Goal: Transaction & Acquisition: Purchase product/service

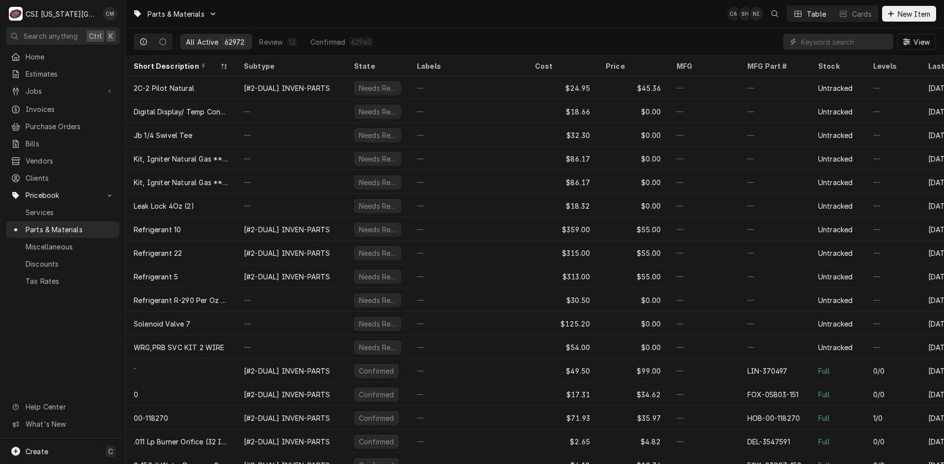
click at [559, 9] on div "Parts & Materials CM SH NI Table Cards New Item" at bounding box center [535, 14] width 818 height 28
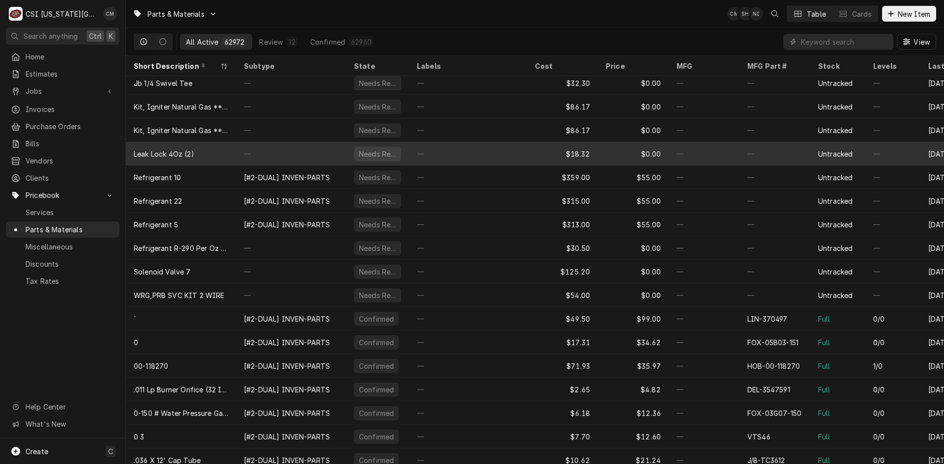
scroll to position [66, 0]
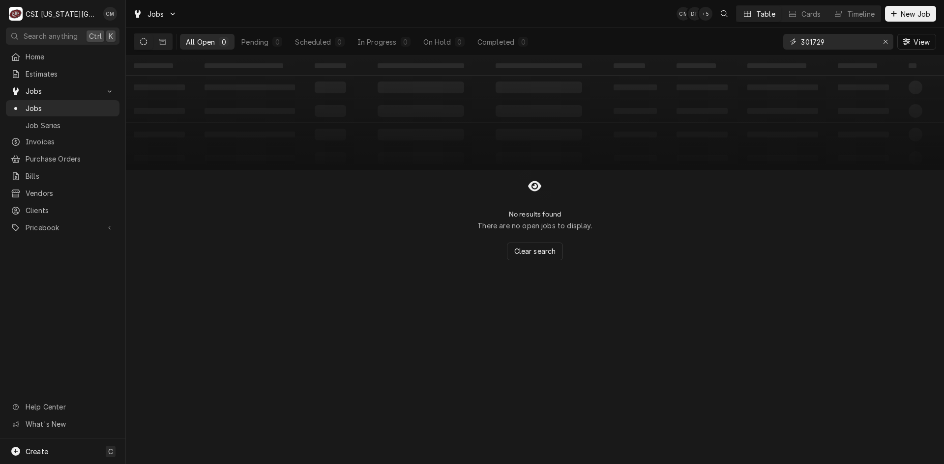
drag, startPoint x: 836, startPoint y: 42, endPoint x: 765, endPoint y: 42, distance: 70.8
click at [765, 42] on div "All Open 0 Pending 0 Scheduled 0 In Progress 0 On Hold 0 Completed 0 301729 View" at bounding box center [535, 42] width 802 height 28
paste input "3308"
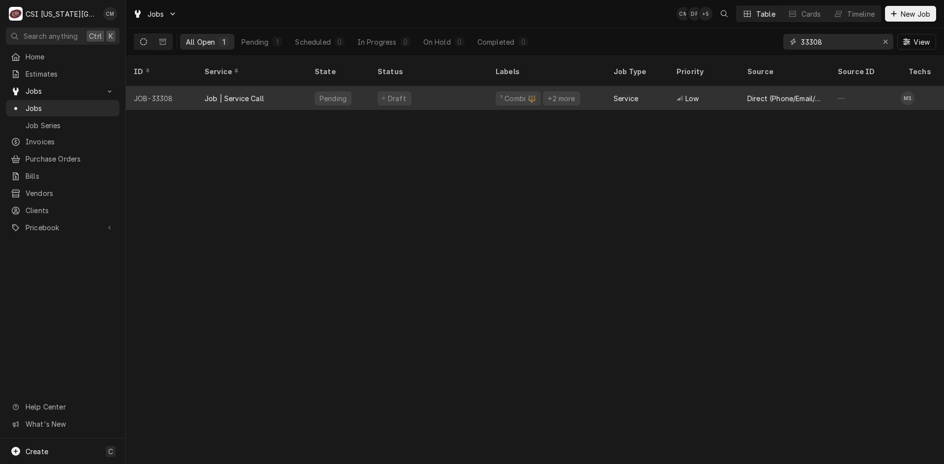
type input "33308"
click at [454, 87] on div "Draft" at bounding box center [429, 99] width 118 height 24
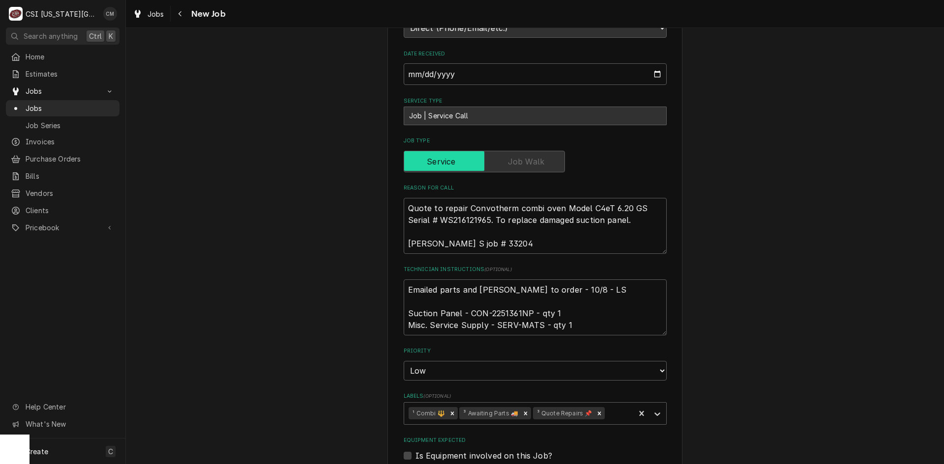
scroll to position [295, 0]
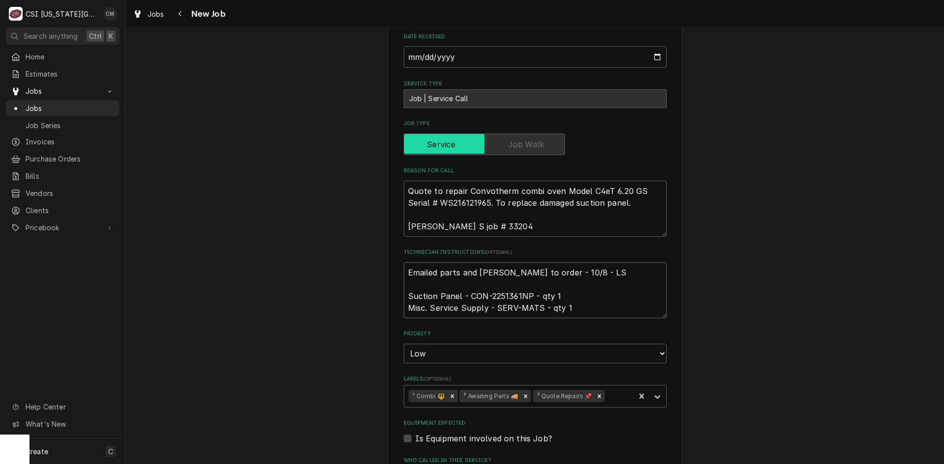
drag, startPoint x: 485, startPoint y: 295, endPoint x: 526, endPoint y: 297, distance: 40.8
click at [526, 297] on textarea "Emailed parts and Lindy to order - 10/8 - LS Suction Panel - CON-2251361NP - qt…" at bounding box center [535, 290] width 263 height 56
click at [642, 299] on textarea "Emailed parts and Lindy to order - 10/8 - LS Suction Panel - CON-2251361NP - qt…" at bounding box center [535, 290] width 263 height 56
click at [405, 272] on textarea "Emailed parts and Lindy to order - 10/8 - LS Suction Panel - CON-2251361NP - qt…" at bounding box center [535, 290] width 263 height 56
type textarea "x"
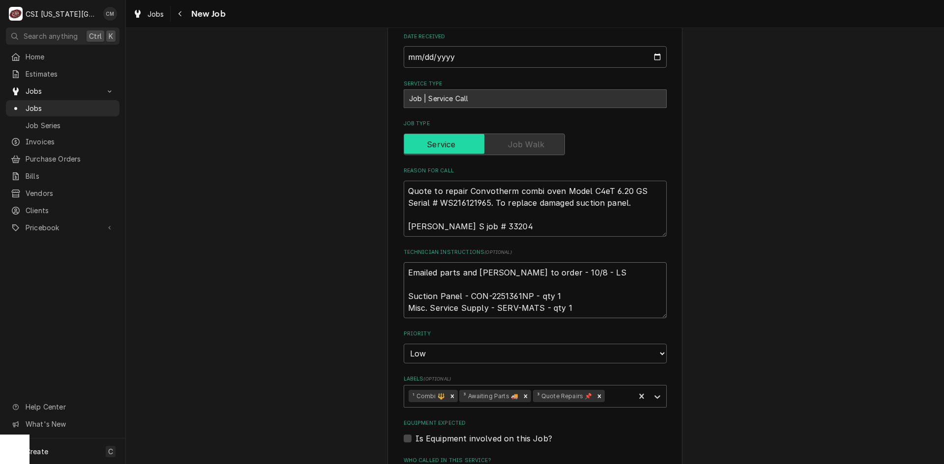
type textarea "Emailed parts and Lindy to order - 10/8 - LS Suction Panel - CON-2251361NP - qt…"
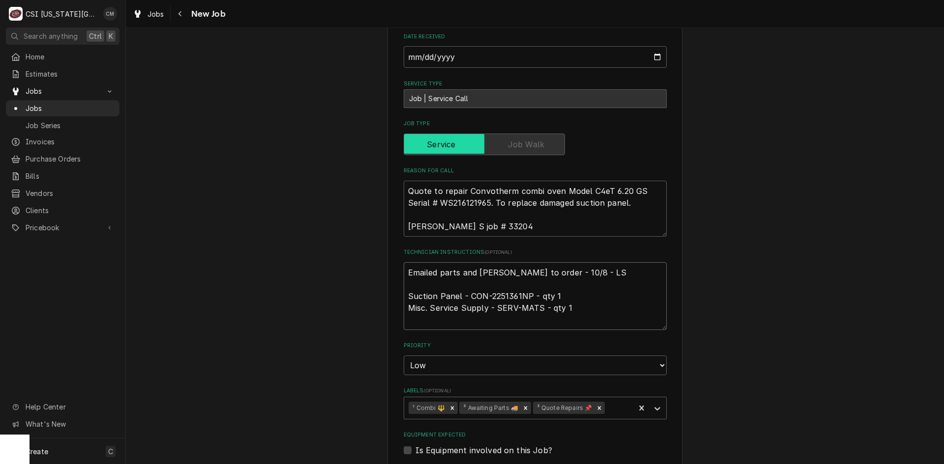
type textarea "x"
type textarea "Emailed parts and Lindy to order - 10/8 - LS Suction Panel - CON-2251361NP - qt…"
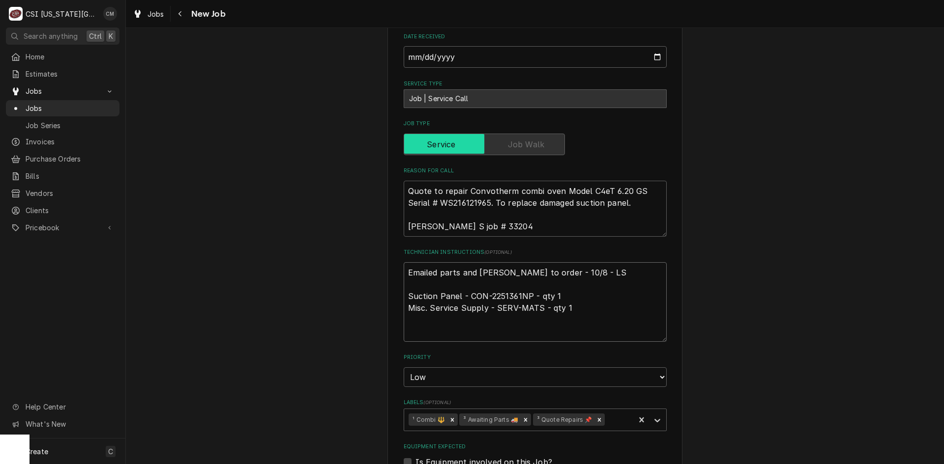
click at [406, 266] on textarea "Emailed parts and Lindy to order - 10/8 - LS Suction Panel - CON-2251361NP - qt…" at bounding box center [535, 302] width 263 height 80
type textarea "x"
type textarea "O Emailed parts and Lindy to order - 10/8 - LS Suction Panel - CON-2251361NP - …"
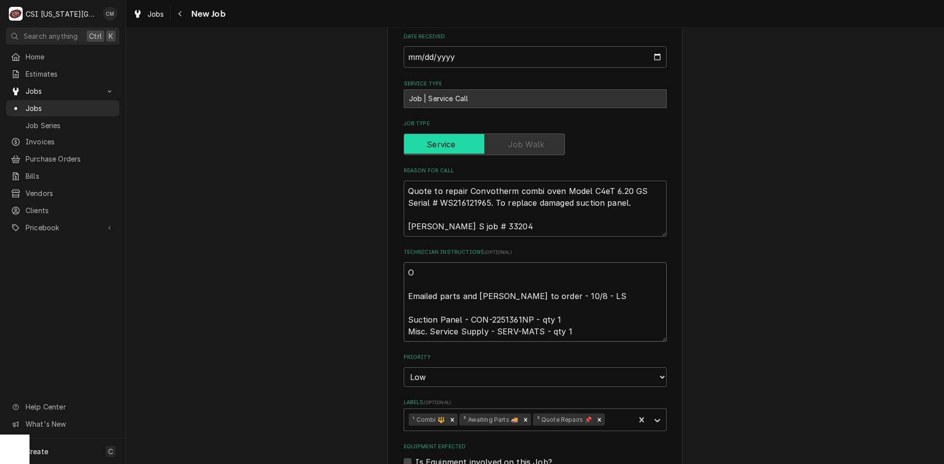
type textarea "x"
type textarea "OR Emailed parts and Lindy to order - 10/8 - LS Suction Panel - CON-2251361NP -…"
type textarea "x"
type textarea "ORD Emailed parts and Lindy to order - 10/8 - LS Suction Panel - CON-2251361NP …"
type textarea "x"
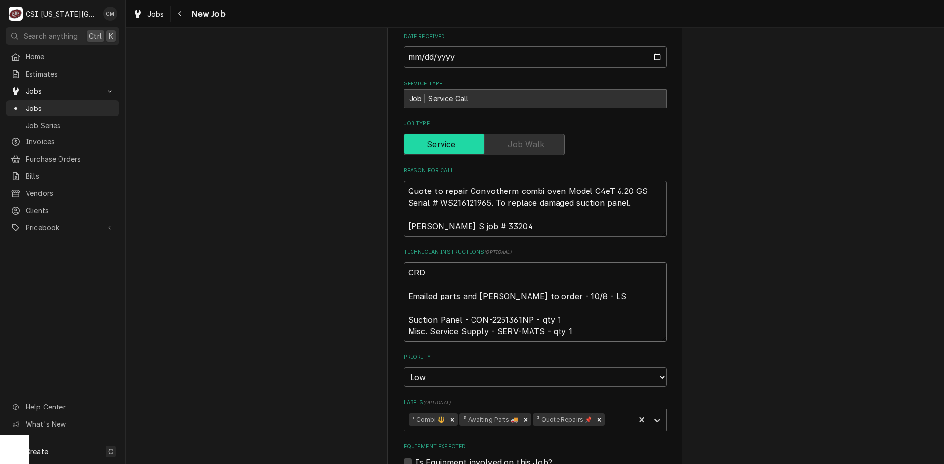
type textarea "ORDE Emailed parts and Lindy to order - 10/8 - LS Suction Panel - CON-2251361NP…"
type textarea "x"
type textarea "ORDER Emailed parts and Lindy to order - 10/8 - LS Suction Panel - CON-2251361N…"
type textarea "x"
type textarea "ORDERE Emailed parts and Lindy to order - 10/8 - LS Suction Panel - CON-2251361…"
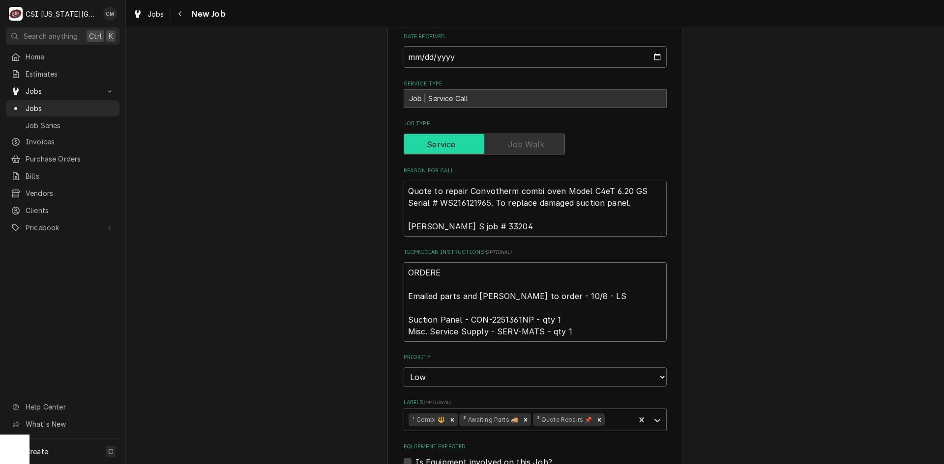
type textarea "x"
type textarea "ORDERED Emailed parts and Lindy to order - 10/8 - LS Suction Panel - CON-225136…"
type textarea "x"
type textarea "ORDERED Emailed parts and Lindy to order - 10/8 - LS Suction Panel - CON-225136…"
type textarea "x"
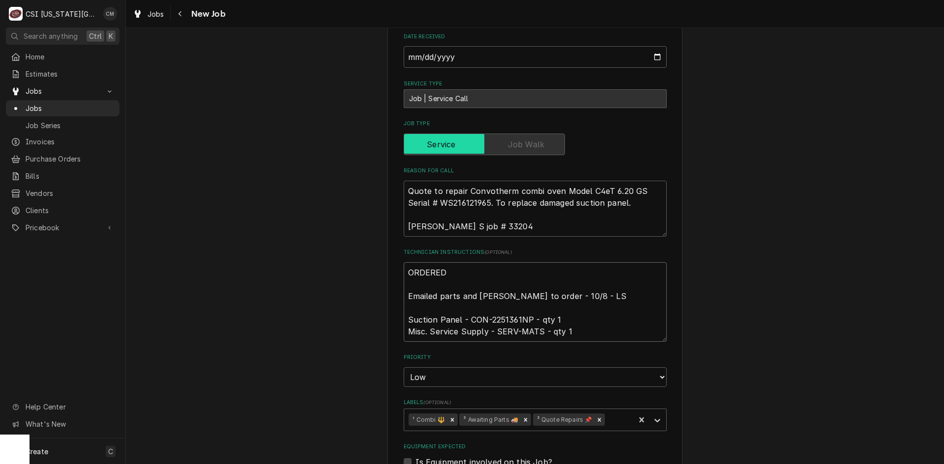
type textarea "ORDERED Emailed parts and Lindy to order - 10/8 - LS Suction Panel - CON-225136…"
type textarea "x"
type textarea "ORDERE Emailed parts and Lindy to order - 10/8 - LS Suction Panel - CON-2251361…"
type textarea "x"
type textarea "ORDER Emailed parts and Lindy to order - 10/8 - LS Suction Panel - CON-2251361N…"
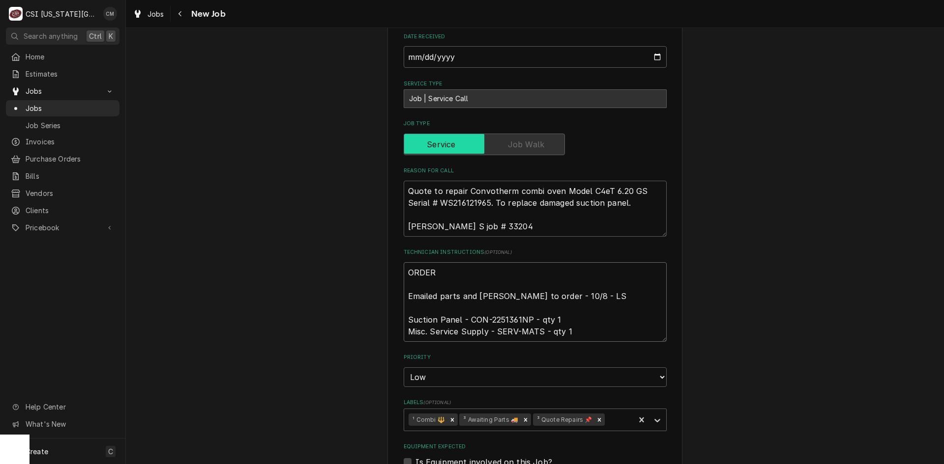
type textarea "x"
type textarea "ORDE Emailed parts and Lindy to order - 10/8 - LS Suction Panel - CON-2251361NP…"
type textarea "x"
type textarea "ORD Emailed parts and Lindy to order - 10/8 - LS Suction Panel - CON-2251361NP …"
type textarea "x"
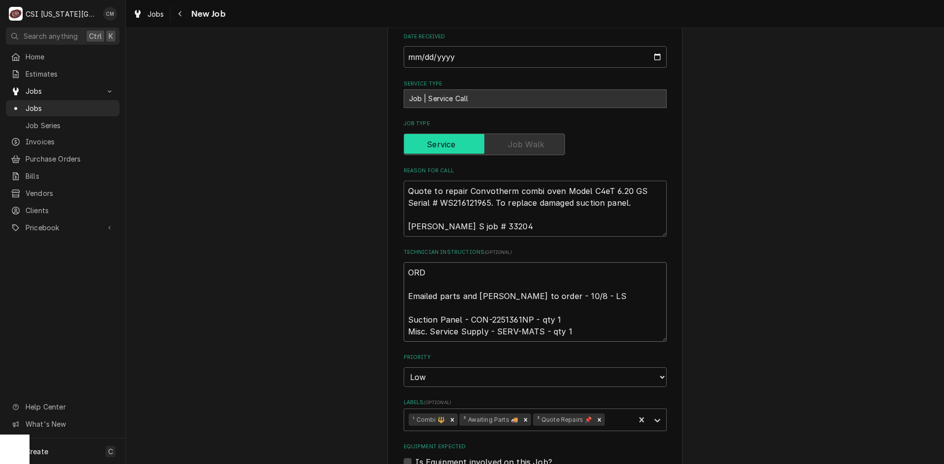
type textarea "OR Emailed parts and Lindy to order - 10/8 - LS Suction Panel - CON-2251361NP -…"
type textarea "x"
type textarea "O Emailed parts and Lindy to order - 10/8 - LS Suction Panel - CON-2251361NP - …"
type textarea "x"
type textarea "Emailed parts and Lindy to order - 10/8 - LS Suction Panel - CON-2251361NP - qt…"
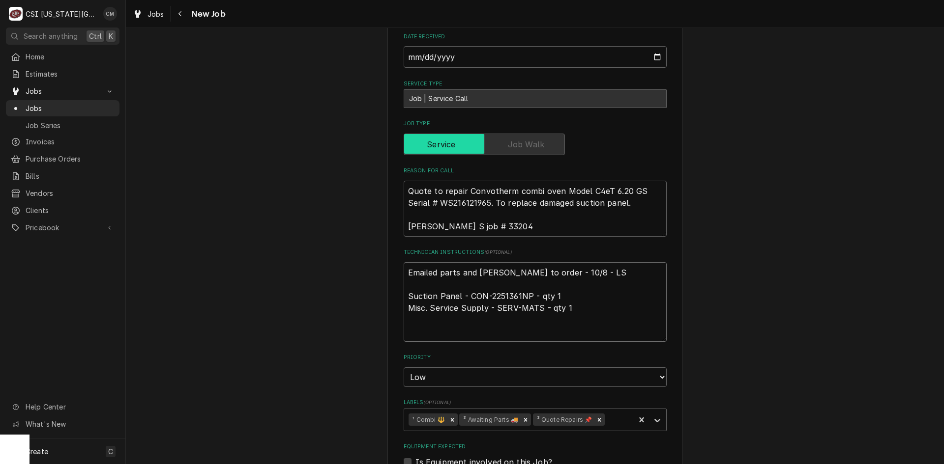
type textarea "x"
type textarea "P Emailed parts and Lindy to order - 10/8 - LS Suction Panel - CON-2251361NP - …"
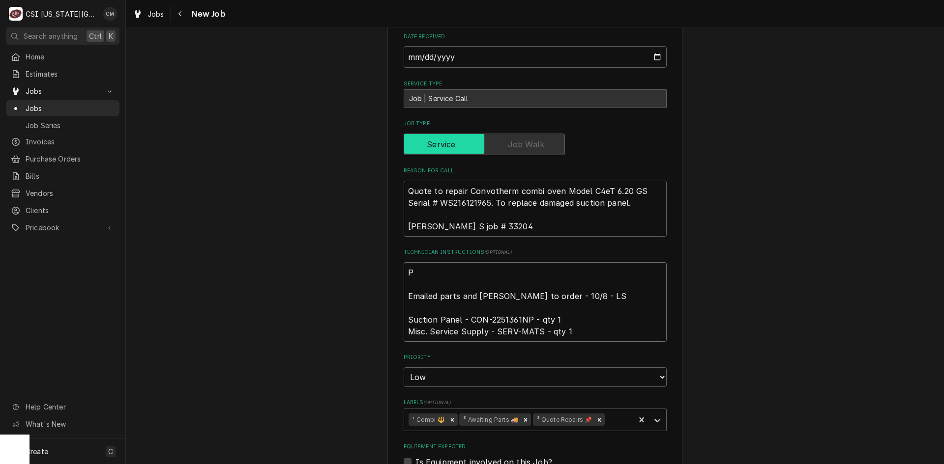
type textarea "x"
type textarea "PA Emailed parts and Lindy to order - 10/8 - LS Suction Panel - CON-2251361NP -…"
type textarea "x"
type textarea "PAR Emailed parts and Lindy to order - 10/8 - LS Suction Panel - CON-2251361NP …"
type textarea "x"
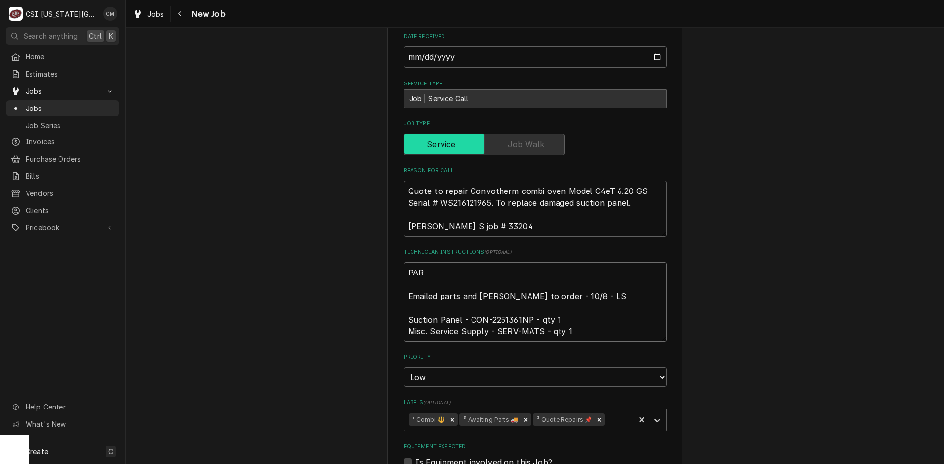
type textarea "PART Emailed parts and Lindy to order - 10/8 - LS Suction Panel - CON-2251361NP…"
type textarea "x"
type textarea "PARTS Emailed parts and Lindy to order - 10/8 - LS Suction Panel - CON-2251361N…"
type textarea "x"
type textarea "PARTS Emailed parts and Lindy to order - 10/8 - LS Suction Panel - CON-2251361N…"
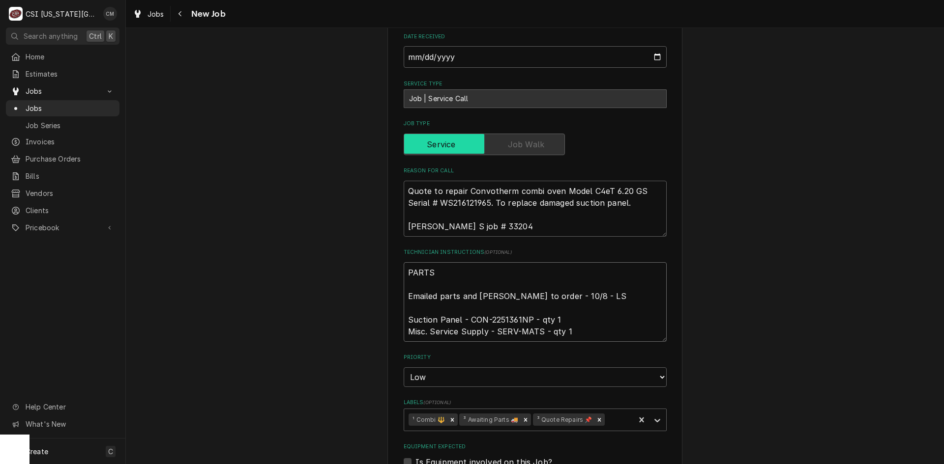
type textarea "x"
type textarea "PARTS O Emailed parts and Lindy to order - 10/8 - LS Suction Panel - CON-225136…"
type textarea "x"
type textarea "PARTS OR Emailed parts and Lindy to order - 10/8 - LS Suction Panel - CON-22513…"
type textarea "x"
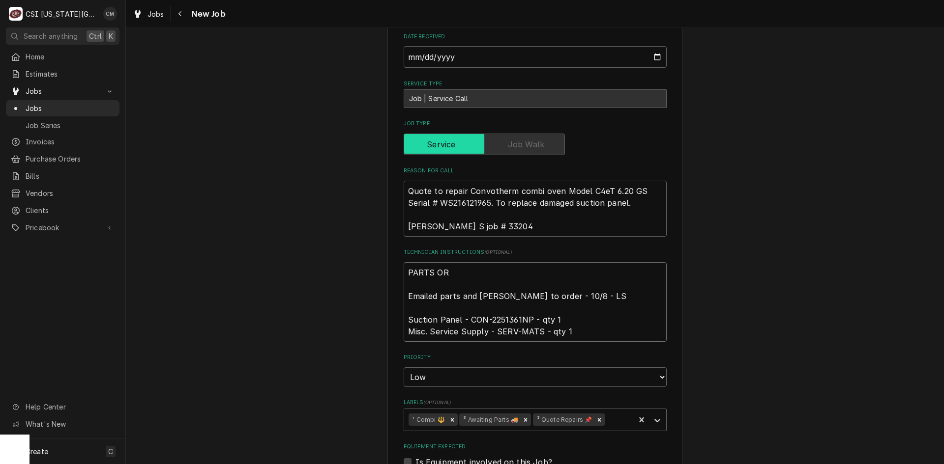
type textarea "PARTS ORD Emailed parts and Lindy to order - 10/8 - LS Suction Panel - CON-2251…"
type textarea "x"
type textarea "PARTS ORDE Emailed parts and Lindy to order - 10/8 - LS Suction Panel - CON-225…"
type textarea "x"
type textarea "PARTS ORDER Emailed parts and Lindy to order - 10/8 - LS Suction Panel - CON-22…"
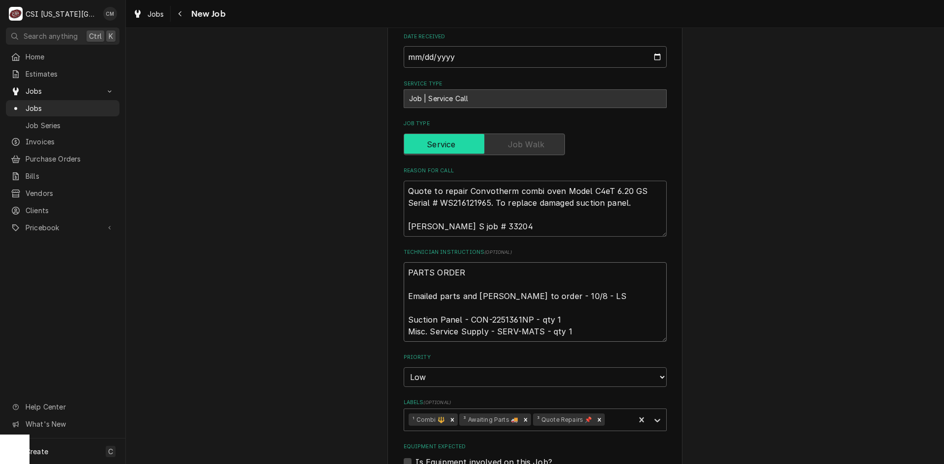
type textarea "x"
type textarea "PARTS ORDERE Emailed parts and Lindy to order - 10/8 - LS Suction Panel - CON-2…"
type textarea "x"
type textarea "PARTS ORDERED Emailed parts and Lindy to order - 10/8 - LS Suction Panel - CON-…"
type textarea "x"
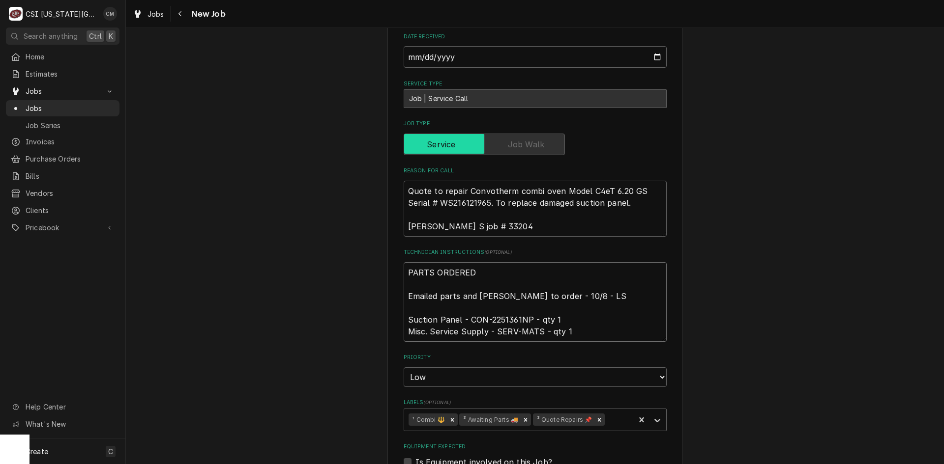
type textarea "PARTS ORDERED Emailed parts and Lindy to order - 10/8 - LS Suction Panel - CON-…"
type textarea "x"
type textarea "PARTS ORDERED O Emailed parts and Lindy to order - 10/8 - LS Suction Panel - CO…"
type textarea "x"
type textarea "PARTS ORDERED ON Emailed parts and Lindy to order - 10/8 - LS Suction Panel - C…"
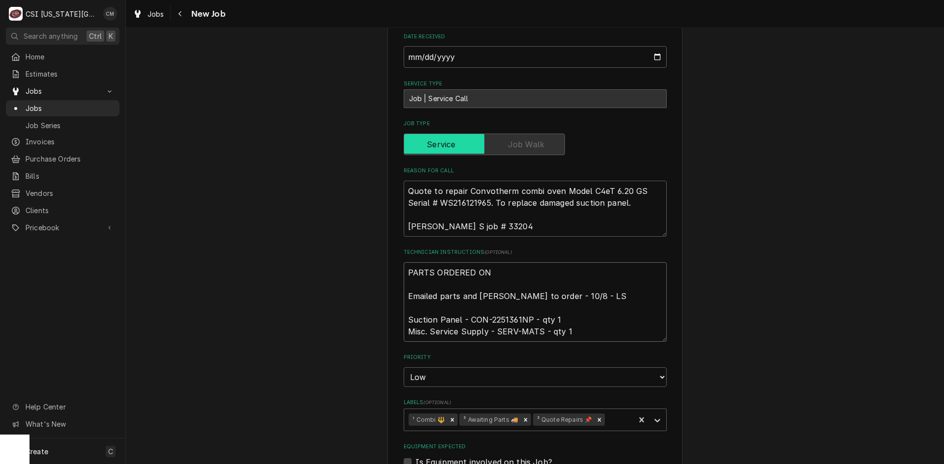
type textarea "x"
type textarea "PARTS ORDERED ON Emailed parts and Lindy to order - 10/8 - LS Suction Panel - C…"
type textarea "x"
type textarea "PARTS ORDERED ON P Emailed parts and Lindy to order - 10/8 - LS Suction Panel -…"
type textarea "x"
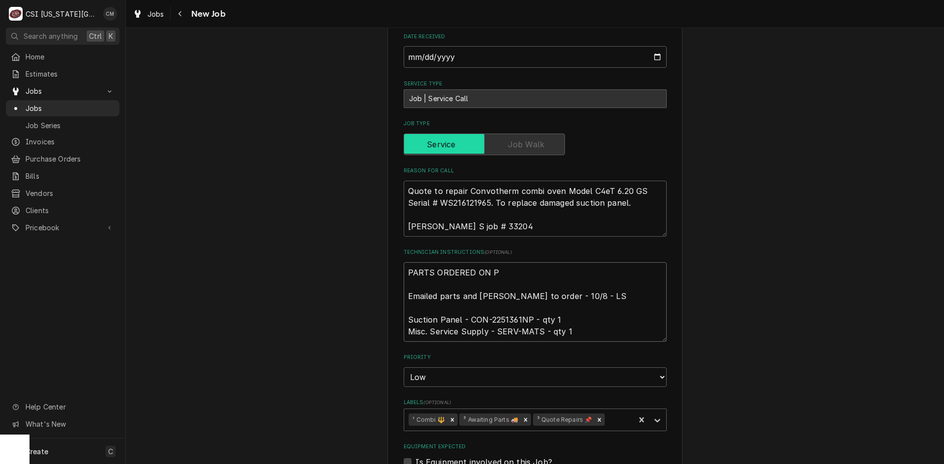
type textarea "PARTS ORDERED ON PO Emailed parts and Lindy to order - 10/8 - LS Suction Panel …"
type textarea "x"
type textarea "PARTS ORDERED ON PO Emailed parts and Lindy to order - 10/8 - LS Suction Panel …"
type textarea "x"
type textarea "PARTS ORDERED ON PO 3 Emailed parts and Lindy to order - 10/8 - LS Suction Pane…"
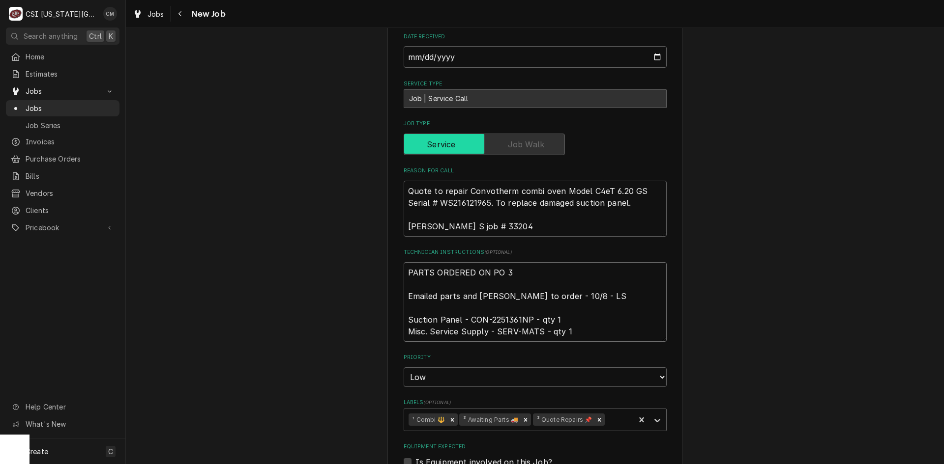
type textarea "x"
type textarea "PARTS ORDERED ON PO 30 Emailed parts and Lindy to order - 10/8 - LS Suction Pan…"
type textarea "x"
type textarea "PARTS ORDERED ON PO 301 Emailed parts and Lindy to order - 10/8 - LS Suction Pa…"
type textarea "x"
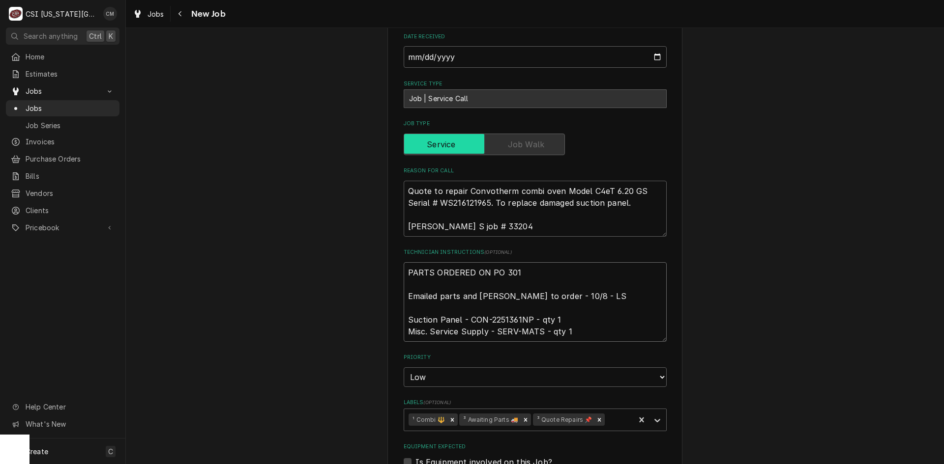
type textarea "PARTS ORDERED ON PO 3017 Emailed parts and Lindy to order - 10/8 - LS Suction P…"
type textarea "x"
type textarea "PARTS ORDERED ON PO 30174 Emailed parts and Lindy to order - 10/8 - LS Suction …"
type textarea "x"
type textarea "PARTS ORDERED ON PO 301742 Emailed parts and Lindy to order - 10/8 - LS Suction…"
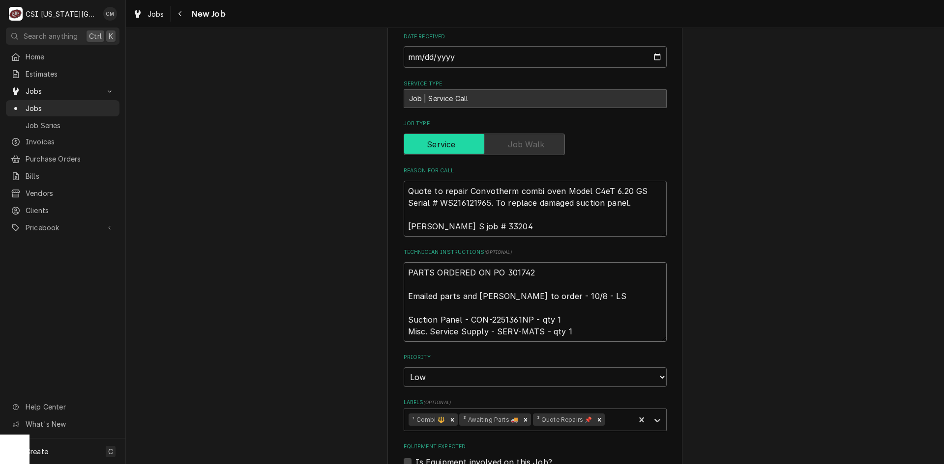
type textarea "x"
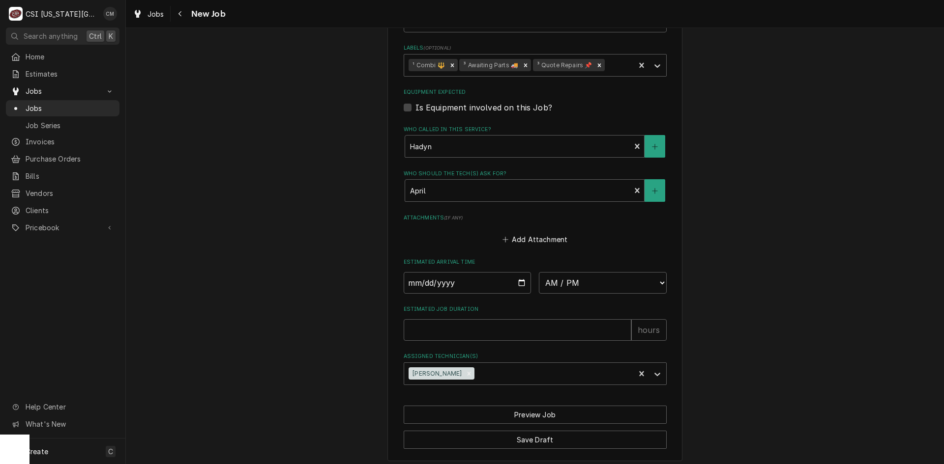
scroll to position [656, 0]
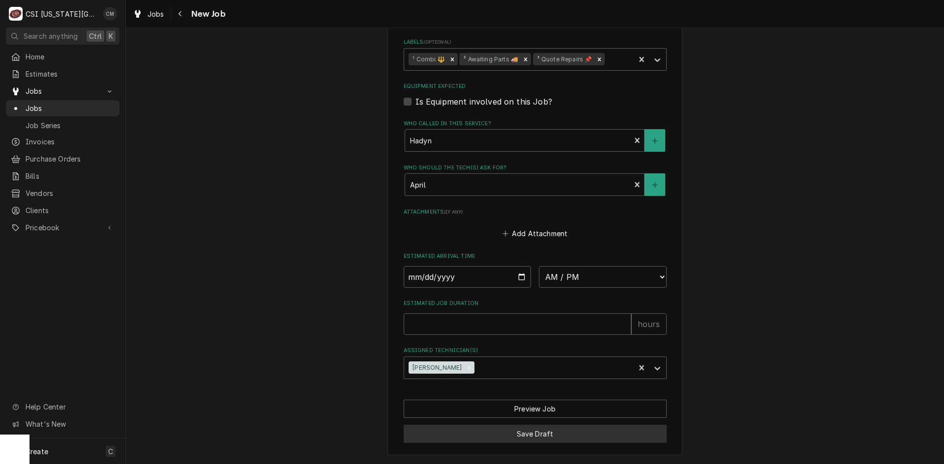
type textarea "PARTS ORDERED ON PO 301742 Emailed parts and Lindy to order - 10/8 - LS Suction…"
click at [531, 437] on button "Save Draft" at bounding box center [535, 434] width 263 height 18
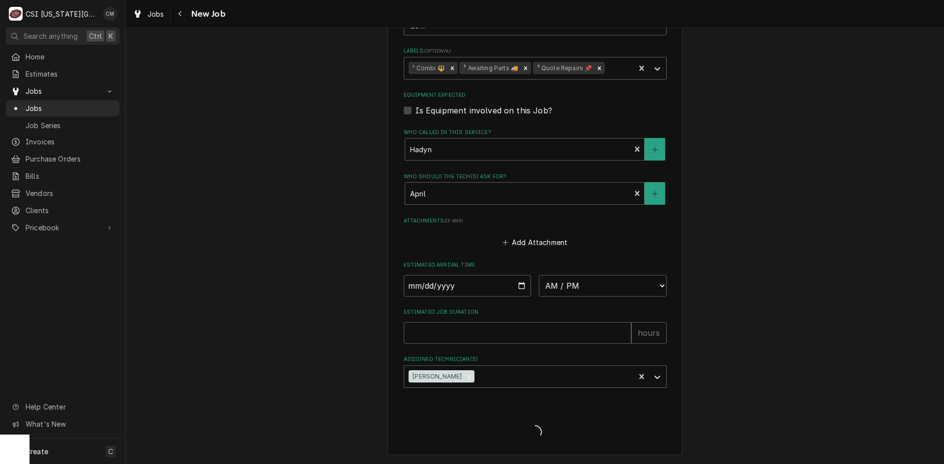
scroll to position [647, 0]
type textarea "x"
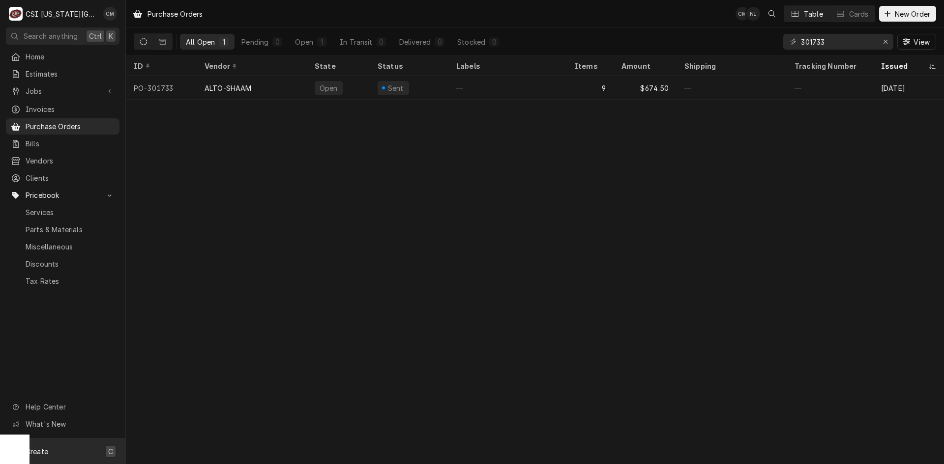
click at [83, 453] on div "Create C" at bounding box center [62, 452] width 125 height 26
click at [191, 416] on div "Purchase Order" at bounding box center [184, 417] width 66 height 10
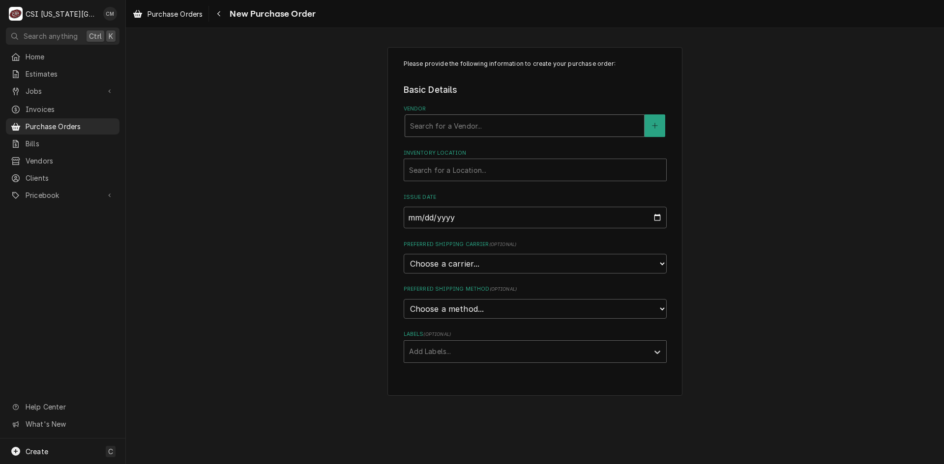
click at [611, 129] on div "Vendor" at bounding box center [524, 126] width 229 height 18
type input "[GEOGRAPHIC_DATA]"
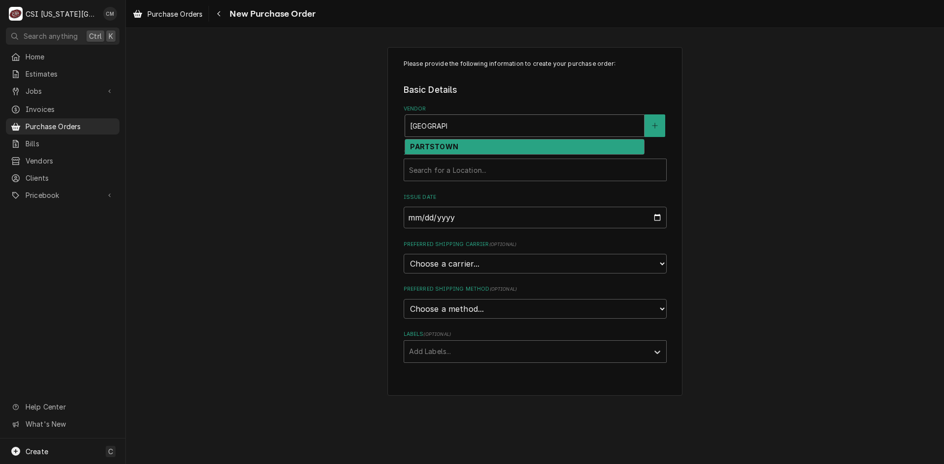
click at [594, 147] on div "PARTSTOWN" at bounding box center [524, 147] width 239 height 15
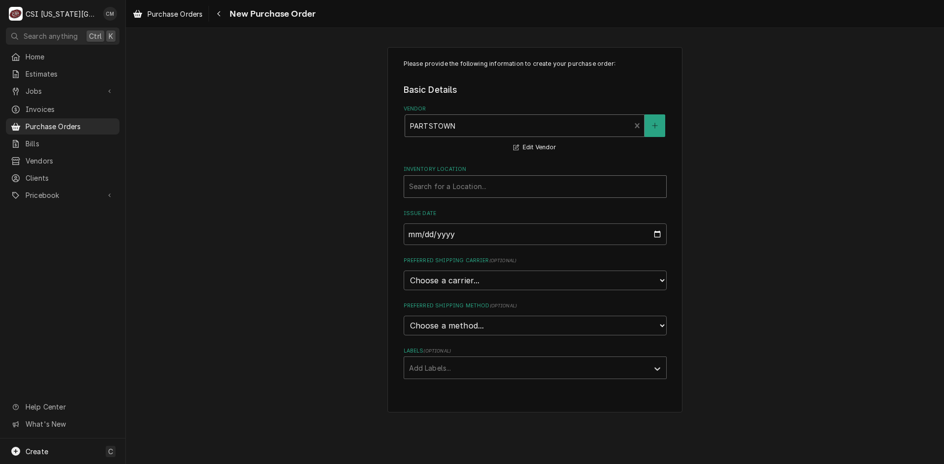
click at [523, 185] on div "Inventory Location" at bounding box center [535, 187] width 252 height 18
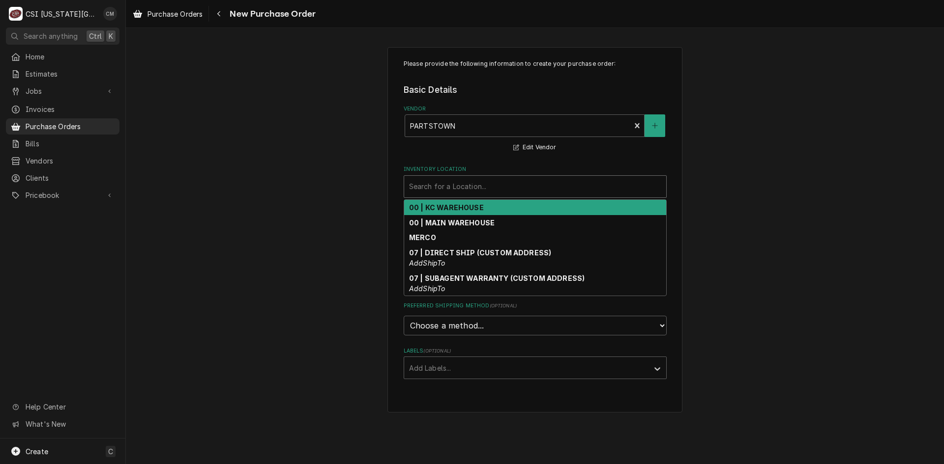
click at [513, 209] on div "00 | KC WAREHOUSE" at bounding box center [535, 207] width 262 height 15
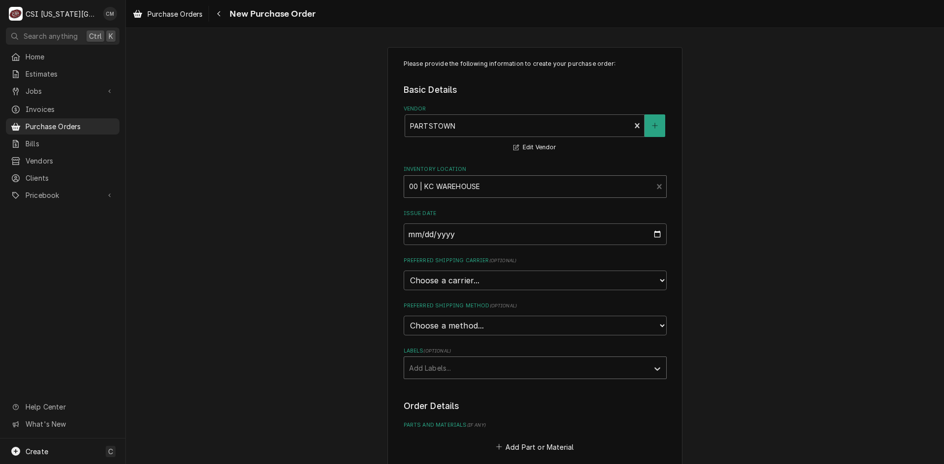
click at [513, 368] on div "Labels" at bounding box center [526, 368] width 234 height 18
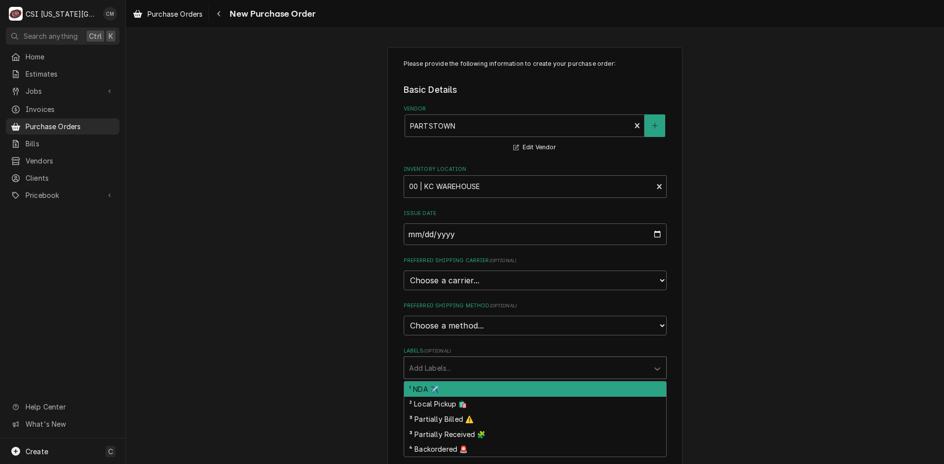
click at [513, 368] on div "Labels" at bounding box center [526, 368] width 234 height 18
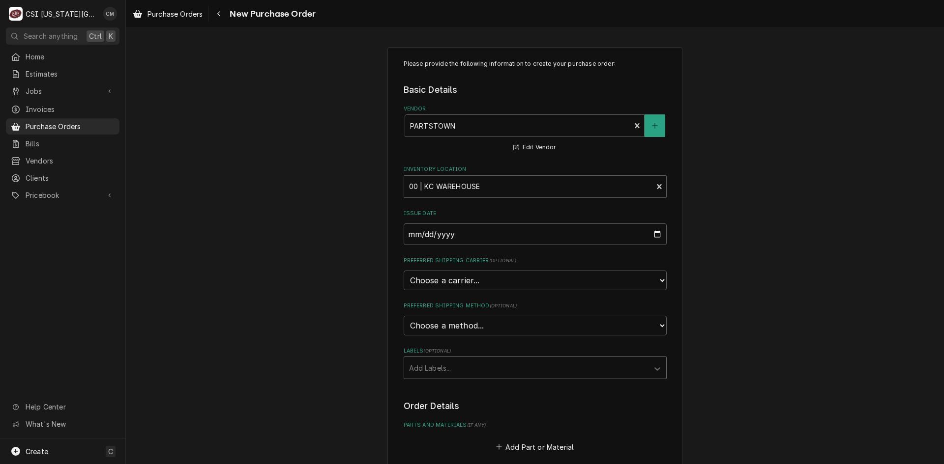
scroll to position [197, 0]
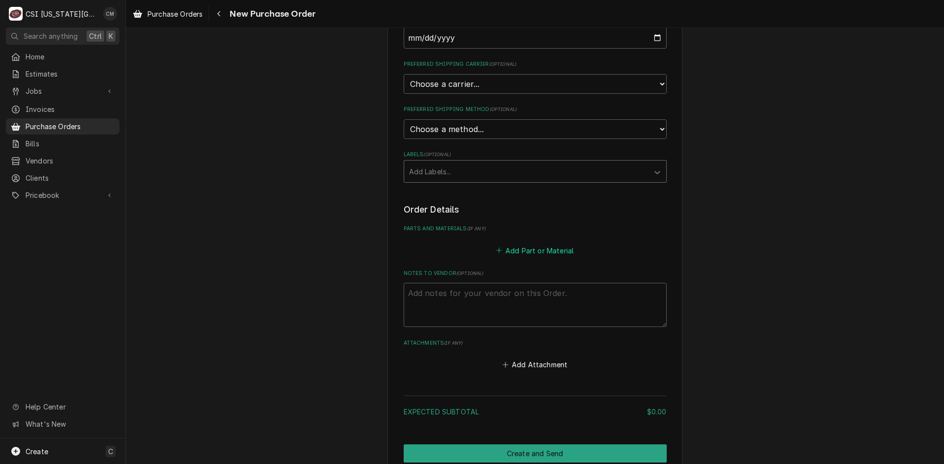
click at [531, 253] on button "Add Part or Material" at bounding box center [534, 251] width 81 height 14
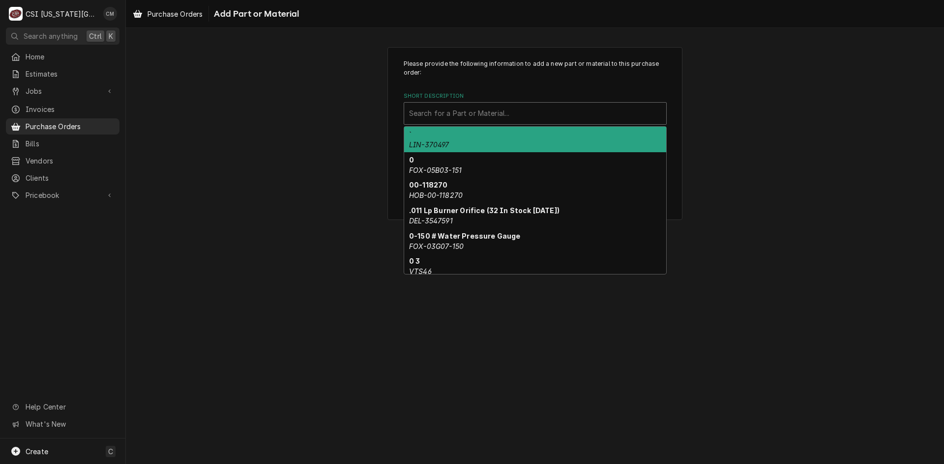
click at [461, 111] on div "Short Description" at bounding box center [535, 114] width 252 height 18
click at [346, 113] on div "Please provide the following information to add a new part or material to this …" at bounding box center [535, 133] width 818 height 191
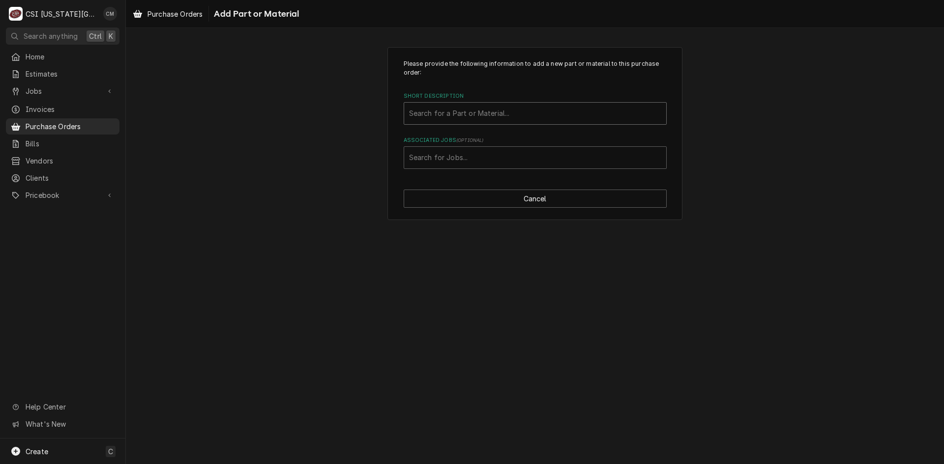
click at [436, 108] on div "Short Description" at bounding box center [535, 114] width 252 height 18
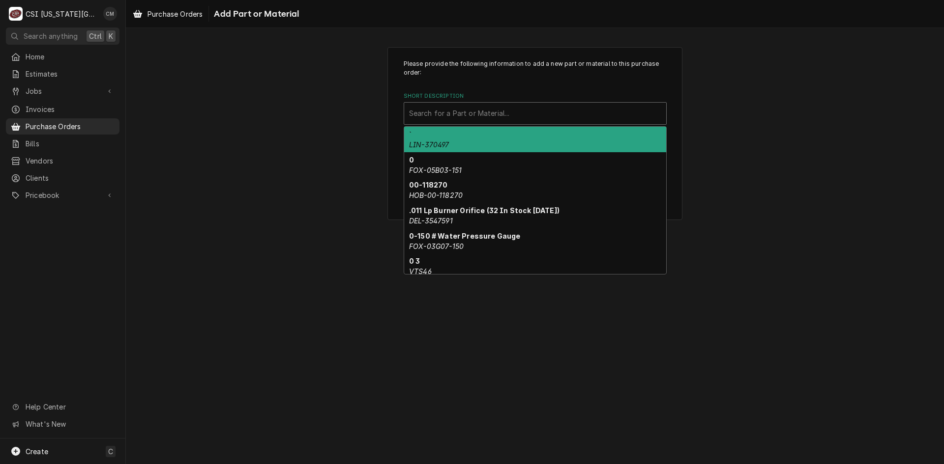
paste input "2251361NP"
type input "2251361NP"
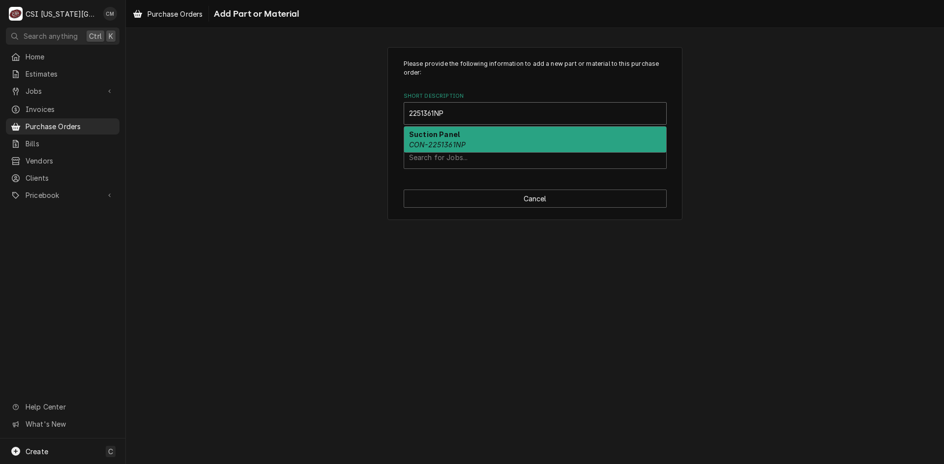
click at [475, 139] on div "Suction Panel CON-2251361NP" at bounding box center [535, 140] width 262 height 26
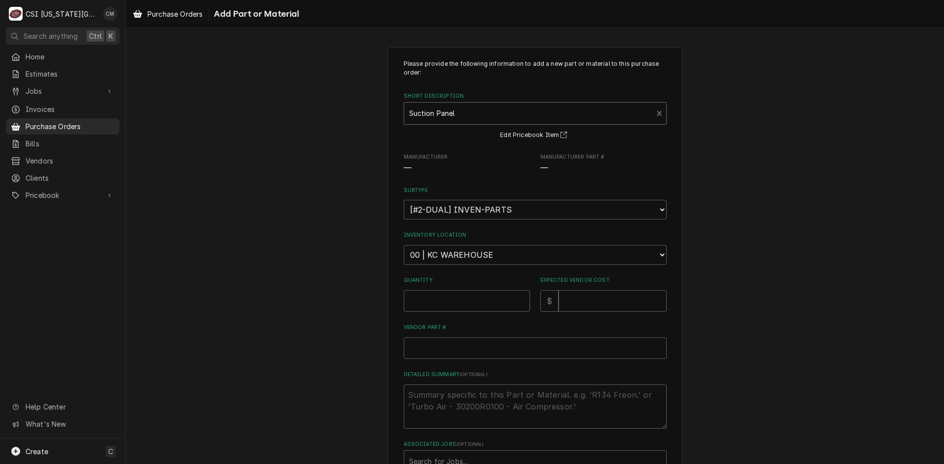
type textarea "x"
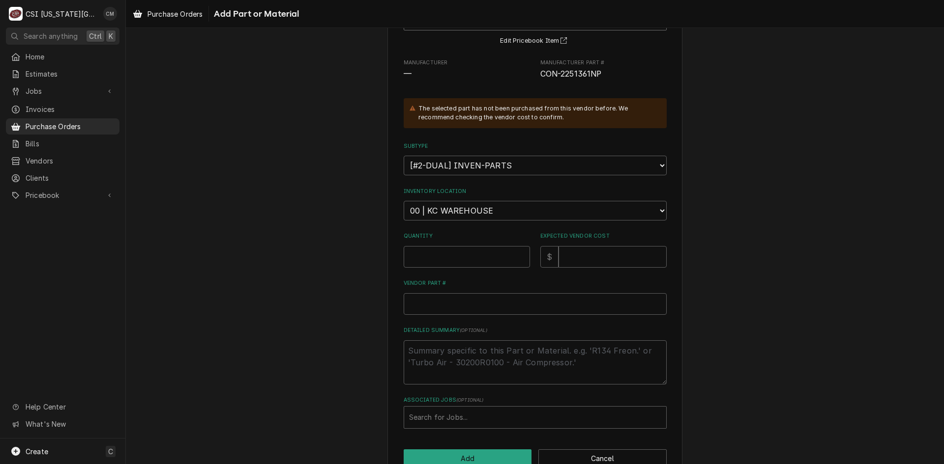
scroll to position [98, 0]
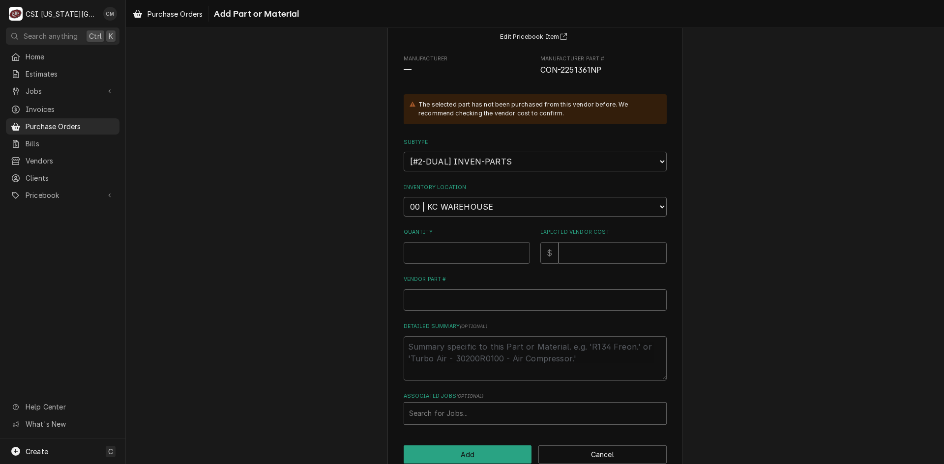
click at [651, 205] on select "Choose a location... 00 | KC WAREHOUSE 00 | MAIN WAREHOUSE 01 | [PERSON_NAME] #…" at bounding box center [535, 207] width 263 height 20
select select "2705"
click at [404, 197] on select "Choose a location... 00 | KC WAREHOUSE 00 | MAIN WAREHOUSE 01 | [PERSON_NAME] #…" at bounding box center [535, 207] width 263 height 20
click at [487, 254] on input "Quantity" at bounding box center [467, 253] width 126 height 22
type textarea "x"
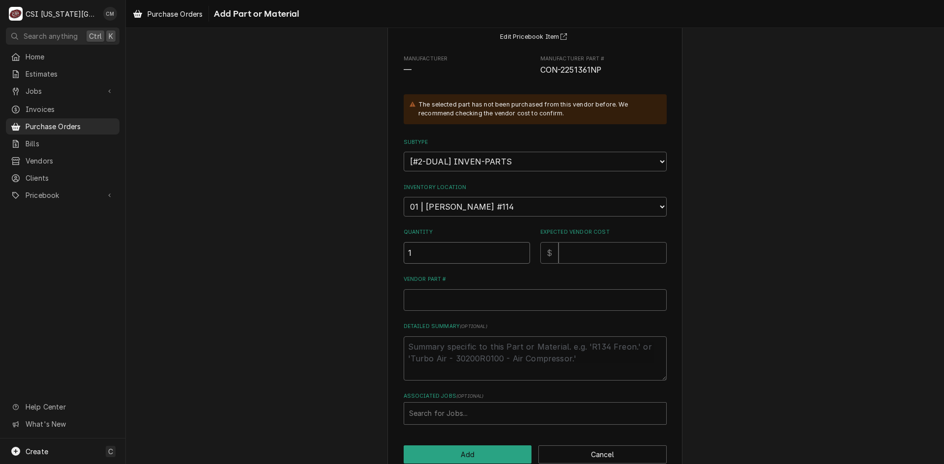
type input "1"
click at [586, 251] on input "Expected Vendor Cost" at bounding box center [612, 253] width 108 height 22
click at [596, 254] on input "Expected Vendor Cost" at bounding box center [612, 253] width 108 height 22
type textarea "x"
type input "3"
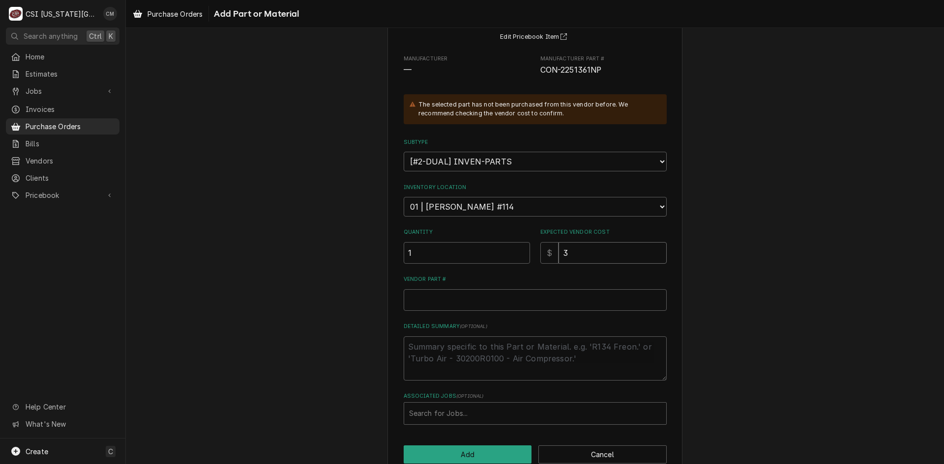
type textarea "x"
type input "39"
type textarea "x"
type input "391"
type textarea "x"
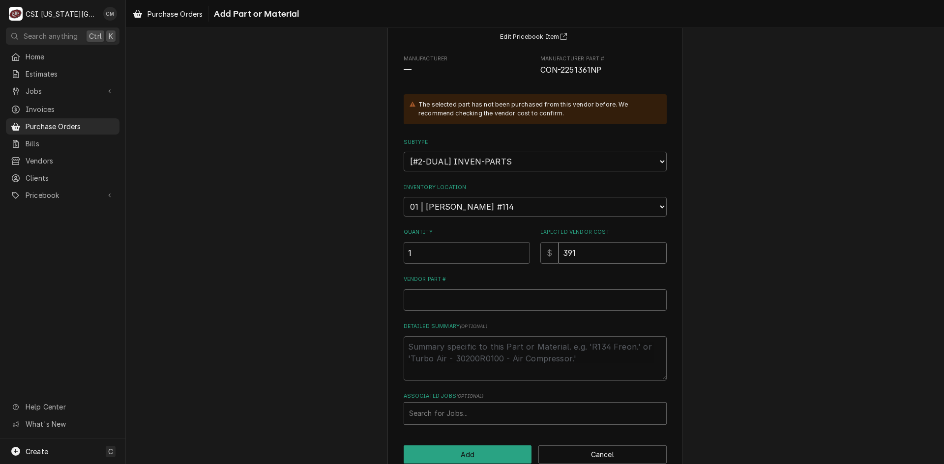
type input "391.4"
type textarea "x"
type input "391.48"
drag, startPoint x: 536, startPoint y: 69, endPoint x: 599, endPoint y: 69, distance: 62.4
click at [599, 69] on span "CON-2251361NP" at bounding box center [603, 70] width 126 height 12
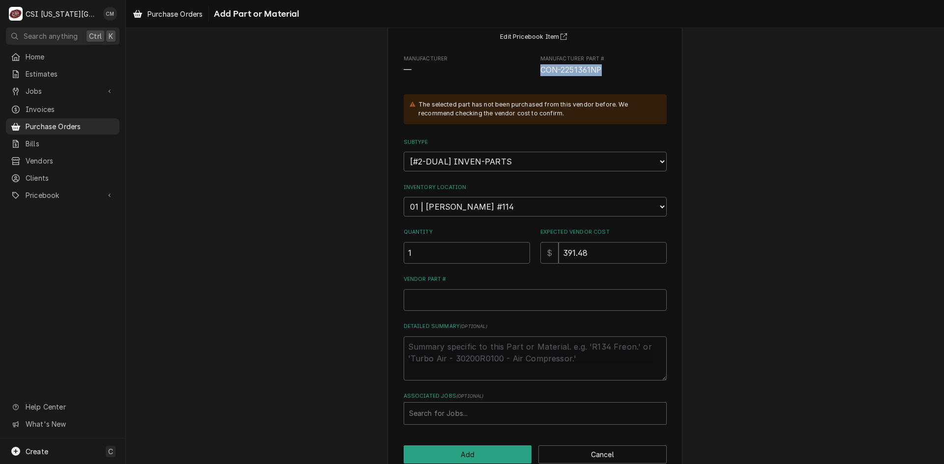
copy span "CON-2251361NP"
click at [465, 303] on input "Vendor Part #" at bounding box center [535, 301] width 263 height 22
paste input "CON-2251361NP"
type textarea "x"
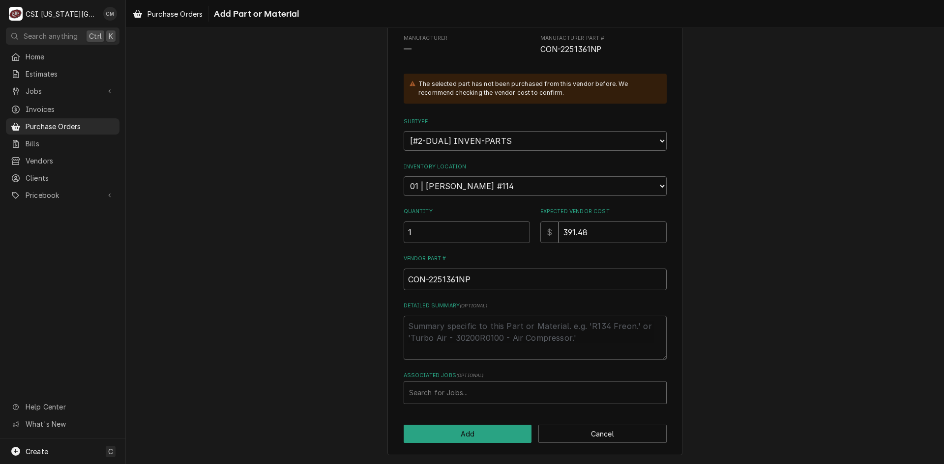
type input "CON-2251361NP"
click at [531, 394] on div "Associated Jobs" at bounding box center [535, 393] width 252 height 18
click at [429, 302] on div "Please provide the following information to add a new part or material to this …" at bounding box center [535, 173] width 263 height 464
type input "33308"
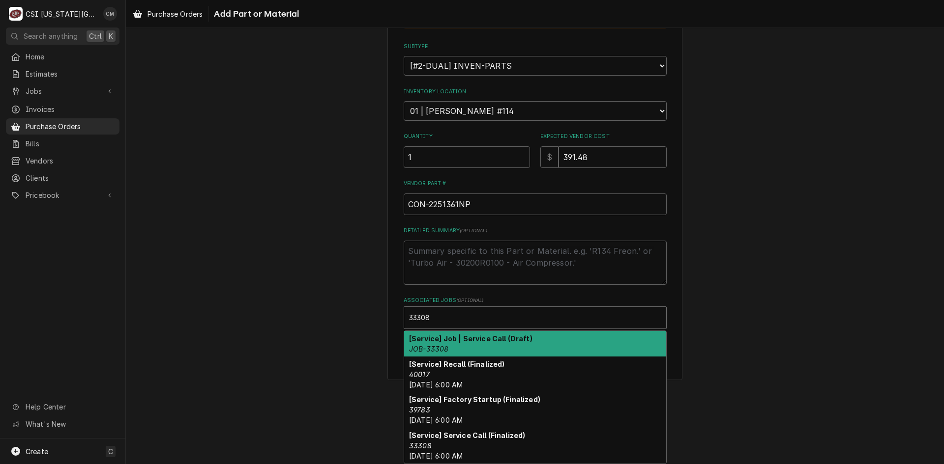
click at [486, 348] on div "[Service] Job | Service Call (Draft) JOB-33308" at bounding box center [535, 344] width 262 height 26
type textarea "x"
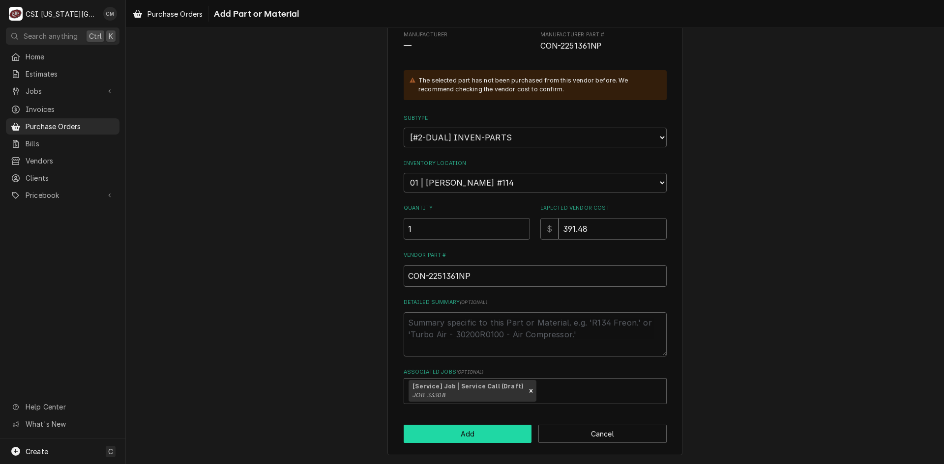
click at [465, 438] on button "Add" at bounding box center [468, 434] width 128 height 18
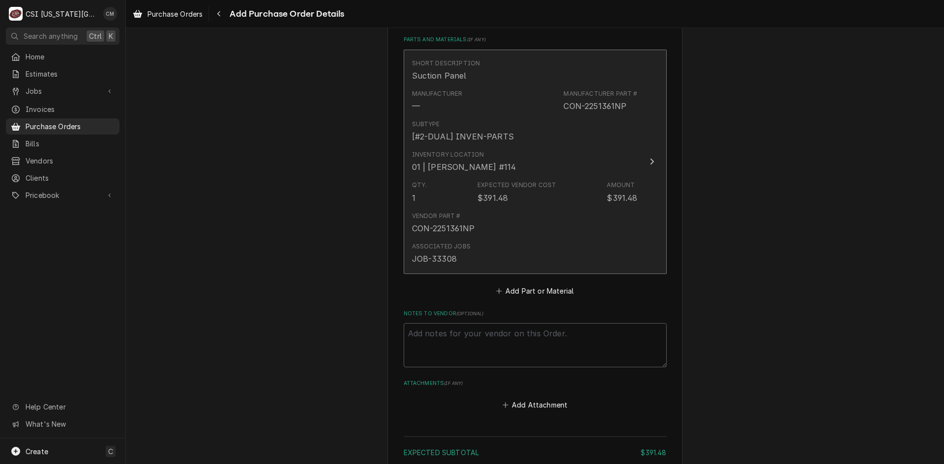
scroll to position [393, 0]
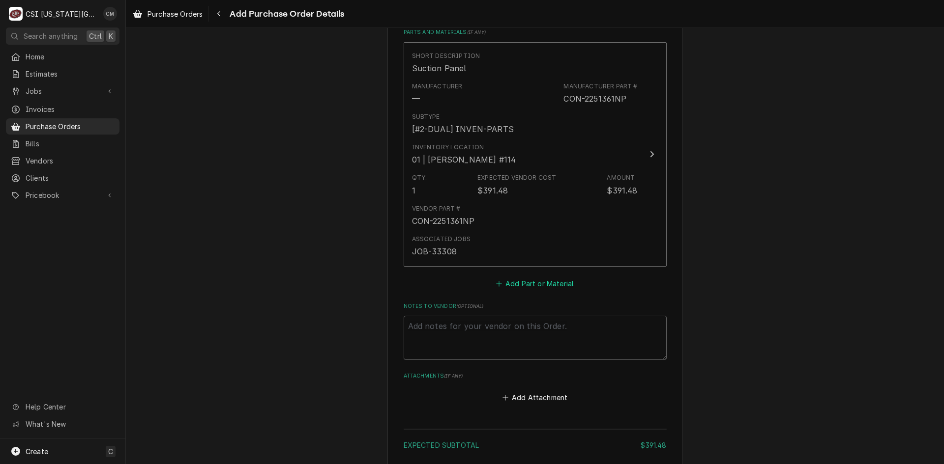
click at [529, 284] on button "Add Part or Material" at bounding box center [534, 284] width 81 height 14
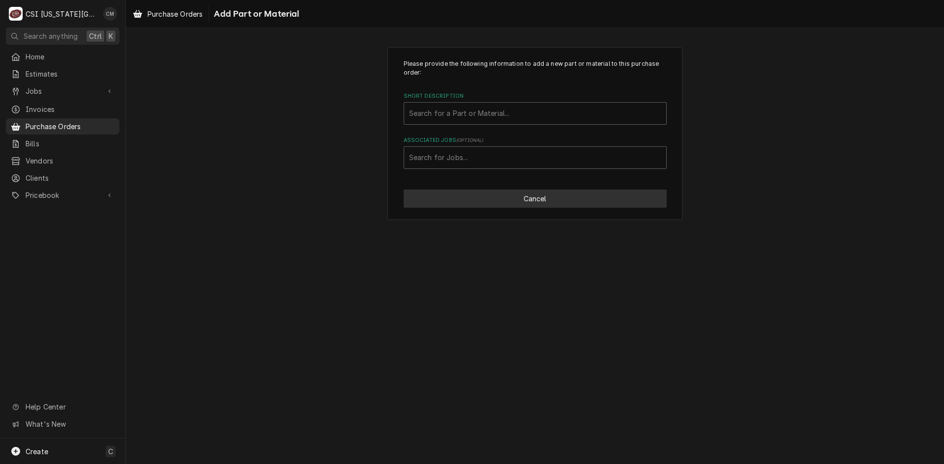
click at [482, 199] on button "Cancel" at bounding box center [535, 199] width 263 height 18
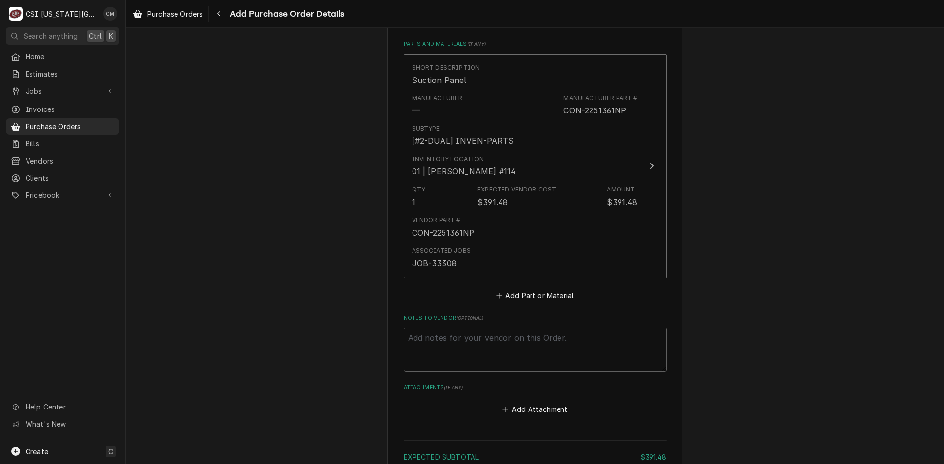
scroll to position [471, 0]
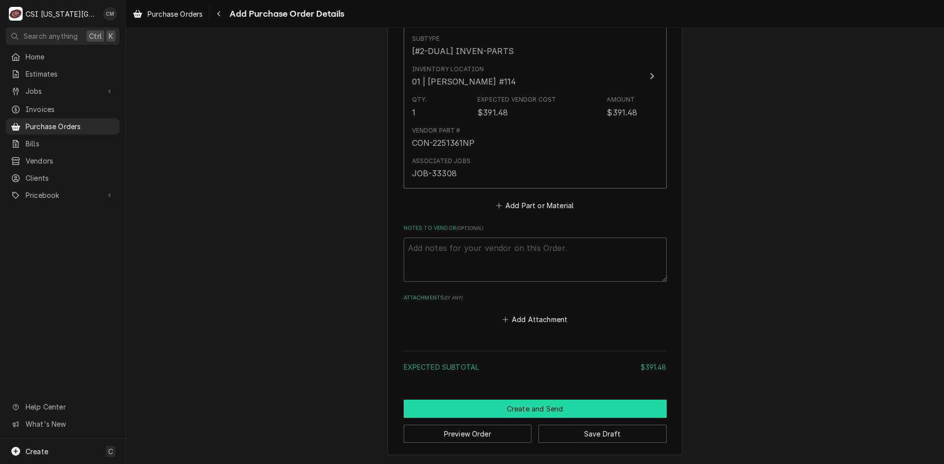
click at [550, 407] on button "Create and Send" at bounding box center [535, 409] width 263 height 18
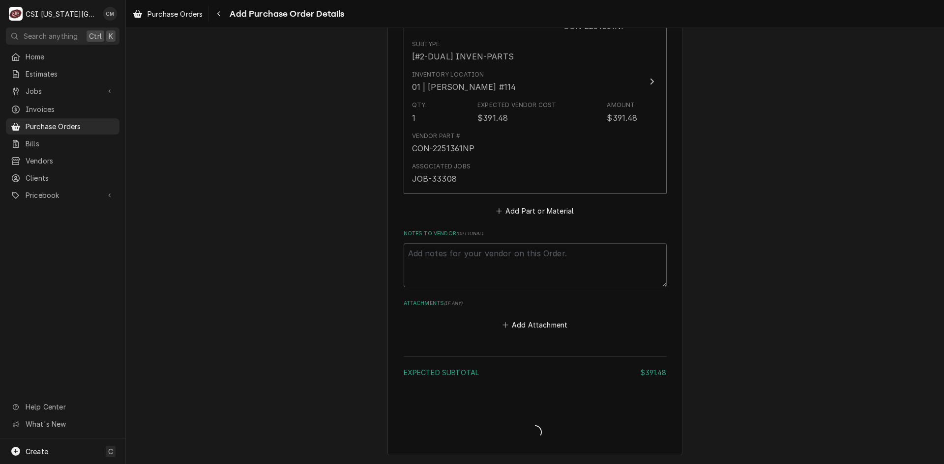
type textarea "x"
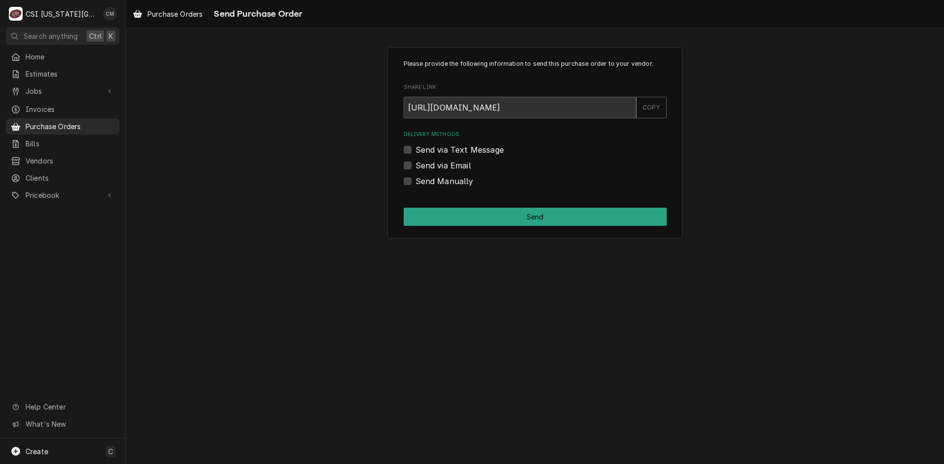
click at [415, 180] on label "Send Manually" at bounding box center [444, 181] width 58 height 12
click at [415, 180] on input "Send Manually" at bounding box center [546, 186] width 263 height 22
checkbox input "true"
click at [534, 217] on button "Send" at bounding box center [535, 217] width 263 height 18
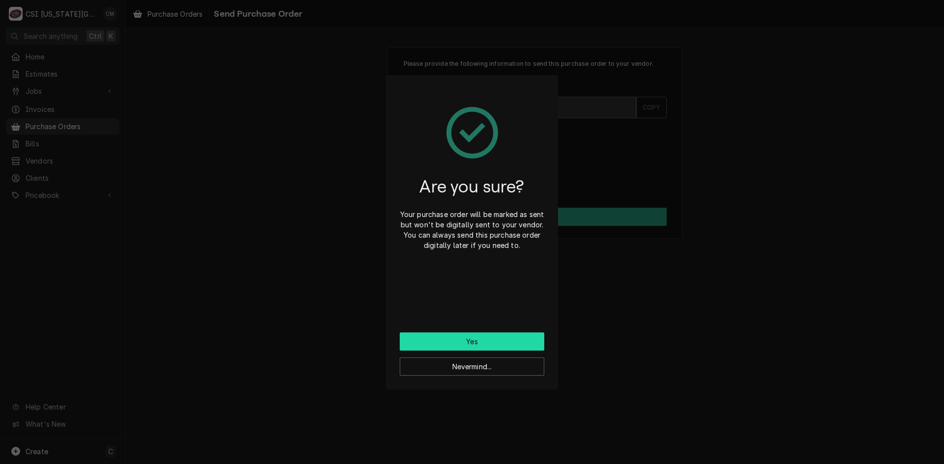
click at [497, 342] on button "Yes" at bounding box center [472, 342] width 145 height 18
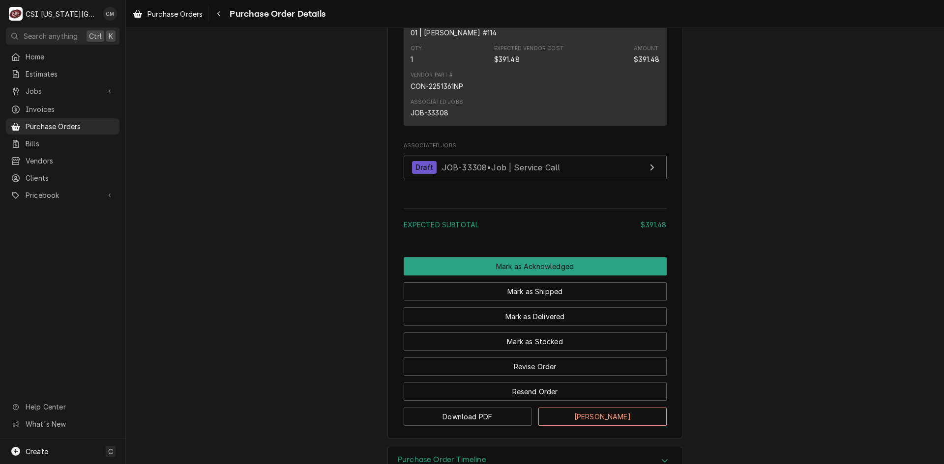
scroll to position [699, 0]
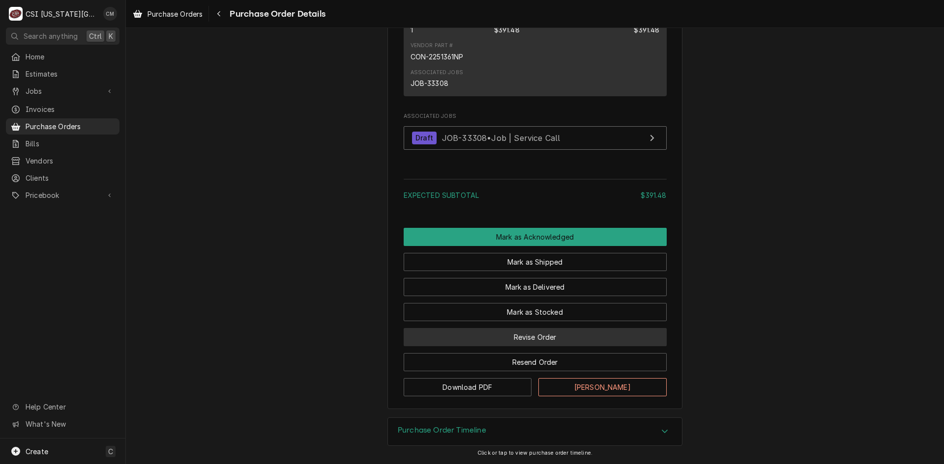
click at [549, 335] on button "Revise Order" at bounding box center [535, 337] width 263 height 18
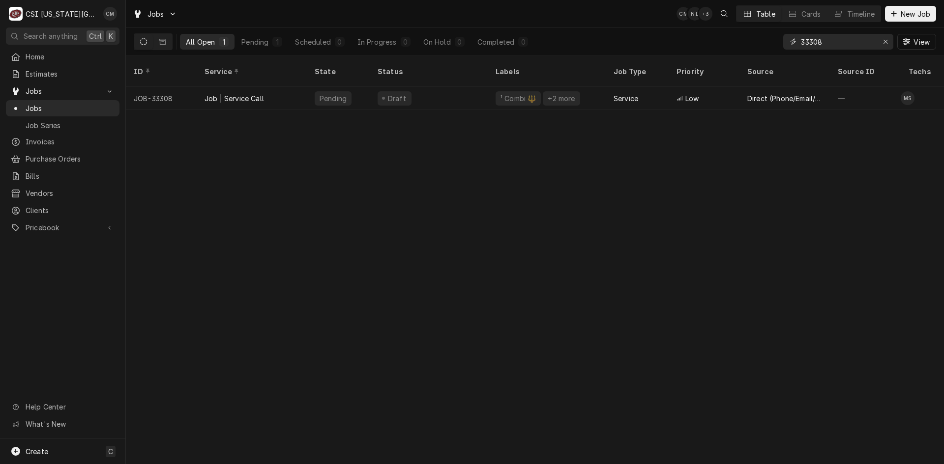
drag, startPoint x: 838, startPoint y: 41, endPoint x: 773, endPoint y: 40, distance: 65.4
click at [773, 40] on div "All Open 1 Pending 1 Scheduled 0 In Progress 0 On Hold 0 Completed 0 33308 View" at bounding box center [535, 42] width 802 height 28
type input "V"
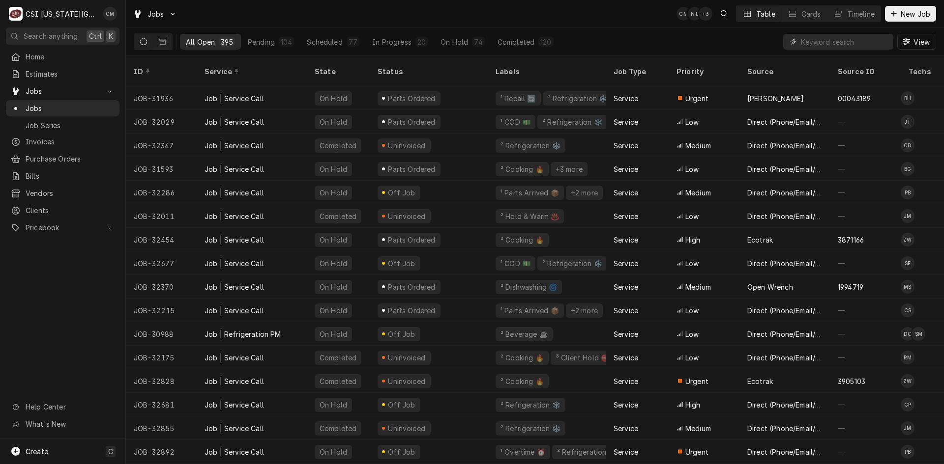
paste input "33309"
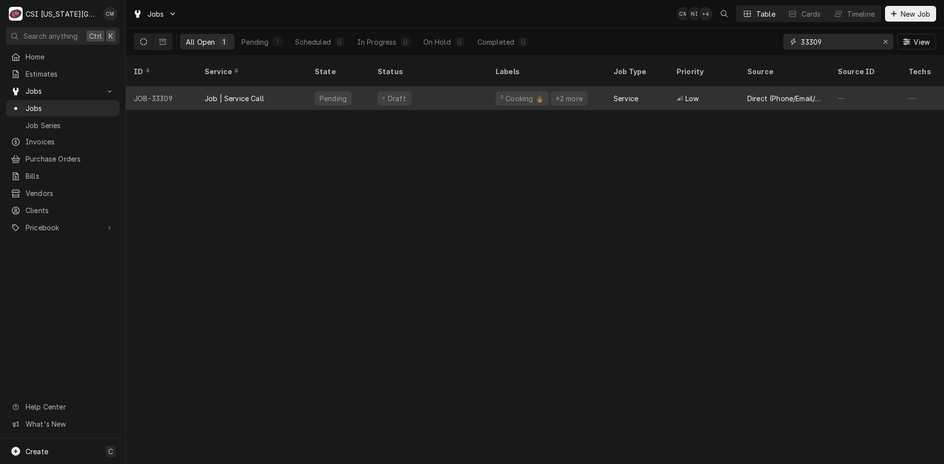
type input "33309"
click at [479, 94] on div "Draft" at bounding box center [429, 99] width 118 height 24
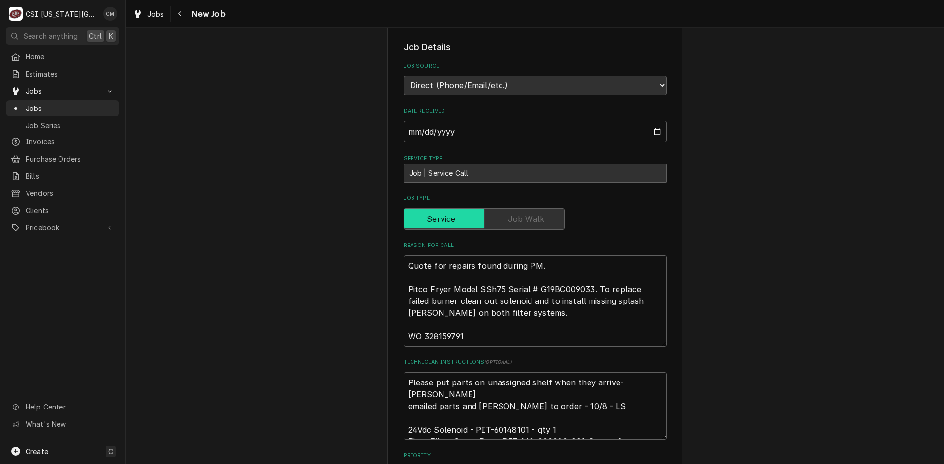
scroll to position [737, 0]
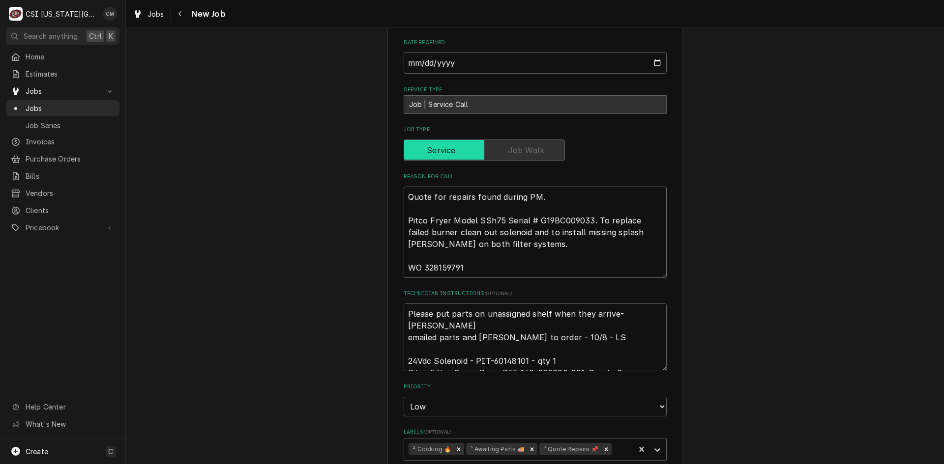
drag, startPoint x: 532, startPoint y: 171, endPoint x: 584, endPoint y: 173, distance: 51.6
click at [584, 187] on textarea "Quote for repairs found during PM. Pitco Fryer Model SSh75 Serial # G19BC009033…" at bounding box center [535, 232] width 263 height 91
click at [514, 191] on textarea "Quote for repairs found during PM. Pitco Fryer Model SSh75 Serial # G19BC009033…" at bounding box center [535, 232] width 263 height 91
drag, startPoint x: 472, startPoint y: 300, endPoint x: 523, endPoint y: 300, distance: 50.6
click at [523, 304] on textarea "Please put parts on unassigned shelf when they arrive- Lindy emailed parts and …" at bounding box center [535, 338] width 263 height 68
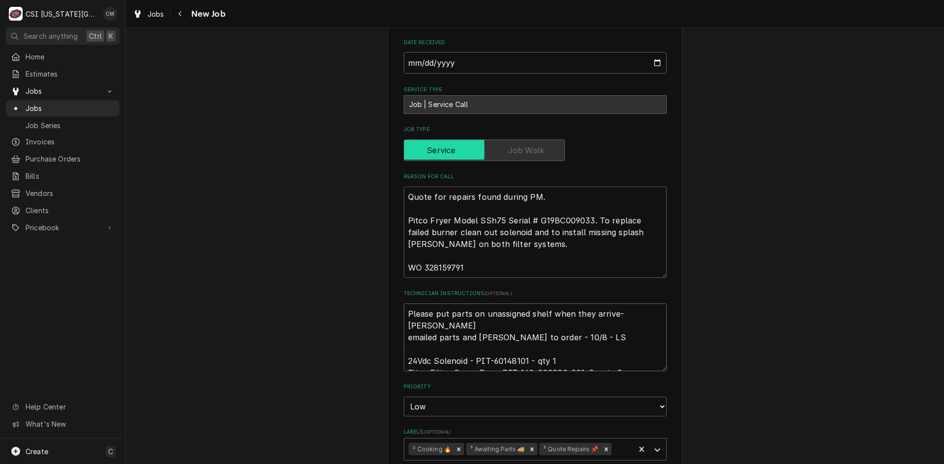
paste textarea "G19BC009033"
type textarea "x"
type textarea "Please put parts on unassigned shelf when they arrive- Lindy emailed parts and …"
type textarea "x"
type textarea "Please put parts on unassigned shelf when they arrive- Lindy emailed parts and …"
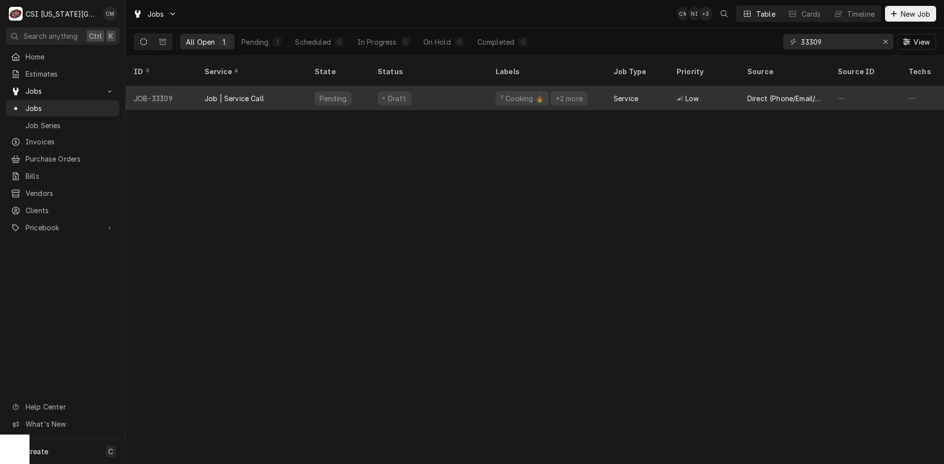
click at [435, 94] on div "Draft" at bounding box center [429, 99] width 118 height 24
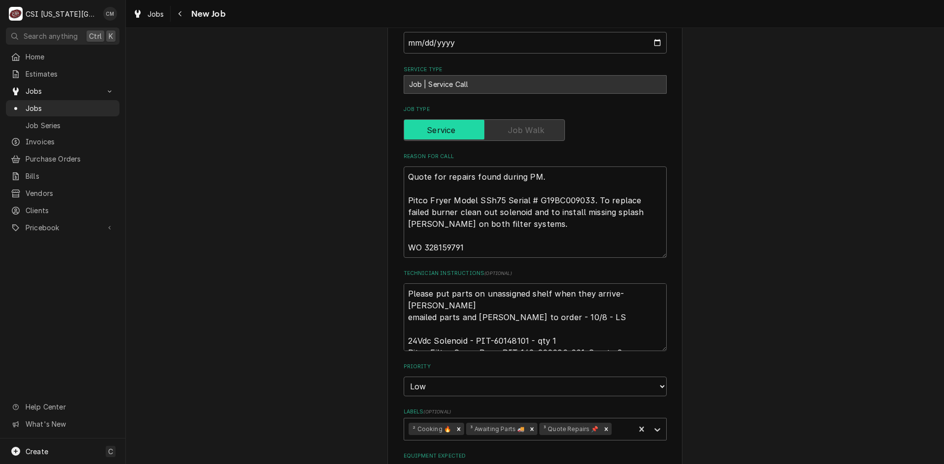
scroll to position [786, 0]
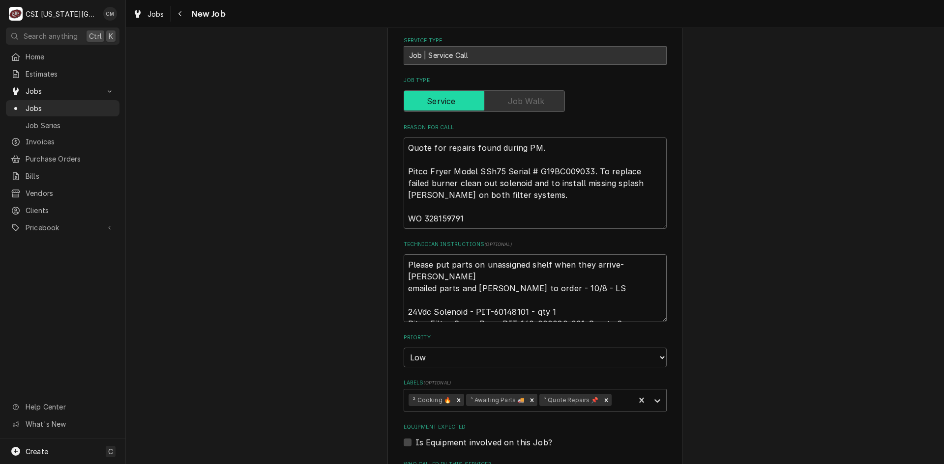
drag, startPoint x: 473, startPoint y: 251, endPoint x: 525, endPoint y: 251, distance: 52.1
click at [525, 255] on textarea "Please put parts on unassigned shelf when they arrive- [PERSON_NAME] emailed pa…" at bounding box center [535, 289] width 263 height 68
drag, startPoint x: 511, startPoint y: 264, endPoint x: 584, endPoint y: 271, distance: 74.0
click at [584, 271] on textarea "Please put parts on unassigned shelf when they arrive- [PERSON_NAME] emailed pa…" at bounding box center [535, 289] width 263 height 68
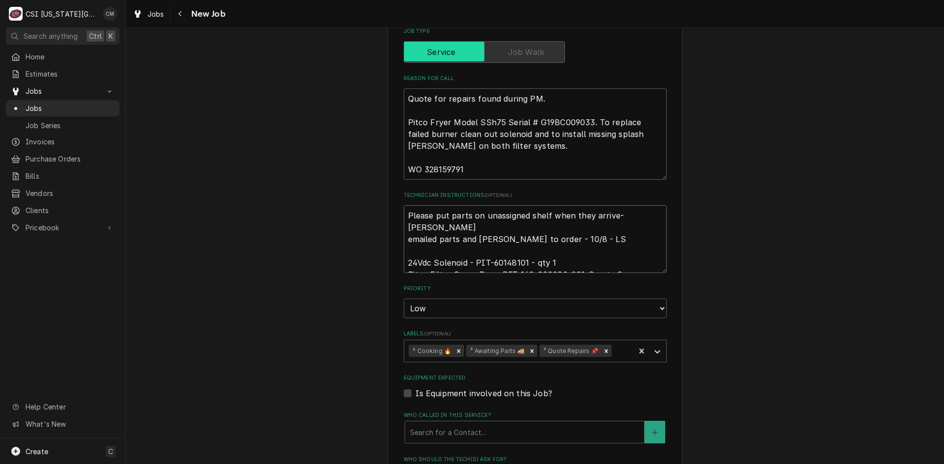
scroll to position [835, 0]
click at [404, 206] on textarea "Please put parts on unassigned shelf when they arrive- [PERSON_NAME] emailed pa…" at bounding box center [535, 240] width 263 height 68
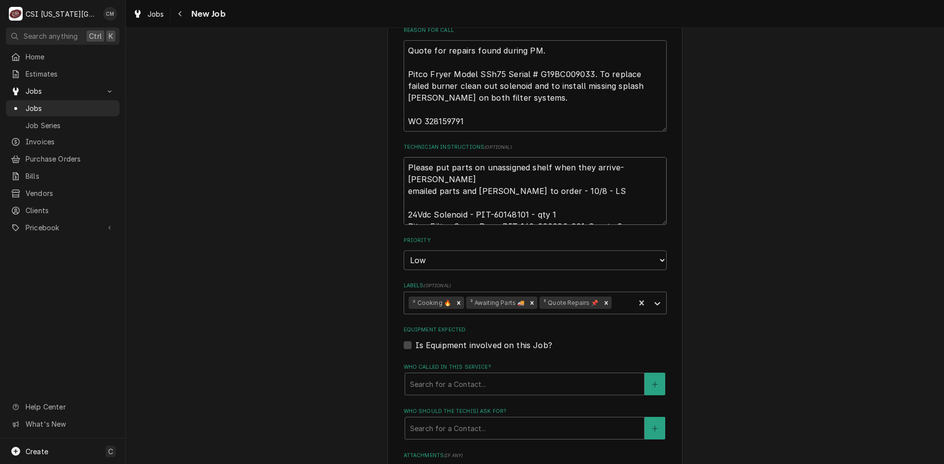
scroll to position [785, 0]
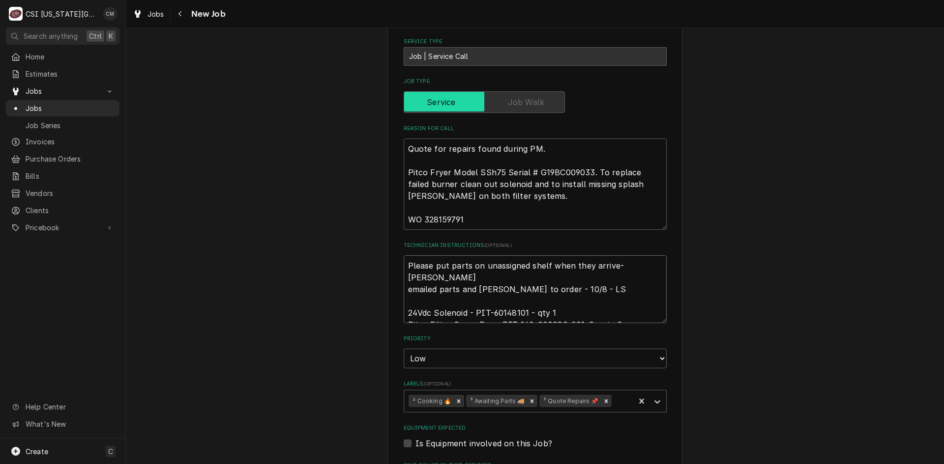
type textarea "x"
type textarea "Please put parts on unassigned shelf when they arrive- [PERSON_NAME] emailed pa…"
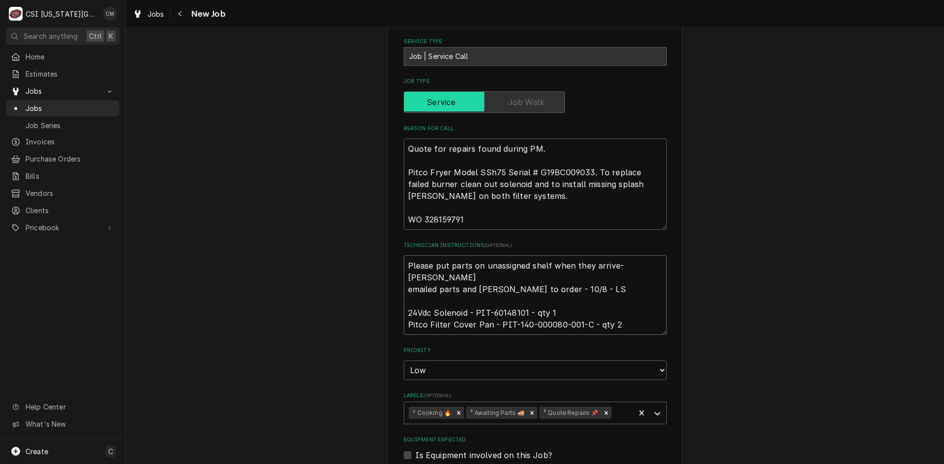
type textarea "x"
type textarea "Please put parts on unassigned shelf when they arrive- [PERSON_NAME] emailed pa…"
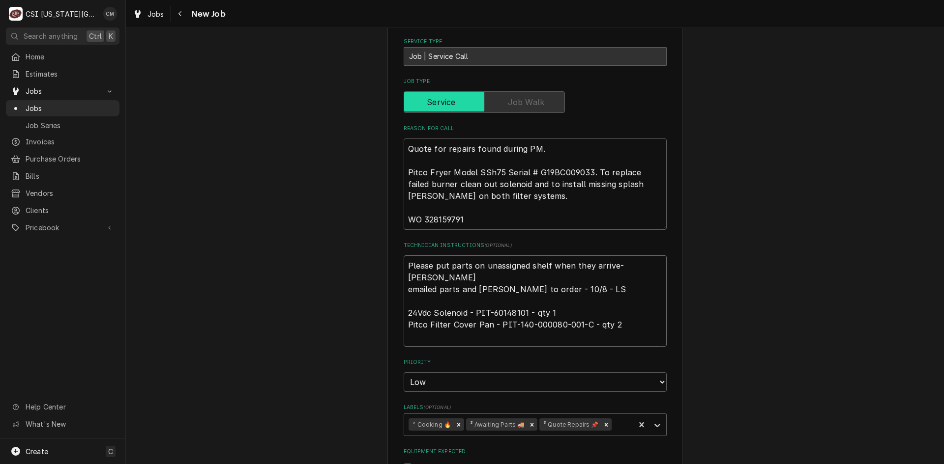
click at [413, 256] on textarea "Please put parts on unassigned shelf when they arrive- [PERSON_NAME] emailed pa…" at bounding box center [535, 301] width 263 height 91
type textarea "x"
type textarea "P Please put parts on unassigned shelf when they arrive- [PERSON_NAME] emailed …"
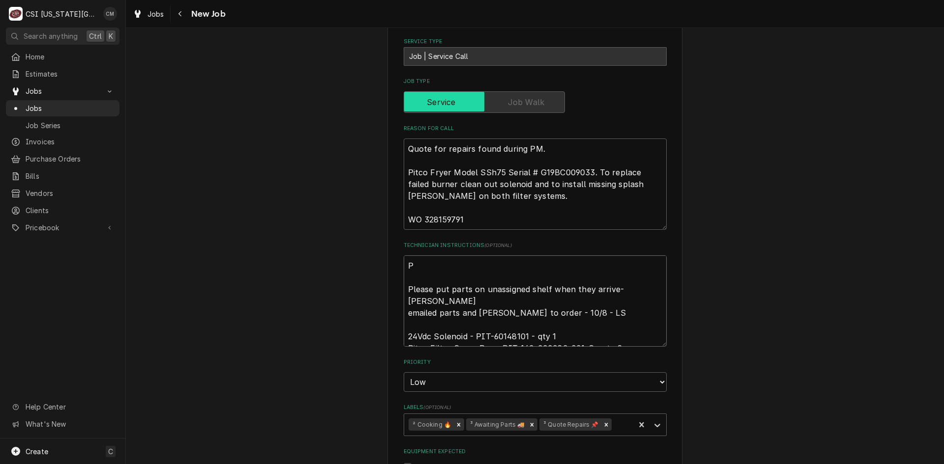
type textarea "x"
type textarea "PA Please put parts on unassigned shelf when they arrive- [PERSON_NAME] emailed…"
type textarea "x"
type textarea "PAR Please put parts on unassigned shelf when they arrive- [PERSON_NAME] emaile…"
type textarea "x"
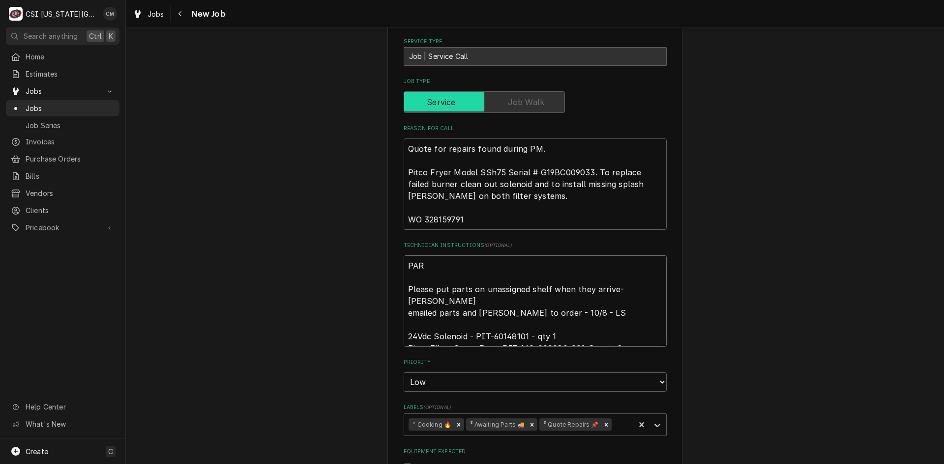
type textarea "PART Please put parts on unassigned shelf when they arrive- [PERSON_NAME] email…"
type textarea "x"
type textarea "PART Please put parts on unassigned shelf when they arrive- [PERSON_NAME] email…"
type textarea "x"
type textarea "PART O Please put parts on unassigned shelf when they arrive- [PERSON_NAME] ema…"
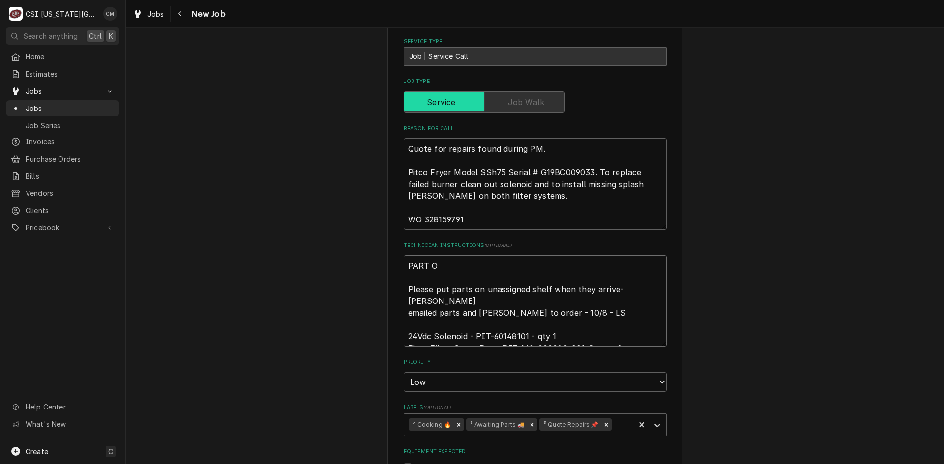
type textarea "x"
type textarea "PART OR Please put parts on unassigned shelf when they arrive- [PERSON_NAME] em…"
type textarea "x"
type textarea "PART ORD Please put parts on unassigned shelf when they arrive- [PERSON_NAME] e…"
type textarea "x"
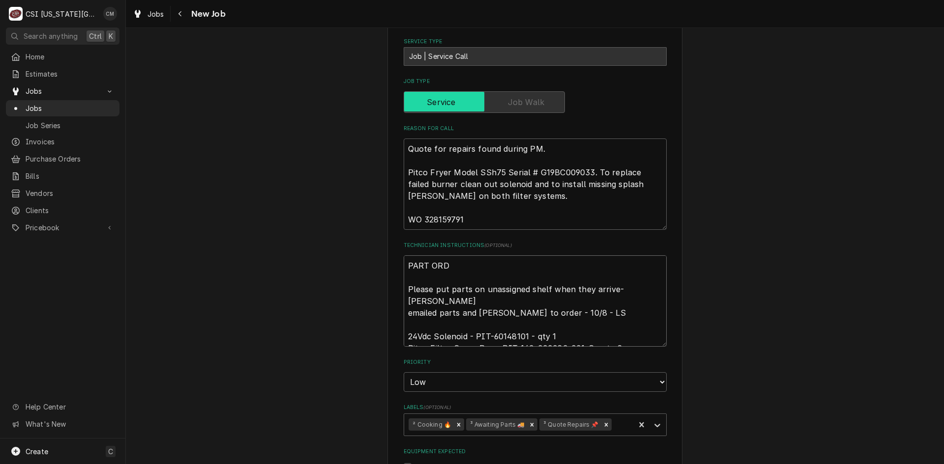
type textarea "PART ORDE Please put parts on unassigned shelf when they arrive- [PERSON_NAME] …"
type textarea "x"
type textarea "PART ORDER Please put parts on unassigned shelf when they arrive- [PERSON_NAME]…"
type textarea "x"
type textarea "PART ORDERE Please put parts on unassigned shelf when they arrive- [PERSON_NAME…"
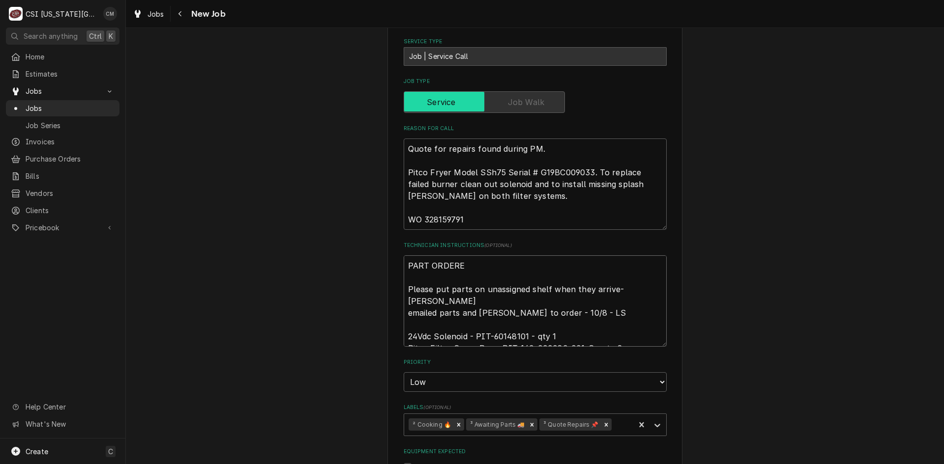
type textarea "x"
type textarea "PART ORDERED Please put parts on unassigned shelf when they arrive- [PERSON_NAM…"
type textarea "x"
type textarea "PART ORDERED Please put parts on unassigned shelf when they arrive- [PERSON_NAM…"
type textarea "x"
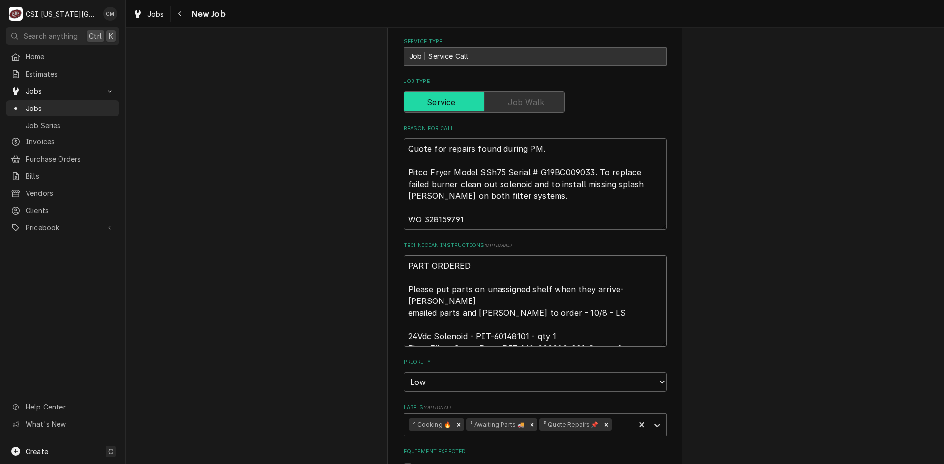
type textarea "PART ORDERED O Please put parts on unassigned shelf when they arrive- [PERSON_N…"
type textarea "x"
type textarea "PART ORDERED ON Please put parts on unassigned shelf when they arrive- [PERSON_…"
type textarea "x"
type textarea "PART ORDERED ON Please put parts on unassigned shelf when they arrive- [PERSON_…"
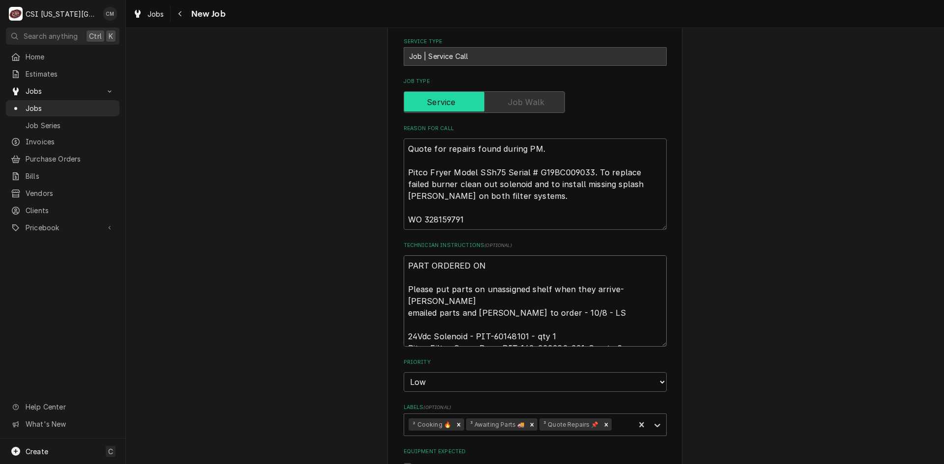
type textarea "x"
type textarea "PART ORDERED ON P Please put parts on unassigned shelf when they arrive- [PERSO…"
type textarea "x"
type textarea "PART ORDERED ON PO Please put parts on unassigned shelf when they arrive- [PERS…"
type textarea "x"
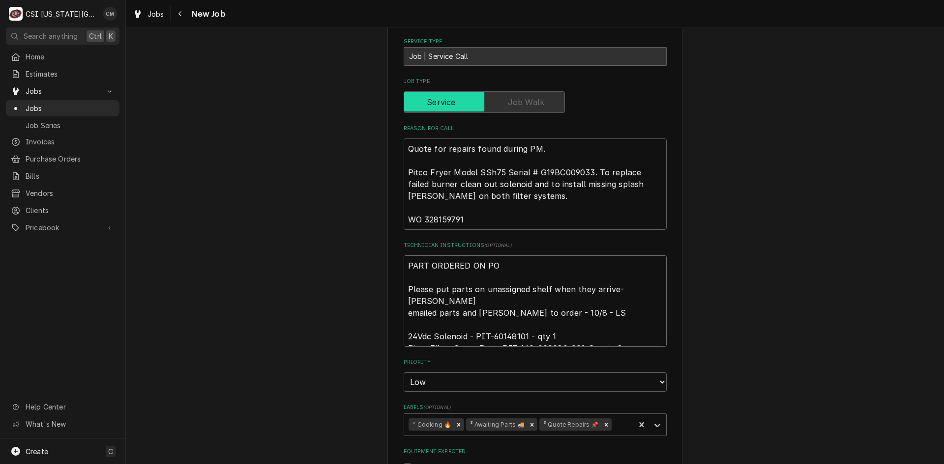
type textarea "PART ORDERED ON PO Please put parts on unassigned shelf when they arrive- [PERS…"
type textarea "x"
type textarea "PART ORDERED ON PO 3 Please put parts on unassigned shelf when they arrive- [PE…"
type textarea "x"
type textarea "PART ORDERED ON PO 33 Please put parts on unassigned shelf when they arrive- [P…"
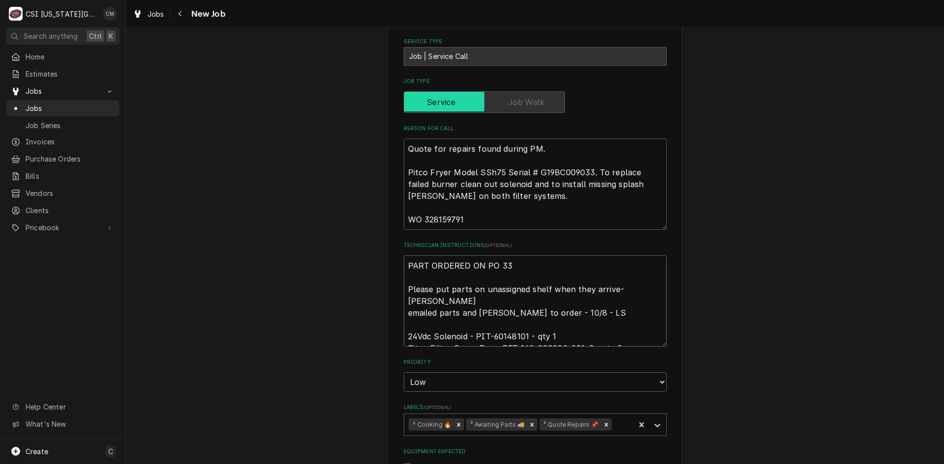
type textarea "x"
type textarea "PART ORDERED ON PO 333 Please put parts on unassigned shelf when they arrive- […"
type textarea "x"
type textarea "PART ORDERED ON PO 3330 Please put parts on unassigned shelf when they arrive- …"
type textarea "x"
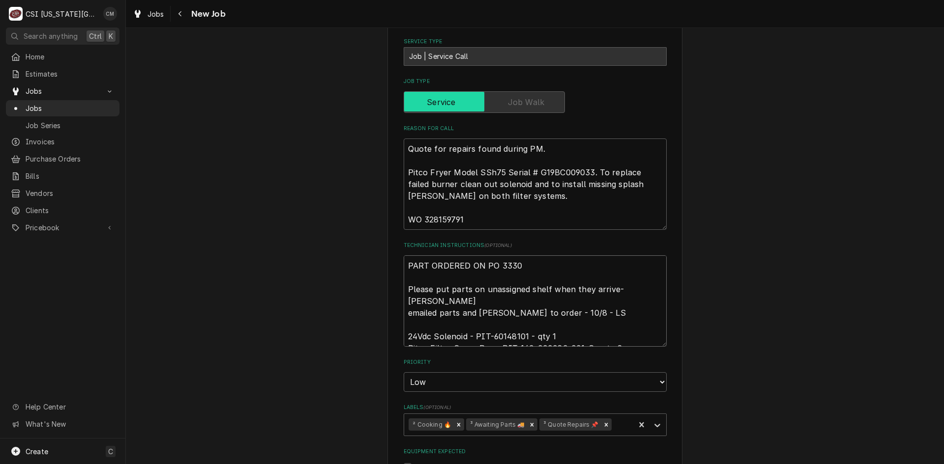
type textarea "PART ORDERED ON PO 33309 Please put parts on unassigned shelf when they arrive-…"
type textarea "x"
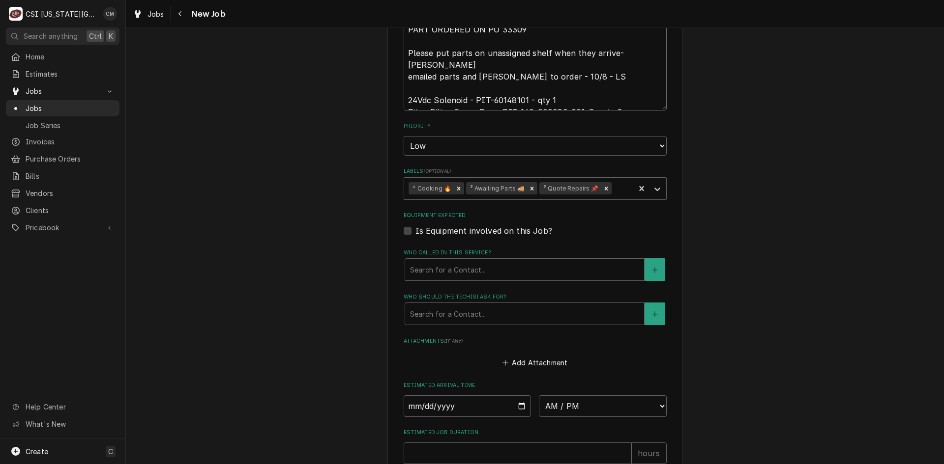
scroll to position [1104, 0]
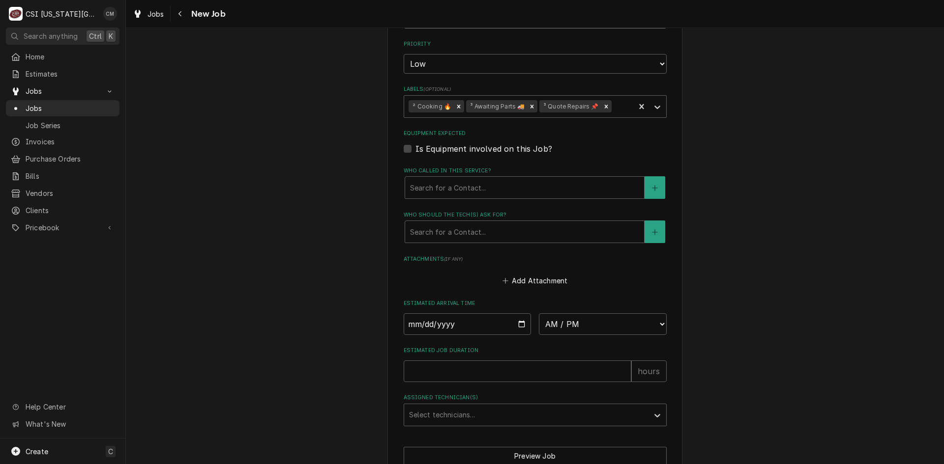
type textarea "PART ORDERED ON PO 33309 Please put parts on unassigned shelf when they arrive-…"
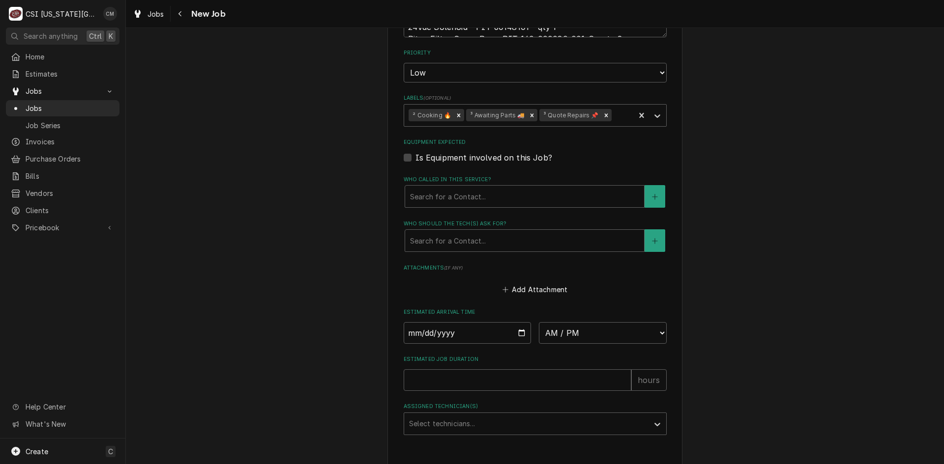
type textarea "x"
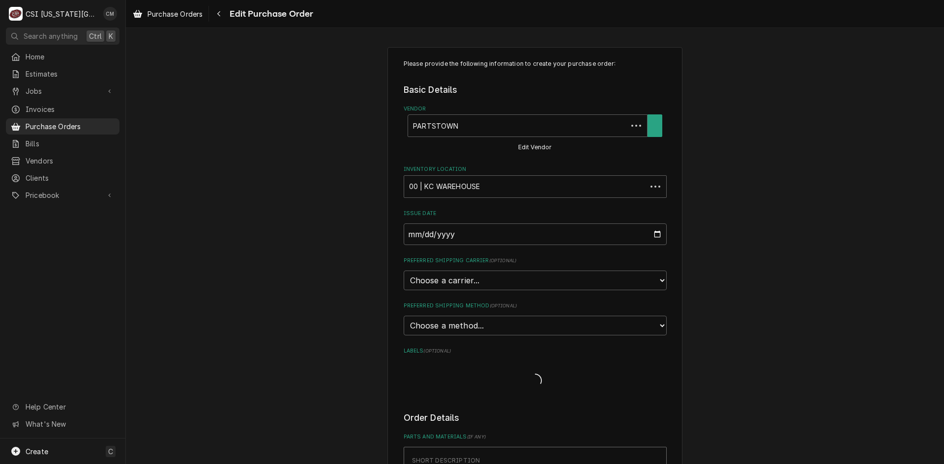
type textarea "x"
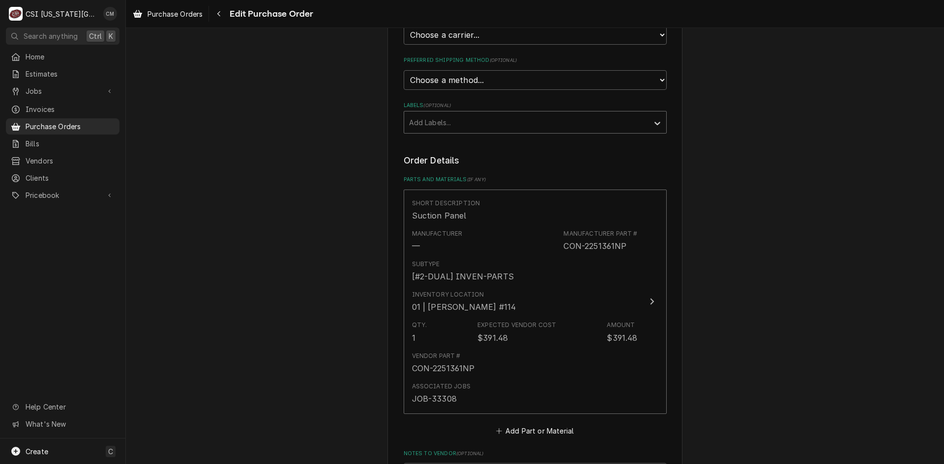
scroll to position [393, 0]
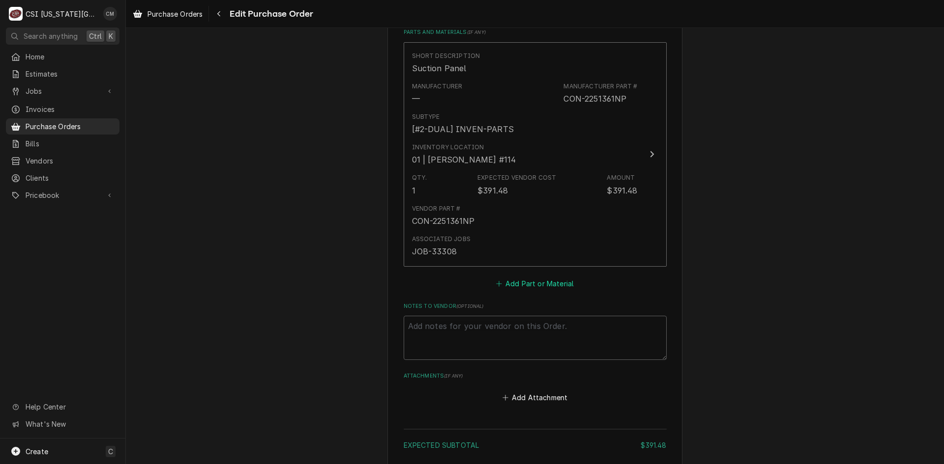
click at [538, 285] on button "Add Part or Material" at bounding box center [534, 284] width 81 height 14
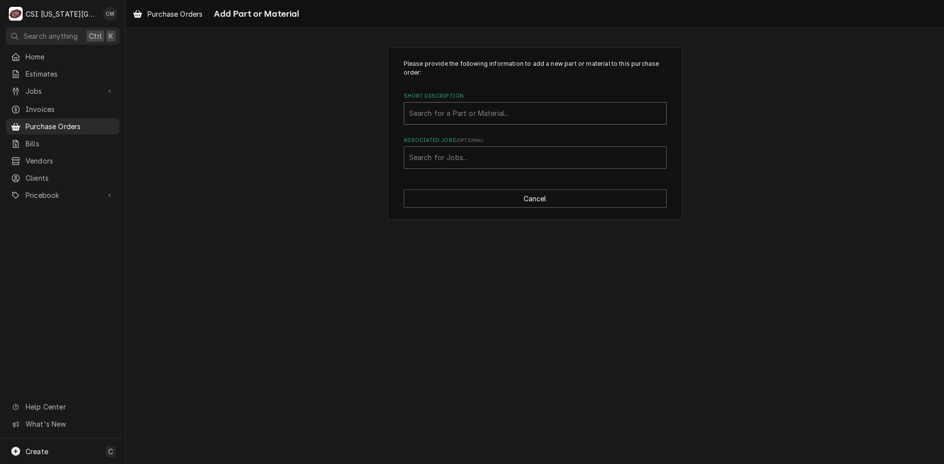
click at [527, 116] on div "Short Description" at bounding box center [535, 114] width 252 height 18
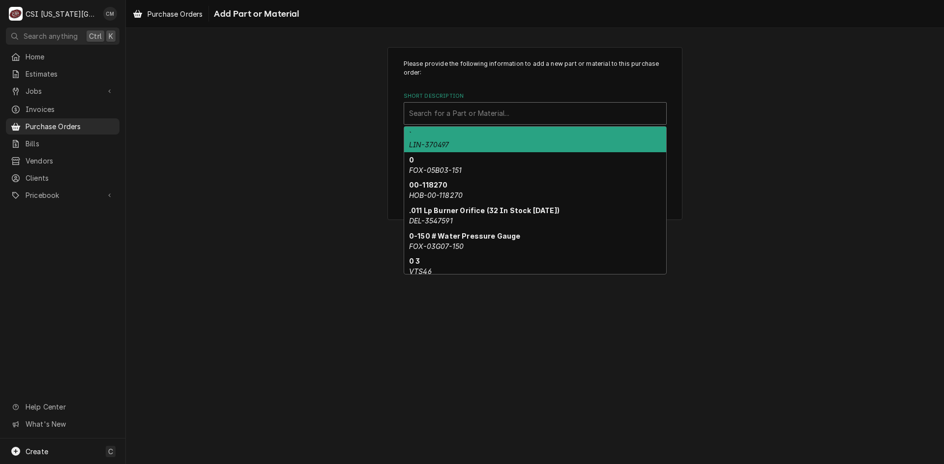
paste input "PIT-60148101"
type input "PIT-60148101"
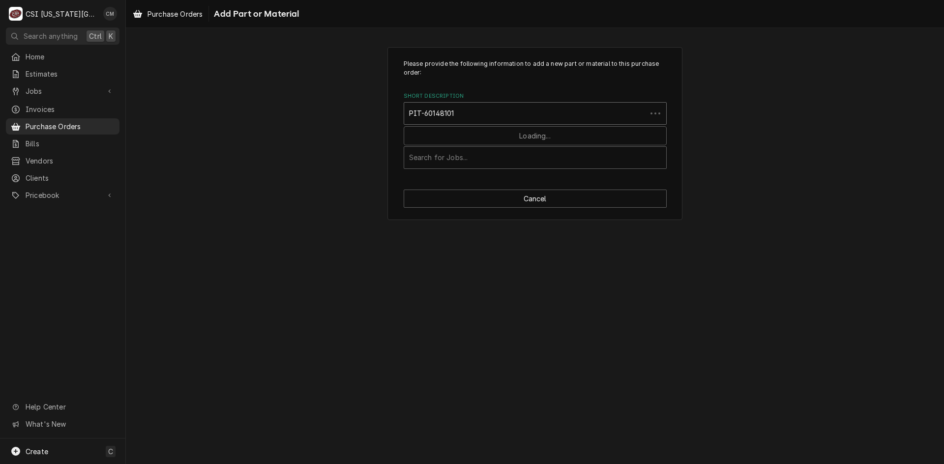
click at [426, 113] on input "PIT-60148101" at bounding box center [433, 114] width 49 height 16
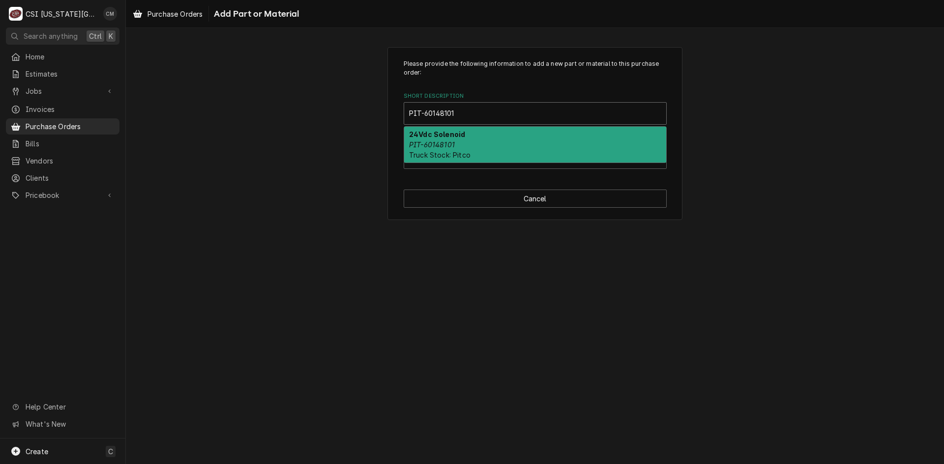
click at [426, 112] on input "PIT-60148101" at bounding box center [433, 114] width 49 height 16
click at [440, 139] on div "24Vdc Solenoid PIT-60148101 Truck Stock: Pitco" at bounding box center [535, 145] width 262 height 36
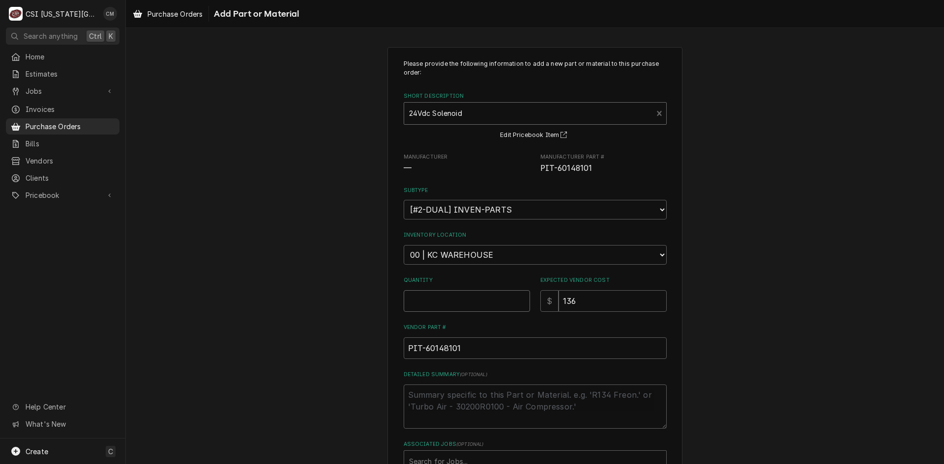
click at [493, 303] on input "Quantity" at bounding box center [467, 301] width 126 height 22
type textarea "x"
type input "1"
drag, startPoint x: 581, startPoint y: 299, endPoint x: 595, endPoint y: 299, distance: 13.8
click at [595, 299] on input "136" at bounding box center [612, 301] width 108 height 22
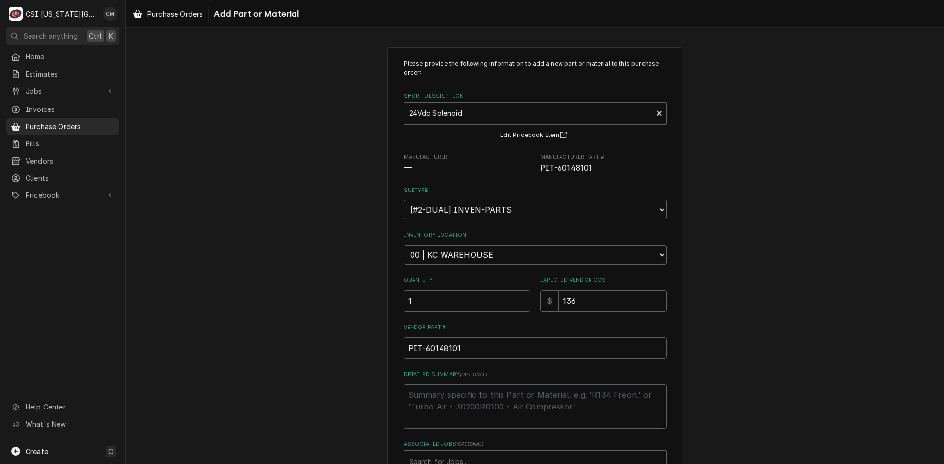
scroll to position [69, 0]
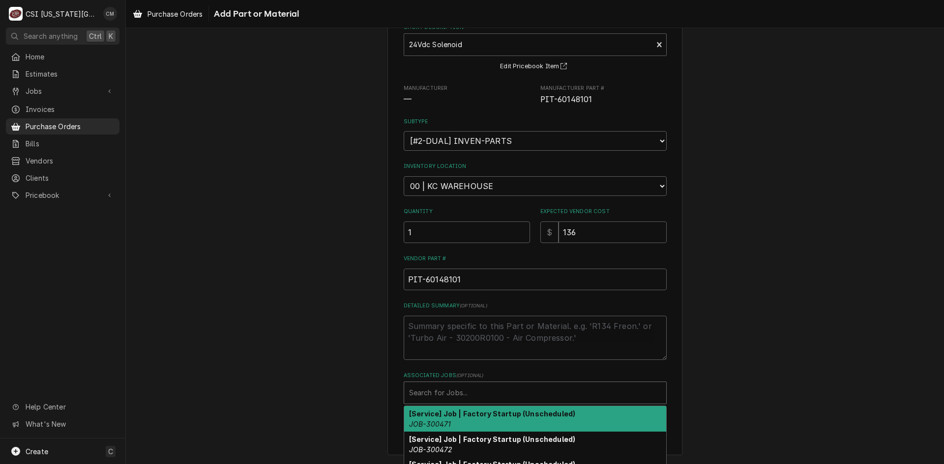
click at [478, 390] on div "Associated Jobs" at bounding box center [535, 393] width 252 height 18
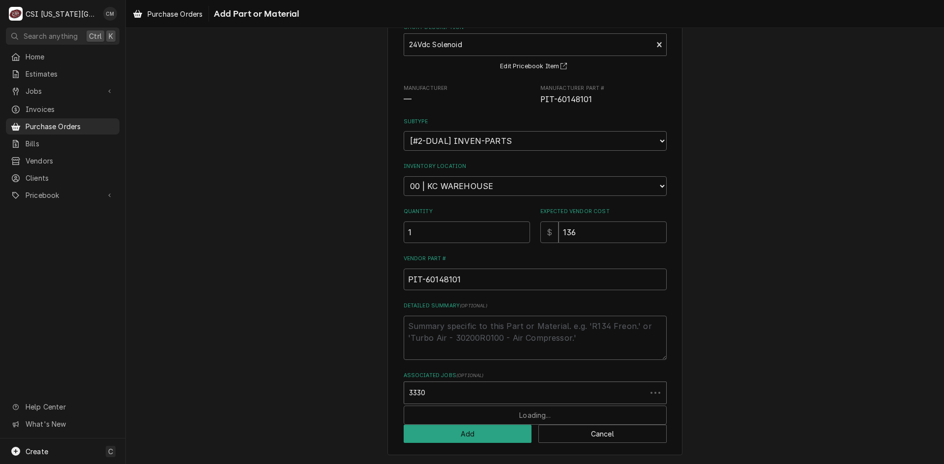
type input "33309"
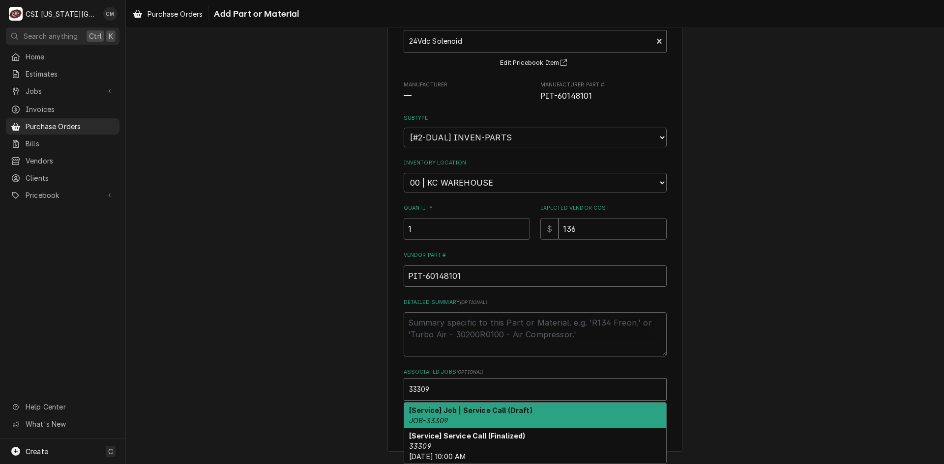
click at [496, 413] on strong "[Service] Job | Service Call (Draft)" at bounding box center [470, 410] width 123 height 8
type textarea "x"
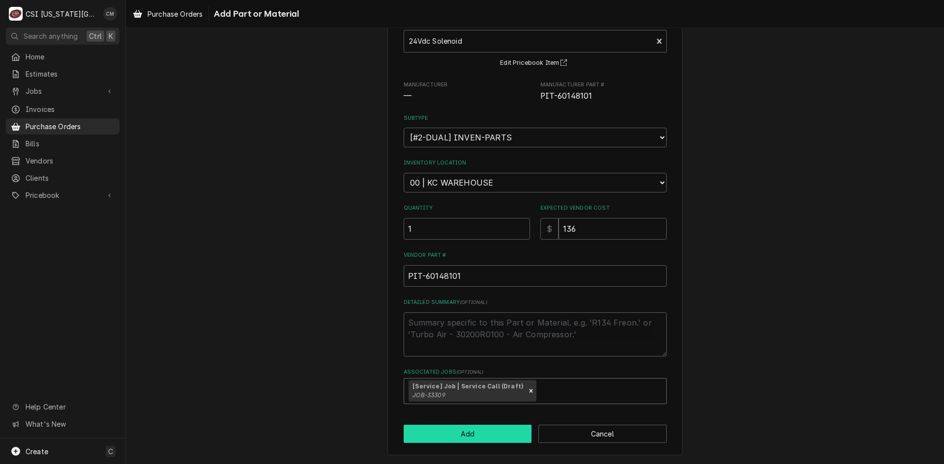
click at [490, 435] on button "Add" at bounding box center [468, 434] width 128 height 18
type textarea "x"
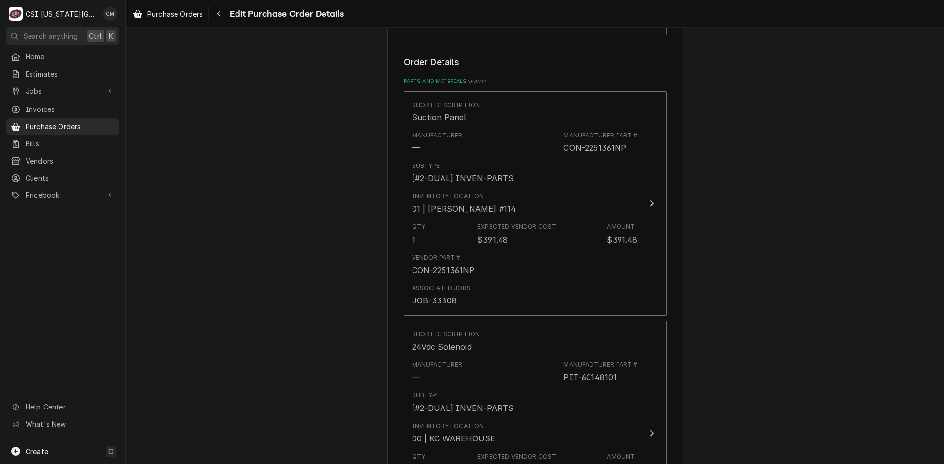
scroll to position [590, 0]
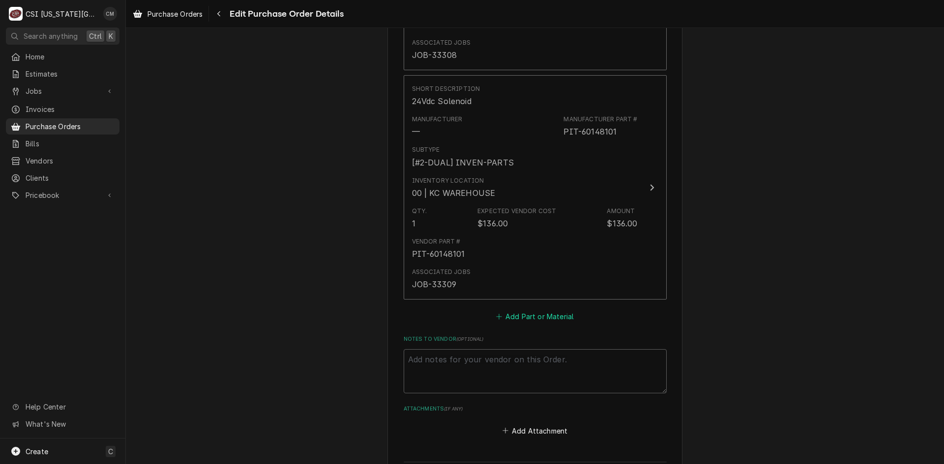
click at [536, 316] on button "Add Part or Material" at bounding box center [534, 317] width 81 height 14
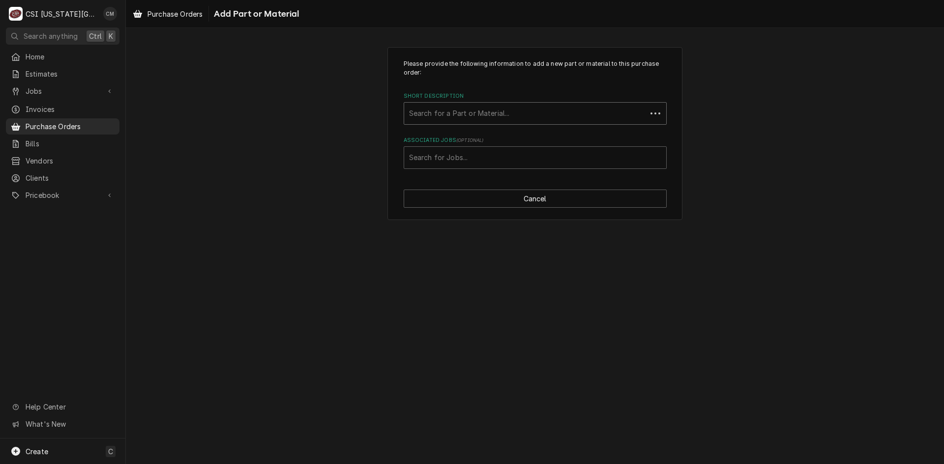
click at [491, 114] on div "Short Description" at bounding box center [525, 114] width 232 height 18
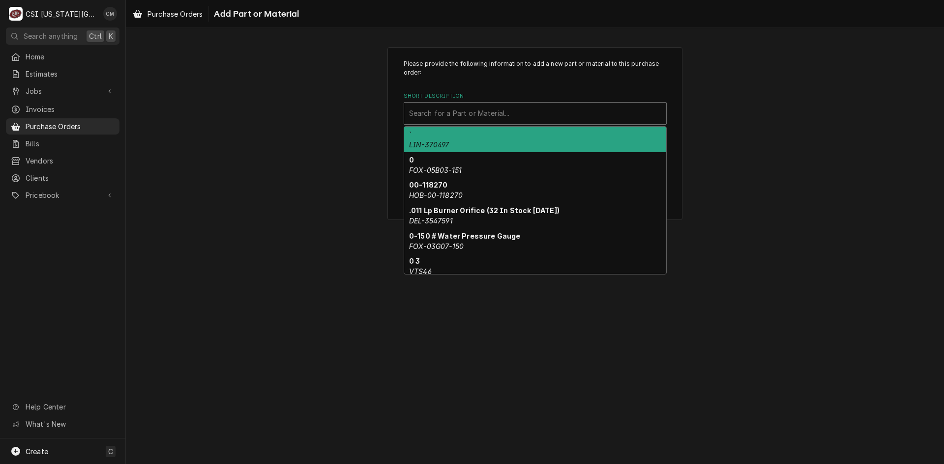
paste input "140-000080-001-C"
type input "140-000080-001-C"
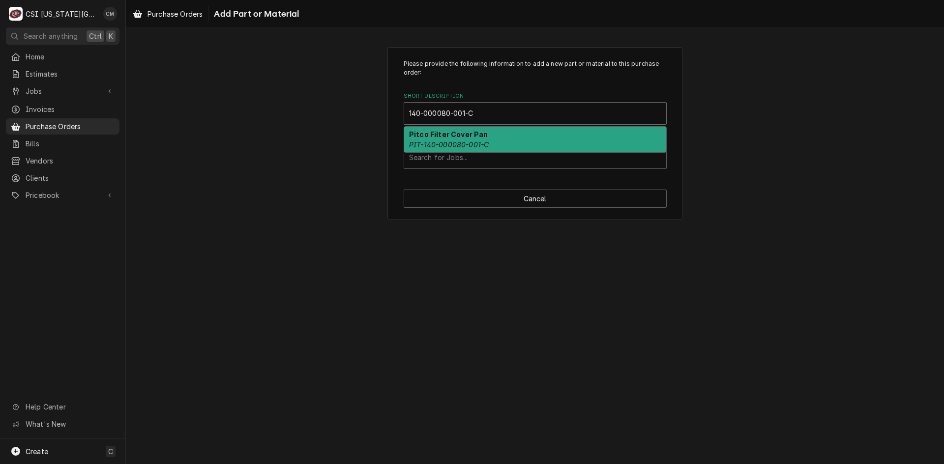
click at [482, 141] on em "PIT-140-000080-001-C" at bounding box center [449, 145] width 80 height 8
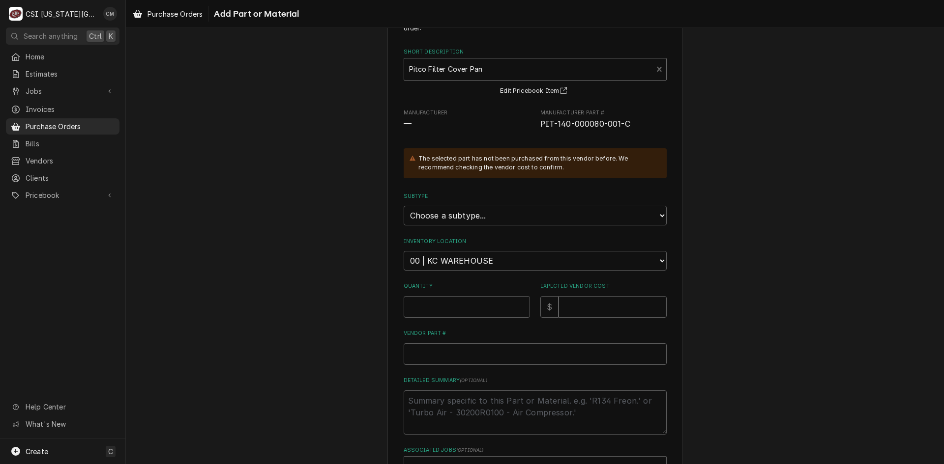
scroll to position [119, 0]
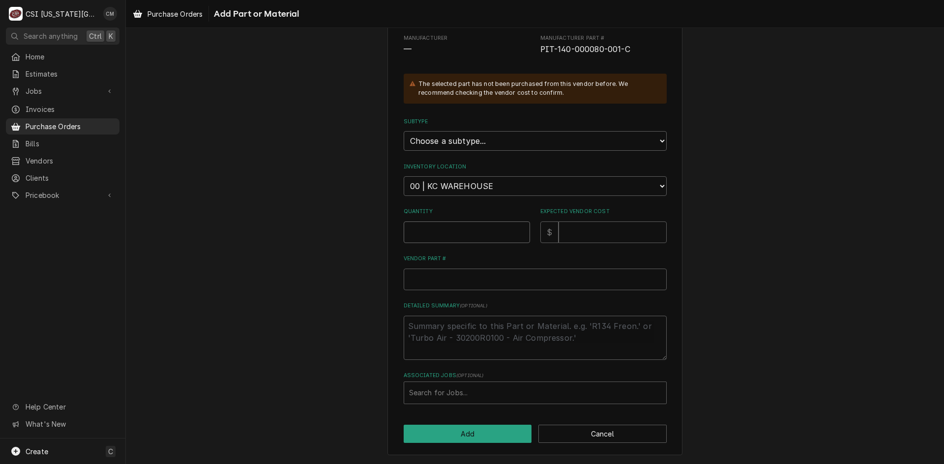
click at [494, 231] on input "Quantity" at bounding box center [467, 233] width 126 height 22
type textarea "x"
type input "1"
click at [620, 233] on input "Expected Vendor Cost" at bounding box center [612, 233] width 108 height 22
type textarea "x"
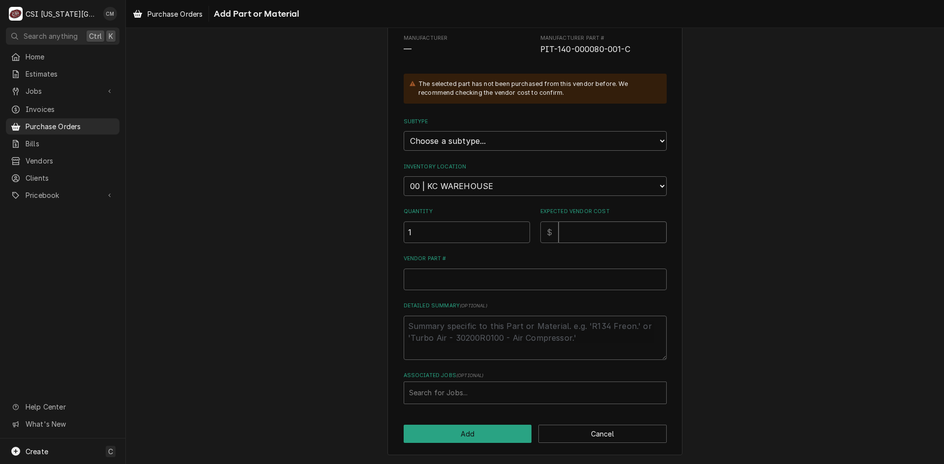
type input "5"
type textarea "x"
type input "50"
type textarea "x"
type input "505"
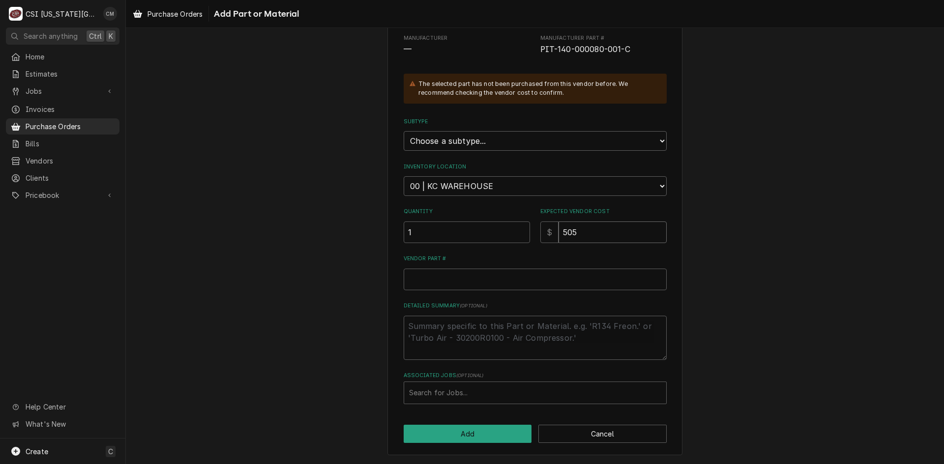
type textarea "x"
type input "505.5"
type textarea "x"
type input "505.50"
click at [501, 278] on input "Vendor Part #" at bounding box center [535, 280] width 263 height 22
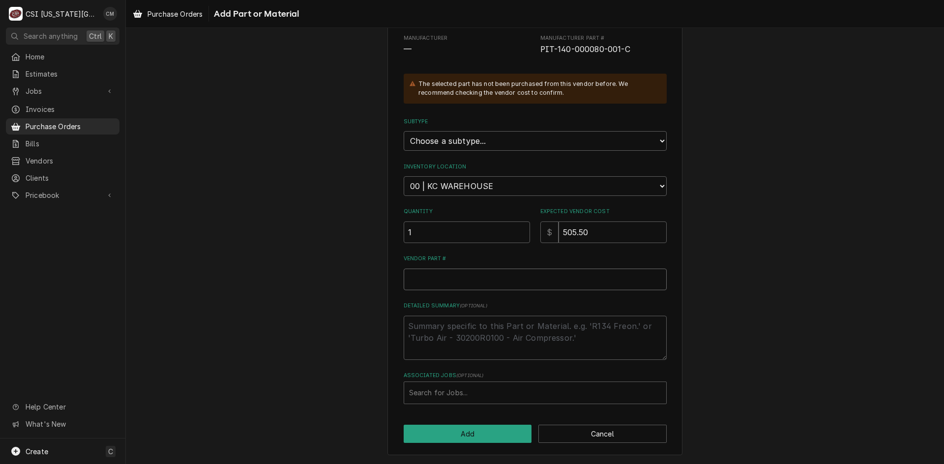
paste input "140-000080-001-C"
type textarea "x"
type input "140-000080-001-C"
click at [480, 388] on div "Associated Jobs" at bounding box center [535, 393] width 252 height 18
type input "33309"
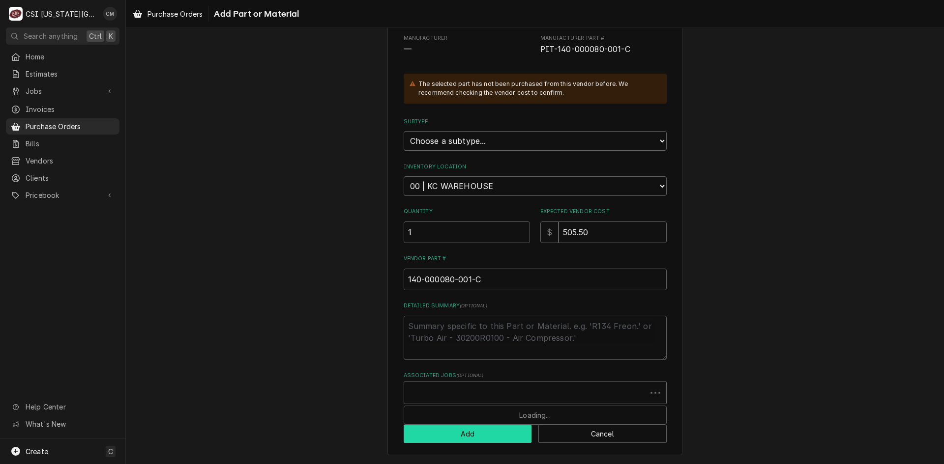
click at [471, 434] on button "Add" at bounding box center [468, 434] width 128 height 18
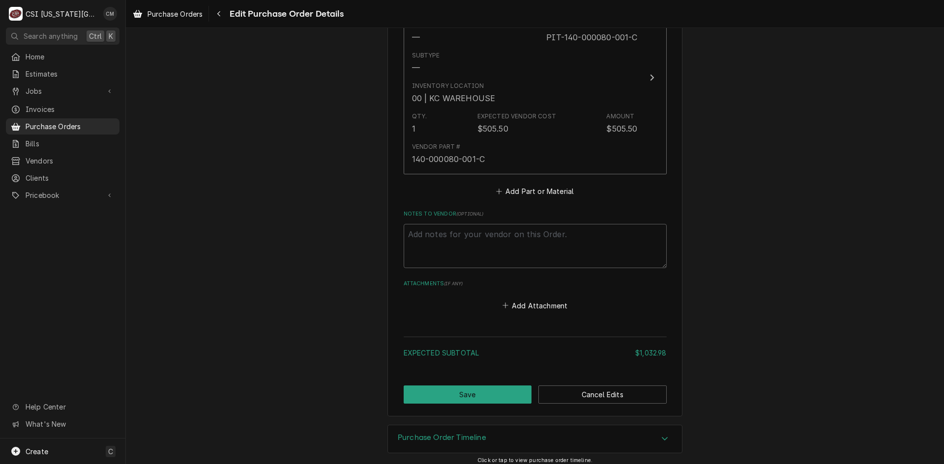
scroll to position [922, 0]
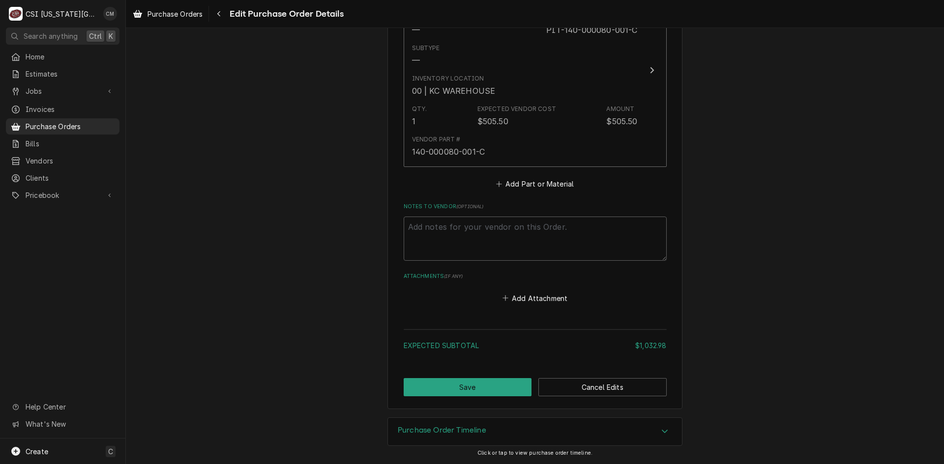
type textarea "x"
click at [541, 183] on button "Add Part or Material" at bounding box center [534, 184] width 81 height 14
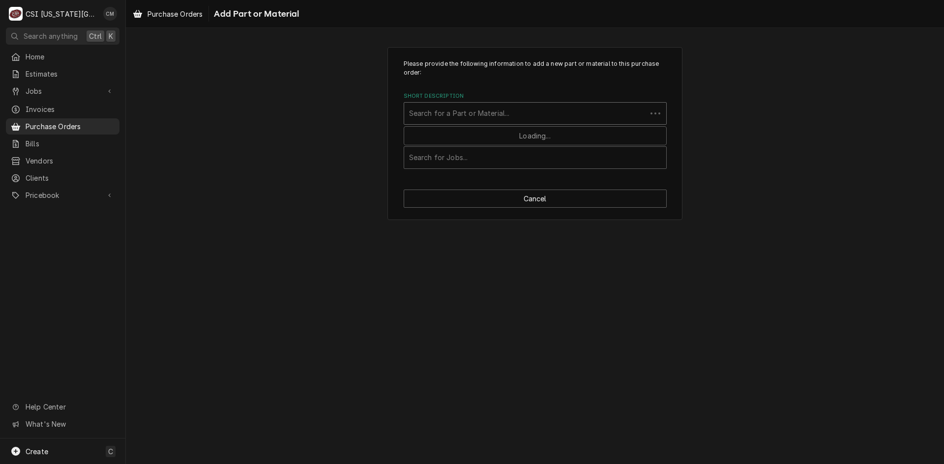
click at [512, 116] on div "Short Description" at bounding box center [525, 114] width 232 height 18
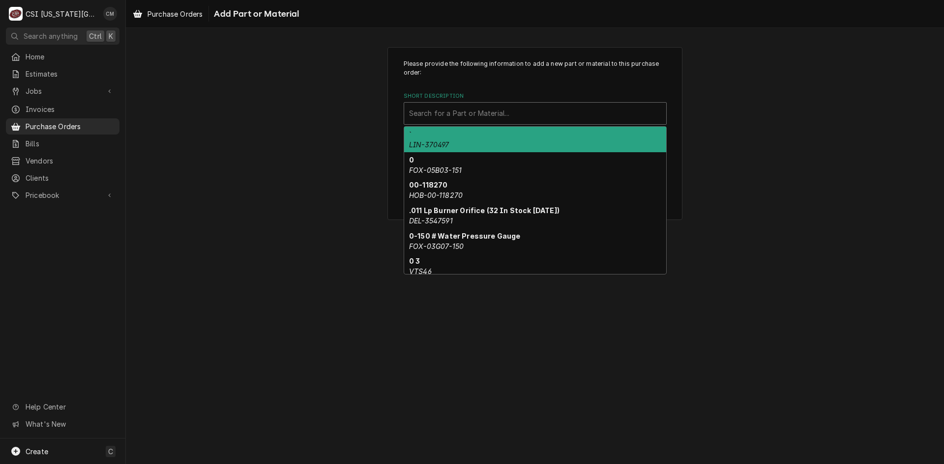
paste input "KAS-TM-00"
type input "KAS-TM-00"
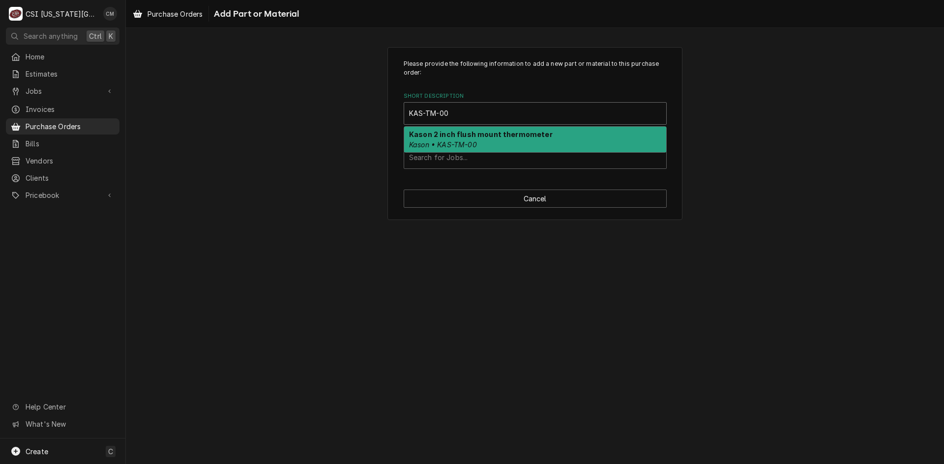
click at [509, 134] on strong "Kason 2 inch flush mount thermometer" at bounding box center [481, 134] width 144 height 8
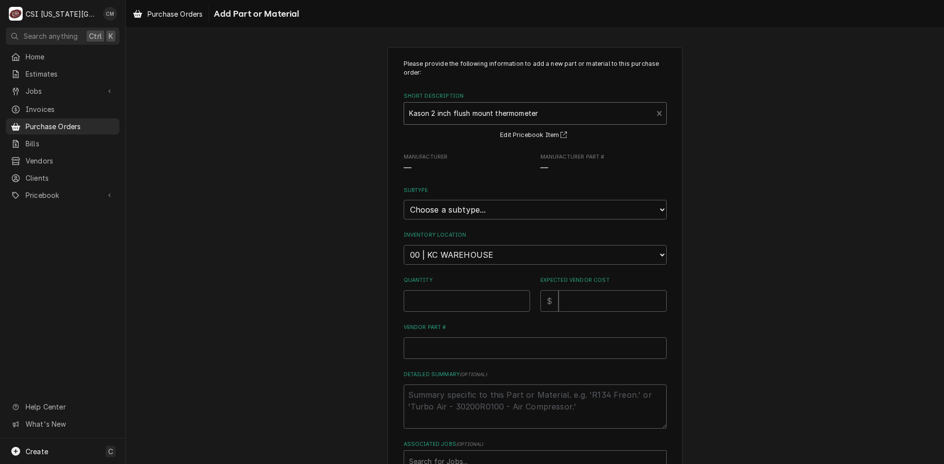
type textarea "x"
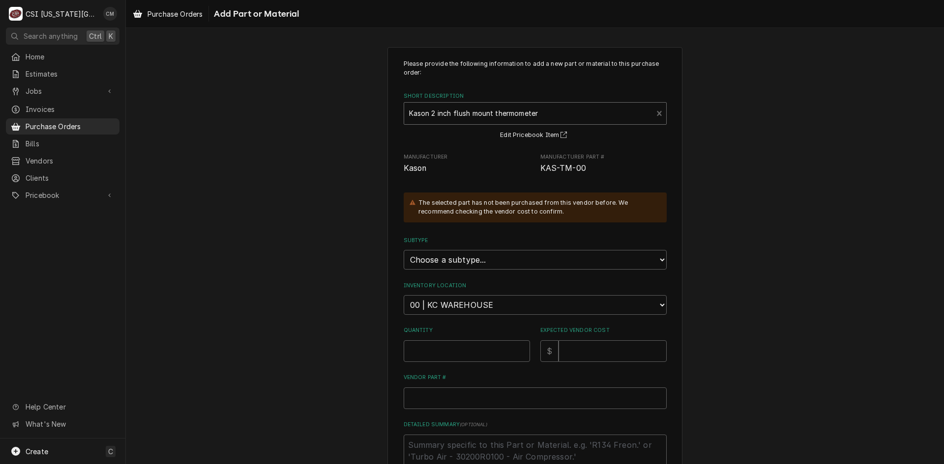
scroll to position [98, 0]
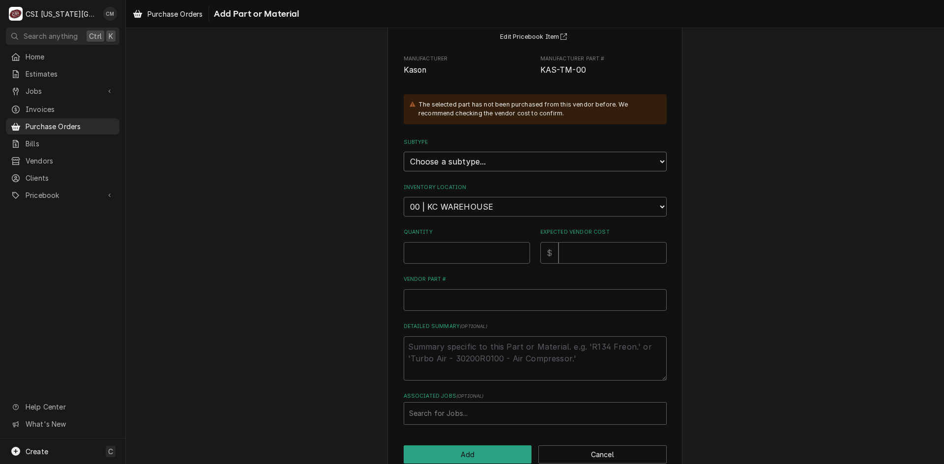
click at [659, 163] on select "Choose a subtype... [#2-DUAL] AFTERHRS-WH-CHG-2 [#2-DUAL] BEV-EQUIP [#2-DUAL] B…" at bounding box center [535, 162] width 263 height 20
select select "45"
click at [404, 152] on select "Choose a subtype... [#2-DUAL] AFTERHRS-WH-CHG-2 [#2-DUAL] BEV-EQUIP [#2-DUAL] B…" at bounding box center [535, 162] width 263 height 20
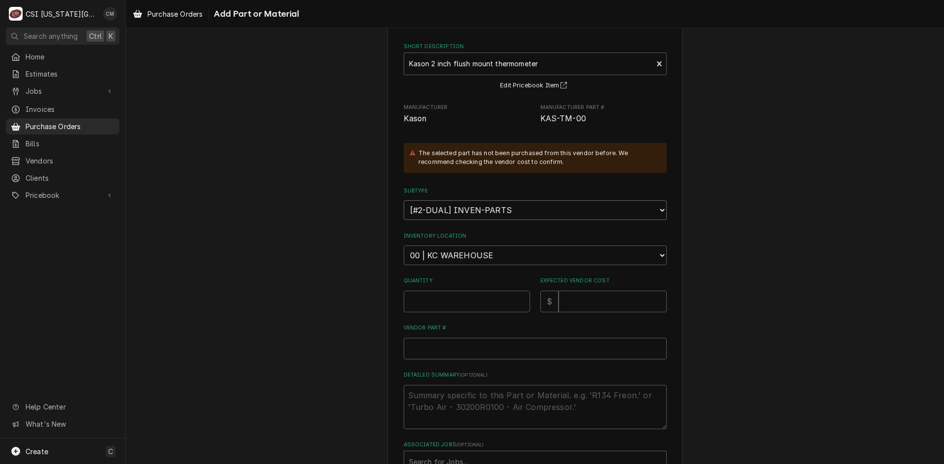
scroll to position [119, 0]
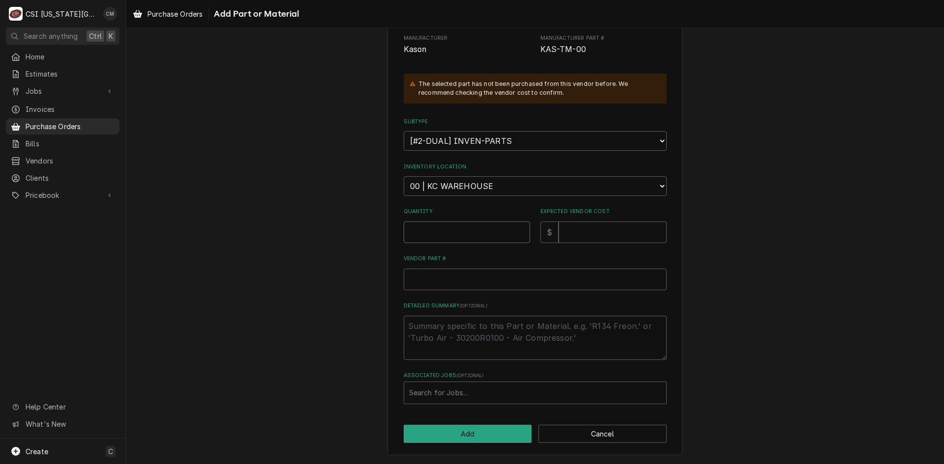
click at [465, 235] on input "Quantity" at bounding box center [467, 233] width 126 height 22
type textarea "x"
type input "1"
click at [590, 232] on input "Expected Vendor Cost" at bounding box center [612, 233] width 108 height 22
click at [572, 234] on input "Expected Vendor Cost" at bounding box center [612, 233] width 108 height 22
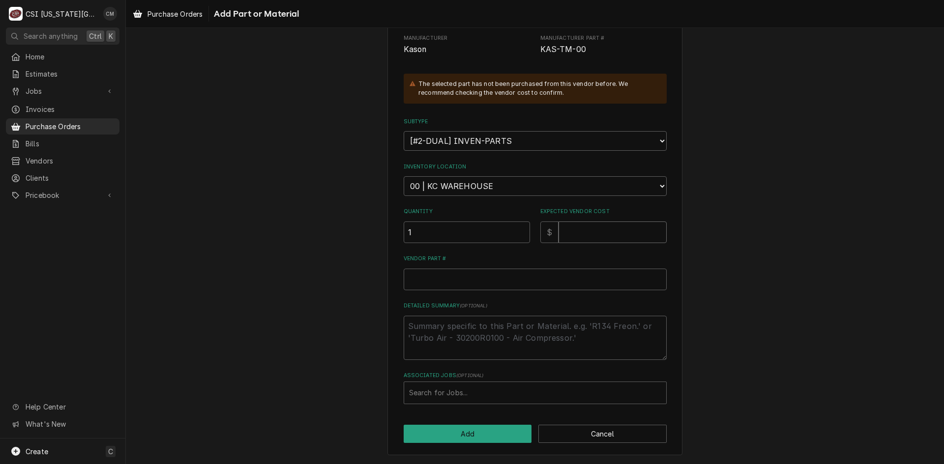
type textarea "x"
type input "3"
type textarea "x"
type input "30"
type textarea "x"
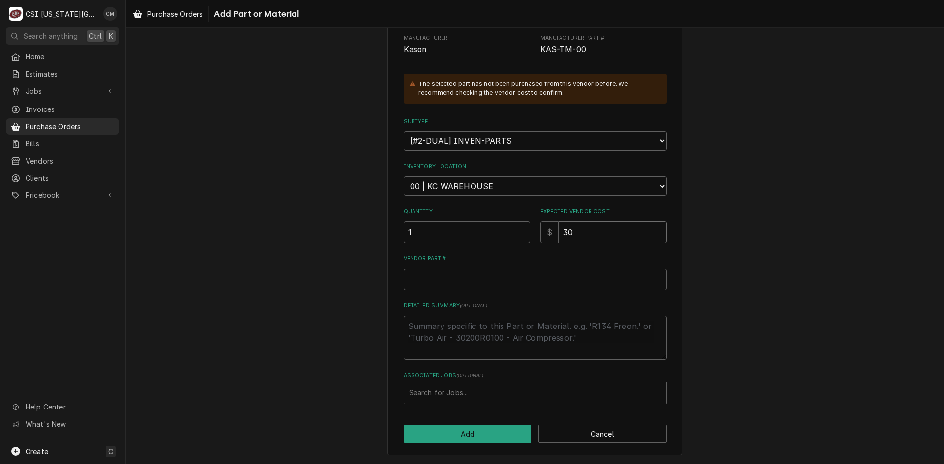
type input "30.1"
type textarea "x"
type input "30.16"
click at [514, 282] on input "Vendor Part #" at bounding box center [535, 280] width 263 height 22
click at [504, 393] on div "Associated Jobs" at bounding box center [535, 393] width 252 height 18
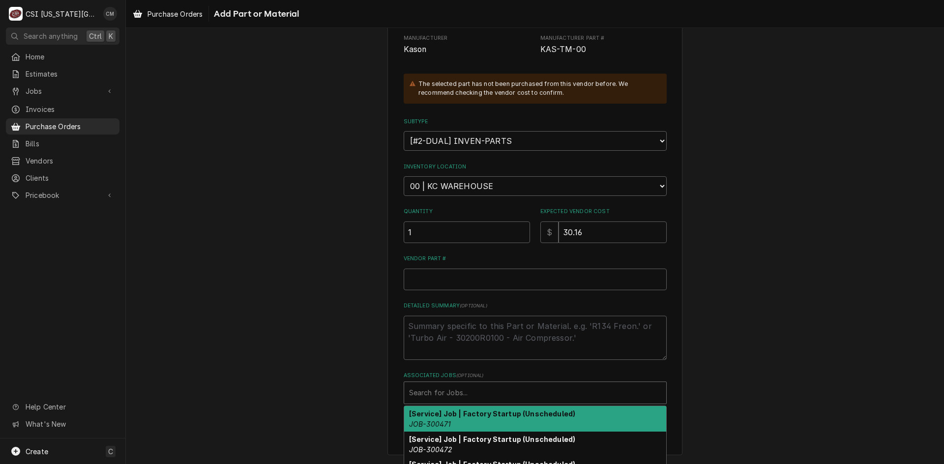
paste input "KAS-TM-00"
type input "KAS-TM-00"
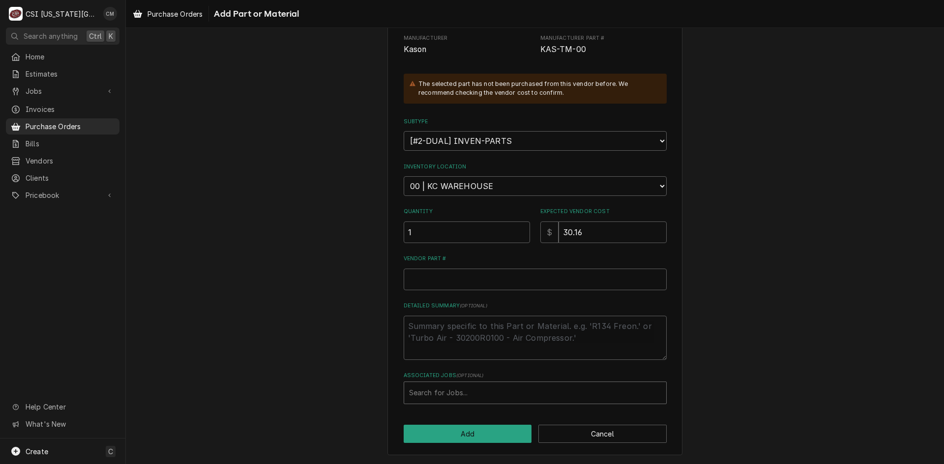
click at [497, 395] on div "Associated Jobs" at bounding box center [535, 393] width 252 height 18
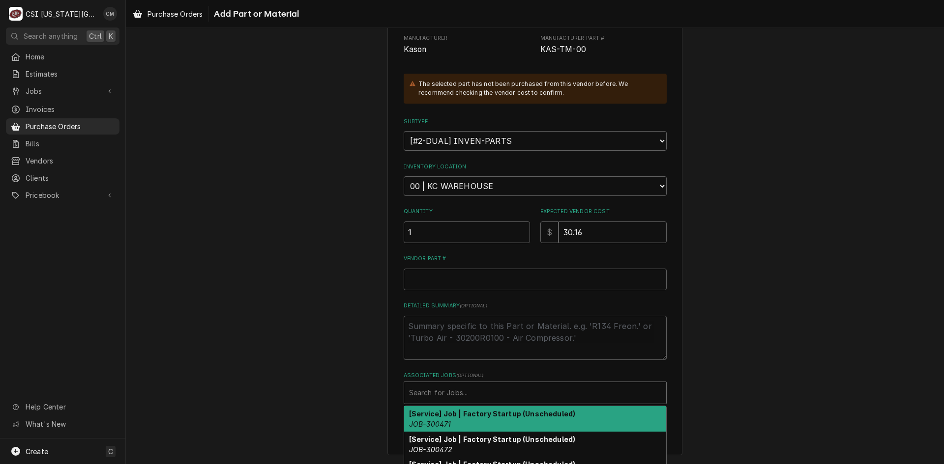
click at [497, 395] on div "Associated Jobs" at bounding box center [535, 393] width 252 height 18
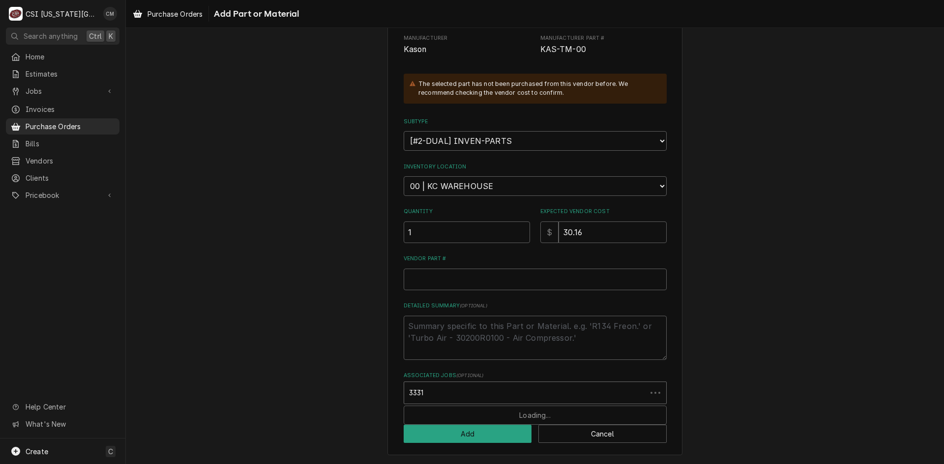
type input "33310"
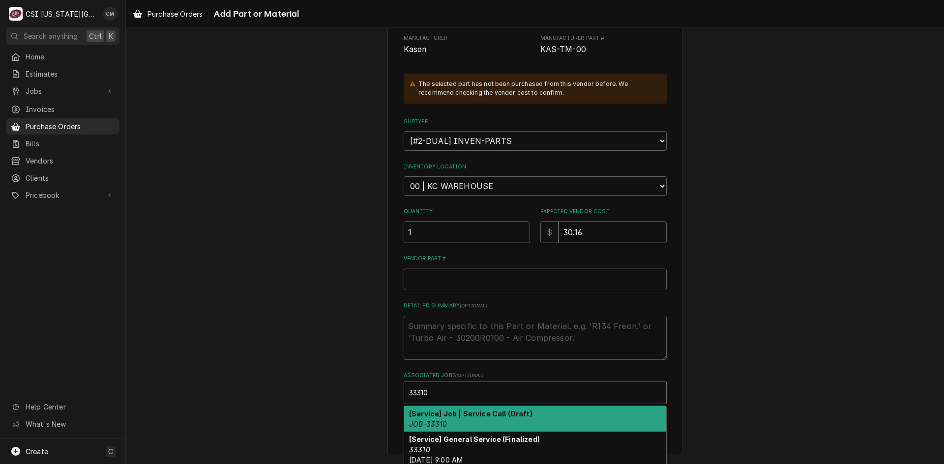
click at [493, 418] on div "[Service] Job | Service Call (Draft) JOB-33310" at bounding box center [535, 419] width 262 height 26
type textarea "x"
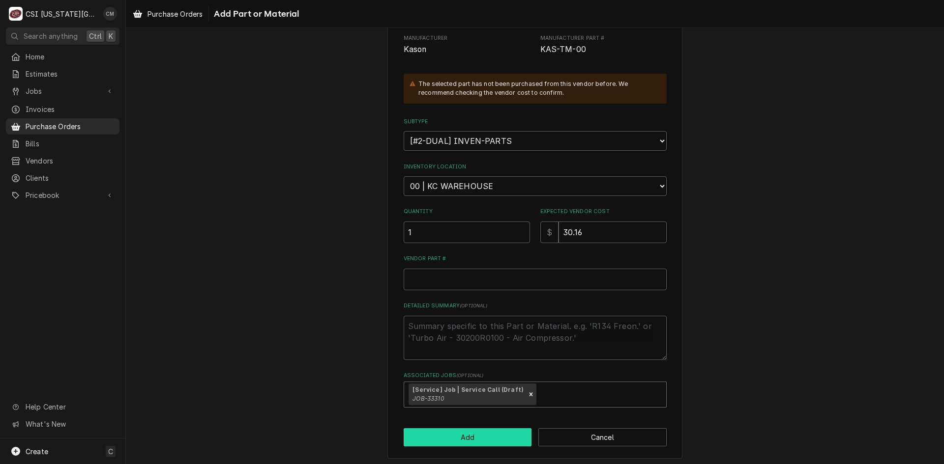
click at [504, 436] on button "Add" at bounding box center [468, 438] width 128 height 18
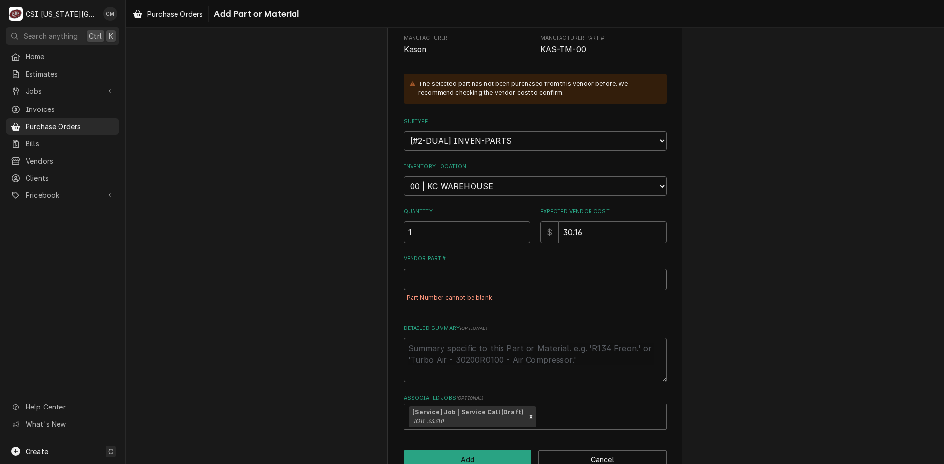
click at [485, 284] on input "Vendor Part #" at bounding box center [535, 280] width 263 height 22
click at [431, 284] on input "Vendor Part #" at bounding box center [535, 280] width 263 height 22
paste input "KAS-TM-00"
type textarea "x"
type input "KAS-TM-00"
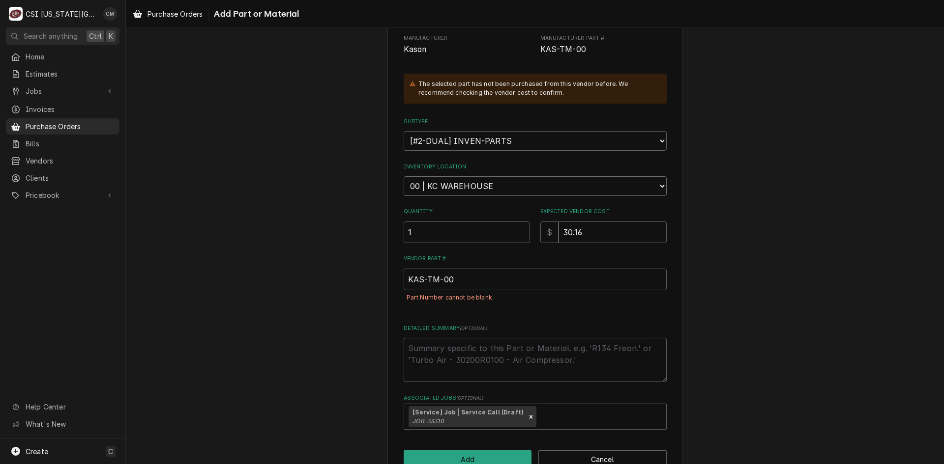
click at [479, 186] on select "Choose a location... 00 | KC WAREHOUSE 00 | MAIN WAREHOUSE 01 | BRIAN BREAZIER …" at bounding box center [535, 186] width 263 height 20
select select "2832"
click at [404, 176] on select "Choose a location... 00 | KC WAREHOUSE 00 | MAIN WAREHOUSE 01 | BRIAN BREAZIER …" at bounding box center [535, 186] width 263 height 20
click at [482, 354] on textarea "Detailed Summary ( optional )" at bounding box center [535, 360] width 263 height 44
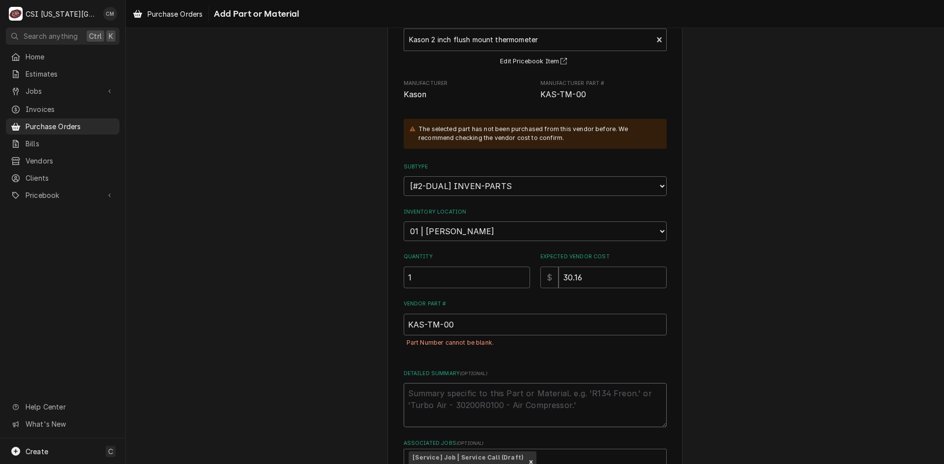
scroll to position [145, 0]
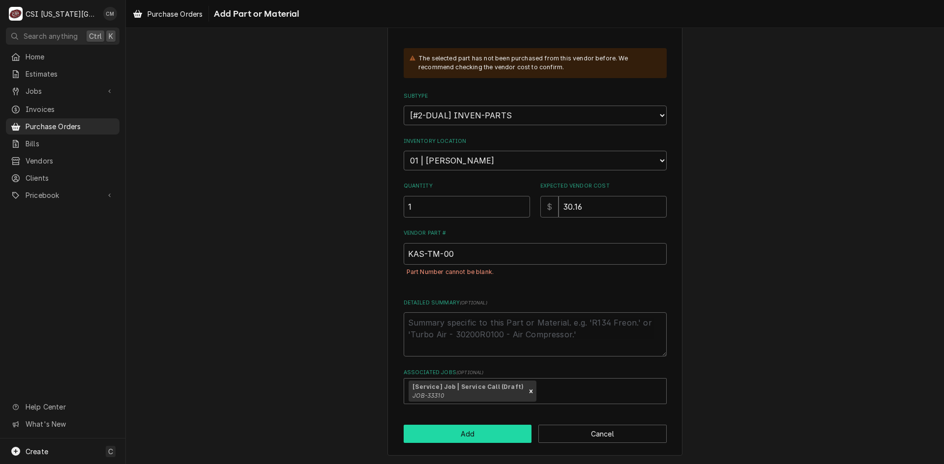
click at [488, 437] on button "Add" at bounding box center [468, 434] width 128 height 18
type textarea "x"
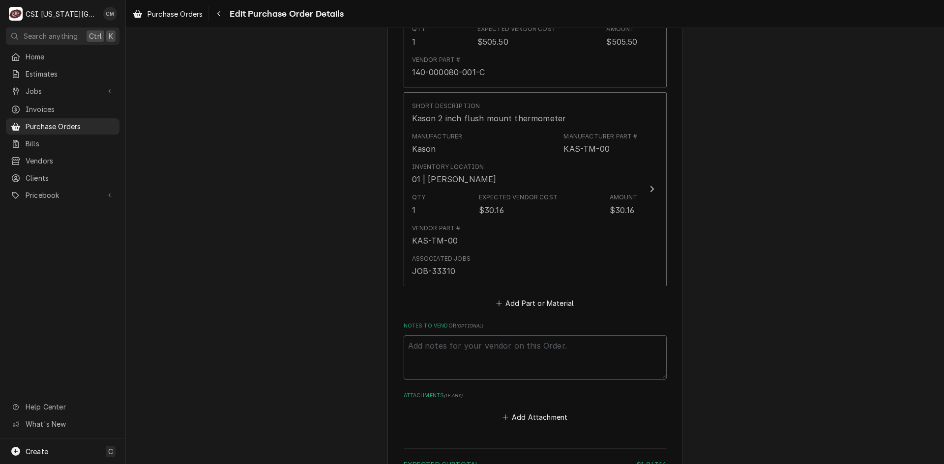
scroll to position [1002, 0]
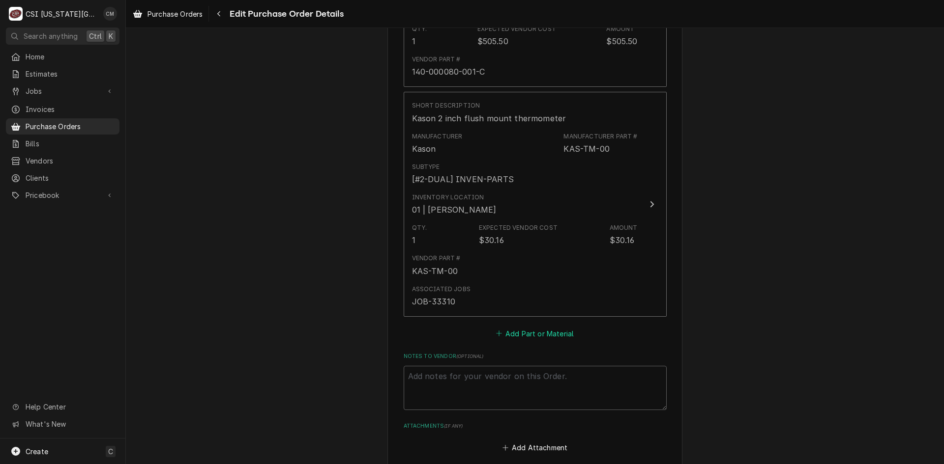
click at [547, 333] on button "Add Part or Material" at bounding box center [534, 334] width 81 height 14
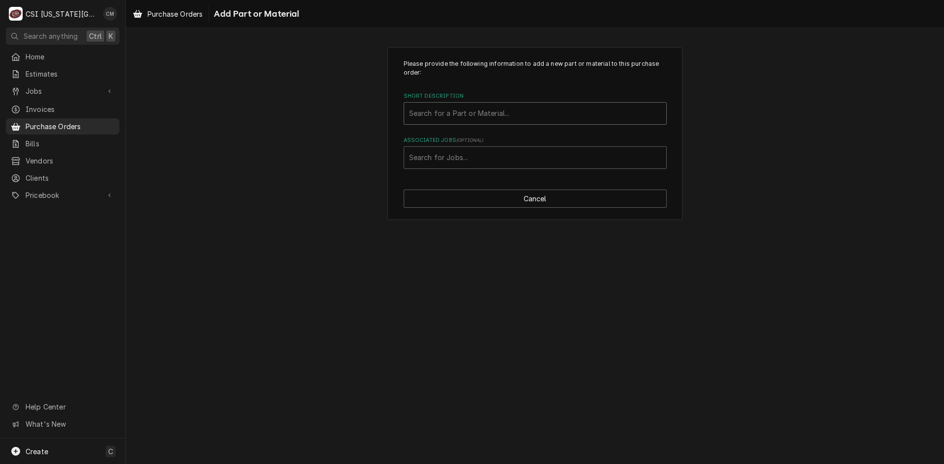
click at [515, 109] on div "Short Description" at bounding box center [535, 114] width 252 height 18
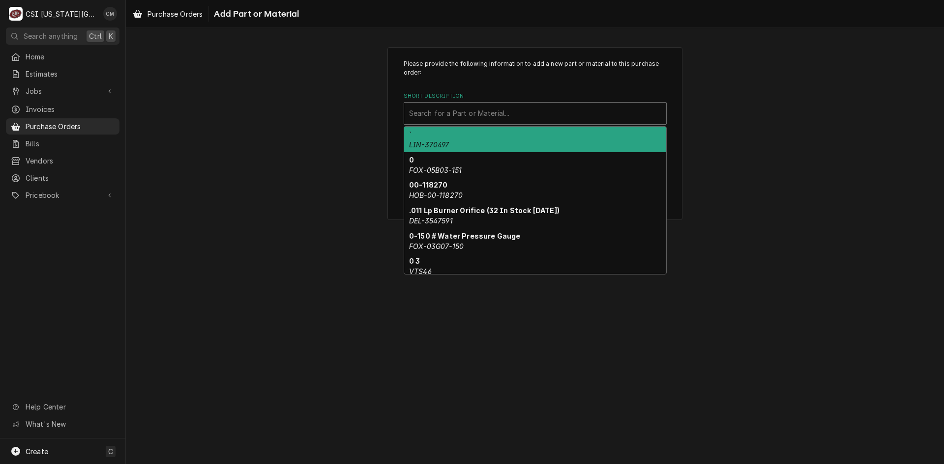
paste input "500000784"
type input "500000784"
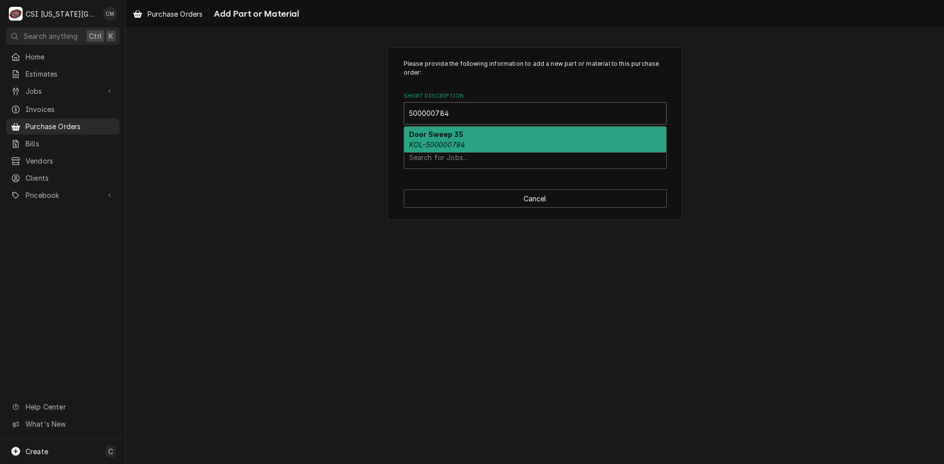
click at [508, 145] on div "Door Sweep 35 KOL-500000784" at bounding box center [535, 140] width 262 height 26
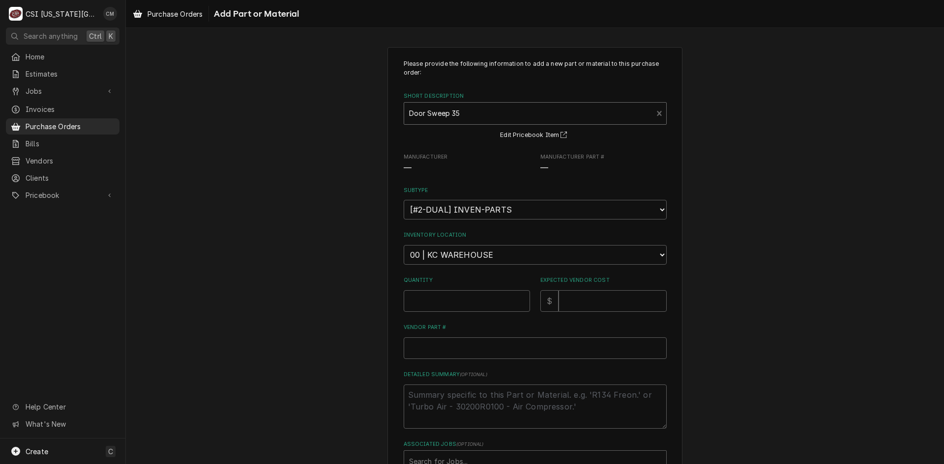
type textarea "x"
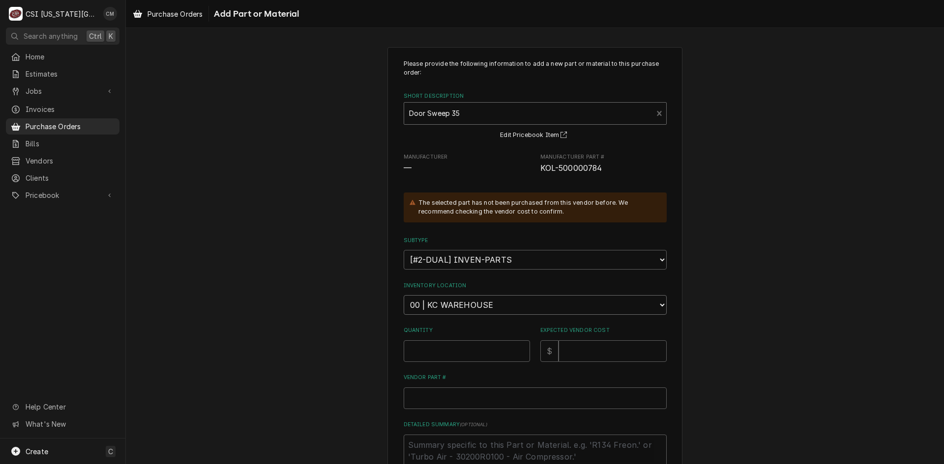
click at [527, 303] on select "Choose a location... 00 | KC WAREHOUSE 00 | MAIN WAREHOUSE 01 | BRIAN BREAZIER …" at bounding box center [535, 305] width 263 height 20
select select "2832"
click at [404, 295] on select "Choose a location... 00 | KC WAREHOUSE 00 | MAIN WAREHOUSE 01 | BRIAN BREAZIER …" at bounding box center [535, 305] width 263 height 20
click at [504, 353] on input "Quantity" at bounding box center [467, 352] width 126 height 22
type textarea "x"
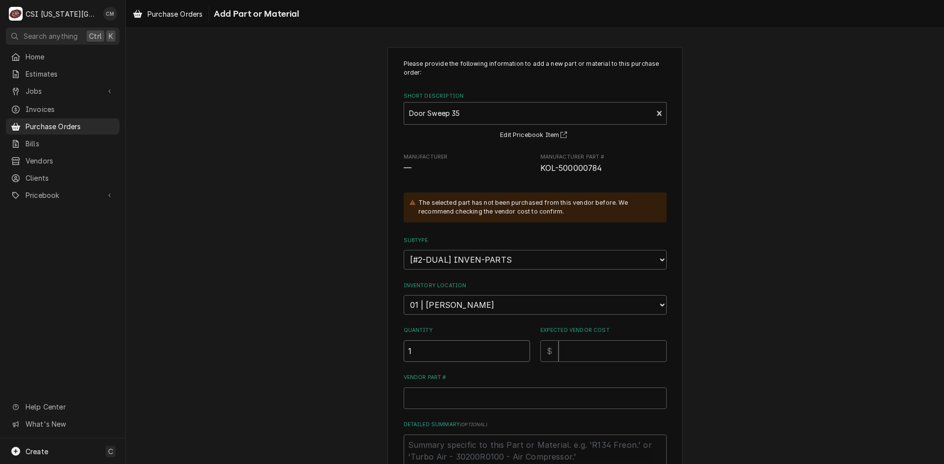
type input "1"
click at [641, 355] on input "Expected Vendor Cost" at bounding box center [612, 352] width 108 height 22
type textarea "x"
type input "9"
type textarea "x"
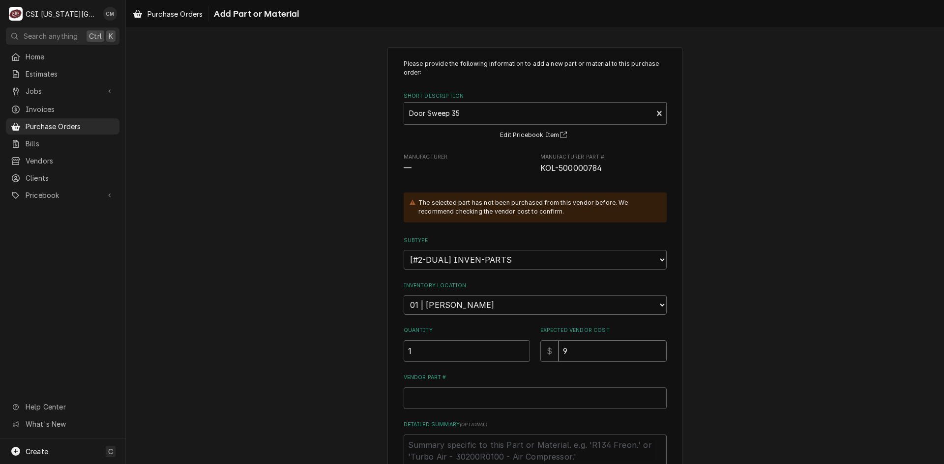
type input "93"
type textarea "x"
type input "93.9"
type textarea "x"
type input "93.92"
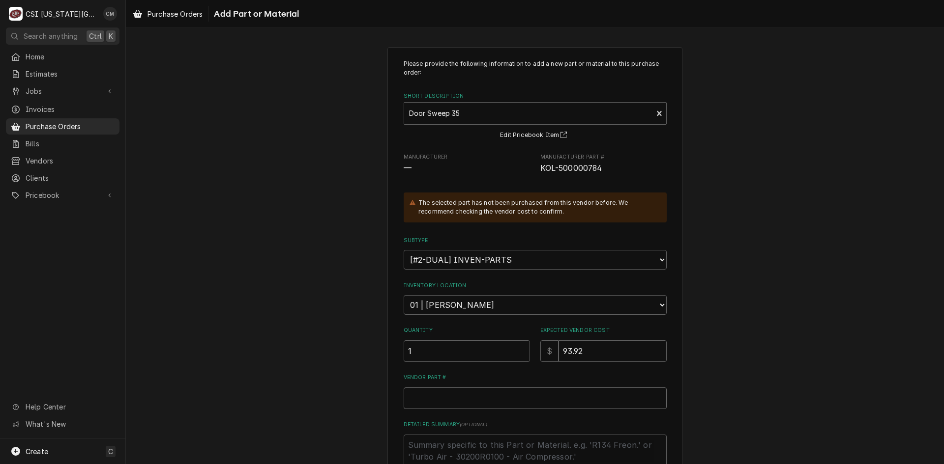
click at [507, 400] on input "Vendor Part #" at bounding box center [535, 399] width 263 height 22
paste input "500000784"
type textarea "x"
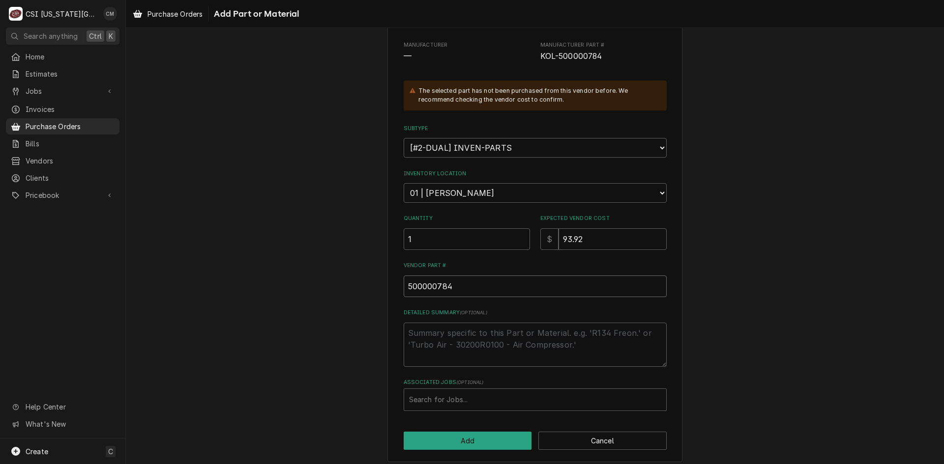
scroll to position [119, 0]
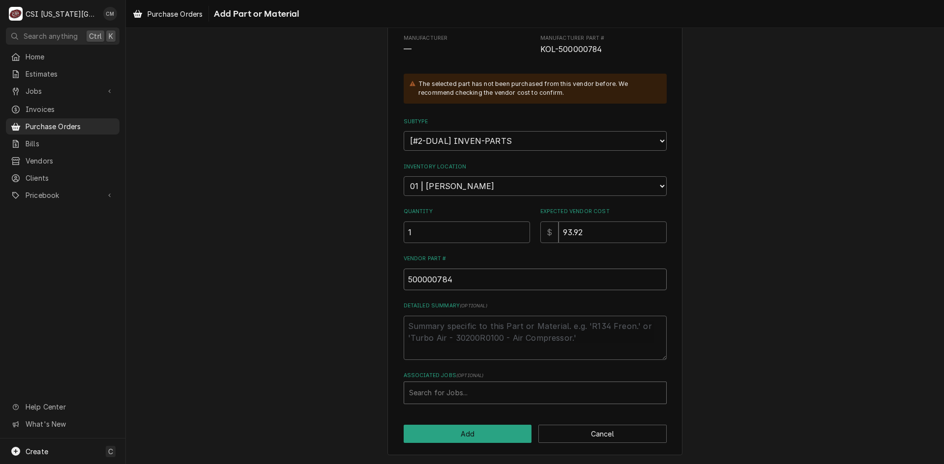
type input "500000784"
click at [469, 395] on div "Associated Jobs" at bounding box center [535, 393] width 252 height 18
type input "33310"
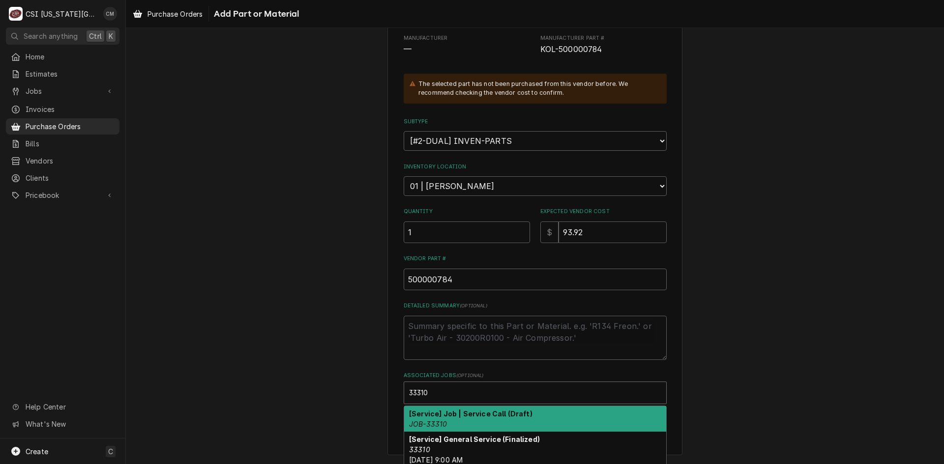
click at [493, 414] on strong "[Service] Job | Service Call (Draft)" at bounding box center [470, 414] width 123 height 8
type textarea "x"
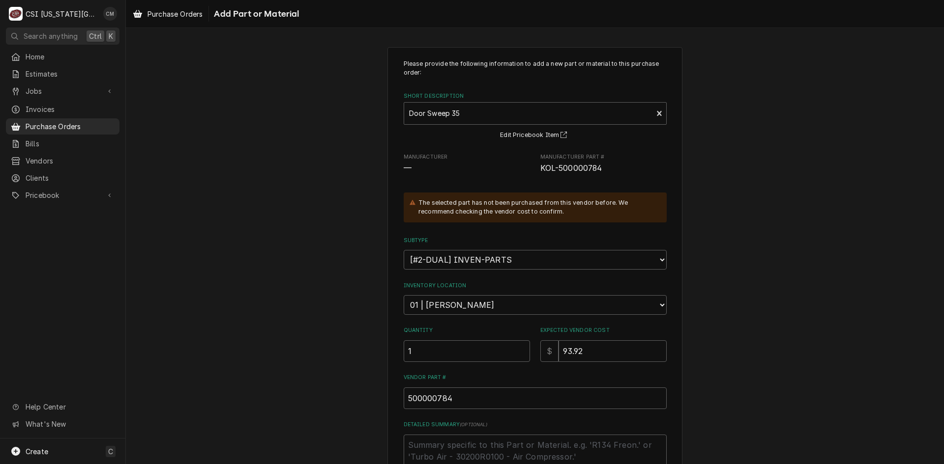
scroll to position [122, 0]
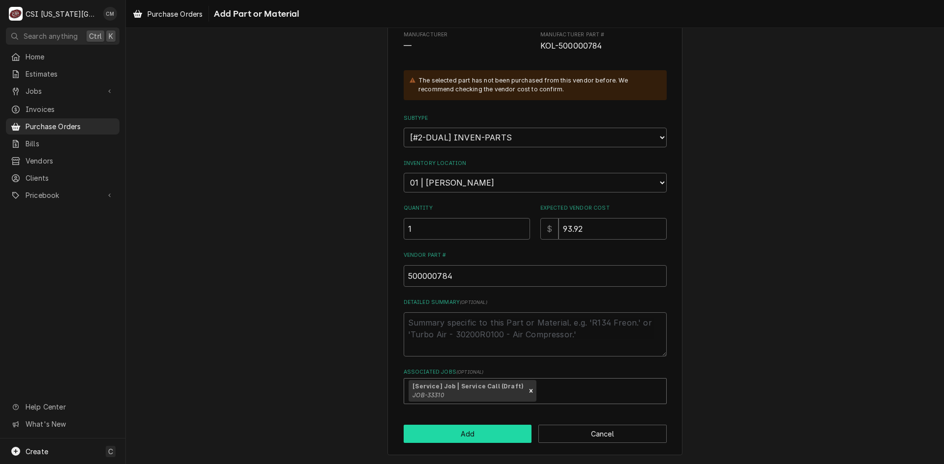
click at [468, 431] on button "Add" at bounding box center [468, 434] width 128 height 18
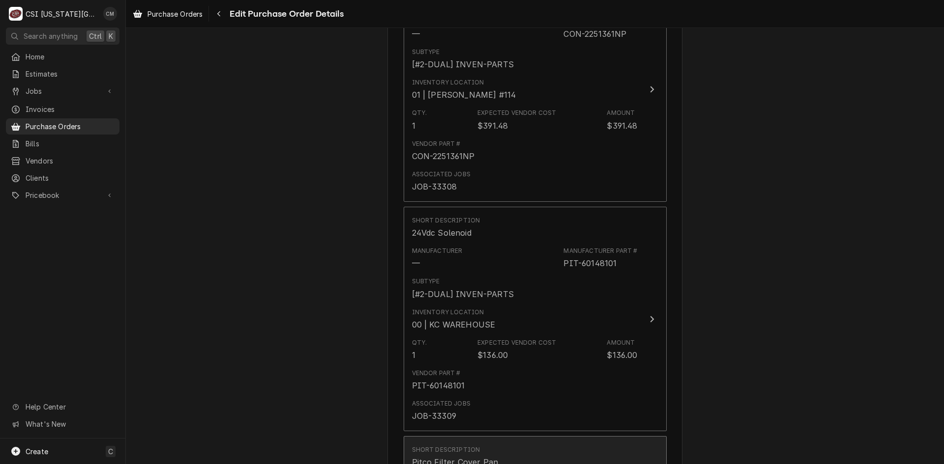
scroll to position [442, 0]
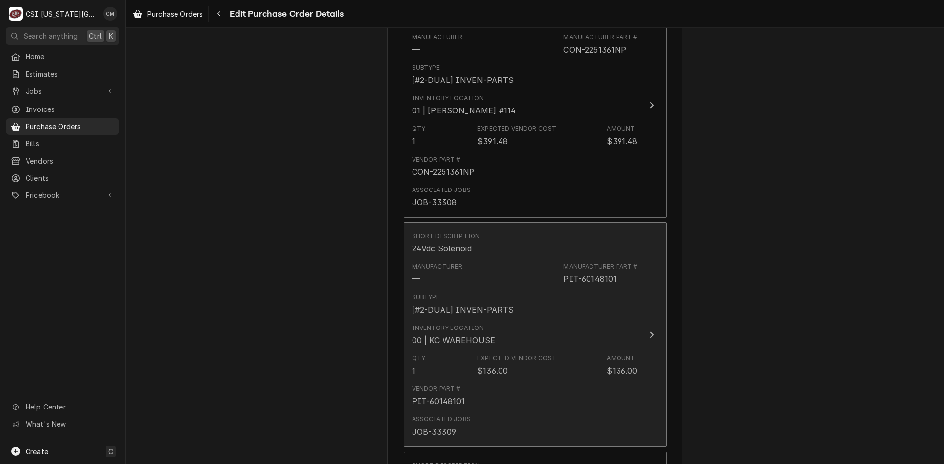
click at [571, 342] on div "Inventory Location 00 | KC WAREHOUSE" at bounding box center [525, 335] width 226 height 30
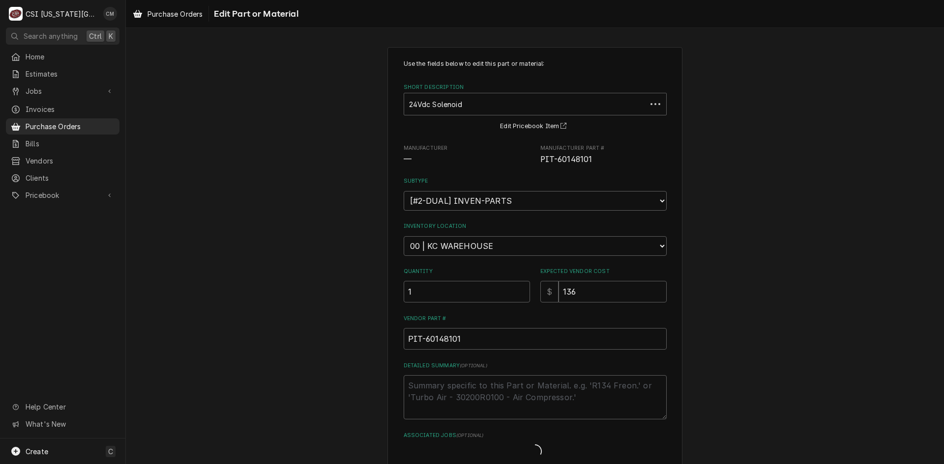
type textarea "x"
click at [494, 240] on select "Choose a location... 00 | KC WAREHOUSE 00 | MAIN WAREHOUSE 01 | BRIAN BREAZIER …" at bounding box center [535, 246] width 263 height 20
select select "2832"
click at [404, 236] on select "Choose a location... 00 | KC WAREHOUSE 00 | MAIN WAREHOUSE 01 | BRIAN BREAZIER …" at bounding box center [535, 246] width 263 height 20
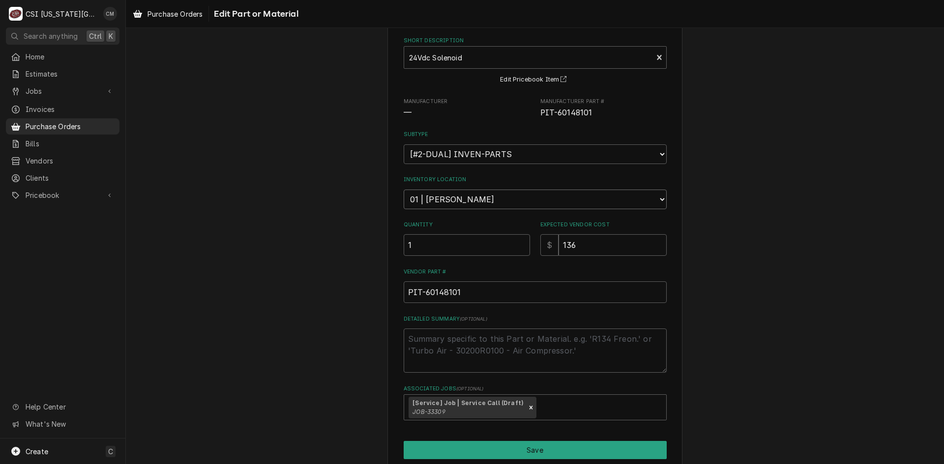
scroll to position [88, 0]
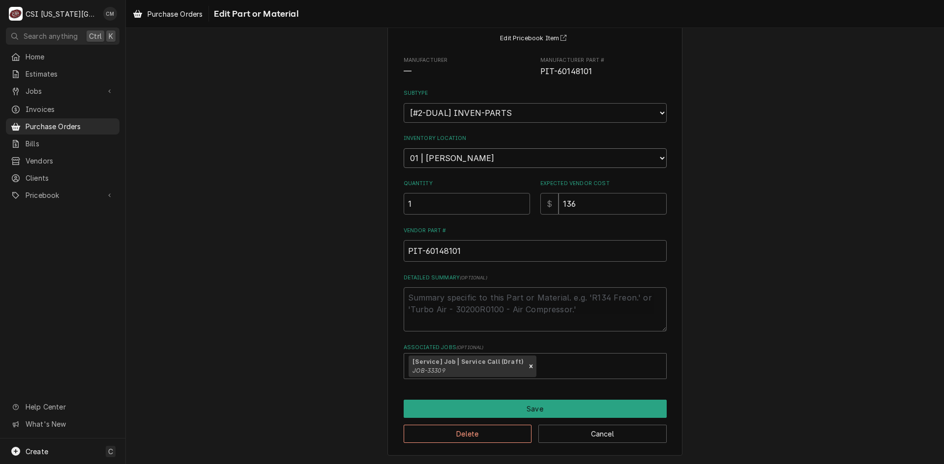
click at [519, 158] on select "Choose a location... 00 | KC WAREHOUSE 00 | MAIN WAREHOUSE 01 | BRIAN BREAZIER …" at bounding box center [535, 158] width 263 height 20
click at [783, 211] on div "Use the fields below to edit this part or material: Short Description 24Vdc Sol…" at bounding box center [535, 207] width 818 height 514
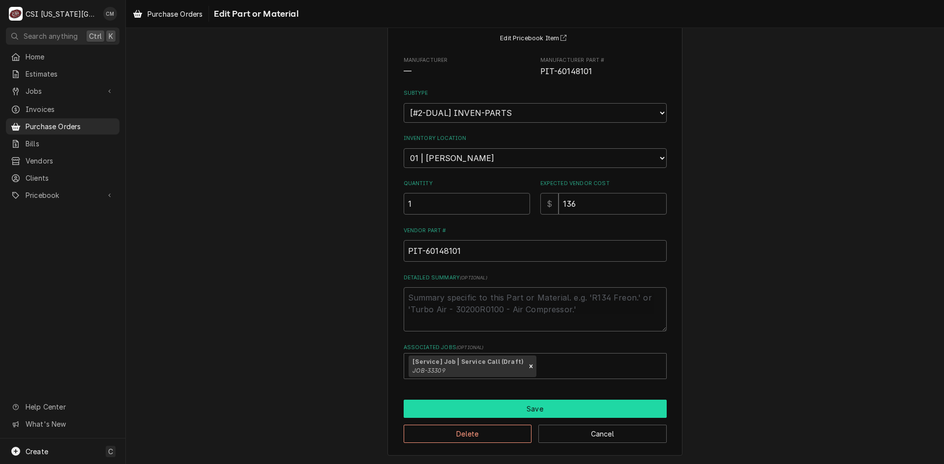
click at [563, 405] on button "Save" at bounding box center [535, 409] width 263 height 18
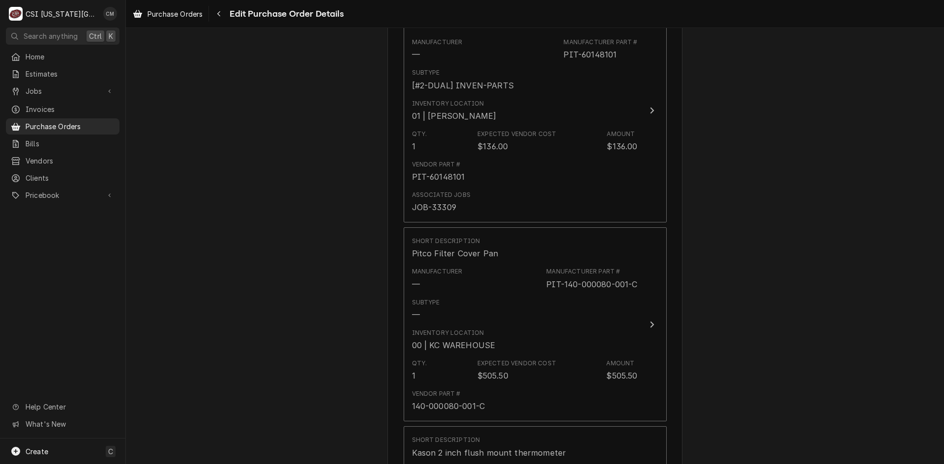
scroll to position [529, 0]
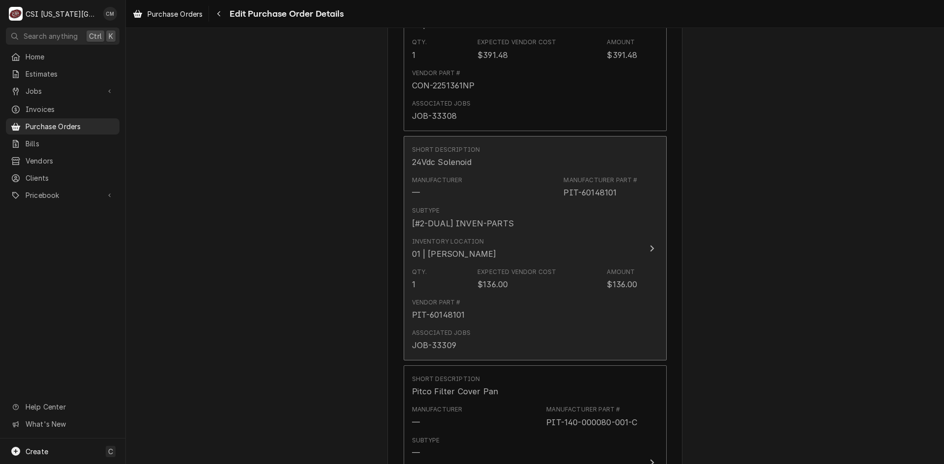
click at [573, 285] on div "Qty. 1 Expected Vendor Cost $136.00 Amount $136.00" at bounding box center [525, 279] width 226 height 30
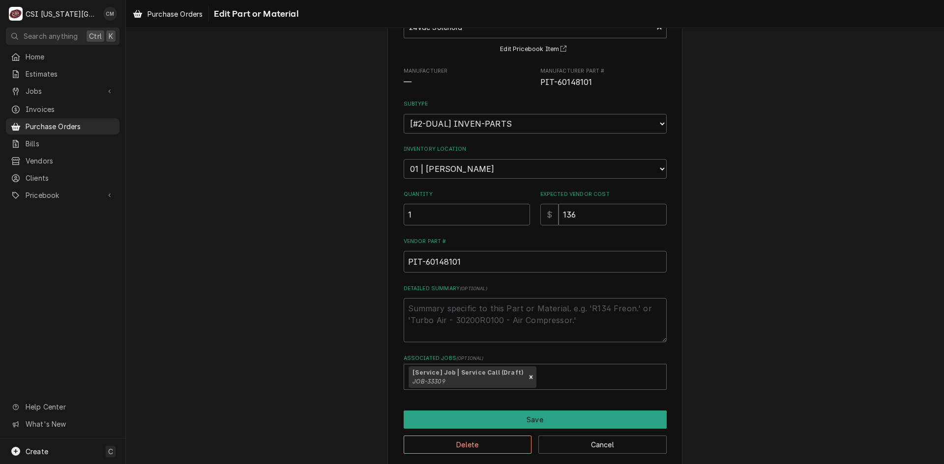
scroll to position [88, 0]
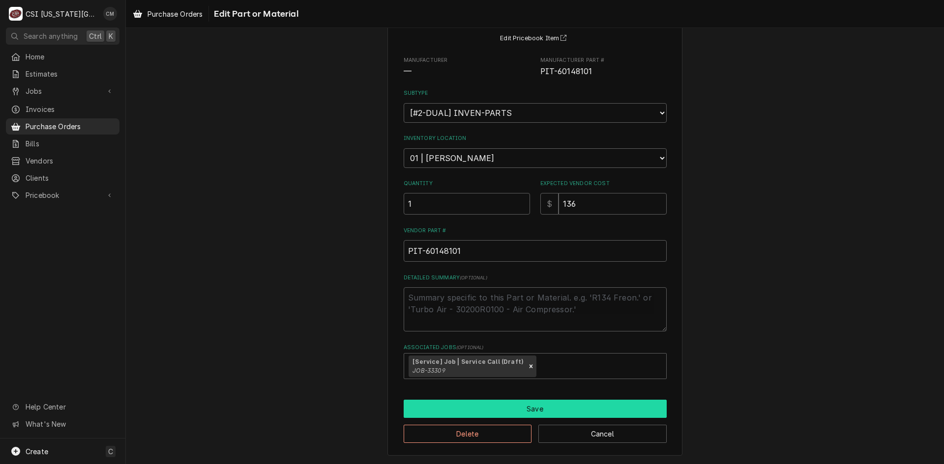
click at [548, 413] on button "Save" at bounding box center [535, 409] width 263 height 18
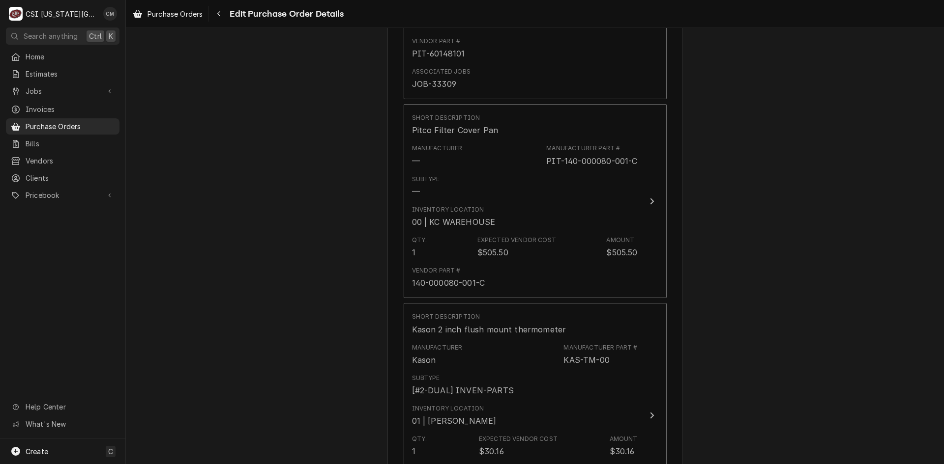
scroll to position [793, 0]
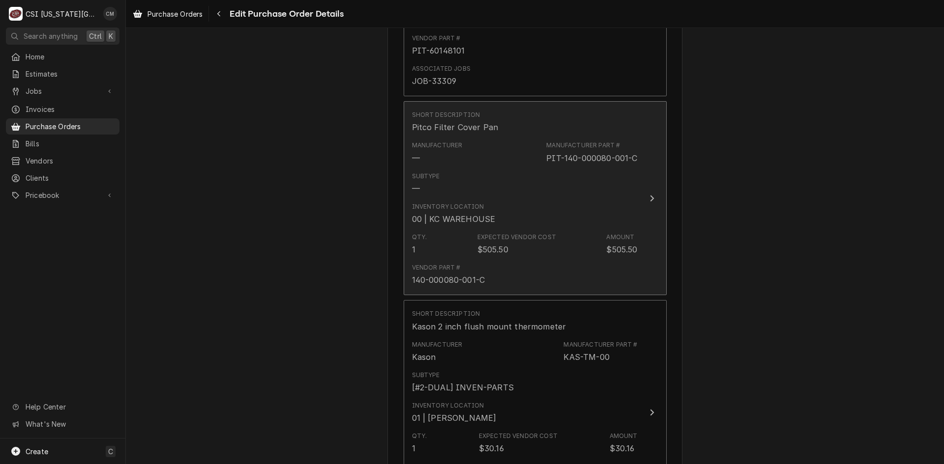
click at [530, 221] on div "Inventory Location 00 | KC WAREHOUSE" at bounding box center [525, 214] width 226 height 30
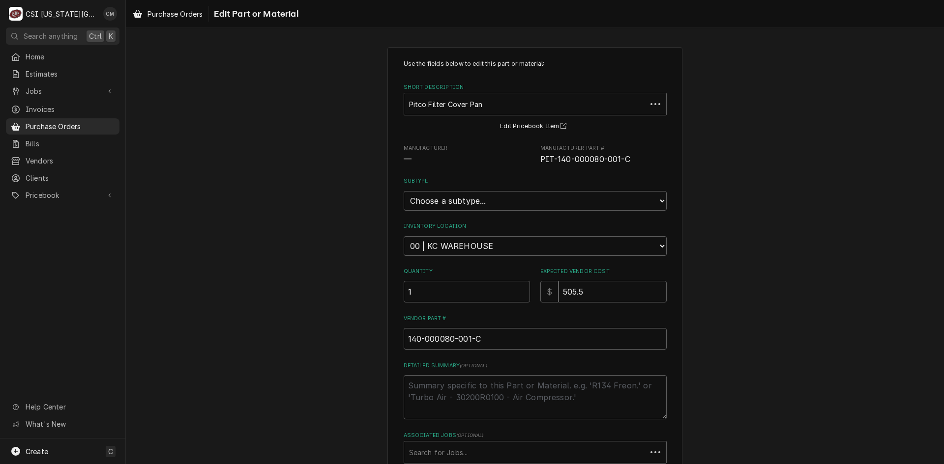
type textarea "x"
click at [529, 250] on select "Choose a location... 00 | KC WAREHOUSE 00 | MAIN WAREHOUSE 01 | BRIAN BREAZIER …" at bounding box center [535, 246] width 263 height 20
click at [529, 251] on select "Choose a location... 00 | KC WAREHOUSE 00 | MAIN WAREHOUSE 01 | BRIAN BREAZIER …" at bounding box center [535, 246] width 263 height 20
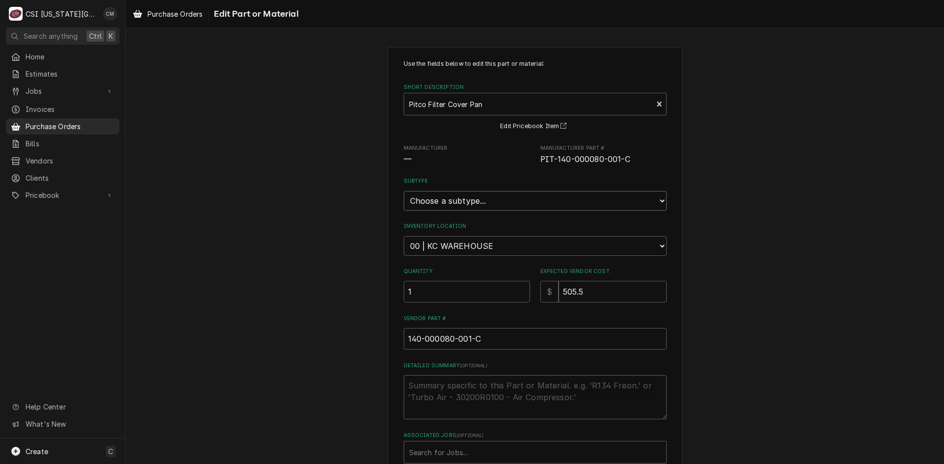
click at [513, 204] on select "Choose a subtype... [#2-DUAL] AFTERHRS-WH-CHG-2 [#2-DUAL] BEV-EQUIP [#2-DUAL] B…" at bounding box center [535, 201] width 263 height 20
select select "45"
click at [404, 191] on select "Choose a subtype... [#2-DUAL] AFTERHRS-WH-CHG-2 [#2-DUAL] BEV-EQUIP [#2-DUAL] B…" at bounding box center [535, 201] width 263 height 20
type textarea "x"
click at [499, 248] on select "Choose a location... 00 | KC WAREHOUSE 00 | MAIN WAREHOUSE 01 | BRIAN BREAZIER …" at bounding box center [535, 246] width 263 height 20
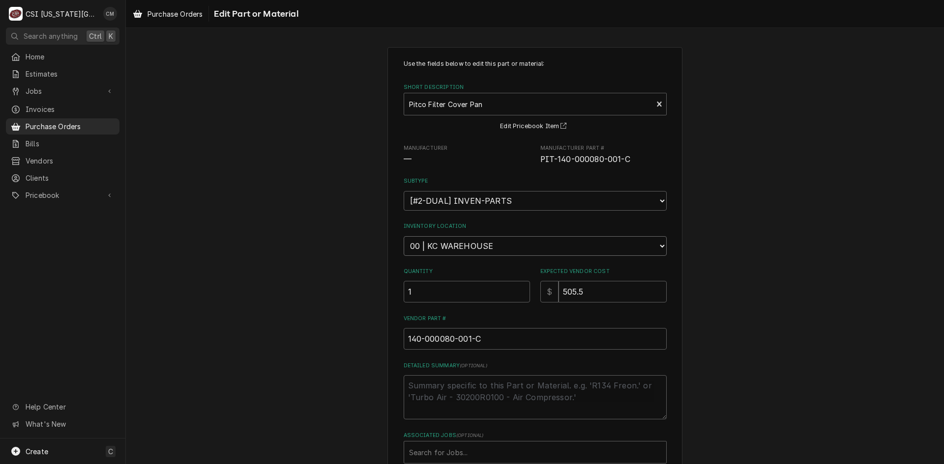
click at [499, 248] on select "Choose a location... 00 | KC WAREHOUSE 00 | MAIN WAREHOUSE 01 | BRIAN BREAZIER …" at bounding box center [535, 246] width 263 height 20
select select "2832"
click at [404, 236] on select "Choose a location... 00 | KC WAREHOUSE 00 | MAIN WAREHOUSE 01 | BRIAN BREAZIER …" at bounding box center [535, 246] width 263 height 20
type textarea "x"
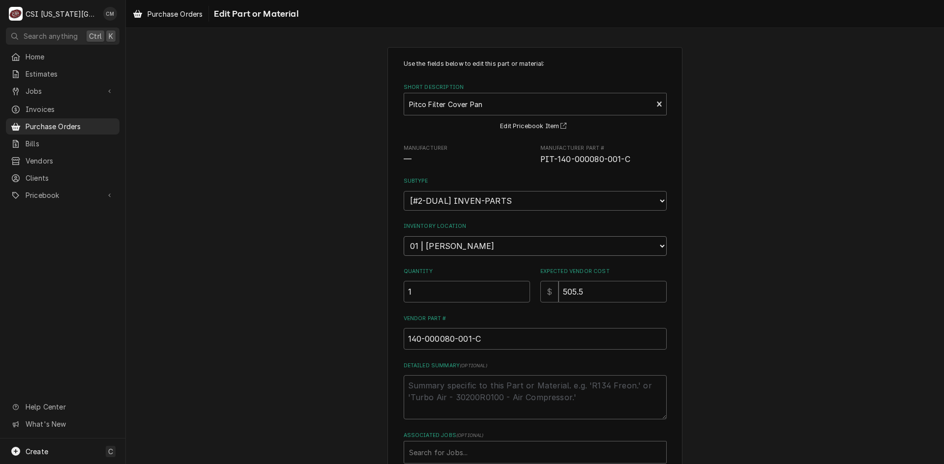
scroll to position [85, 0]
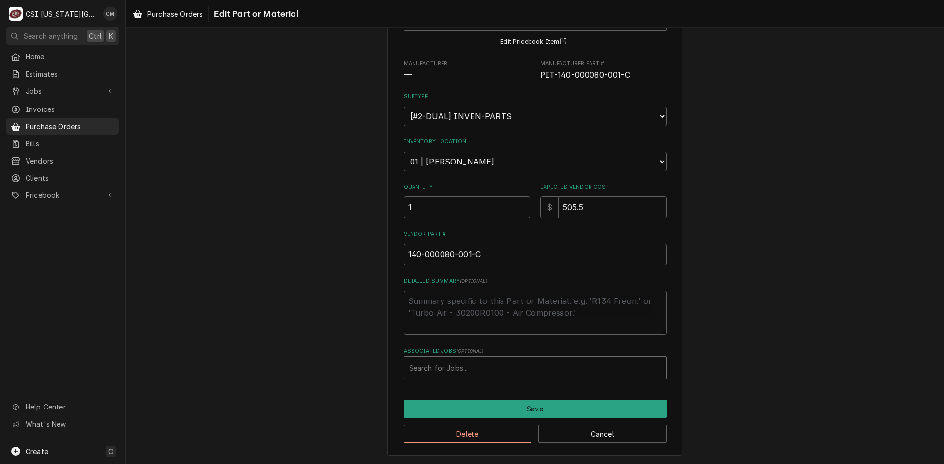
click at [567, 371] on div "Associated Jobs" at bounding box center [535, 368] width 252 height 18
type input "33309"
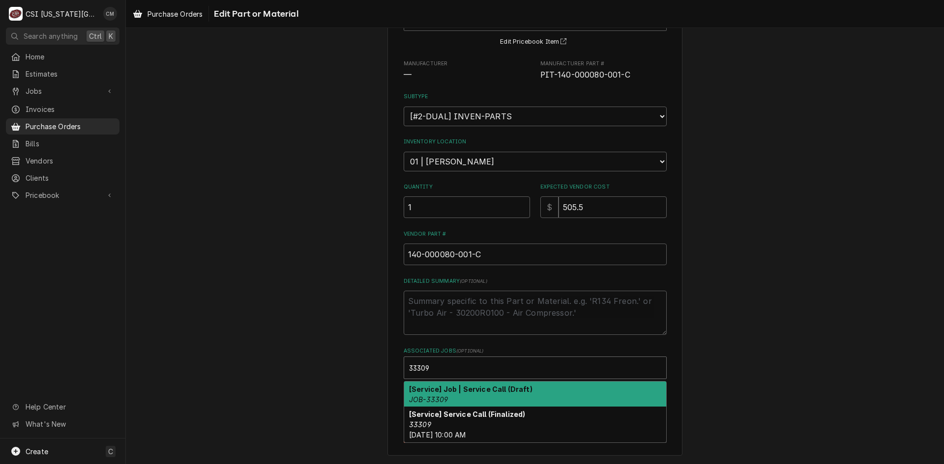
click at [526, 387] on div "[Service] Job | Service Call (Draft) JOB-33309" at bounding box center [535, 395] width 262 height 26
type textarea "x"
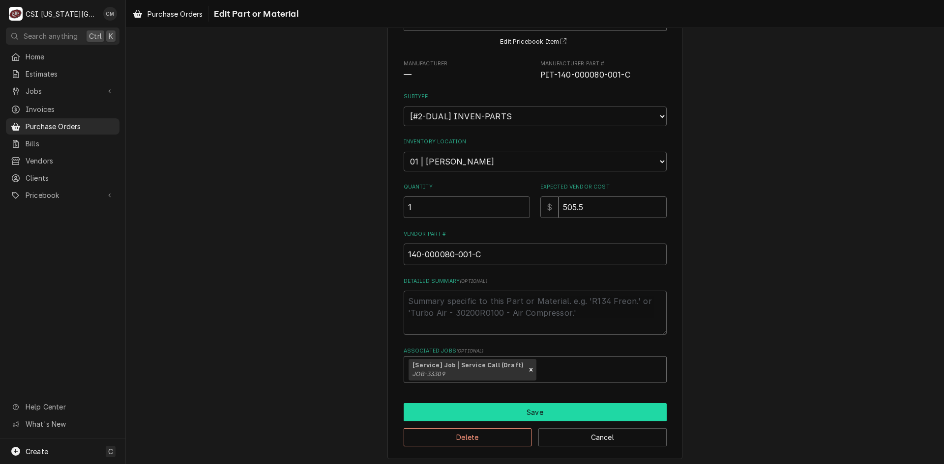
click at [531, 413] on button "Save" at bounding box center [535, 413] width 263 height 18
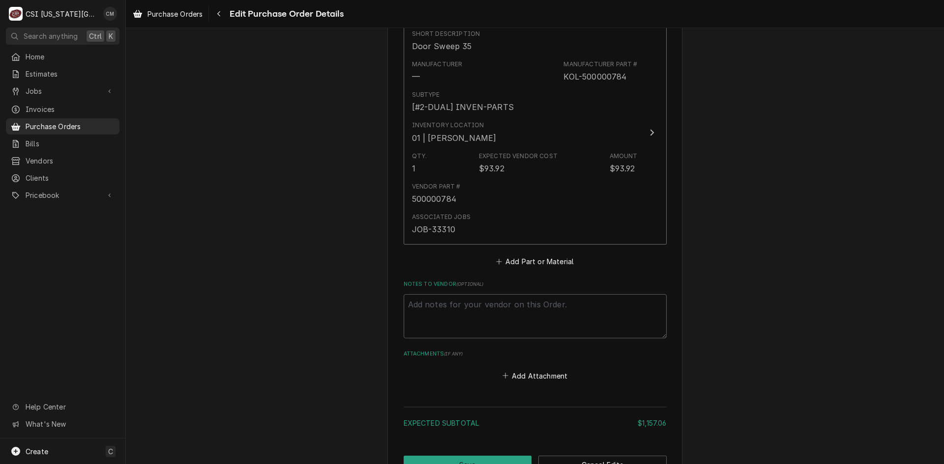
scroll to position [1411, 0]
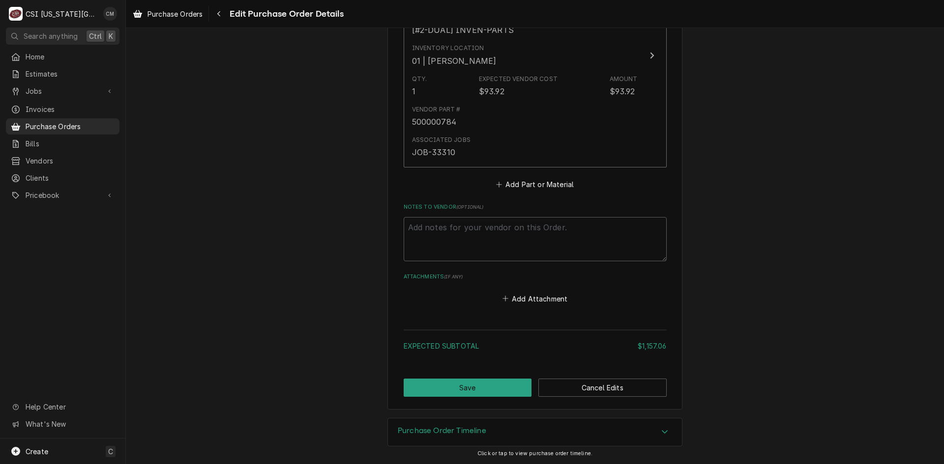
click at [522, 395] on button "Save" at bounding box center [468, 388] width 128 height 18
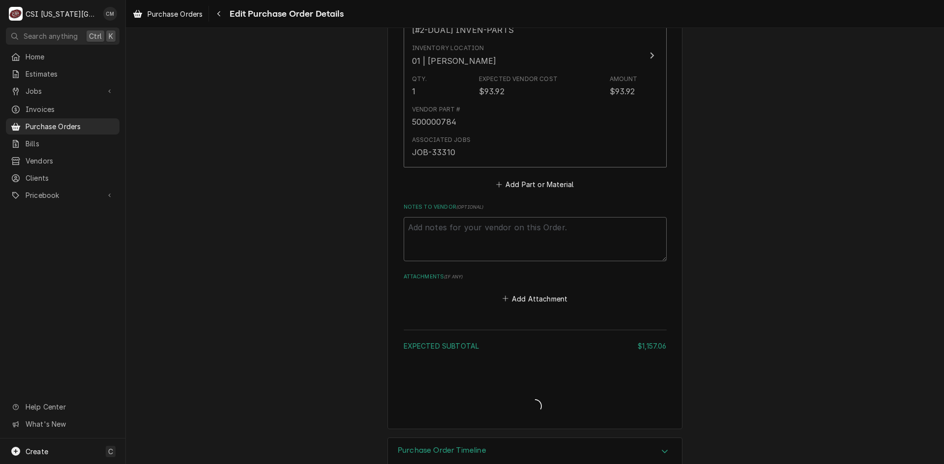
type textarea "x"
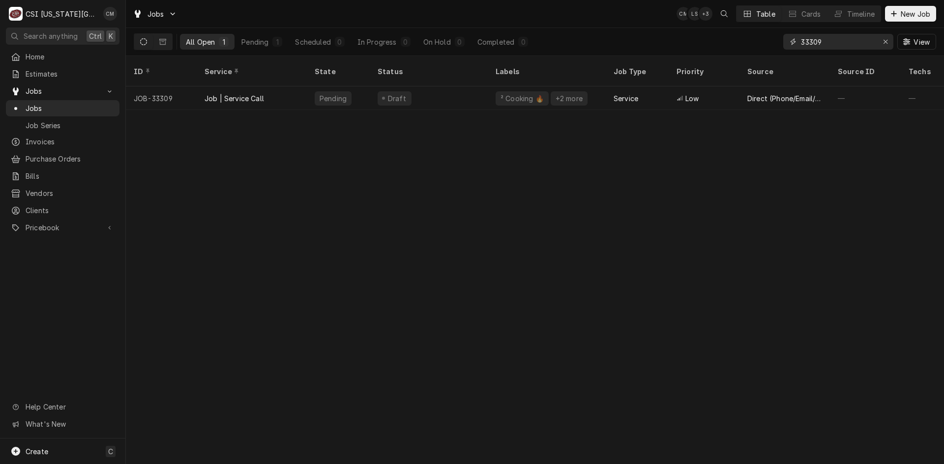
click at [828, 41] on input "33309" at bounding box center [838, 42] width 74 height 16
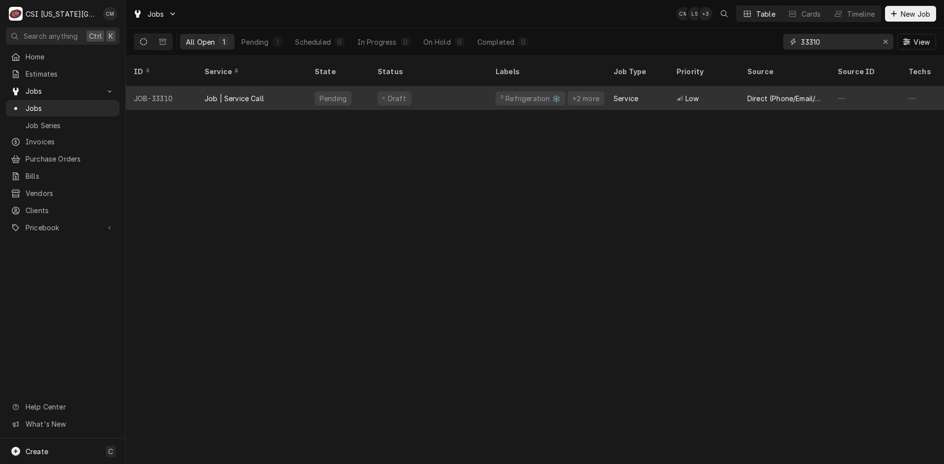
type input "33310"
click at [456, 87] on div "Draft" at bounding box center [429, 99] width 118 height 24
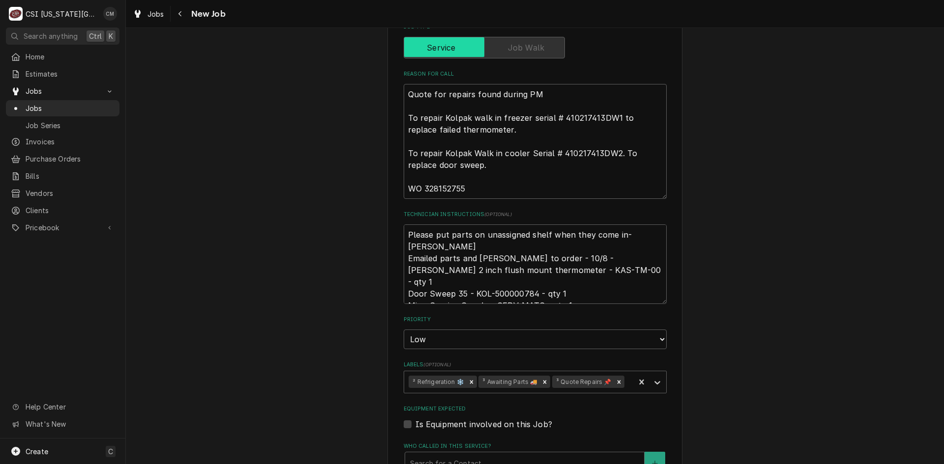
scroll to position [836, 0]
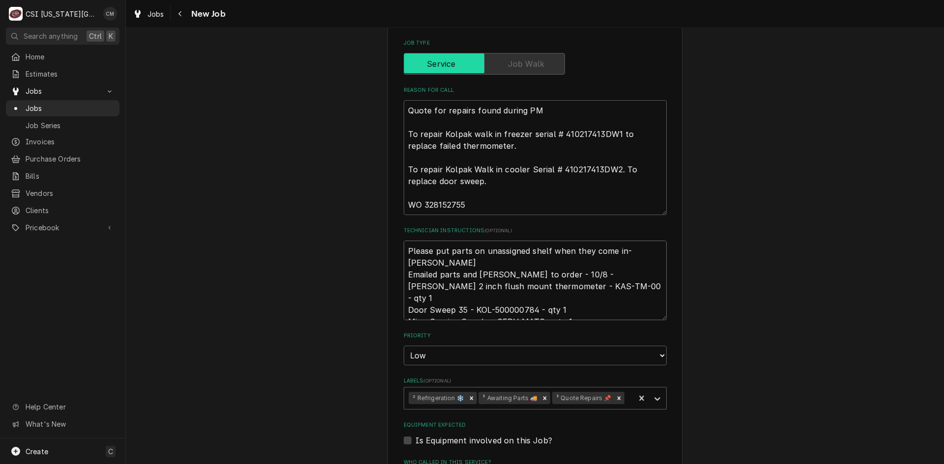
drag, startPoint x: 560, startPoint y: 238, endPoint x: 608, endPoint y: 236, distance: 47.7
click at [608, 241] on textarea "Please put parts on unassigned shelf when they come in- [PERSON_NAME] Emailed p…" at bounding box center [535, 281] width 263 height 80
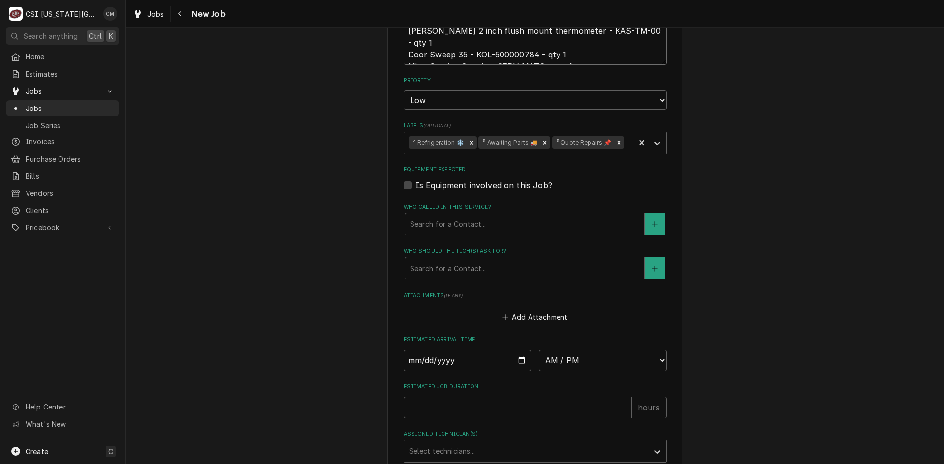
scroll to position [1128, 0]
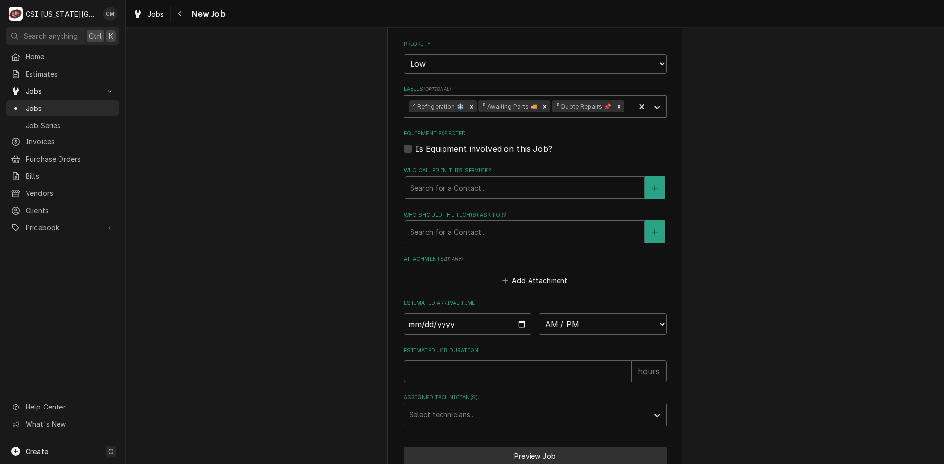
click at [518, 447] on button "Preview Job" at bounding box center [535, 456] width 263 height 18
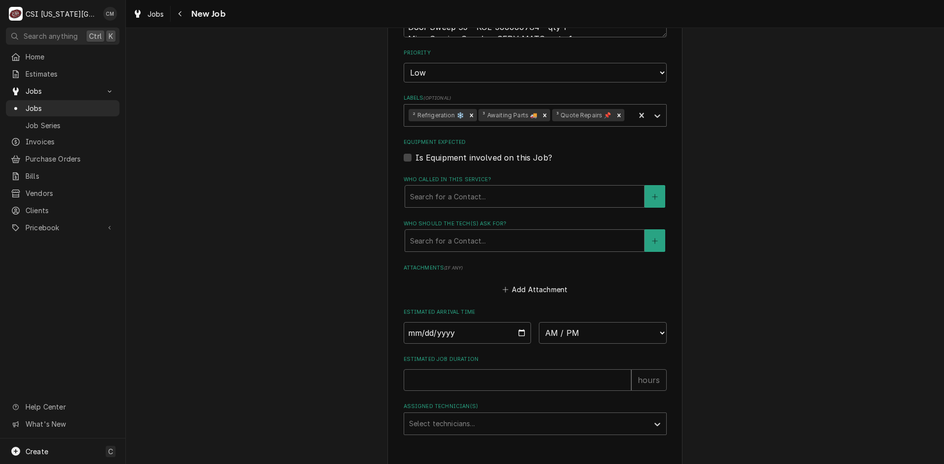
type textarea "x"
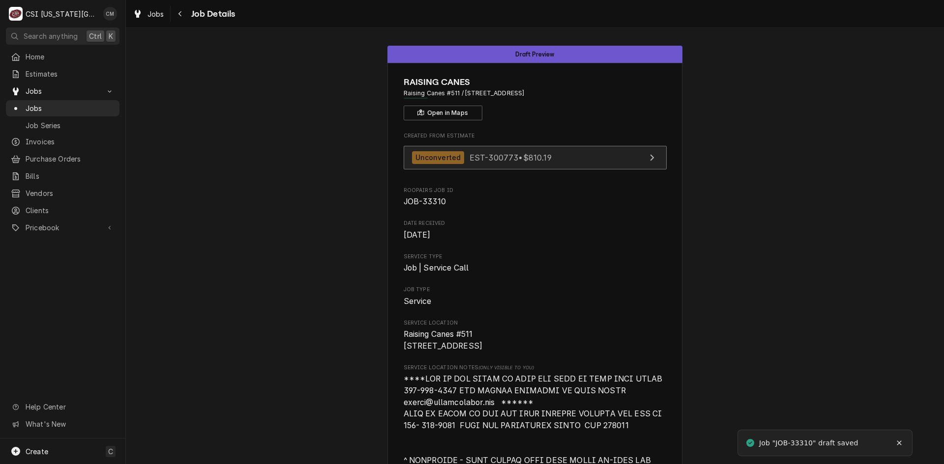
click at [487, 163] on div "Unconverted EST-300773 • $810.19" at bounding box center [482, 157] width 140 height 13
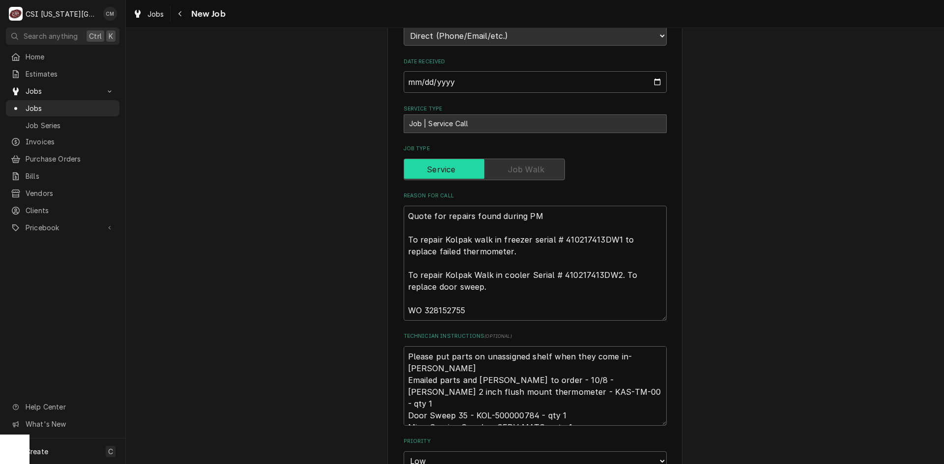
scroll to position [639, 0]
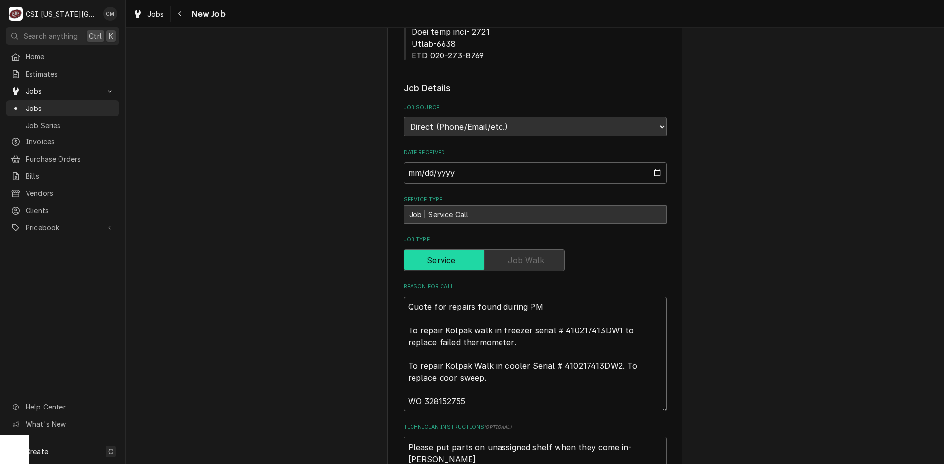
click at [468, 356] on textarea "Quote for repairs found during PM To repair Kolpak walk in freezer serial # 410…" at bounding box center [535, 354] width 263 height 115
type textarea "x"
type textarea "Quote for repairs found during PM To repair Kolpak walk in freezer serial # 410…"
type textarea "x"
type textarea "Quote for repairs found during PM To repair Kolpak walk in freezer serial # 410…"
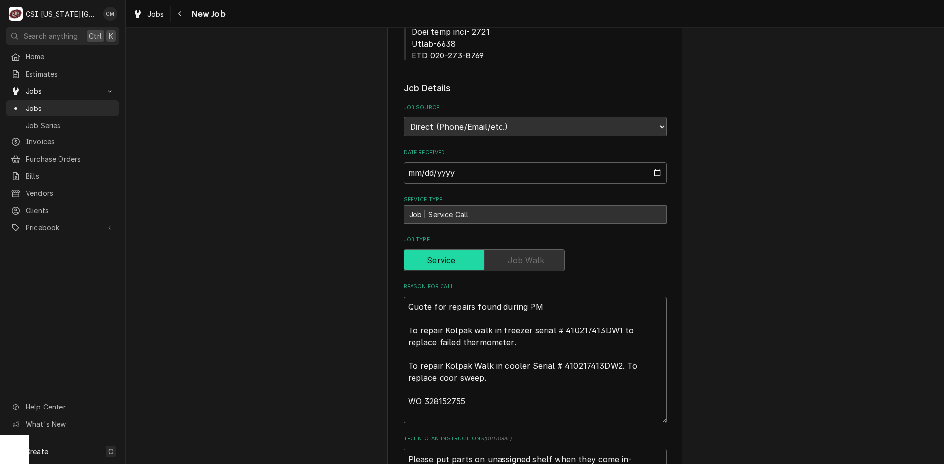
type textarea "x"
type textarea "Quote for repairs found during PM To repair Kolpak walk in freezer serial # 410…"
type textarea "x"
type textarea "Quote for repairs found during PM To repair Kolpak walk in freezer serial # 410…"
type textarea "x"
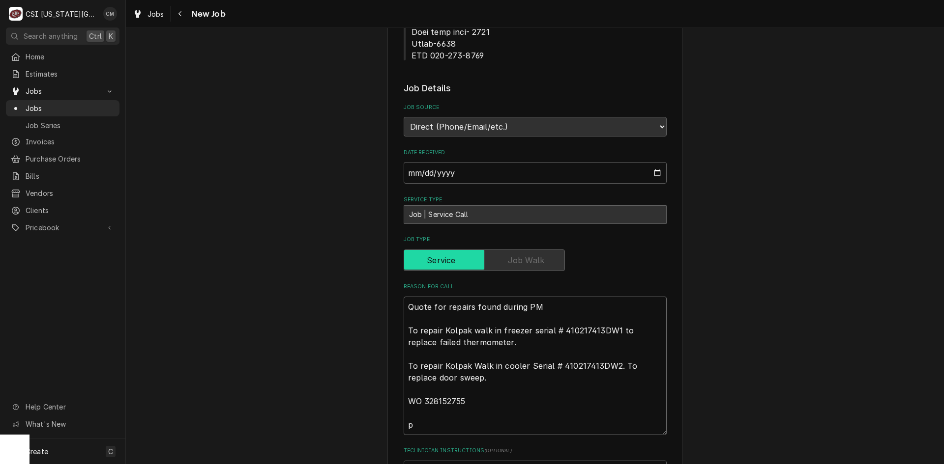
type textarea "Quote for repairs found during PM To repair Kolpak walk in freezer serial # 410…"
type textarea "x"
type textarea "Quote for repairs found during PM To repair Kolpak walk in freezer serial # 410…"
type textarea "x"
type textarea "Quote for repairs found during PM To repair Kolpak walk in freezer serial # 410…"
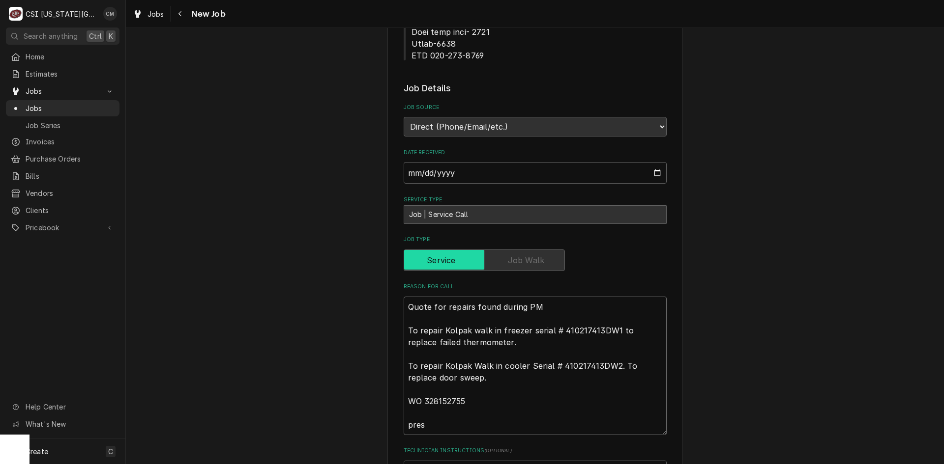
type textarea "x"
type textarea "Quote for repairs found during PM To repair Kolpak walk in freezer serial # 410…"
type textarea "x"
type textarea "Quote for repairs found during PM To repair Kolpak walk in freezer serial # 410…"
type textarea "x"
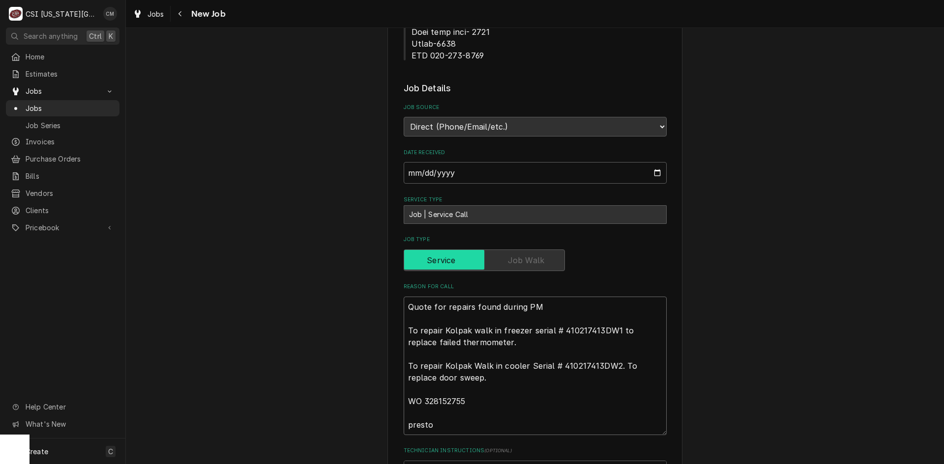
type textarea "Quote for repairs found during PM To repair Kolpak walk in freezer serial # 410…"
type textarea "x"
type textarea "Quote for repairs found during PM To repair Kolpak walk in freezer serial # 410…"
type textarea "x"
type textarea "Quote for repairs found during PM To repair Kolpak walk in freezer serial # 410…"
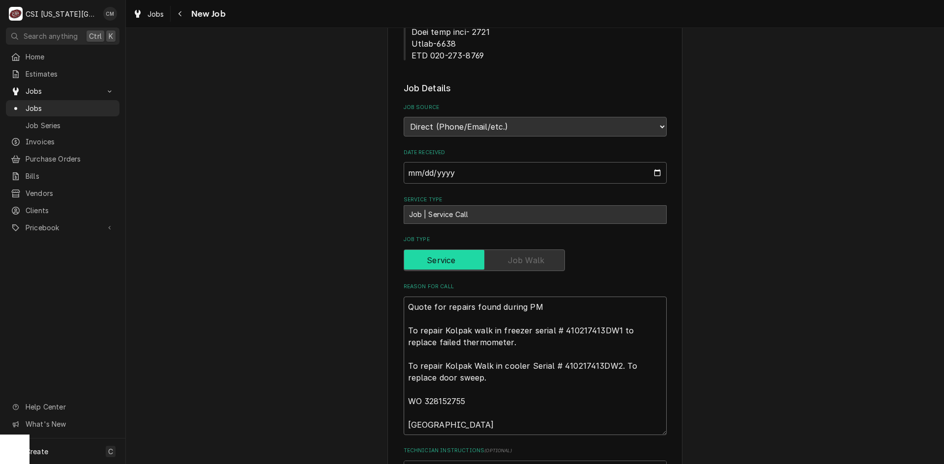
type textarea "x"
type textarea "Quote for repairs found during PM To repair Kolpak walk in freezer serial # 410…"
type textarea "x"
type textarea "Quote for repairs found during PM To repair Kolpak walk in freezer serial # 410…"
type textarea "x"
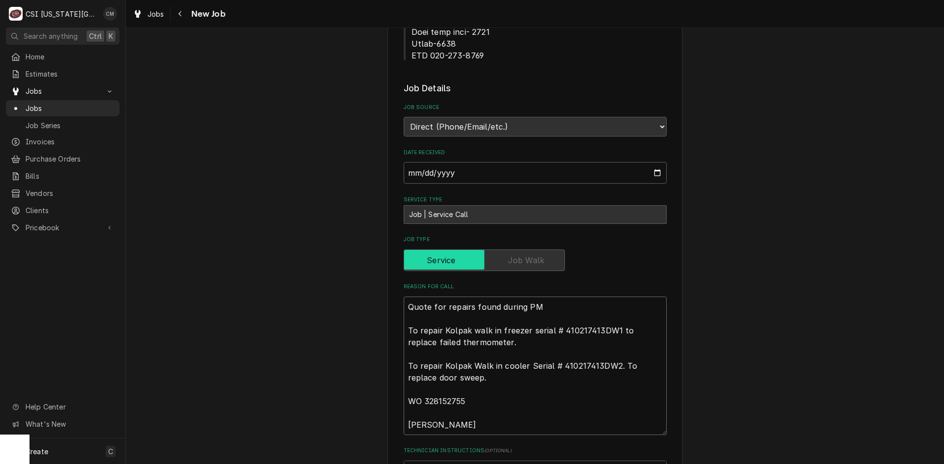
type textarea "Quote for repairs found during PM To repair Kolpak walk in freezer serial # 410…"
type textarea "x"
type textarea "Quote for repairs found during PM To repair Kolpak walk in freezer serial # 410…"
type textarea "x"
type textarea "Quote for repairs found during PM To repair Kolpak walk in freezer serial # 410…"
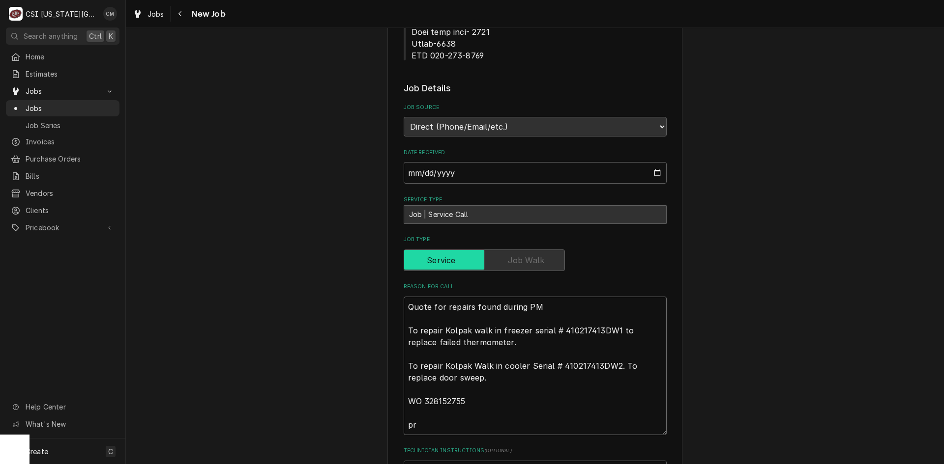
type textarea "x"
type textarea "Quote for repairs found during PM To repair Kolpak walk in freezer serial # 410…"
type textarea "x"
type textarea "Quote for repairs found during PM To repair Kolpak walk in freezer serial # 410…"
type textarea "x"
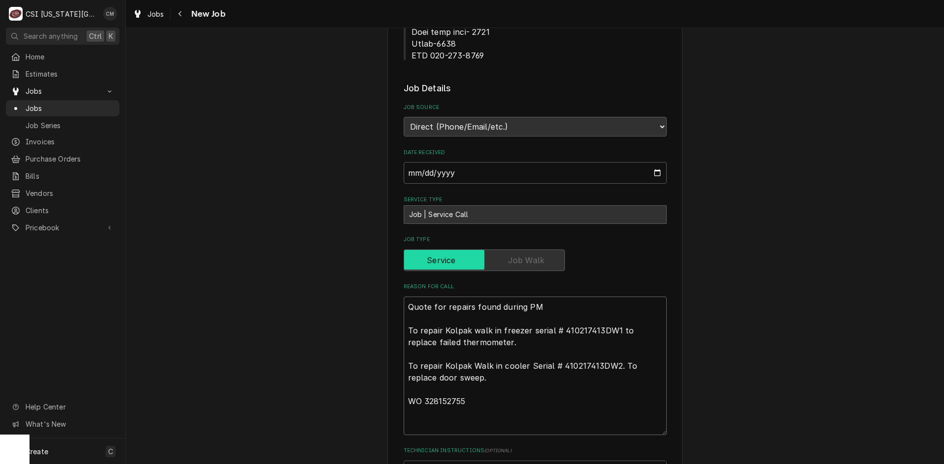
type textarea "Quote for repairs found during PM To repair Kolpak walk in freezer serial # 410…"
type textarea "x"
type textarea "Quote for repairs found during PM To repair Kolpak walk in freezer serial # 410…"
type textarea "x"
type textarea "Quote for repairs found during PM To repair Kolpak walk in freezer serial # 410…"
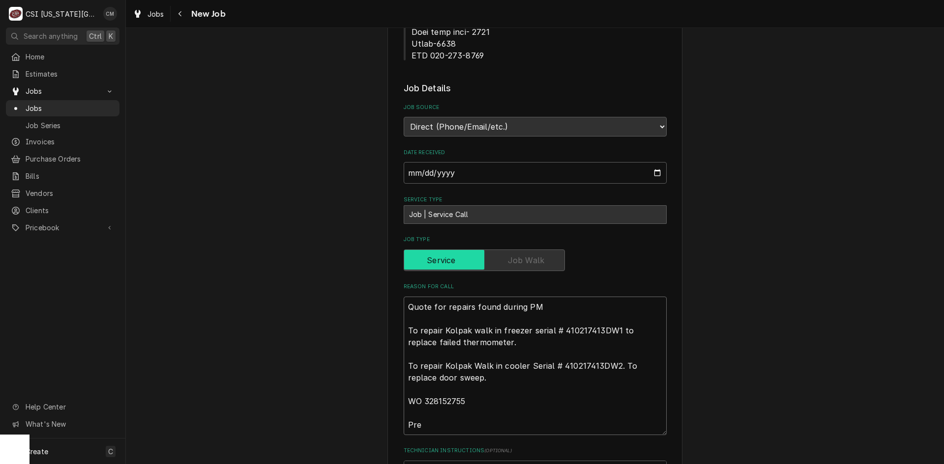
type textarea "x"
type textarea "Quote for repairs found during PM To repair Kolpak walk in freezer serial # 410…"
type textarea "x"
type textarea "Quote for repairs found during PM To repair Kolpak walk in freezer serial # 410…"
type textarea "x"
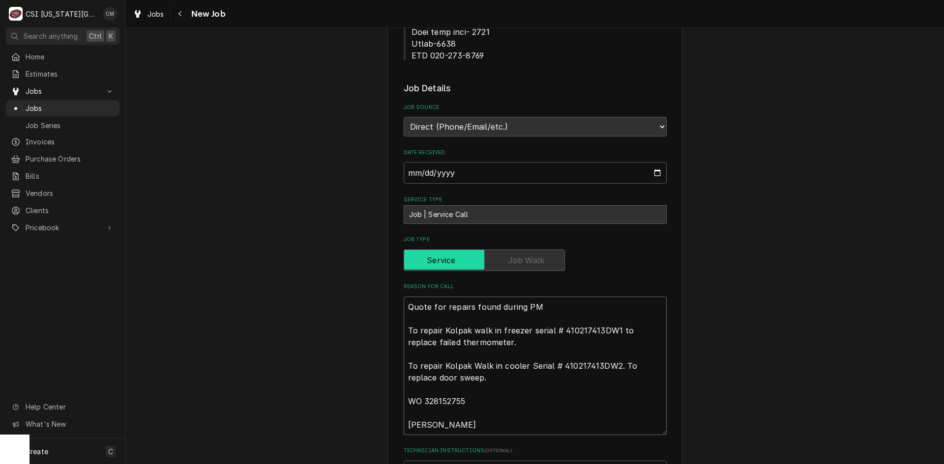
type textarea "Quote for repairs found during PM To repair Kolpak walk in freezer serial # 410…"
type textarea "x"
type textarea "Quote for repairs found during PM To repair Kolpak walk in freezer serial # 410…"
type textarea "x"
type textarea "Quote for repairs found during PM To repair Kolpak walk in freezer serial # 410…"
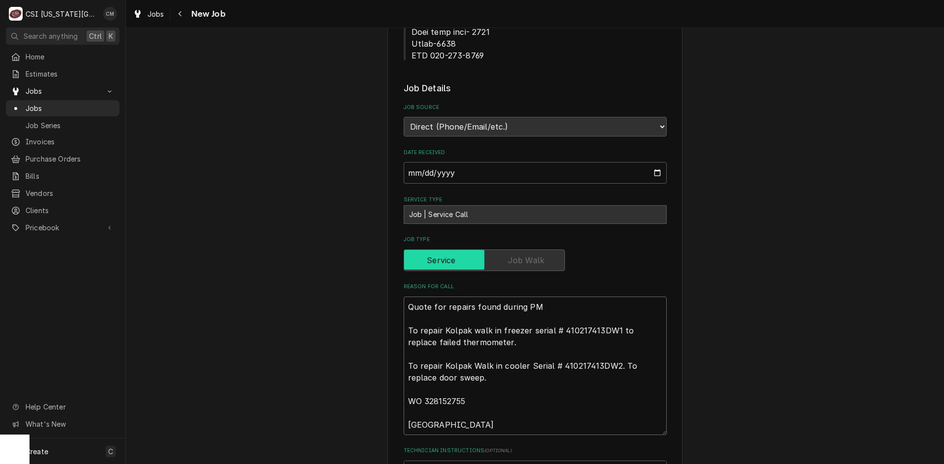
type textarea "x"
type textarea "Quote for repairs found during PM To repair Kolpak walk in freezer serial # 410…"
type textarea "x"
type textarea "Quote for repairs found during PM To repair Kolpak walk in freezer serial # 410…"
click at [405, 379] on textarea "Quote for repairs found during PM To repair Kolpak walk in freezer serial # 410…" at bounding box center [535, 366] width 263 height 139
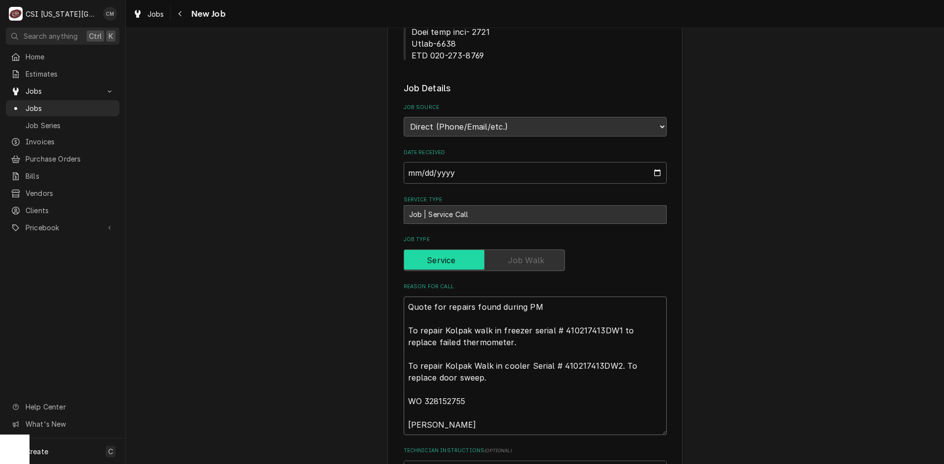
type textarea "x"
type textarea "Quote for repairs found during PM To repair Kolpak walk in freezer serial # 410…"
type textarea "x"
type textarea "Quote for repairs found during PM To repair Kolpak walk in freezer serial # 410…"
type textarea "x"
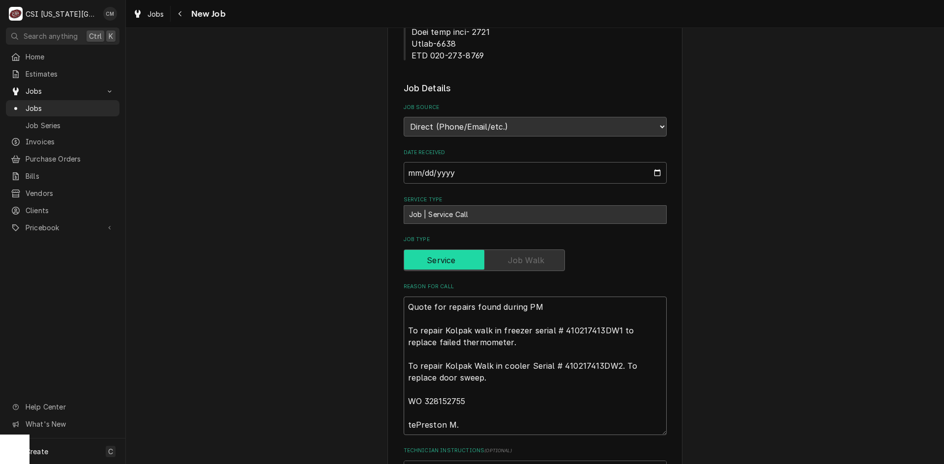
type textarea "Quote for repairs found during PM To repair Kolpak walk in freezer serial # 410…"
type textarea "x"
type textarea "Quote for repairs found during PM To repair Kolpak walk in freezer serial # 410…"
type textarea "x"
type textarea "Quote for repairs found during PM To repair Kolpak walk in freezer serial # 410…"
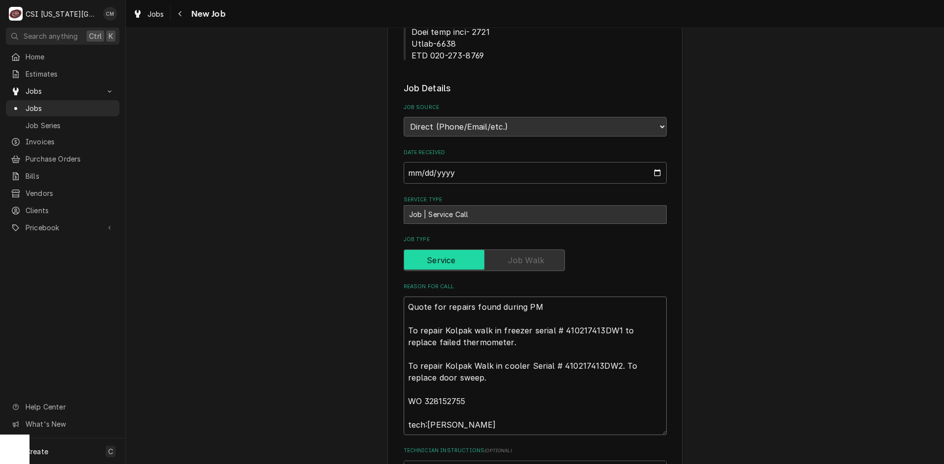
type textarea "x"
type textarea "Quote for repairs found during PM To repair Kolpak walk in freezer serial # 410…"
type textarea "x"
type textarea "Quote for repairs found during PM To repair Kolpak walk in freezer serial # 410…"
drag, startPoint x: 556, startPoint y: 319, endPoint x: 611, endPoint y: 322, distance: 55.1
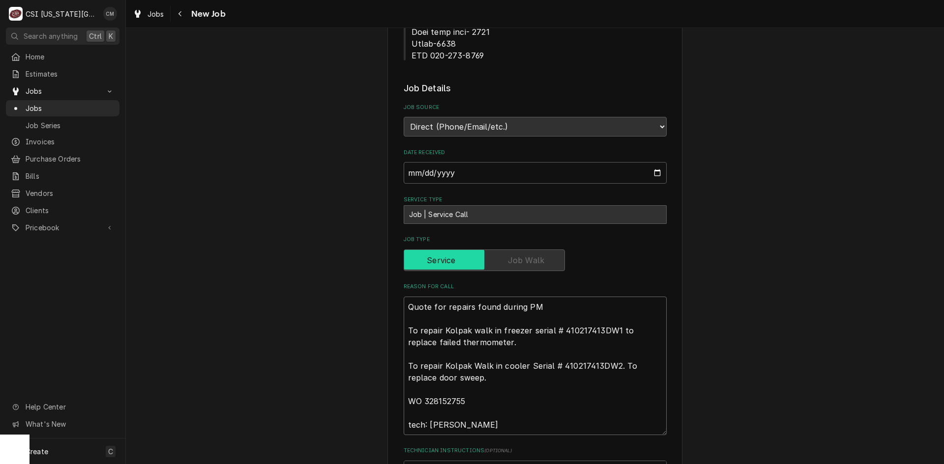
click at [611, 322] on textarea "Quote for repairs found during PM To repair Kolpak walk in freezer serial # 410…" at bounding box center [535, 366] width 263 height 139
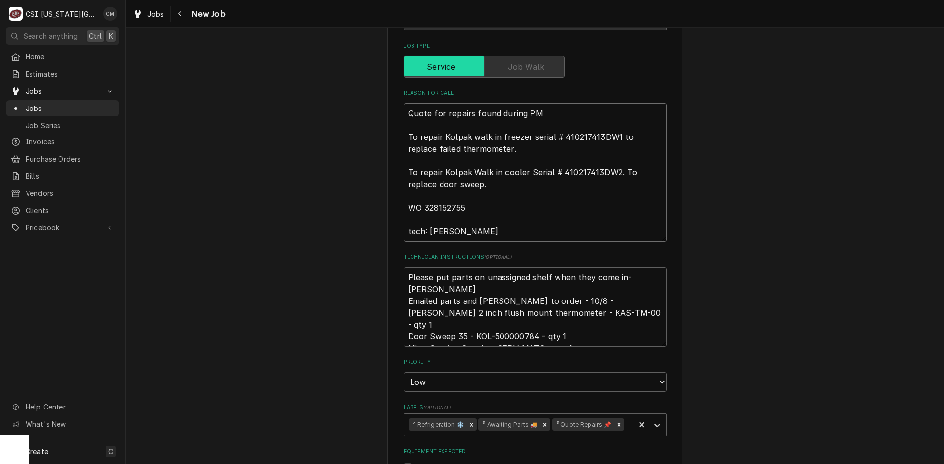
scroll to position [836, 0]
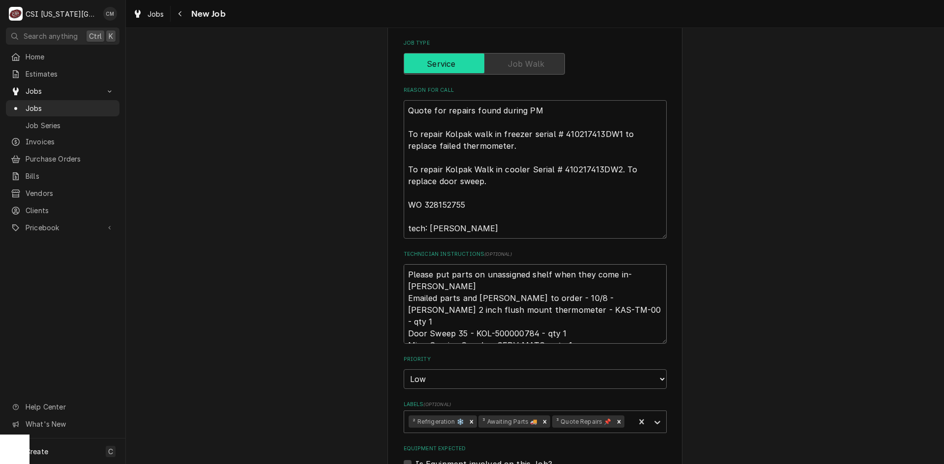
drag, startPoint x: 489, startPoint y: 272, endPoint x: 533, endPoint y: 272, distance: 43.7
click at [533, 272] on textarea "Please put parts on unassigned shelf when they come in- Lindy Emailed parts and…" at bounding box center [535, 304] width 263 height 80
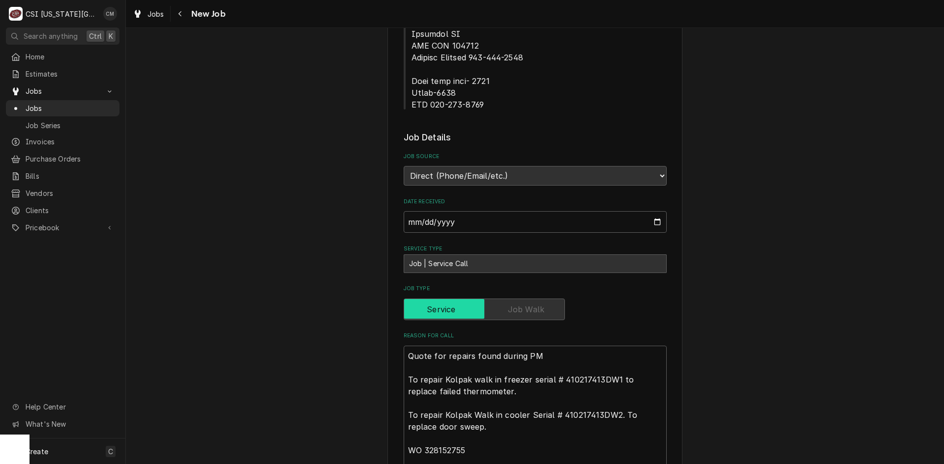
scroll to position [688, 0]
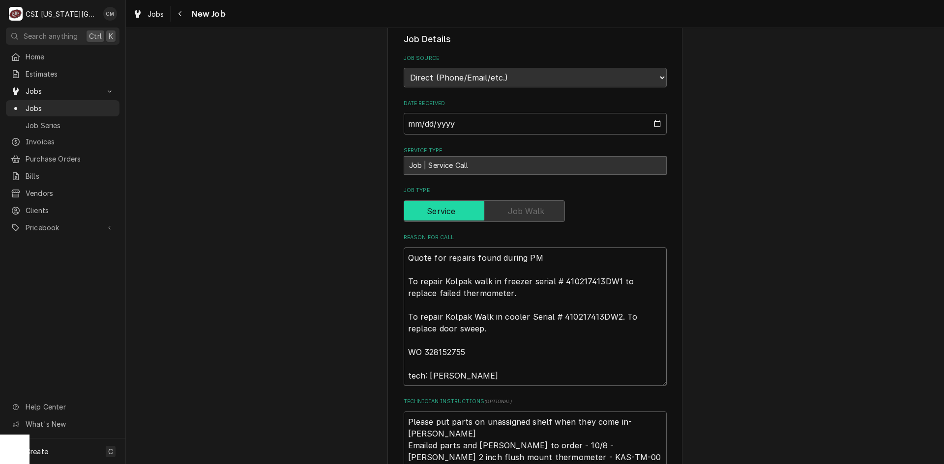
drag, startPoint x: 473, startPoint y: 325, endPoint x: 385, endPoint y: 327, distance: 88.0
click at [387, 327] on div "Use the fields below to edit this job: Client Details Client RAISING CANES Clie…" at bounding box center [534, 162] width 295 height 1607
type textarea "x"
type textarea "Quote for repairs found during PM To repair Kolpak walk in freezer serial # 410…"
type textarea "x"
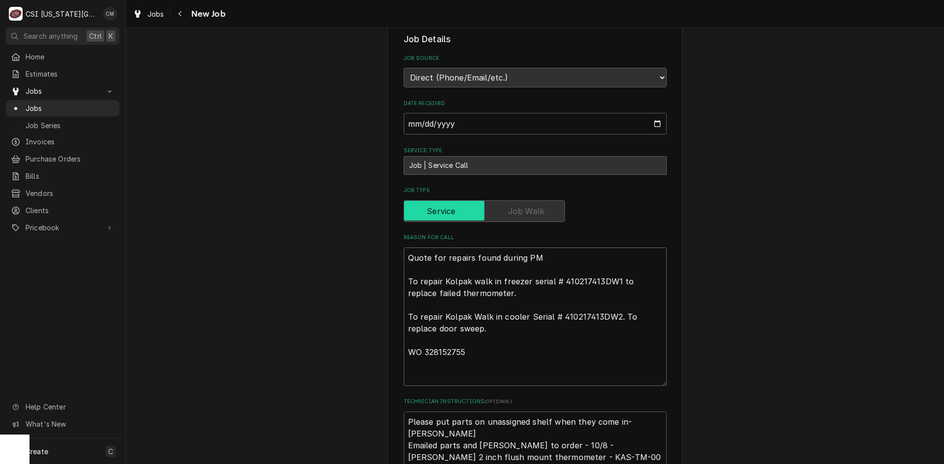
type textarea "Quote for repairs found during PM To repair Kolpak walk in freezer serial # 410…"
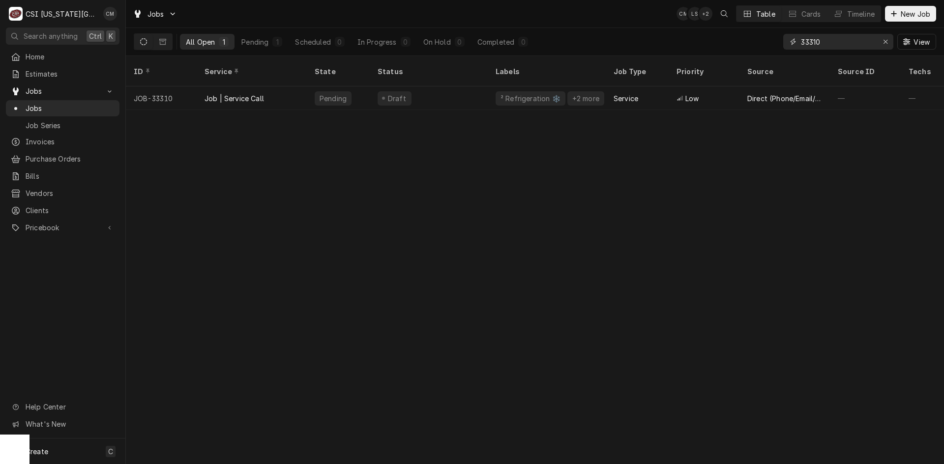
click at [833, 45] on input "33310" at bounding box center [838, 42] width 74 height 16
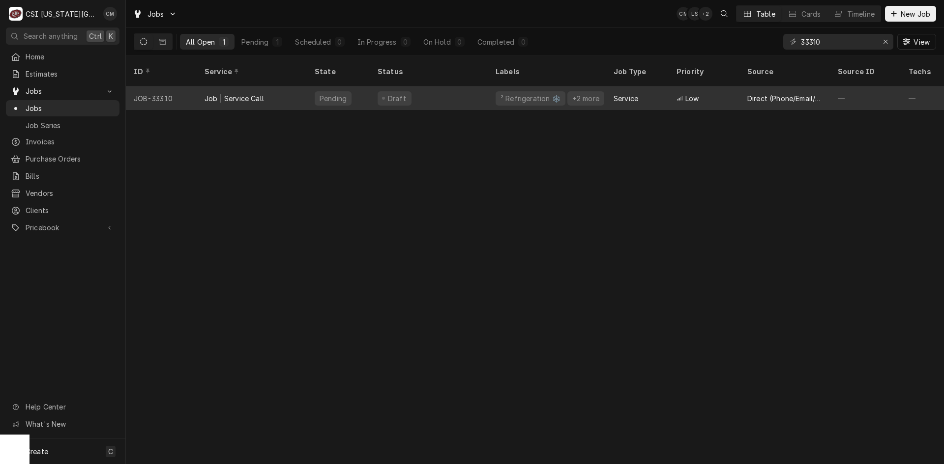
click at [452, 87] on div "Draft" at bounding box center [429, 99] width 118 height 24
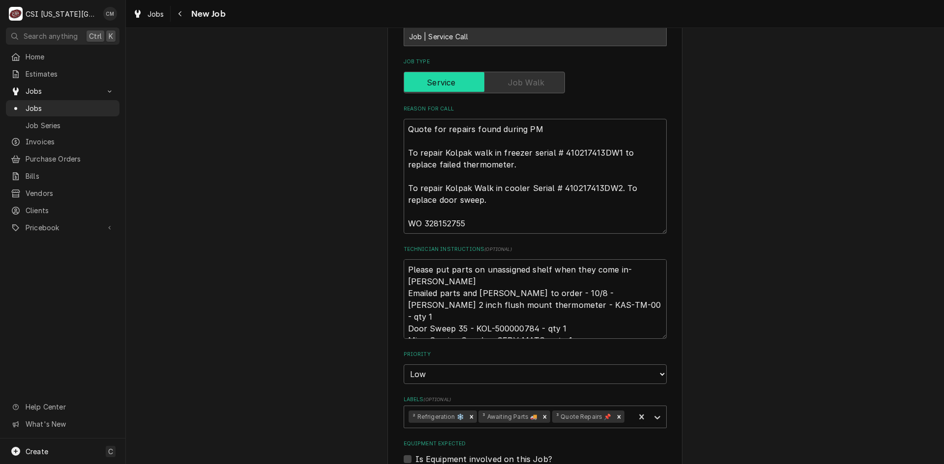
scroll to position [836, 0]
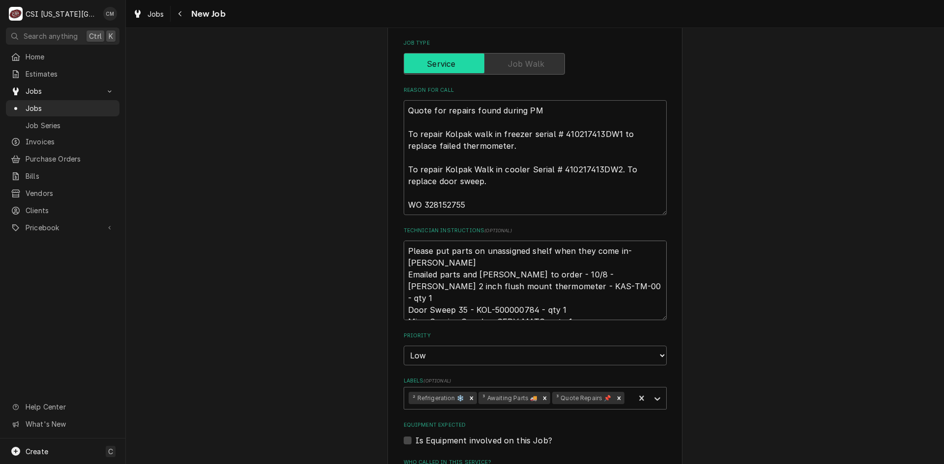
click at [404, 241] on textarea "Please put parts on unassigned shelf when they come in- [PERSON_NAME] Emailed p…" at bounding box center [535, 281] width 263 height 80
type textarea "x"
type textarea "Please put parts on unassigned shelf when they come in- [PERSON_NAME] Emailed p…"
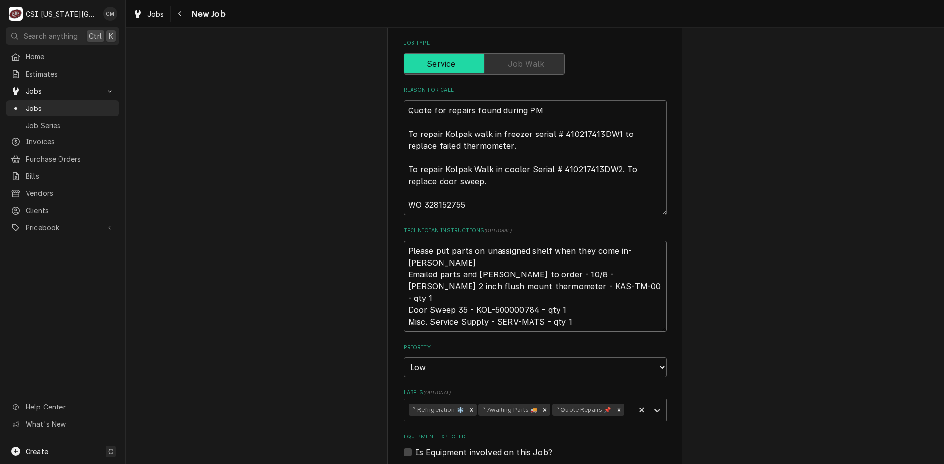
type textarea "x"
type textarea "Please put parts on unassigned shelf when they come in- [PERSON_NAME] Emailed p…"
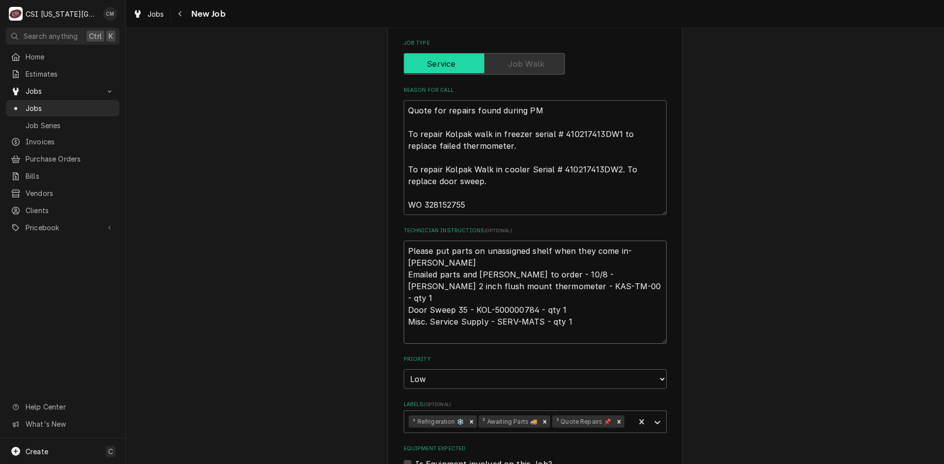
click at [407, 241] on textarea "Please put parts on unassigned shelf when they come in- [PERSON_NAME] Emailed p…" at bounding box center [535, 292] width 263 height 103
type textarea "x"
type textarea "P Please put parts on unassigned shelf when they come in- [PERSON_NAME] Emailed…"
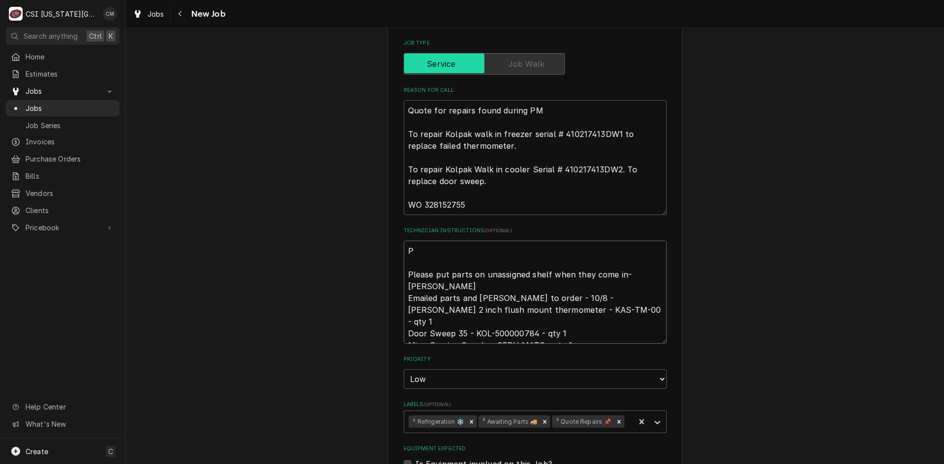
type textarea "x"
type textarea "Pa Please put parts on unassigned shelf when they come in- [PERSON_NAME] Emaile…"
type textarea "x"
type textarea "Par Please put parts on unassigned shelf when they come in- [PERSON_NAME] Email…"
type textarea "x"
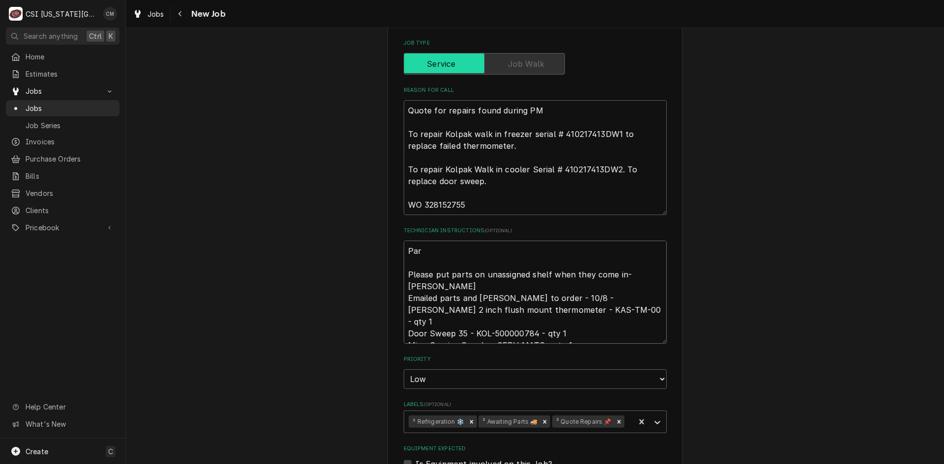
type textarea "Part Please put parts on unassigned shelf when they come in- [PERSON_NAME] Emai…"
type textarea "x"
type textarea "Parts Please put parts on unassigned shelf when they come in- [PERSON_NAME] Ema…"
type textarea "x"
type textarea "Parts Please put parts on unassigned shelf when they come in- [PERSON_NAME] Ema…"
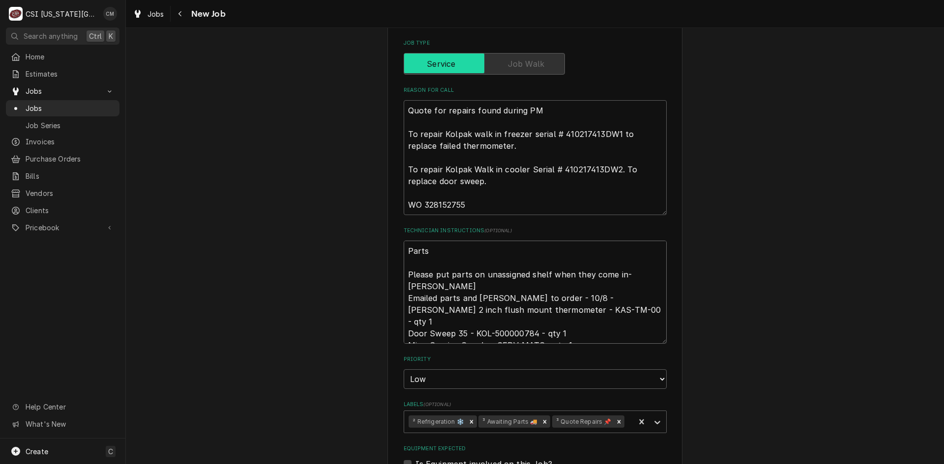
type textarea "x"
type textarea "Parts o Please put parts on unassigned shelf when they come in- [PERSON_NAME] E…"
type textarea "x"
type textarea "Parts or Please put parts on unassigned shelf when they come in- [PERSON_NAME] …"
type textarea "x"
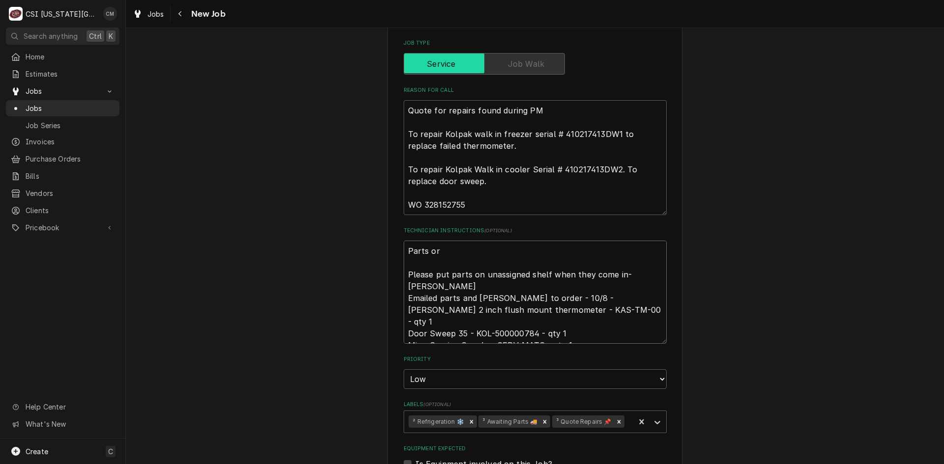
type textarea "Parts ord Please put parts on unassigned shelf when they come in- [PERSON_NAME]…"
type textarea "x"
type textarea "Parts orde Please put parts on unassigned shelf when they come in- [PERSON_NAME…"
type textarea "x"
type textarea "Parts order Please put parts on unassigned shelf when they come in- [PERSON_NAM…"
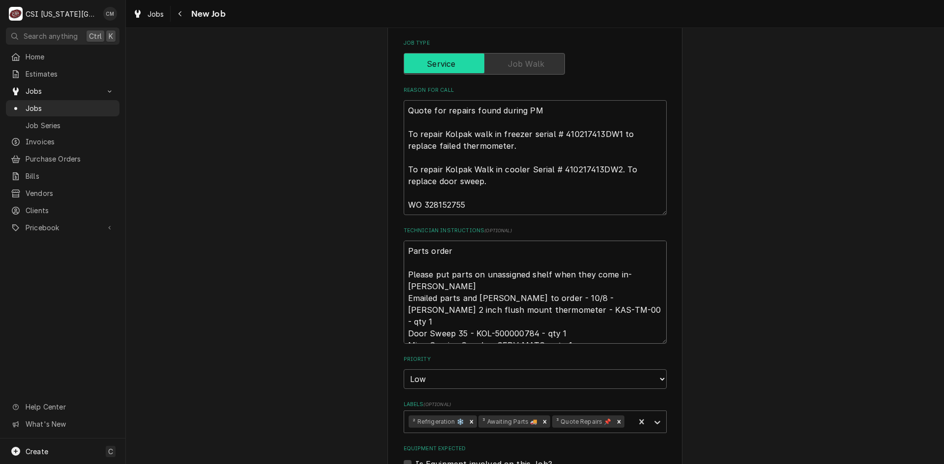
type textarea "x"
type textarea "Parts ordere Please put parts on unassigned shelf when they come in- Lindy Emai…"
type textarea "x"
type textarea "Parts ordered Please put parts on unassigned shelf when they come in- Lindy Ema…"
type textarea "x"
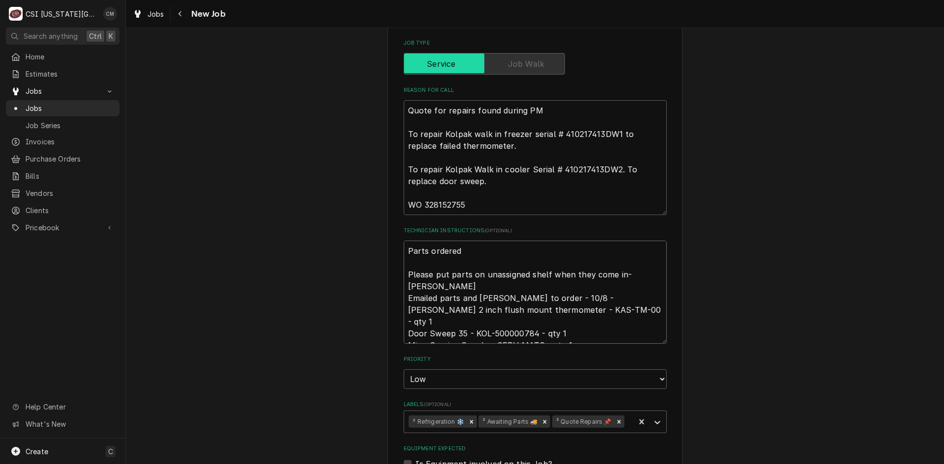
type textarea "Parts ordered Please put parts on unassigned shelf when they come in- Lindy Ema…"
type textarea "x"
type textarea "Parts ordered o Please put parts on unassigned shelf when they come in- Lindy E…"
type textarea "x"
type textarea "Parts ordered on Please put parts on unassigned shelf when they come in- Lindy …"
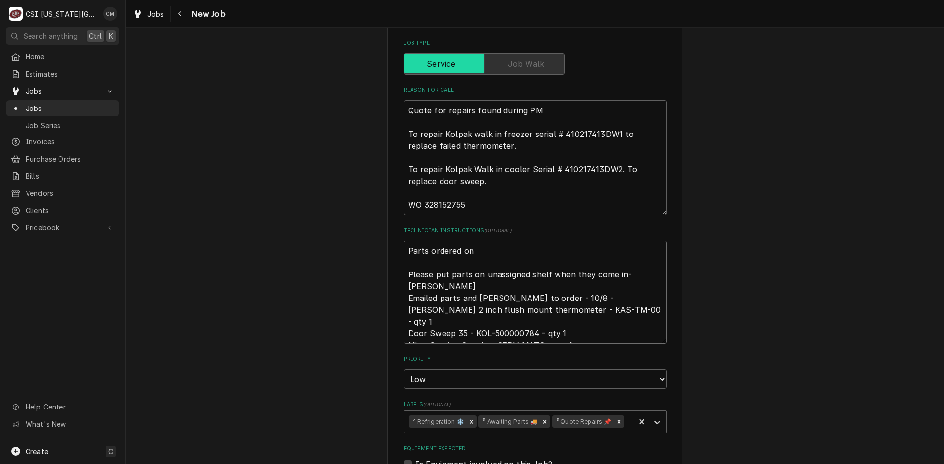
type textarea "x"
type textarea "Parts ordered on Please put parts on unassigned shelf when they come in- Lindy …"
type textarea "x"
type textarea "Parts ordered on p Please put parts on unassigned shelf when they come in- Lind…"
type textarea "x"
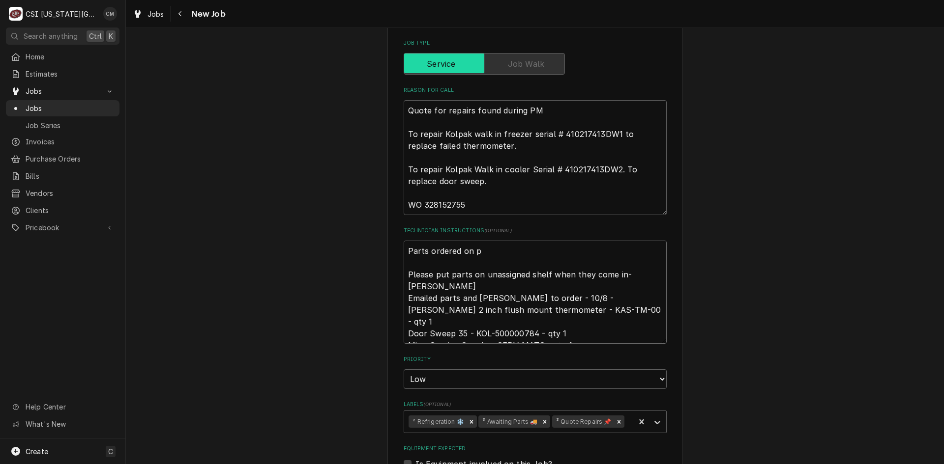
type textarea "Parts ordered on po Please put parts on unassigned shelf when they come in- Lin…"
type textarea "x"
type textarea "Parts ordered on po Please put parts on unassigned shelf when they come in- Lin…"
type textarea "x"
type textarea "Parts ordered on po 3 Please put parts on unassigned shelf when they come in- L…"
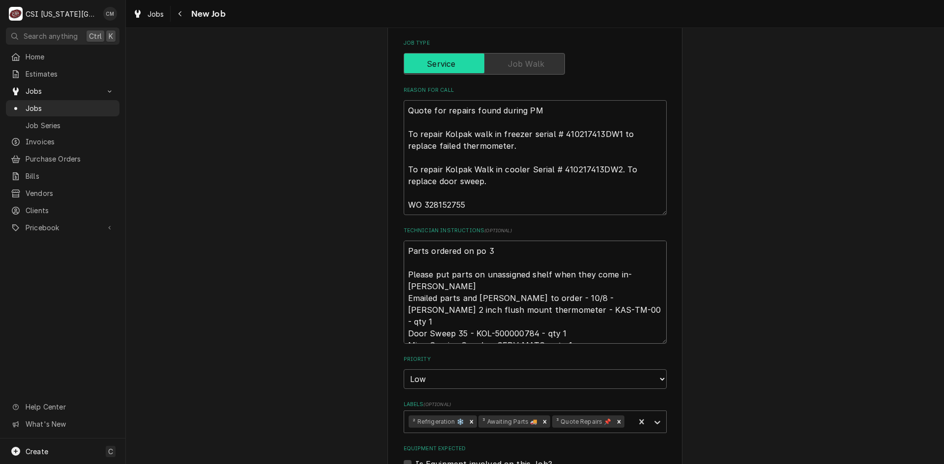
type textarea "x"
type textarea "Parts ordered on po 33 Please put parts on unassigned shelf when they come in- …"
type textarea "x"
type textarea "Parts ordered on po 333 Please put parts on unassigned shelf when they come in-…"
type textarea "x"
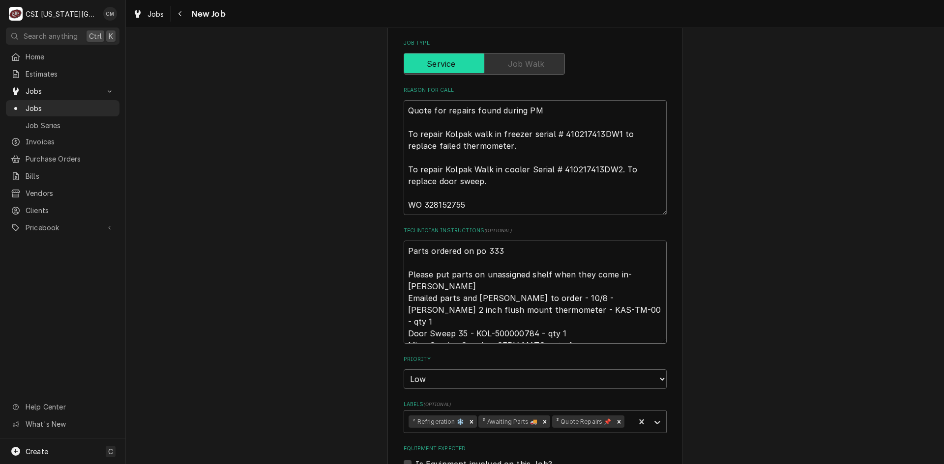
type textarea "Parts ordered on po 3331 Please put parts on unassigned shelf when they come in…"
type textarea "x"
type textarea "Parts ordered on po 33310 Please put parts on unassigned shelf when they come i…"
type textarea "x"
type textarea "Parts ordered on po 3331 Please put parts on unassigned shelf when they come in…"
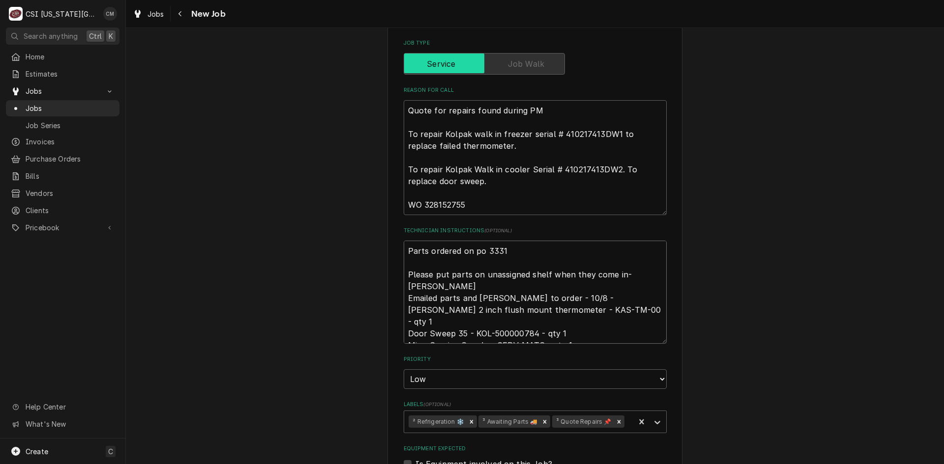
type textarea "x"
type textarea "Parts ordered on po 333 Please put parts on unassigned shelf when they come in-…"
type textarea "x"
type textarea "Parts ordered on po 33 Please put parts on unassigned shelf when they come in- …"
type textarea "x"
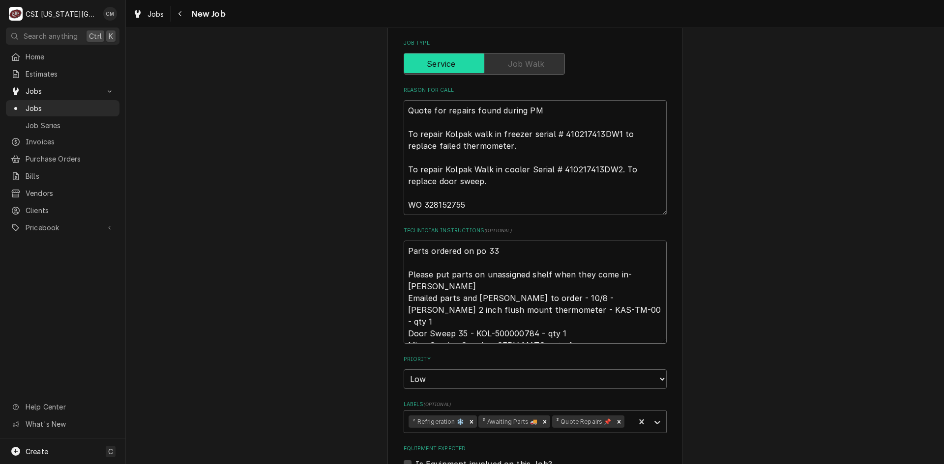
type textarea "Parts ordered on po 3 Please put parts on unassigned shelf when they come in- L…"
type textarea "x"
type textarea "Parts ordered on po Please put parts on unassigned shelf when they come in- Lin…"
type textarea "x"
type textarea "Parts ordered on po Please put parts on unassigned shelf when they come in- Lin…"
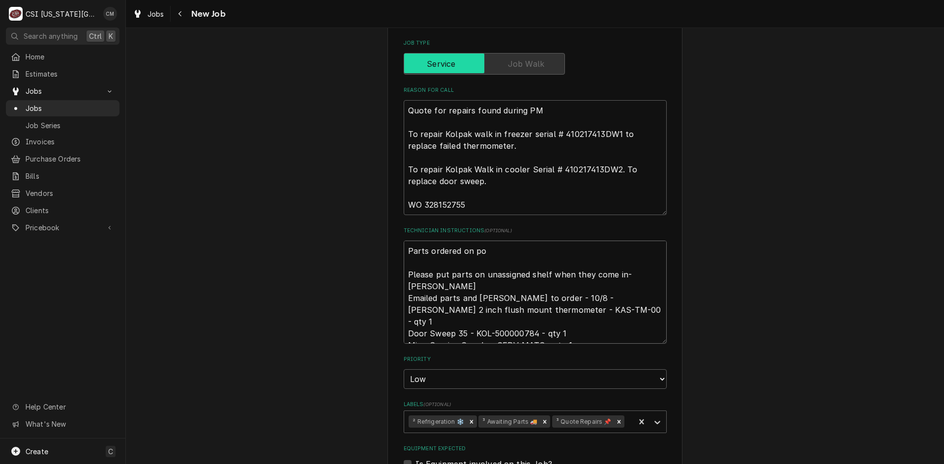
click at [529, 241] on textarea "Parts ordered on po Please put parts on unassigned shelf when they come in- Lin…" at bounding box center [535, 292] width 263 height 103
type textarea "x"
type textarea "Parts ordered on po 3 Please put parts on unassigned shelf when they come in- L…"
type textarea "x"
type textarea "Parts ordered on po 30 Please put parts on unassigned shelf when they come in- …"
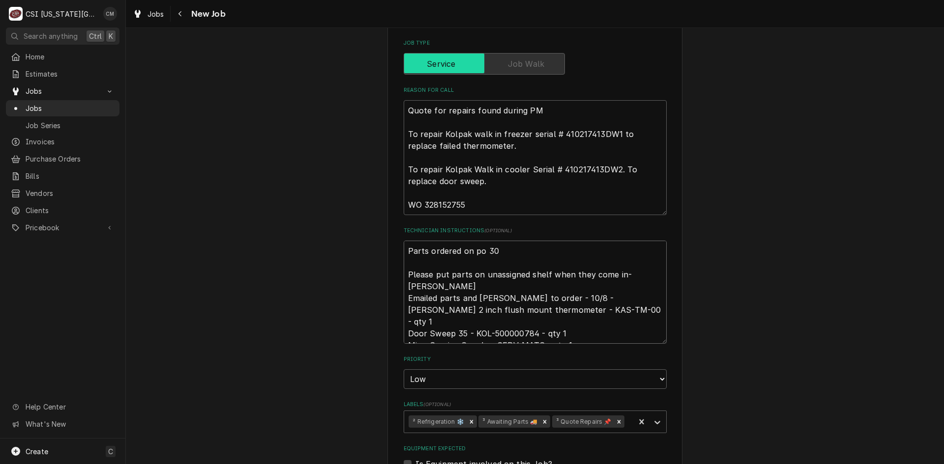
type textarea "x"
type textarea "Parts ordered on po 301 Please put parts on unassigned shelf when they come in-…"
type textarea "x"
type textarea "Parts ordered on po 3017 Please put parts on unassigned shelf when they come in…"
type textarea "x"
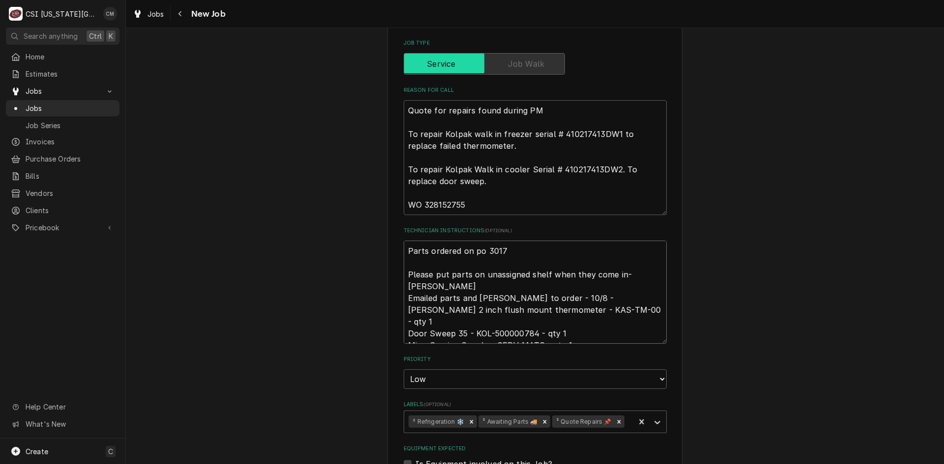
type textarea "Parts ordered on po 30174 Please put parts on unassigned shelf when they come i…"
type textarea "x"
type textarea "Parts ordered on po 301742 Please put parts on unassigned shelf when they come …"
type textarea "x"
type textarea "Parts ordered on po 301742 Please put parts on unassigned shelf when they come …"
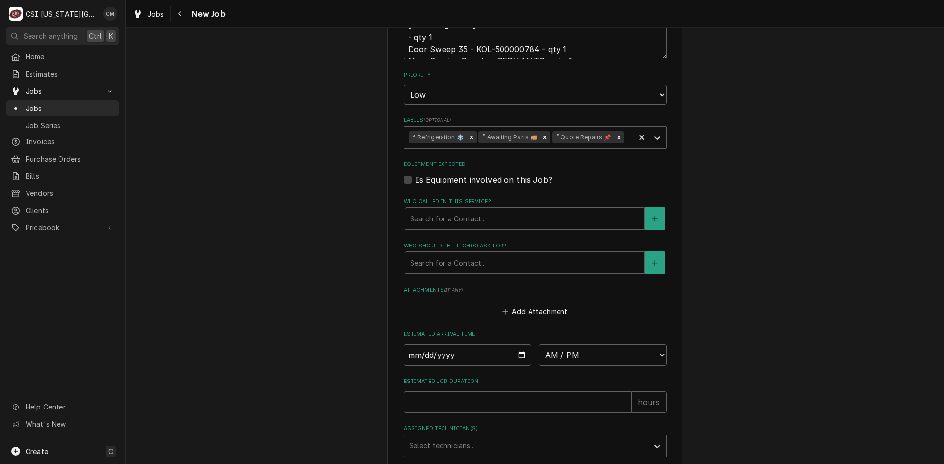
scroll to position [1151, 0]
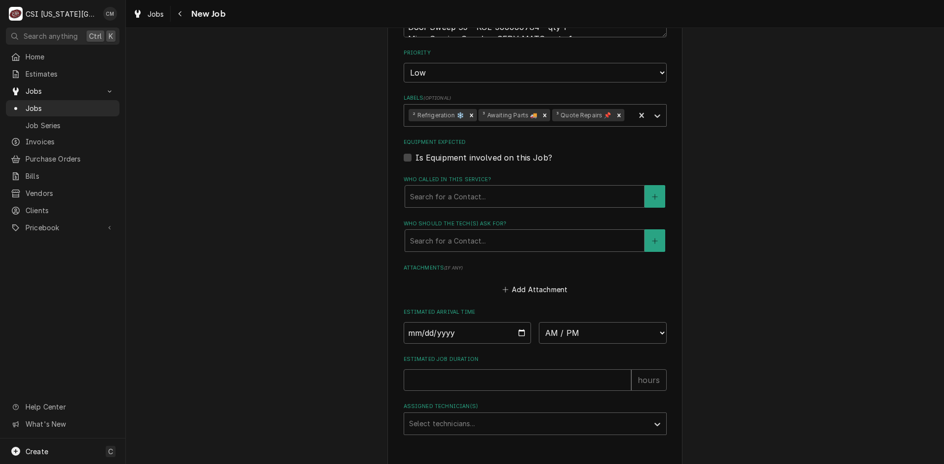
type textarea "x"
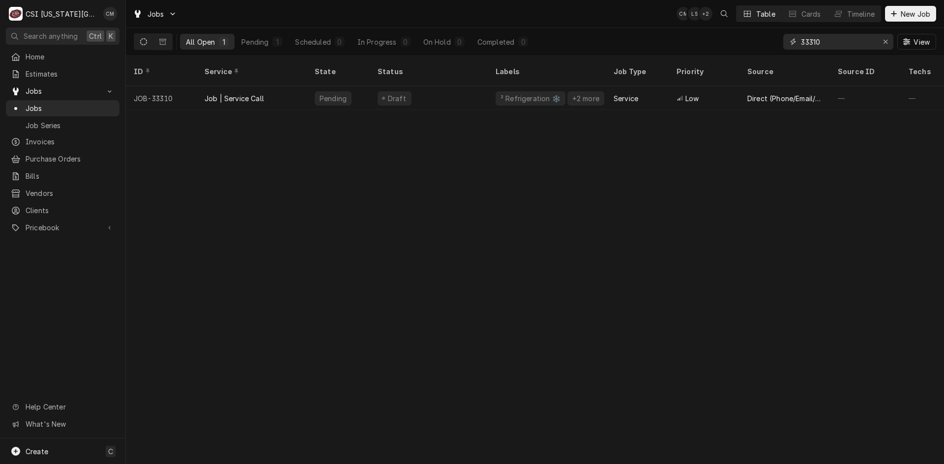
click at [829, 39] on input "33310" at bounding box center [838, 42] width 74 height 16
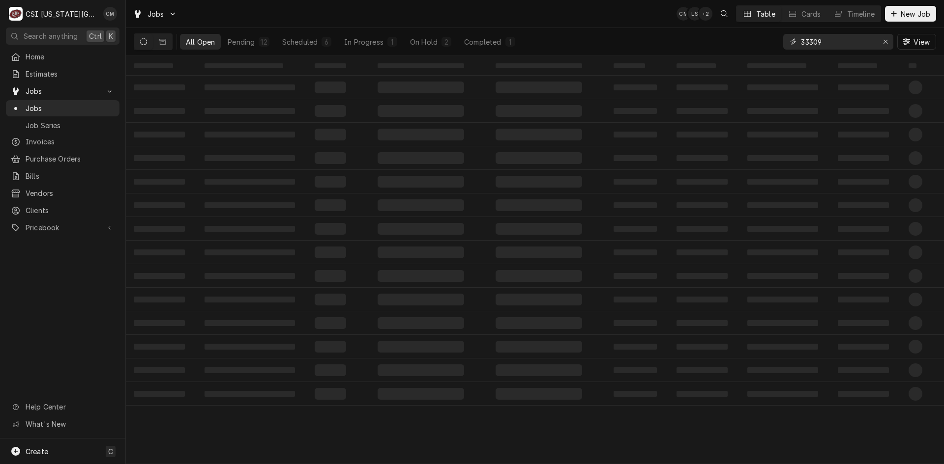
type input "33309"
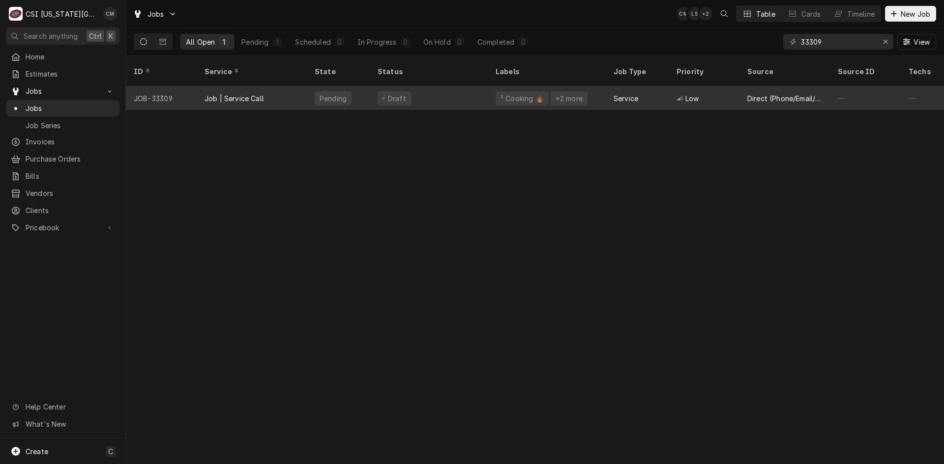
click at [463, 93] on div "Draft" at bounding box center [429, 99] width 118 height 24
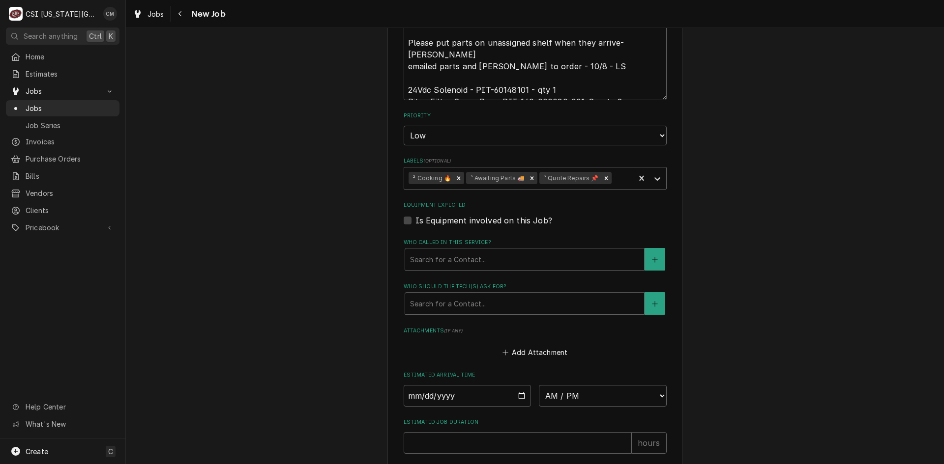
scroll to position [1104, 0]
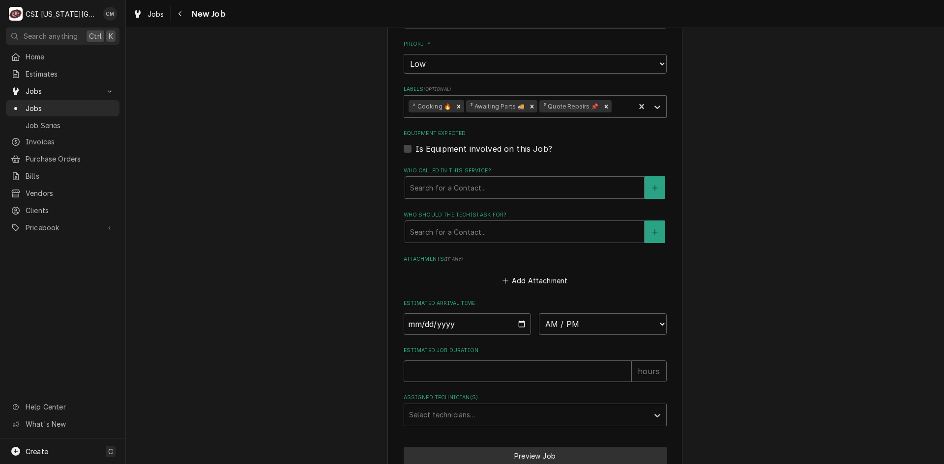
click at [518, 447] on button "Preview Job" at bounding box center [535, 456] width 263 height 18
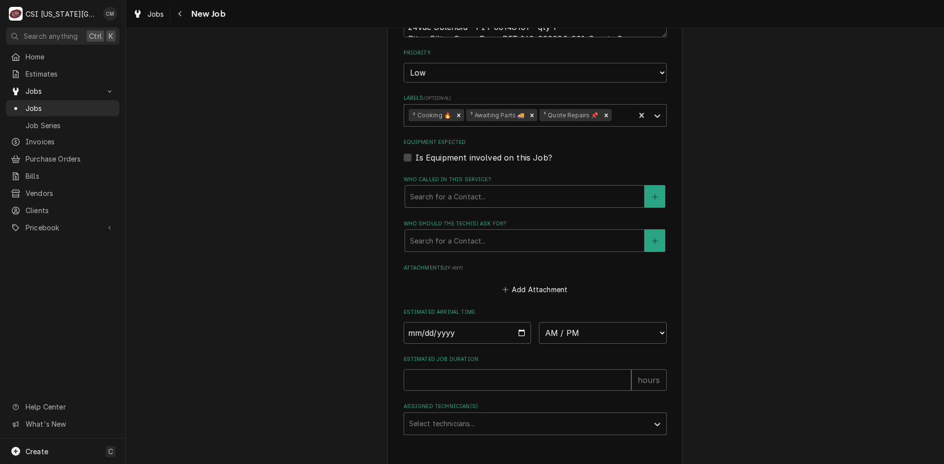
type textarea "x"
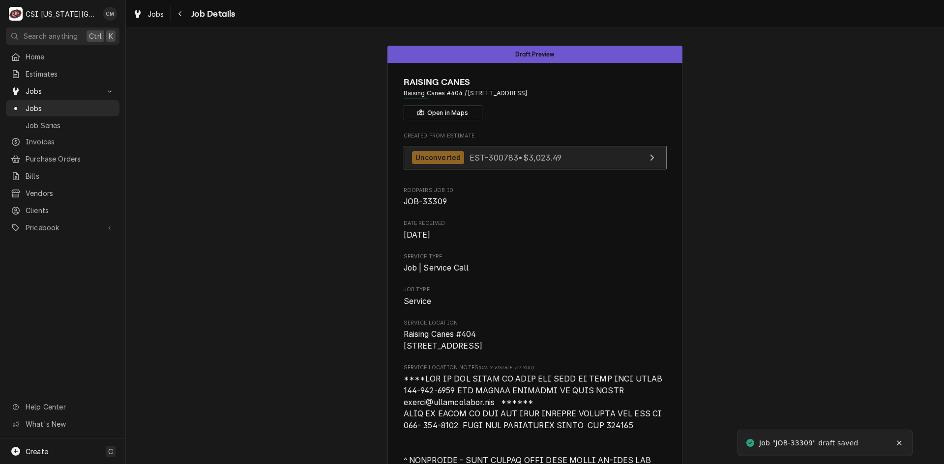
click at [483, 157] on span "EST-300783 • $3,023.49" at bounding box center [515, 157] width 92 height 10
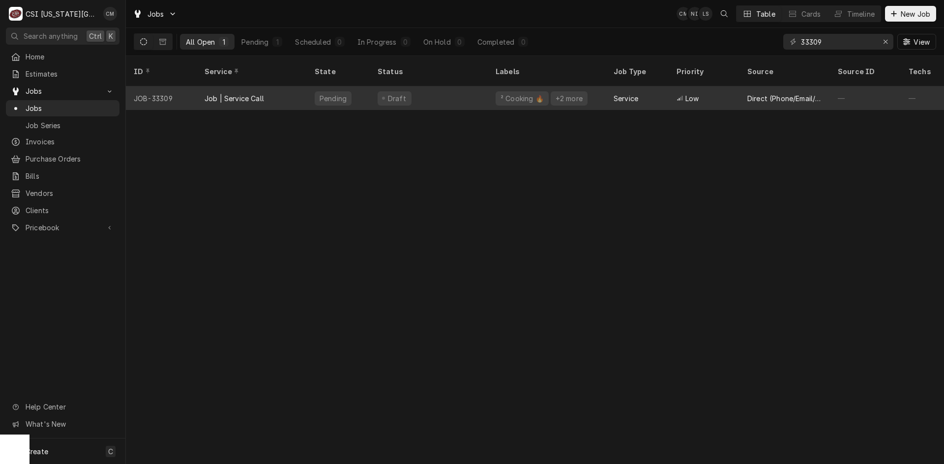
click at [449, 90] on div "Draft" at bounding box center [429, 99] width 118 height 24
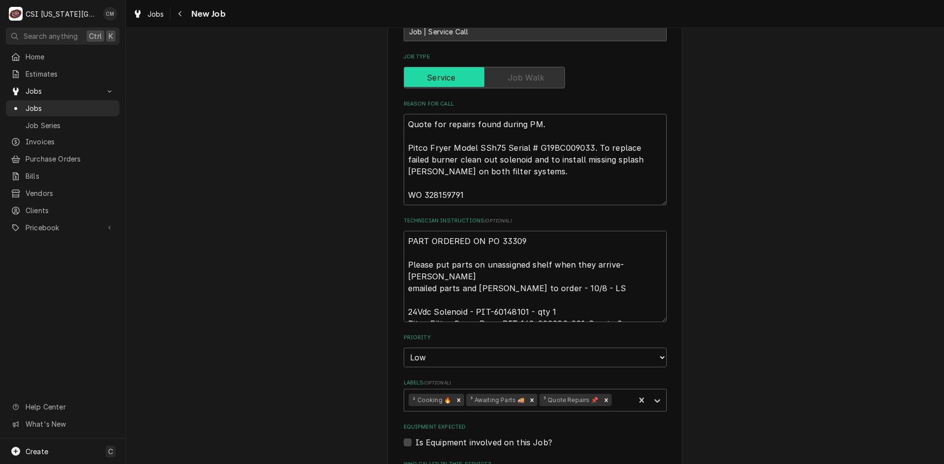
scroll to position [885, 0]
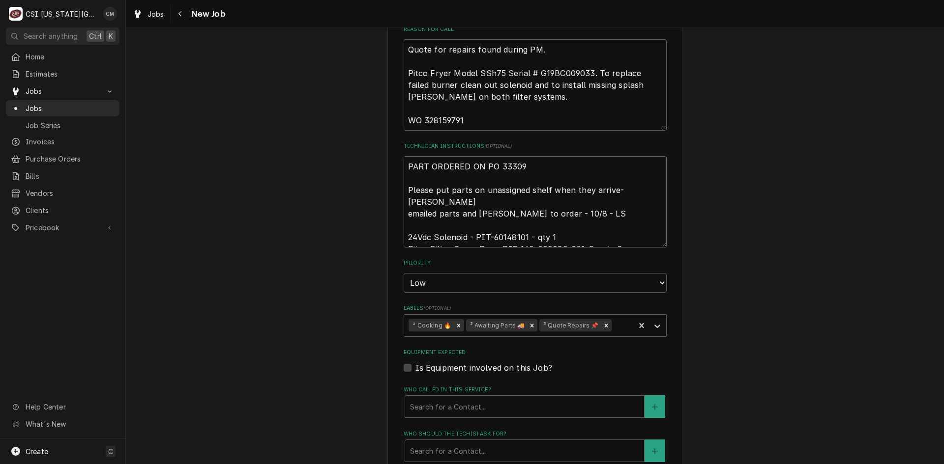
click at [520, 156] on textarea "PART ORDERED ON PO 33309 Please put parts on unassigned shelf when they arrive-…" at bounding box center [535, 201] width 263 height 91
type textarea "x"
type textarea "PART ORDERED ON PO 3330 Please put parts on unassigned shelf when they arrive- …"
type textarea "x"
type textarea "PART ORDERED ON PO 333 Please put parts on unassigned shelf when they arrive- […"
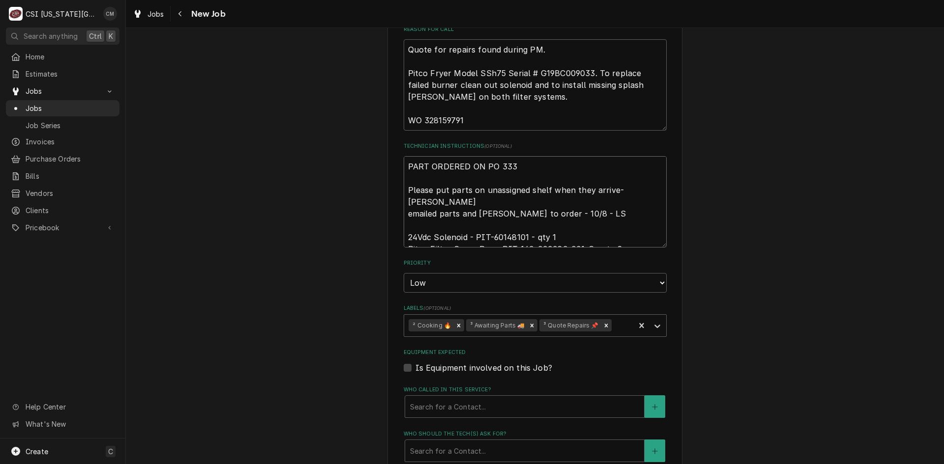
type textarea "x"
type textarea "PART ORDERED ON PO 33 Please put parts on unassigned shelf when they arrive- Li…"
type textarea "x"
type textarea "PART ORDERED ON PO 3 Please put parts on unassigned shelf when they arrive- Lin…"
type textarea "x"
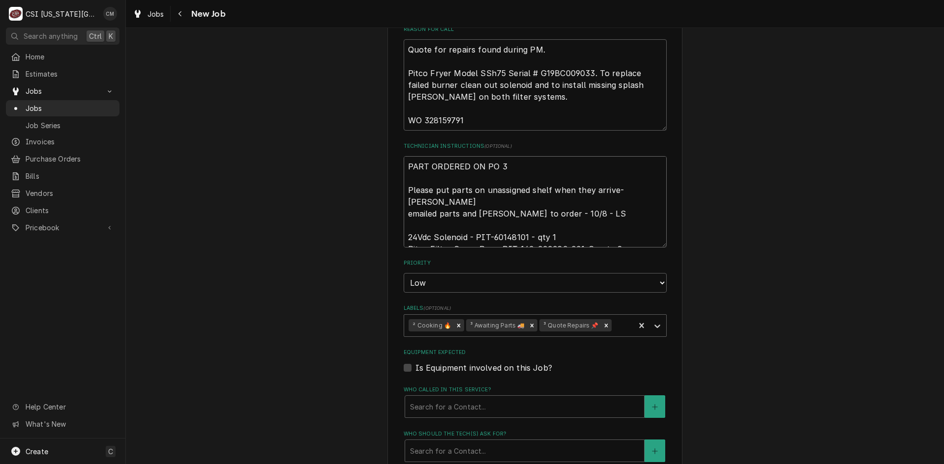
type textarea "PART ORDERED ON PO Please put parts on unassigned shelf when they arrive- Lindy…"
click at [530, 156] on textarea "PART ORDERED ON PO Please put parts on unassigned shelf when they arrive- Lindy…" at bounding box center [535, 201] width 263 height 91
type textarea "x"
type textarea "PART ORDERED ON PO 3 Please put parts on unassigned shelf when they arrive- Lin…"
type textarea "x"
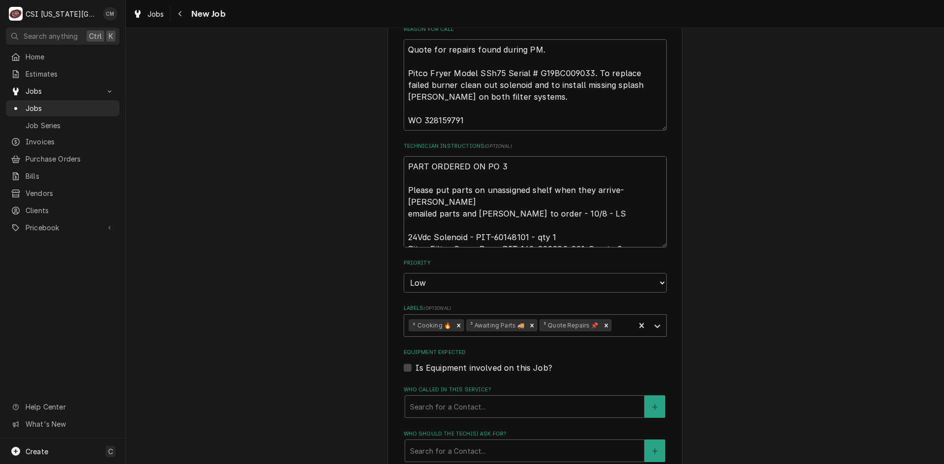
type textarea "PART ORDERED ON PO 30 Please put parts on unassigned shelf when they arrive- Li…"
type textarea "x"
type textarea "PART ORDERED ON PO 301 Please put parts on unassigned shelf when they arrive- L…"
type textarea "x"
type textarea "PART ORDERED ON PO 3014 Please put parts on unassigned shelf when they arrive- …"
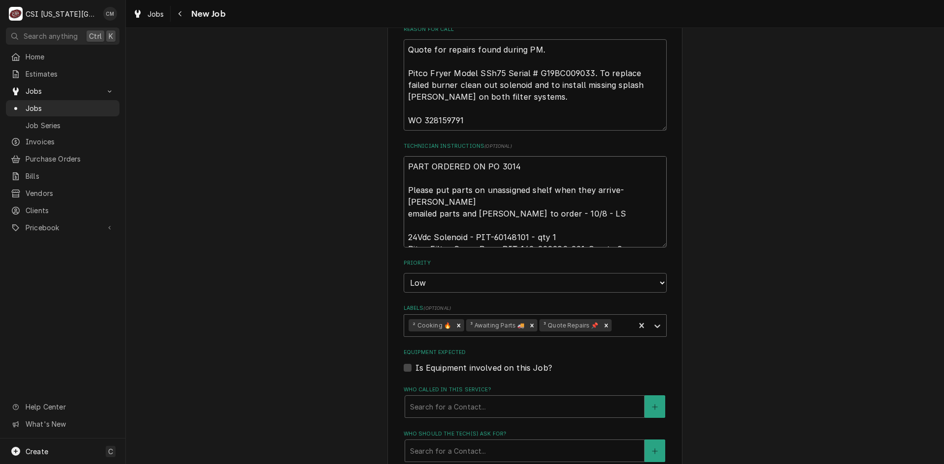
type textarea "x"
type textarea "PART ORDERED ON PO 30142 Please put parts on unassigned shelf when they arrive-…"
type textarea "x"
type textarea "PART ORDERED ON PO 3014 Please put parts on unassigned shelf when they arrive- …"
type textarea "x"
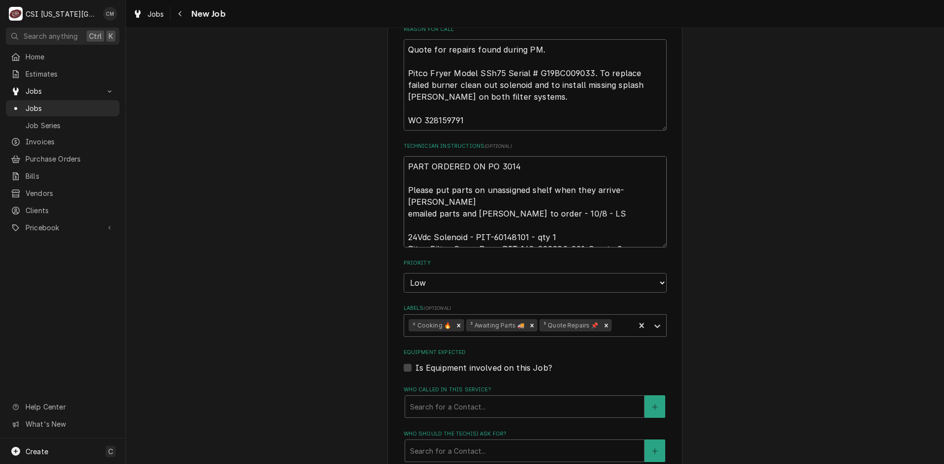
type textarea "PART ORDERED ON PO 301 Please put parts on unassigned shelf when they arrive- L…"
type textarea "x"
type textarea "PART ORDERED ON PO 30 Please put parts on unassigned shelf when they arrive- Li…"
type textarea "x"
type textarea "PART ORDERED ON PO 301 Please put parts on unassigned shelf when they arrive- L…"
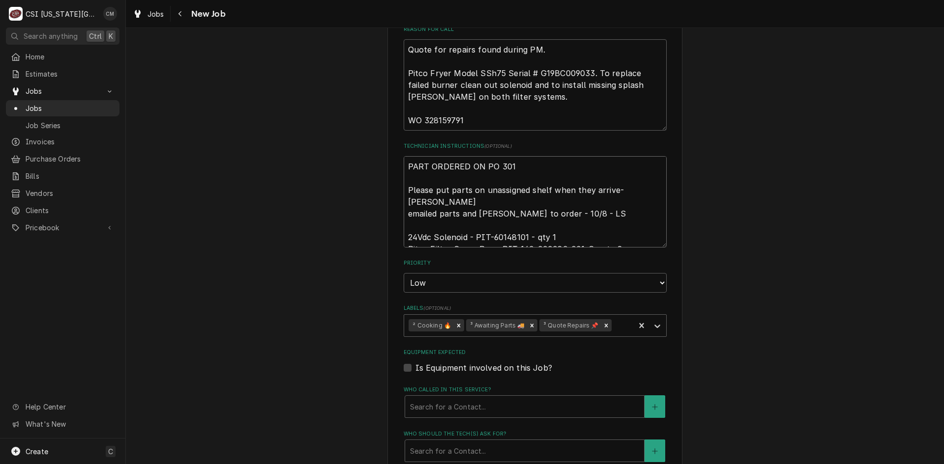
type textarea "x"
type textarea "PART ORDERED ON PO 3017 Please put parts on unassigned shelf when they arrive- …"
type textarea "x"
type textarea "PART ORDERED ON PO 30174 Please put parts on unassigned shelf when they arrive-…"
type textarea "x"
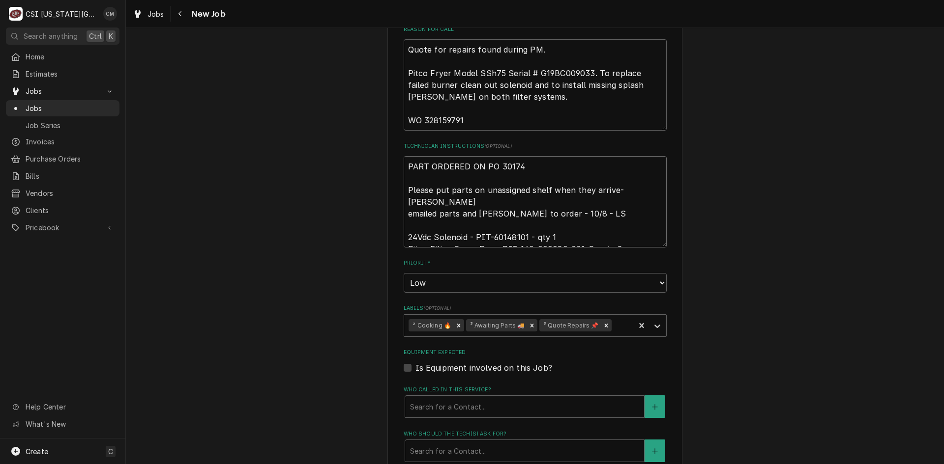
type textarea "PART ORDERED ON PO 301742 Please put parts on unassigned shelf when they arrive…"
type textarea "x"
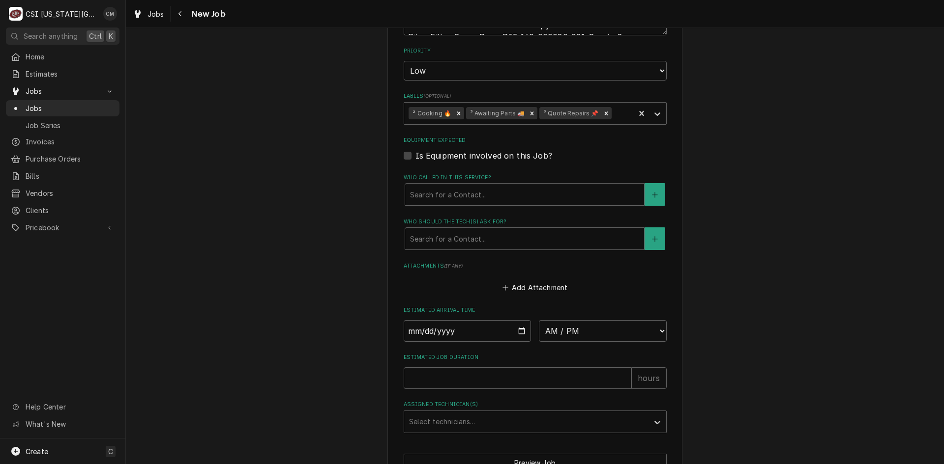
scroll to position [1104, 0]
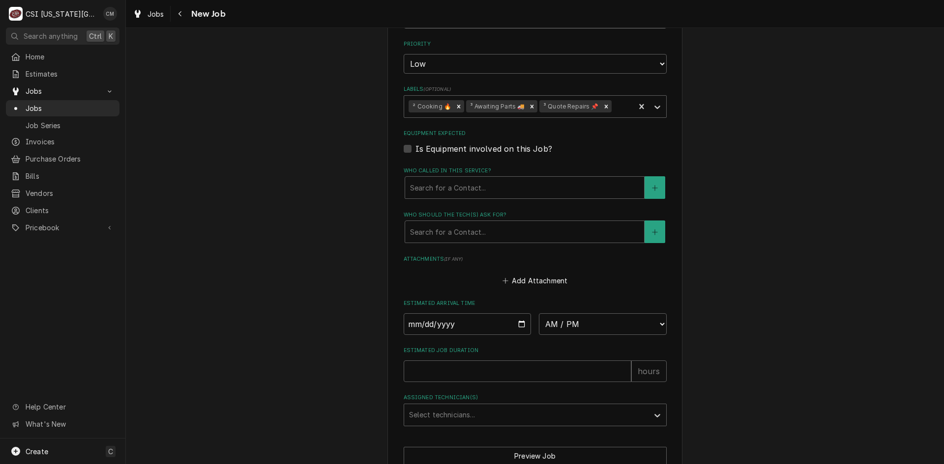
type textarea "PART ORDERED ON PO 301742 Please put parts on unassigned shelf when they arrive…"
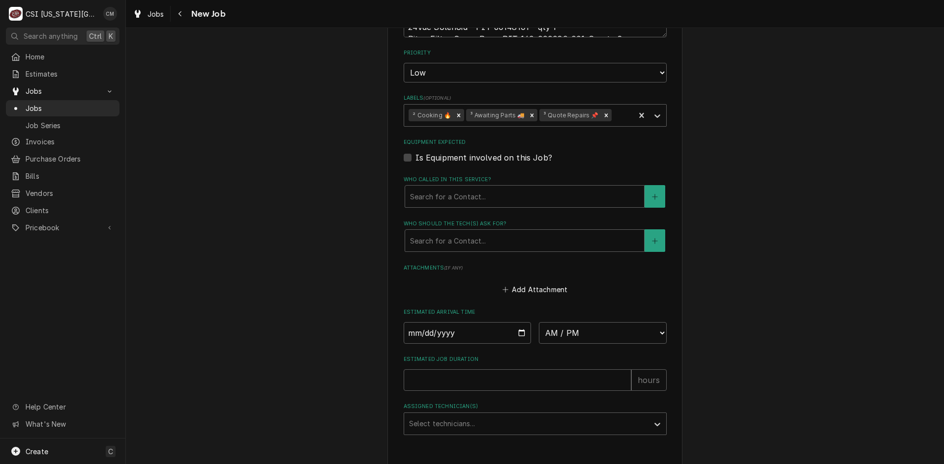
type textarea "x"
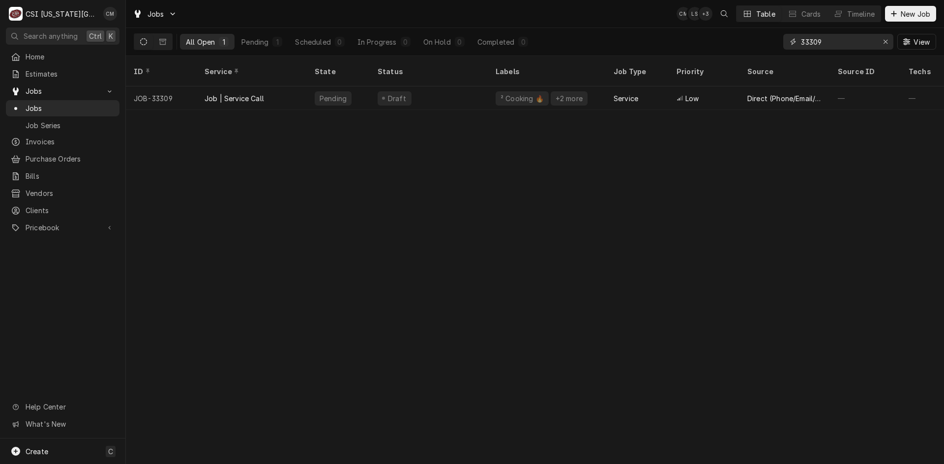
drag, startPoint x: 831, startPoint y: 37, endPoint x: 778, endPoint y: 37, distance: 53.1
click at [778, 37] on div "All Open 1 Pending 1 Scheduled 0 In Progress 0 On Hold 0 Completed 0 33309 View" at bounding box center [535, 42] width 802 height 28
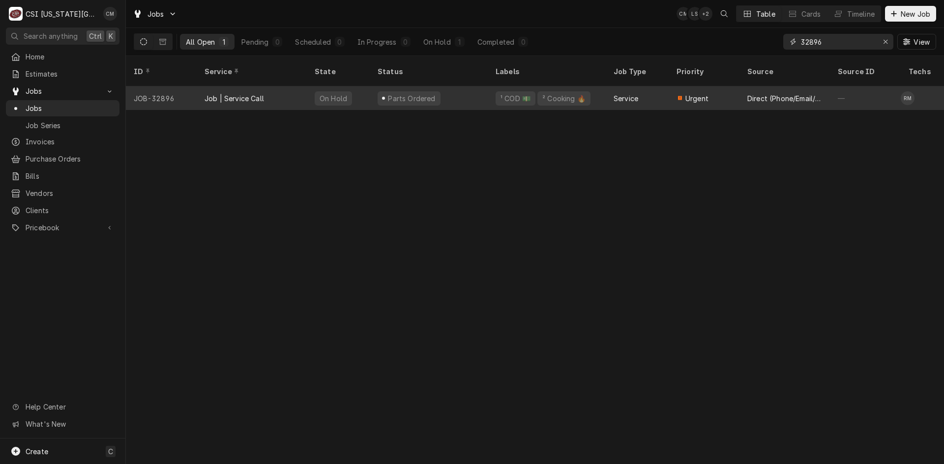
type input "32896"
click at [468, 88] on div "Parts Ordered" at bounding box center [429, 99] width 118 height 24
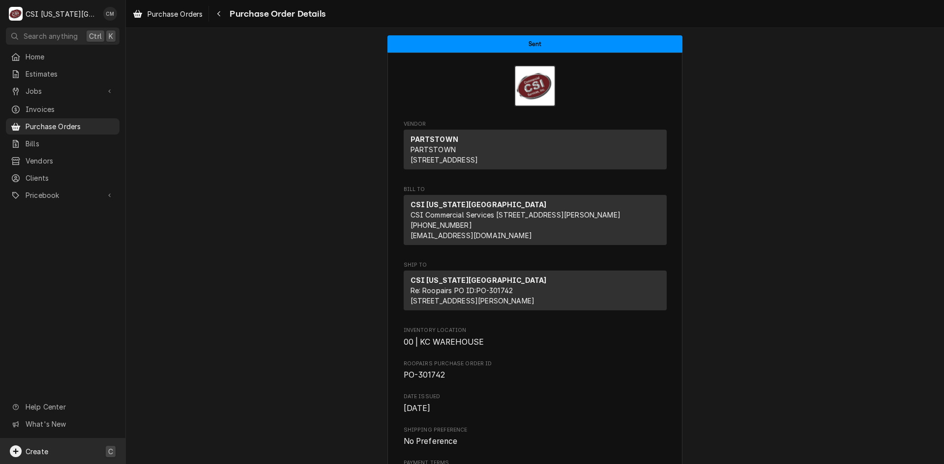
click at [68, 452] on div "Create C" at bounding box center [62, 452] width 125 height 26
click at [177, 417] on div "Purchase Order" at bounding box center [184, 417] width 66 height 10
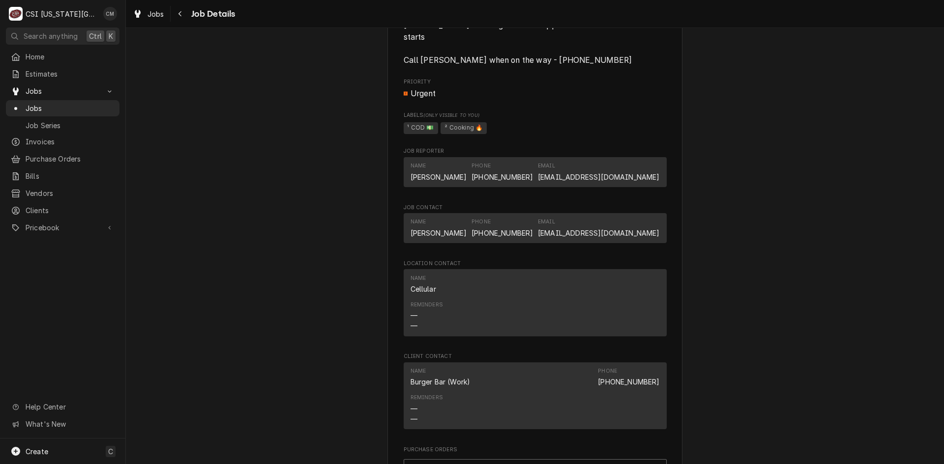
scroll to position [1327, 0]
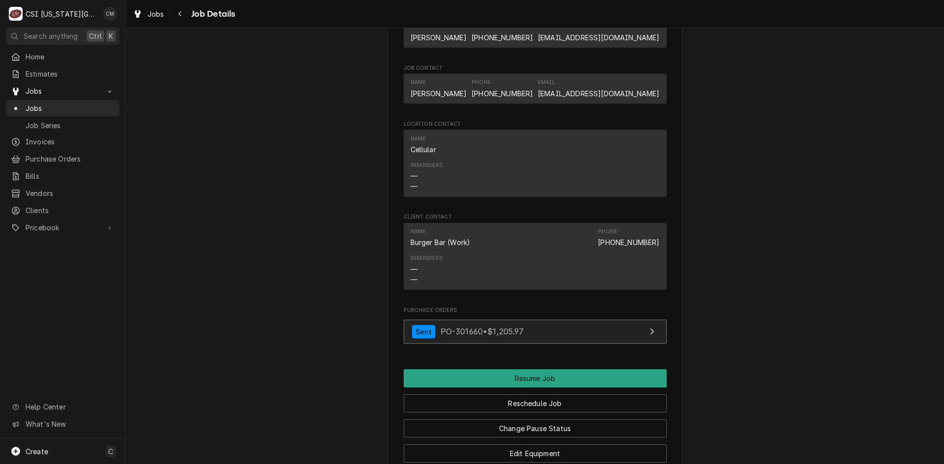
click at [486, 330] on span "PO-301660 • $1,205.97" at bounding box center [481, 332] width 83 height 10
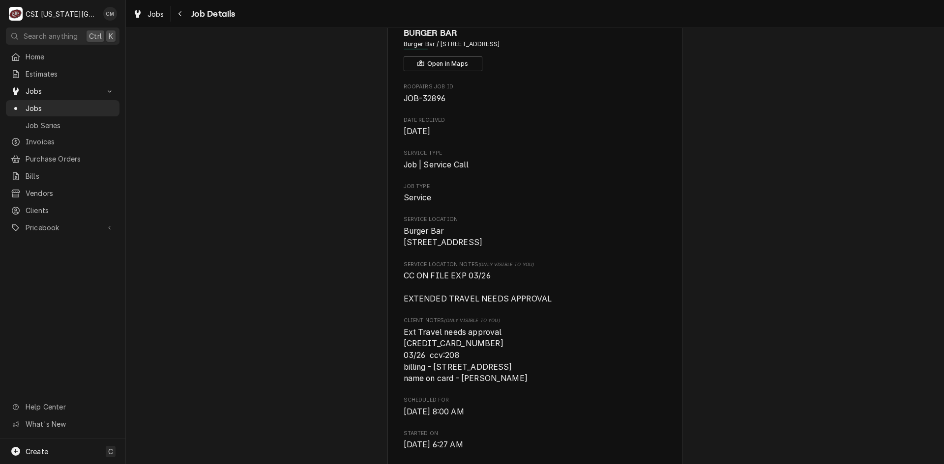
scroll to position [0, 0]
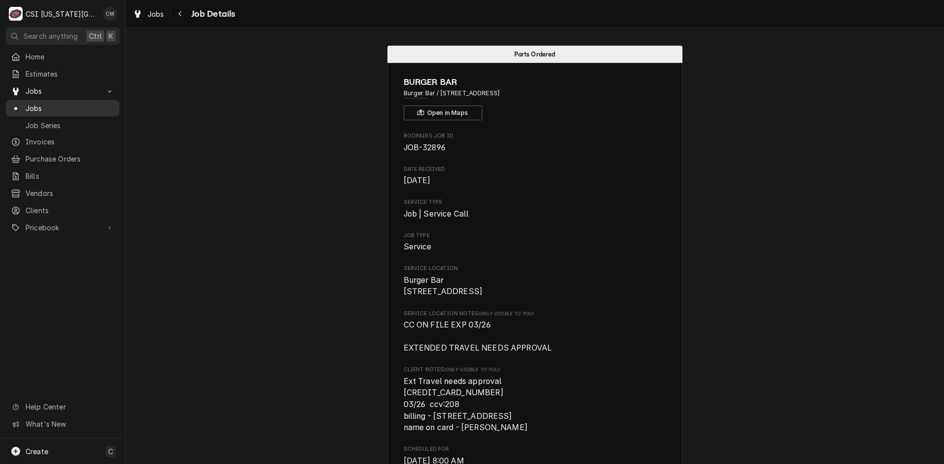
click at [89, 107] on span "Jobs" at bounding box center [70, 108] width 89 height 10
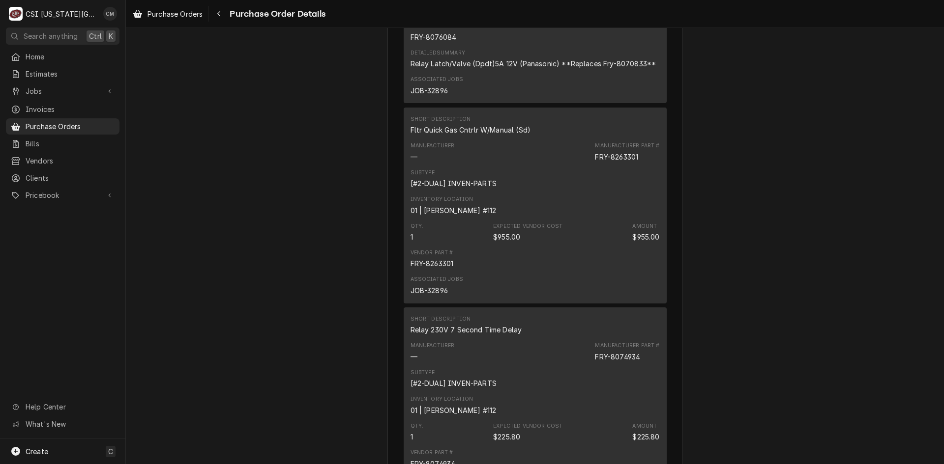
scroll to position [934, 0]
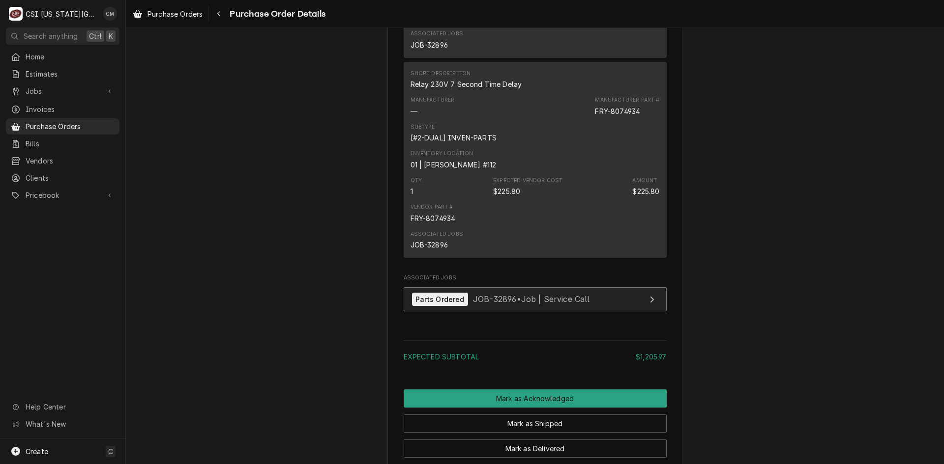
click at [535, 304] on span "JOB-32896 • Job | Service Call" at bounding box center [531, 299] width 117 height 10
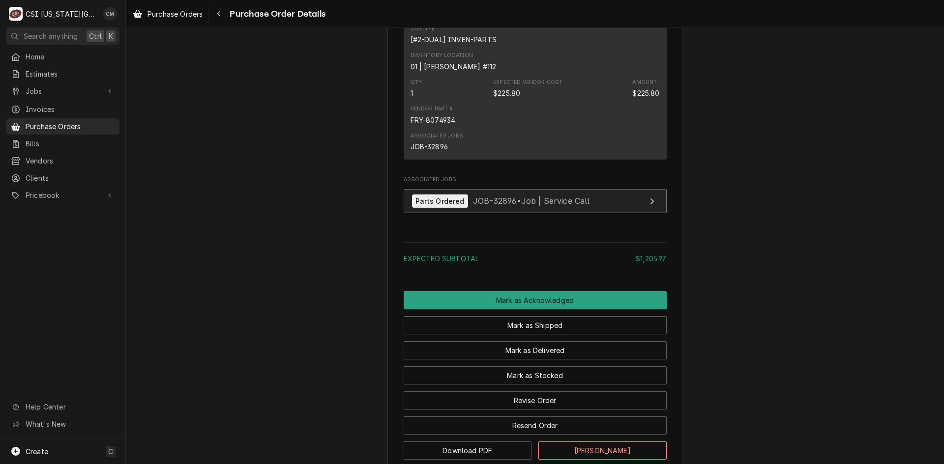
scroll to position [1126, 0]
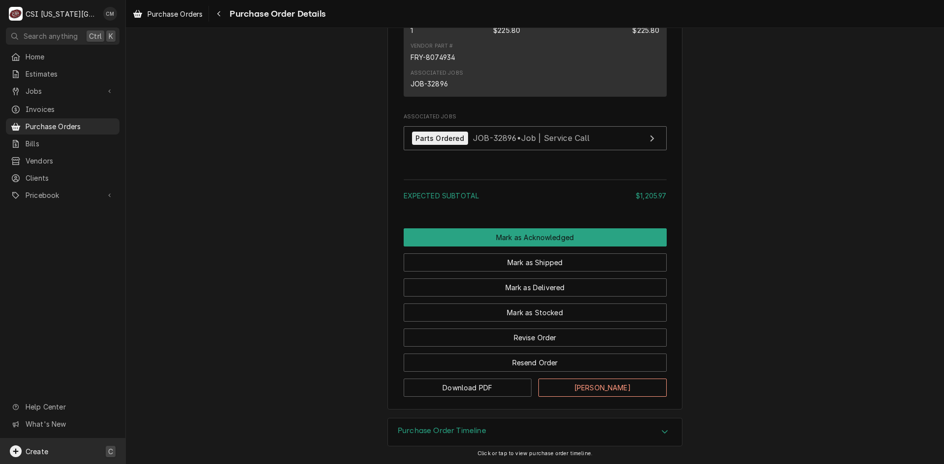
click at [79, 454] on div "Create C" at bounding box center [62, 452] width 125 height 26
click at [198, 413] on div "Purchase Order" at bounding box center [184, 417] width 66 height 10
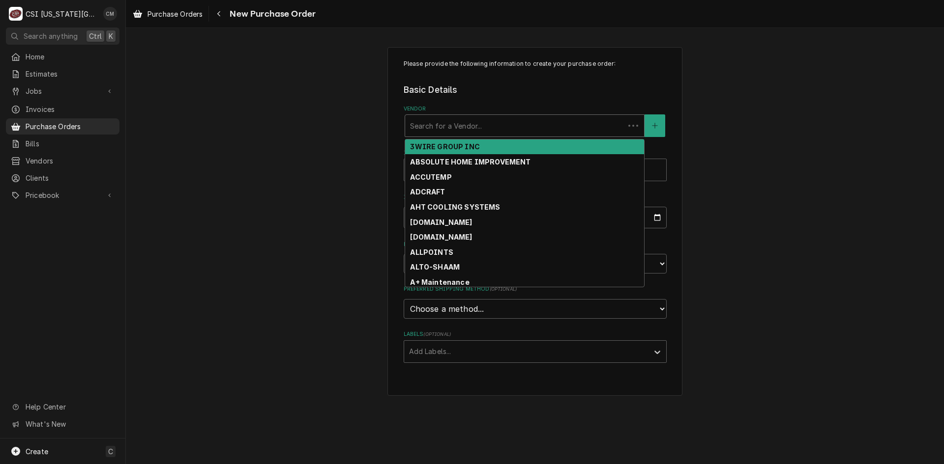
click at [567, 129] on div "Vendor" at bounding box center [514, 126] width 209 height 18
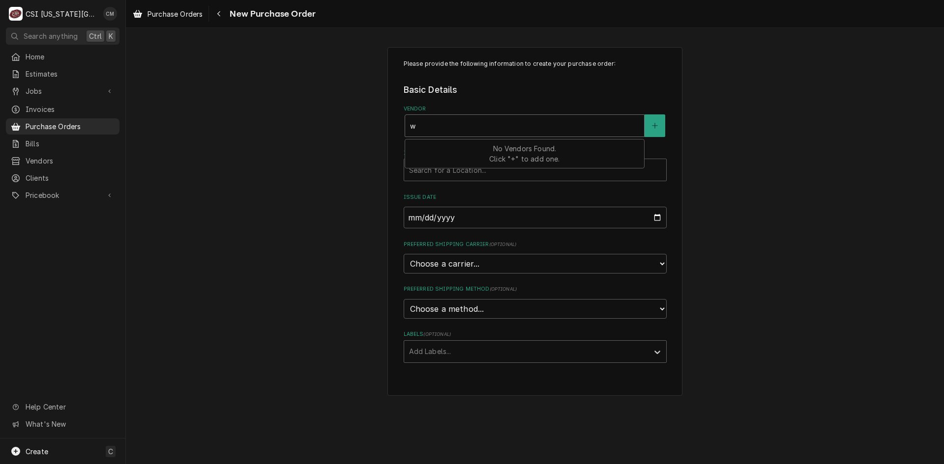
type input "w"
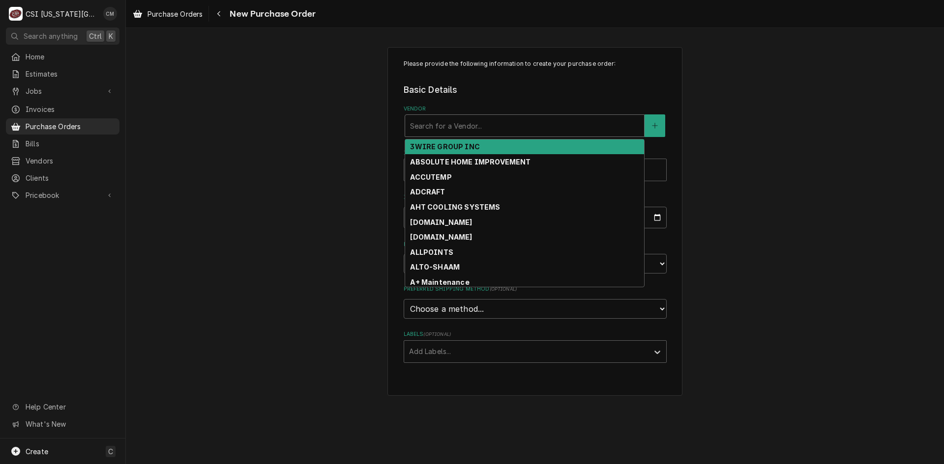
click at [468, 126] on div "Vendor" at bounding box center [524, 126] width 229 height 18
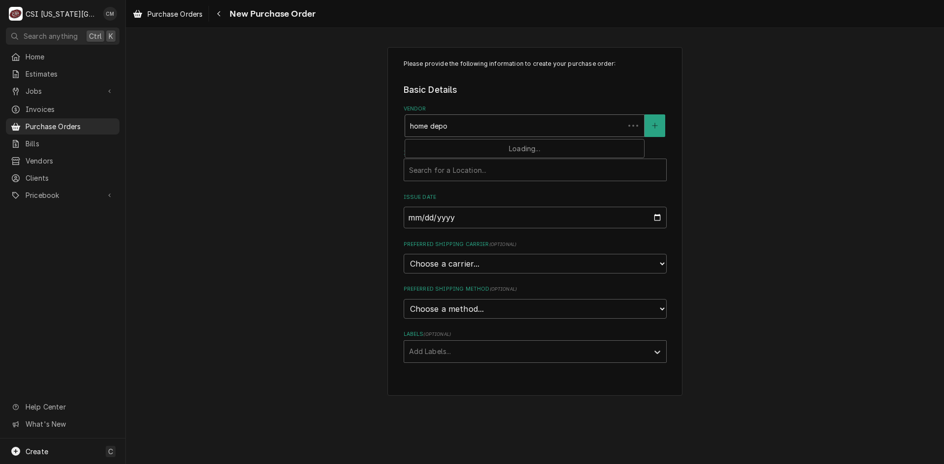
type input "home depot"
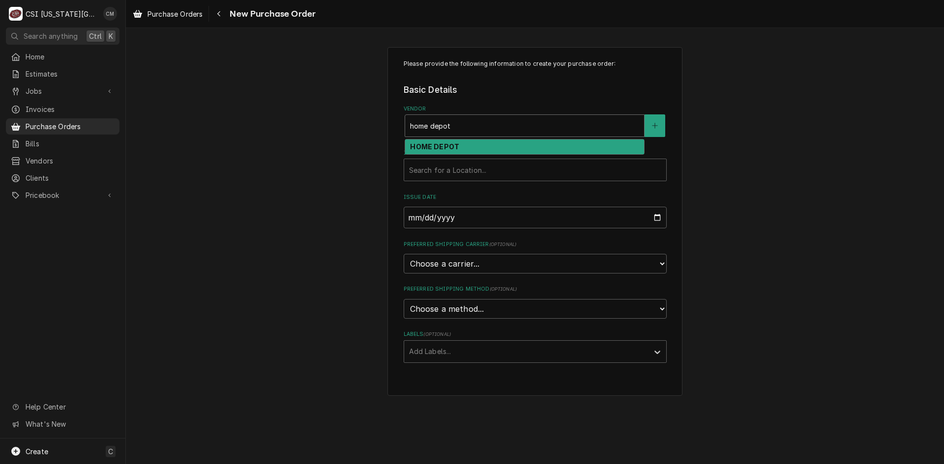
click at [466, 147] on div "HOME DEPOT" at bounding box center [524, 147] width 239 height 15
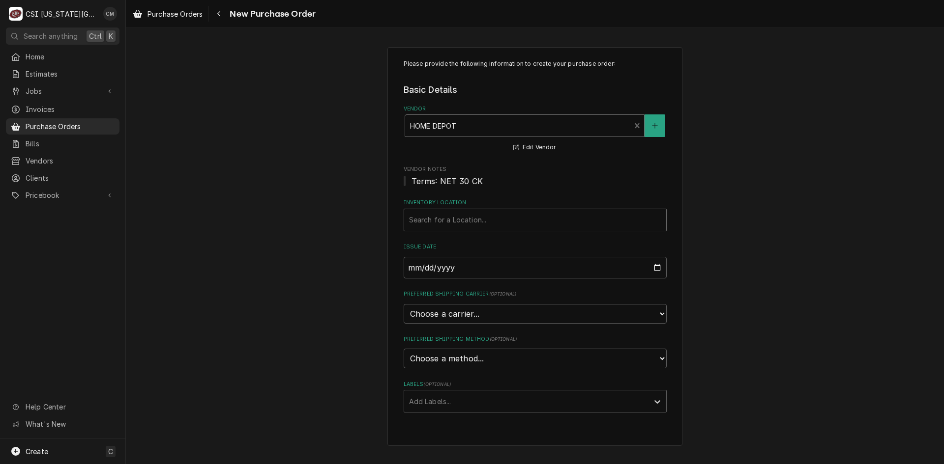
click at [468, 225] on div "Inventory Location" at bounding box center [535, 220] width 252 height 18
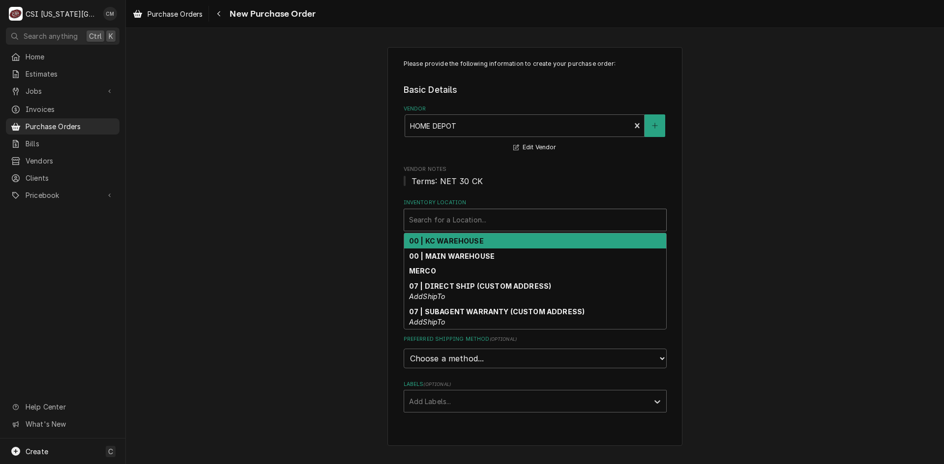
click at [482, 243] on div "00 | KC WAREHOUSE" at bounding box center [535, 240] width 262 height 15
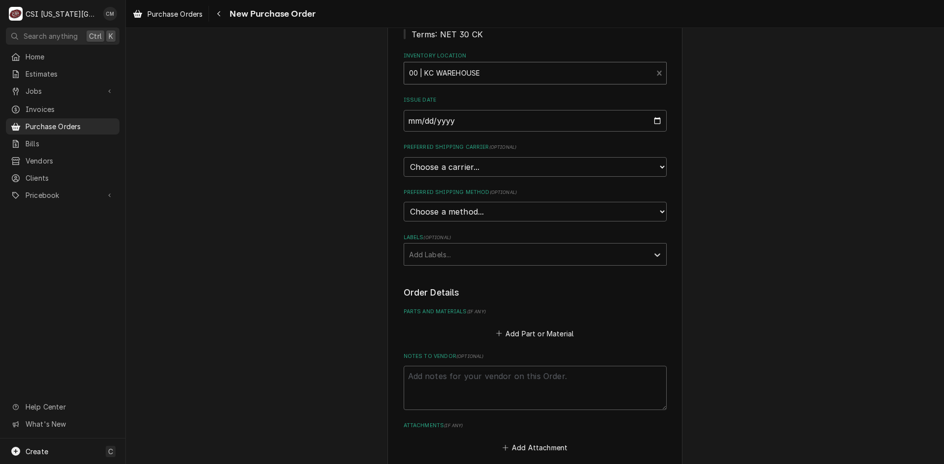
scroll to position [147, 0]
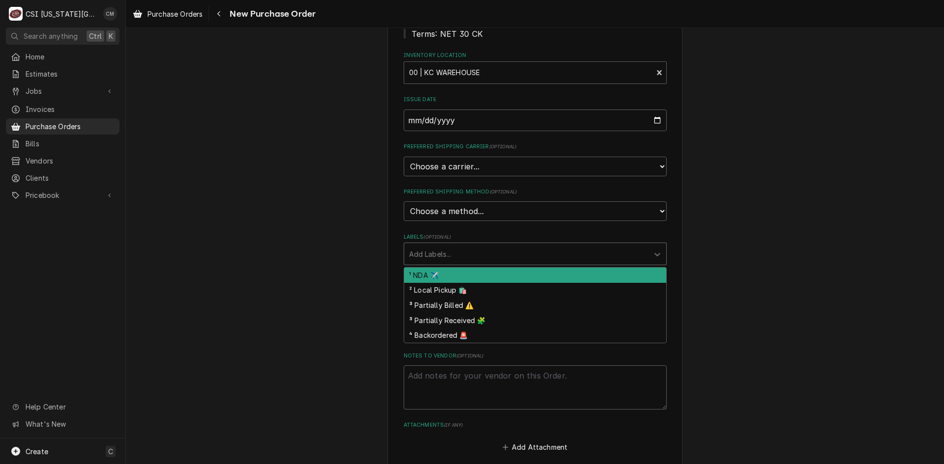
click at [466, 257] on div "Labels" at bounding box center [526, 254] width 234 height 18
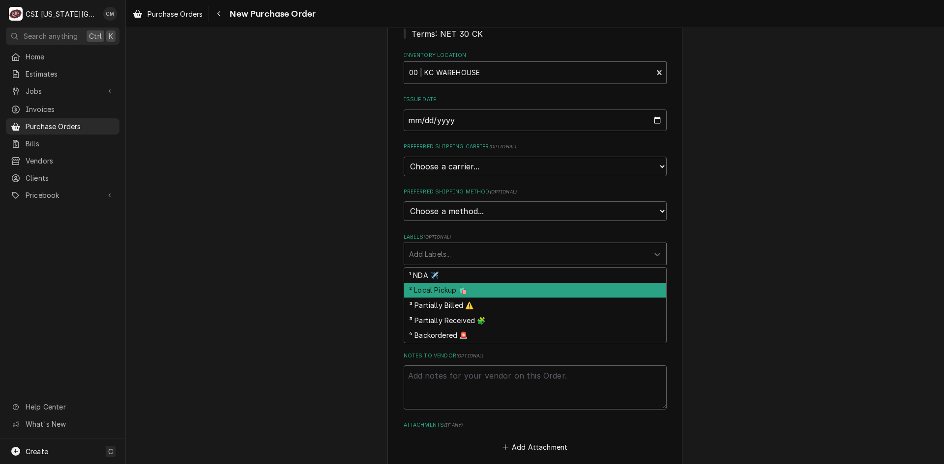
click at [458, 291] on div "² Local Pickup 🛍️" at bounding box center [535, 290] width 262 height 15
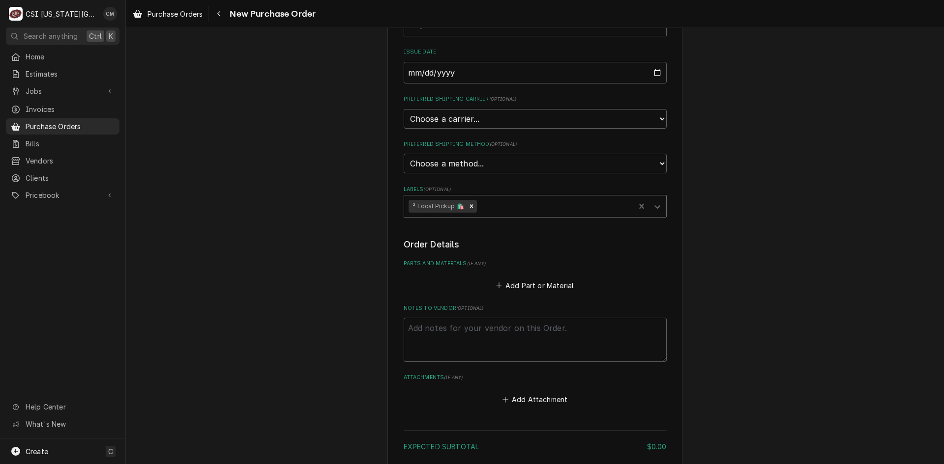
scroll to position [275, 0]
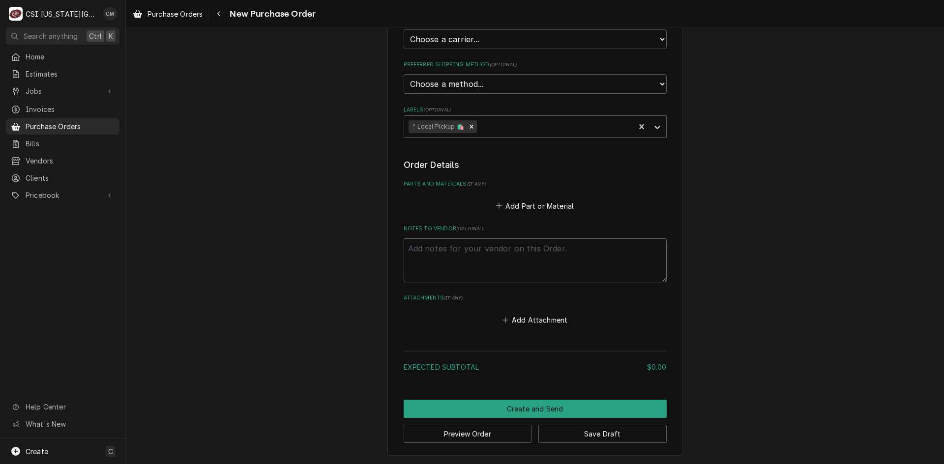
click at [463, 257] on textarea "Notes to Vendor ( optional )" at bounding box center [535, 260] width 263 height 44
type textarea "x"
type textarea "W"
type textarea "x"
type textarea "Wy"
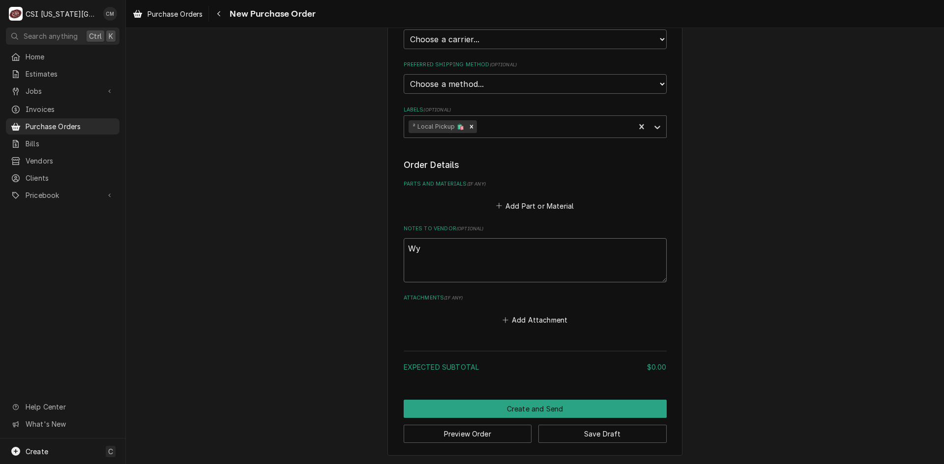
type textarea "x"
type textarea "Wyl"
type textarea "x"
type textarea "Wyli"
type textarea "x"
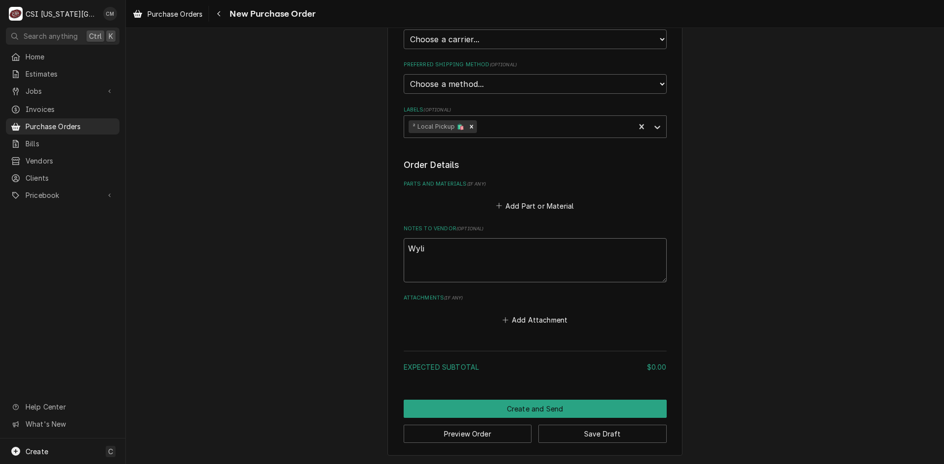
type textarea "Wylin"
type textarea "x"
type textarea "Wylin"
type textarea "x"
type textarea "Wylin M"
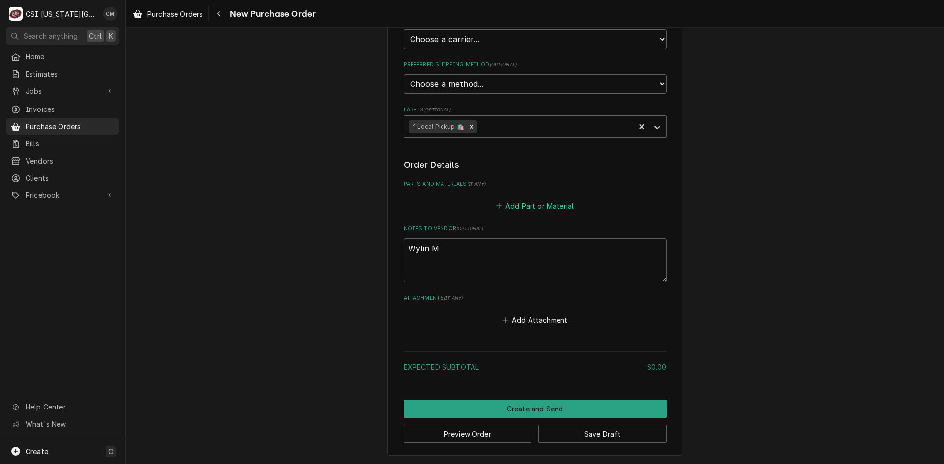
click at [553, 205] on button "Add Part or Material" at bounding box center [534, 206] width 81 height 14
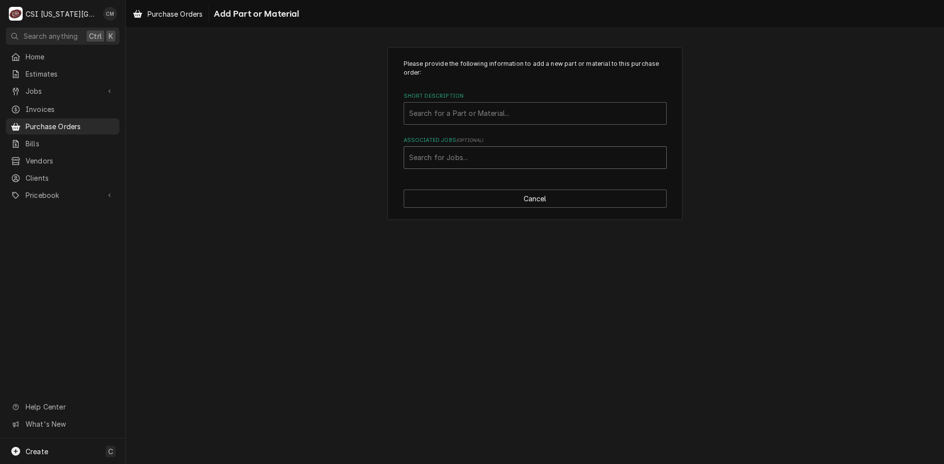
click at [494, 157] on div "Associated Jobs" at bounding box center [535, 158] width 252 height 18
type input "45811"
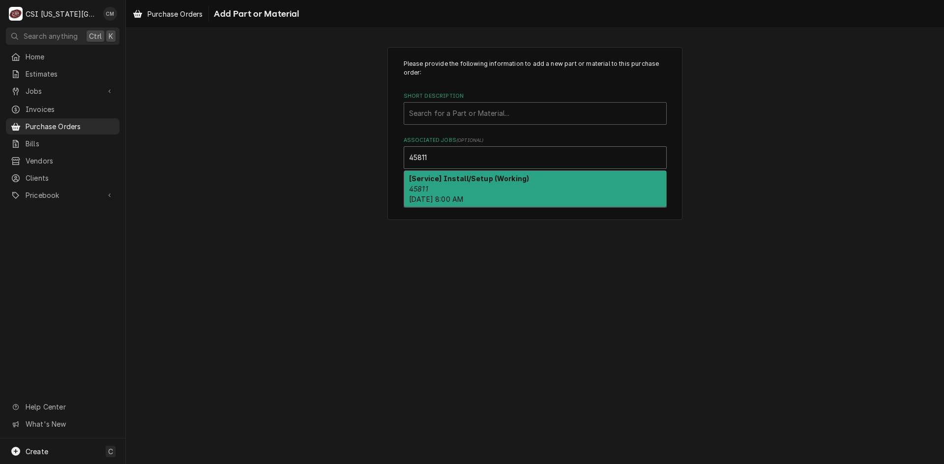
click at [514, 186] on div "[Service] Install/Setup (Working) 45811 Mon, Oct 6th, 2025 - 8:00 AM" at bounding box center [535, 189] width 262 height 36
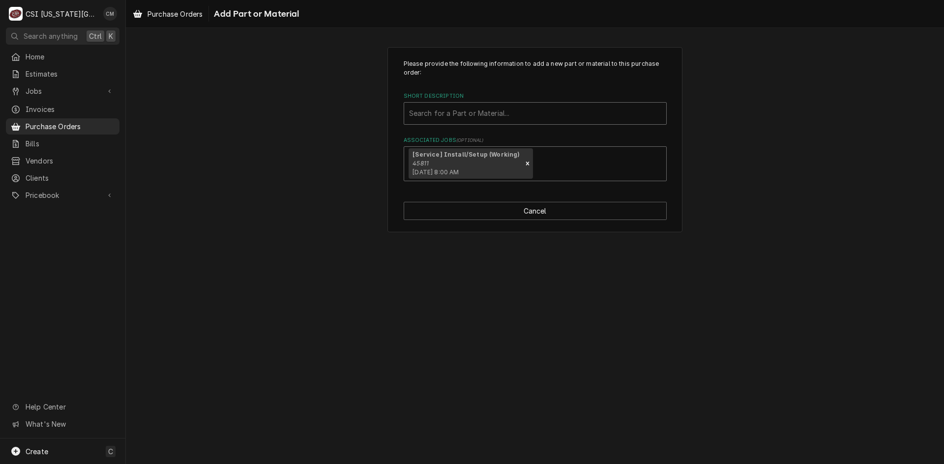
click at [503, 116] on div "Short Description" at bounding box center [535, 114] width 252 height 18
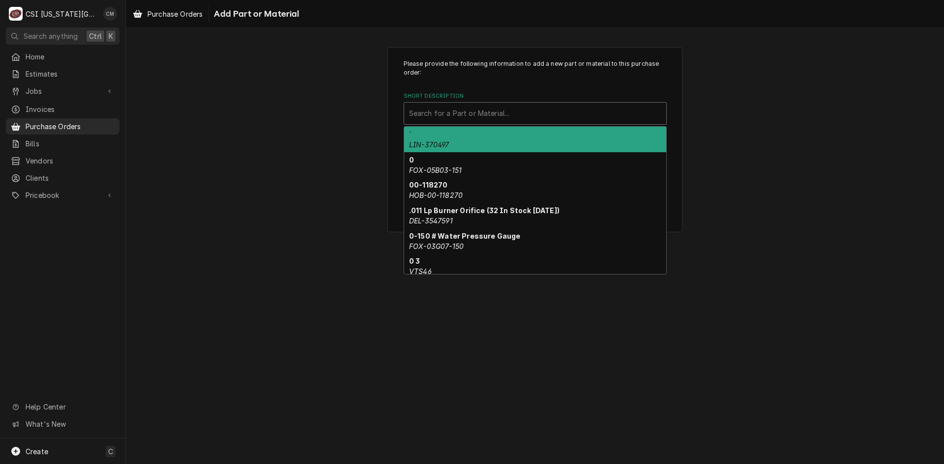
click at [717, 116] on div "Please provide the following information to add a new part or material to this …" at bounding box center [535, 139] width 818 height 203
click at [514, 115] on div "Short Description" at bounding box center [535, 114] width 252 height 18
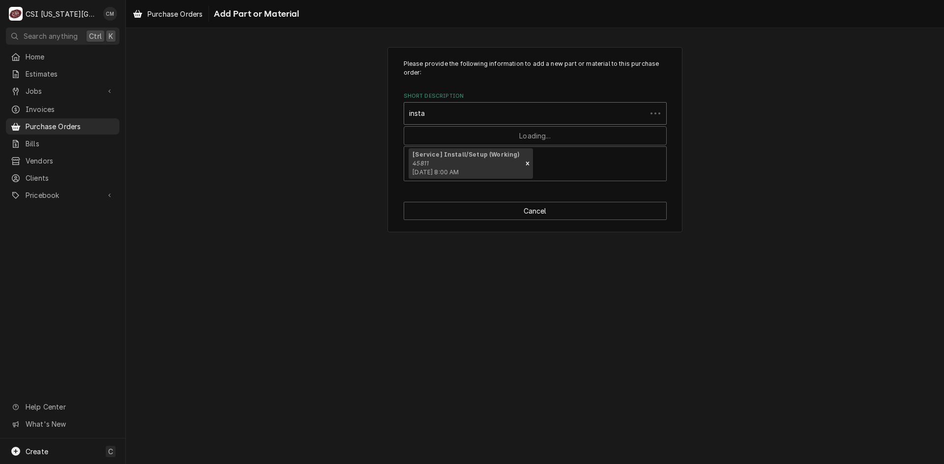
type input "instal"
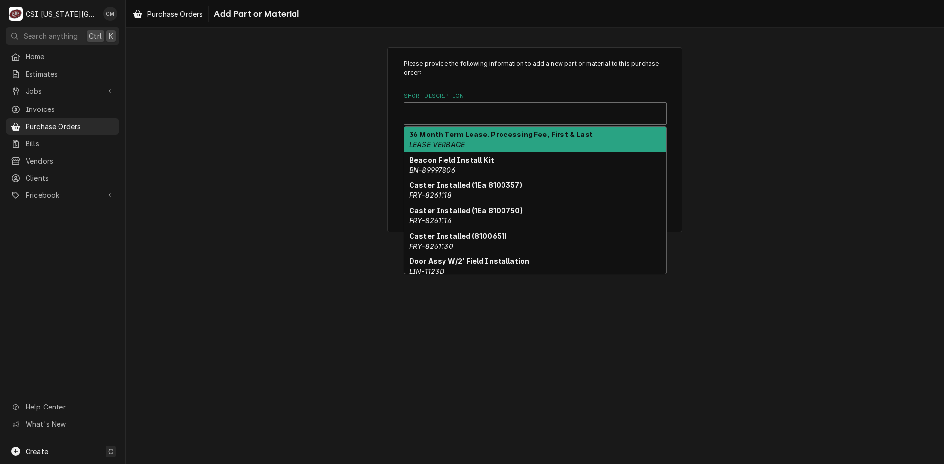
click at [483, 108] on div "Short Description" at bounding box center [535, 114] width 252 height 18
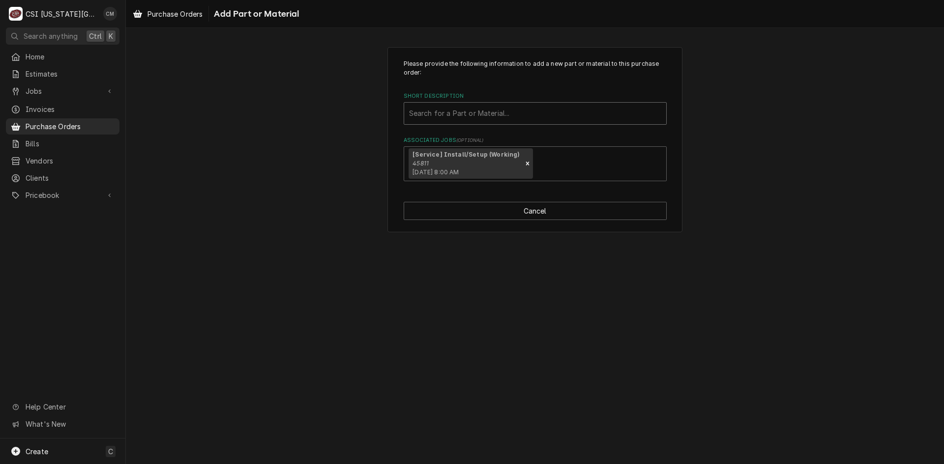
click at [474, 115] on div "Short Description" at bounding box center [535, 114] width 252 height 18
type input "misc pro"
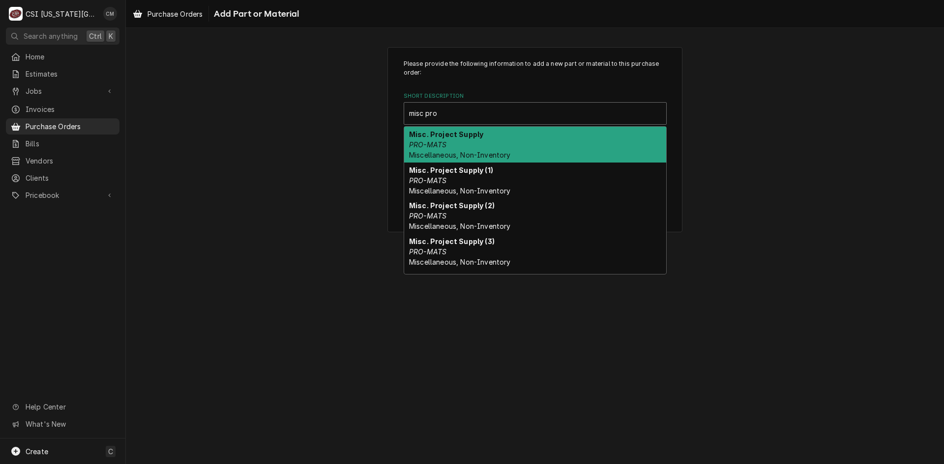
click at [497, 143] on div "Misc. Project Supply PRO-MATS Miscellaneous, Non-Inventory" at bounding box center [535, 145] width 262 height 36
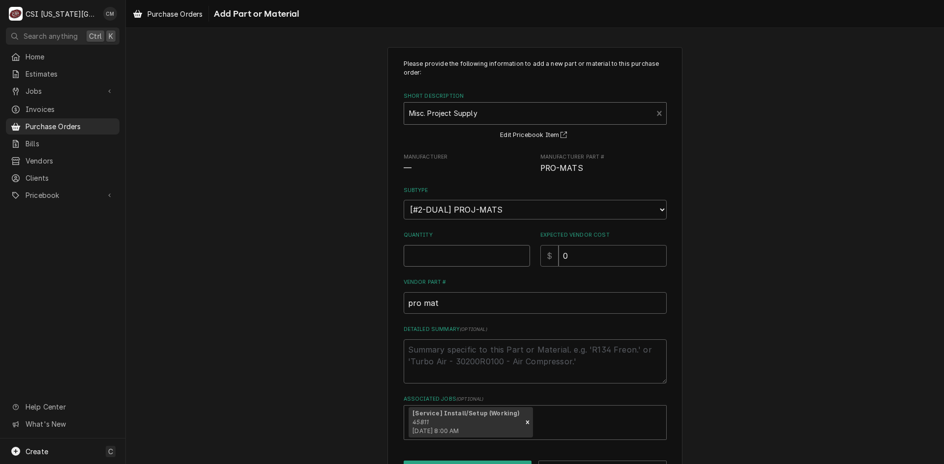
click at [502, 258] on input "Quantity" at bounding box center [467, 256] width 126 height 22
type textarea "x"
type input "1"
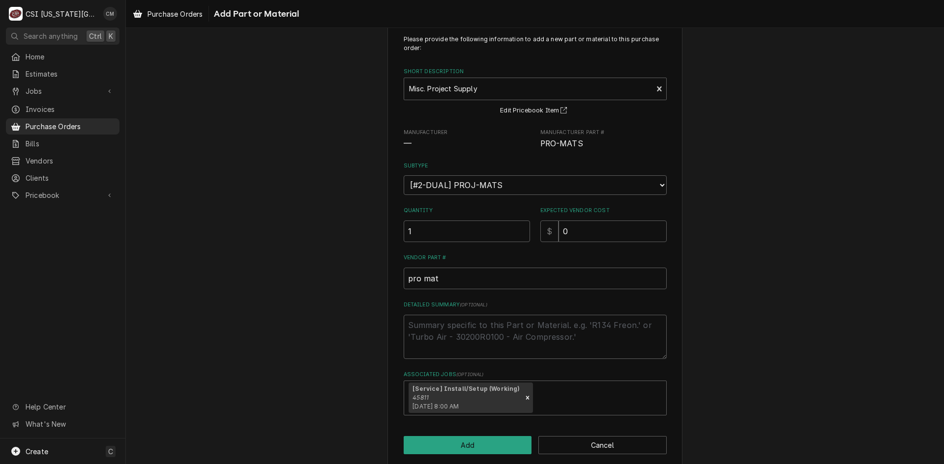
scroll to position [36, 0]
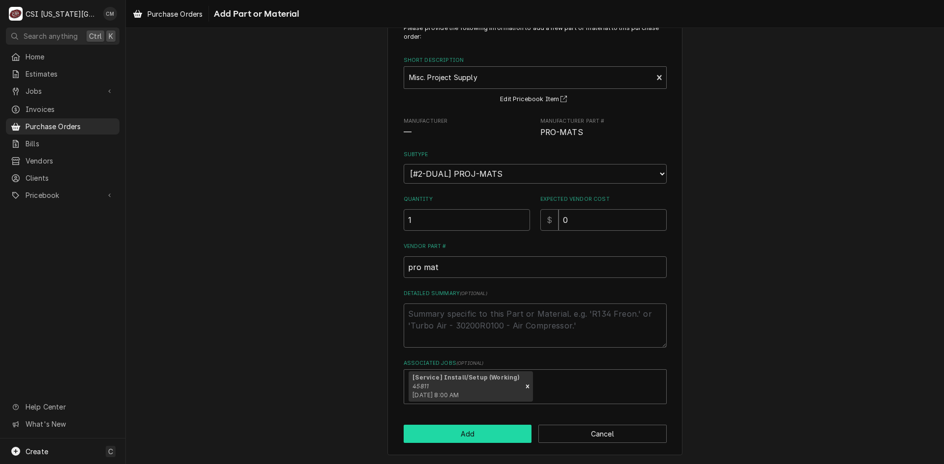
click at [479, 433] on button "Add" at bounding box center [468, 434] width 128 height 18
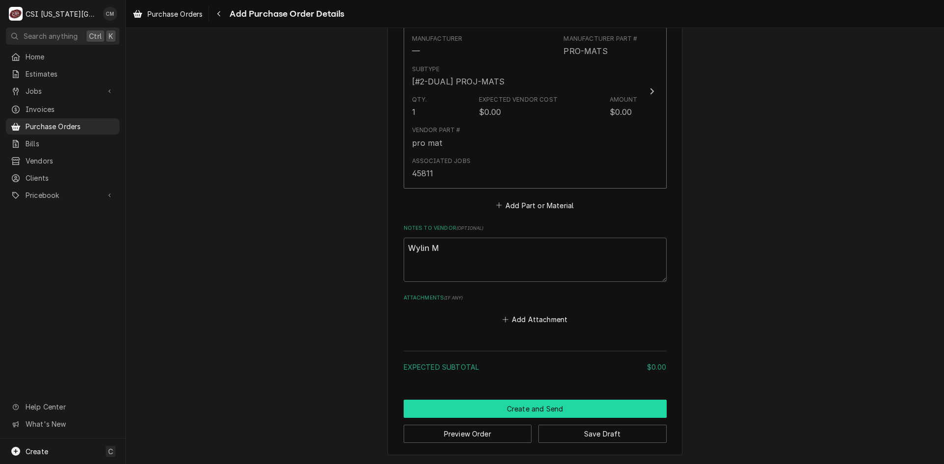
click at [550, 413] on button "Create and Send" at bounding box center [535, 409] width 263 height 18
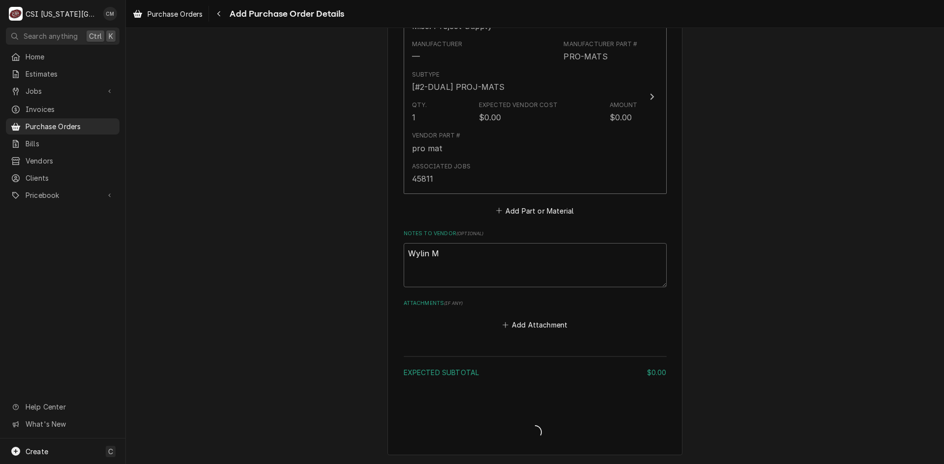
scroll to position [469, 0]
type textarea "x"
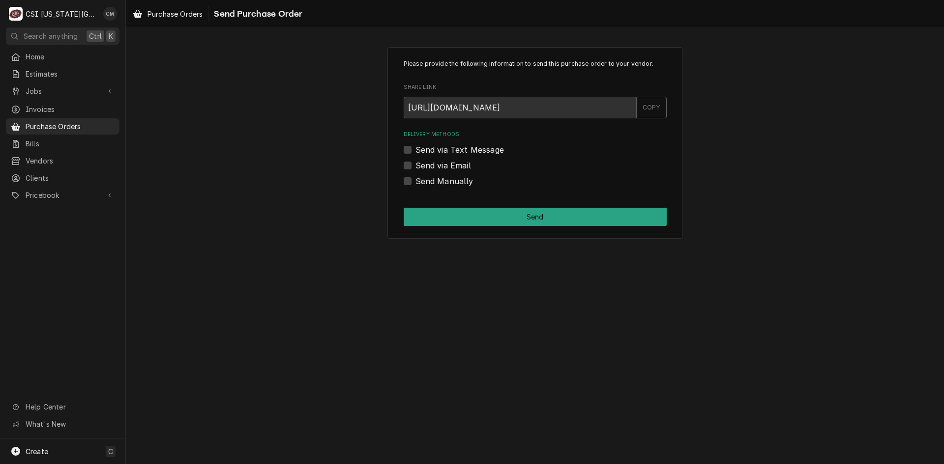
click at [415, 182] on label "Send Manually" at bounding box center [444, 181] width 58 height 12
click at [415, 182] on input "Send Manually" at bounding box center [546, 186] width 263 height 22
checkbox input "true"
click at [504, 217] on button "Send" at bounding box center [535, 217] width 263 height 18
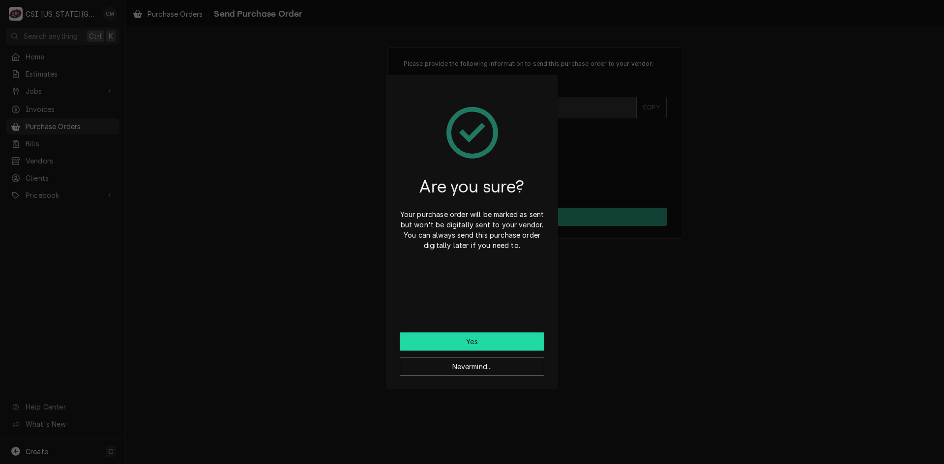
click at [495, 339] on button "Yes" at bounding box center [472, 342] width 145 height 18
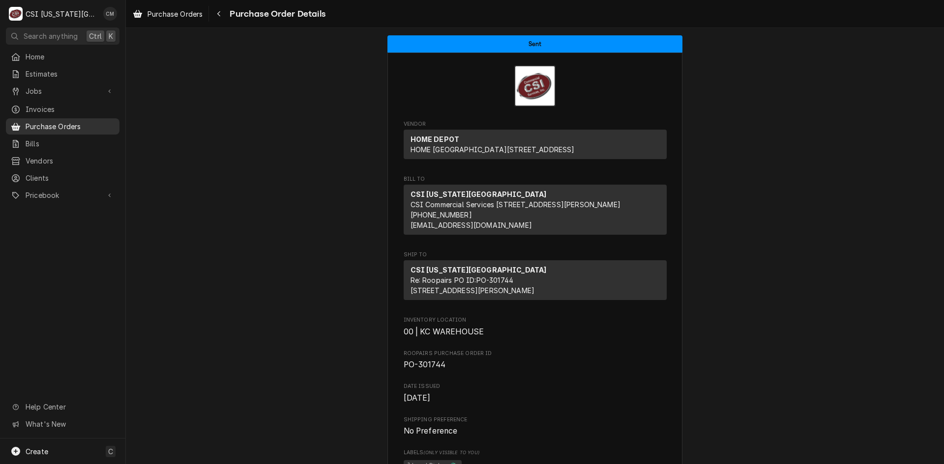
click at [57, 124] on span "Purchase Orders" at bounding box center [70, 126] width 89 height 10
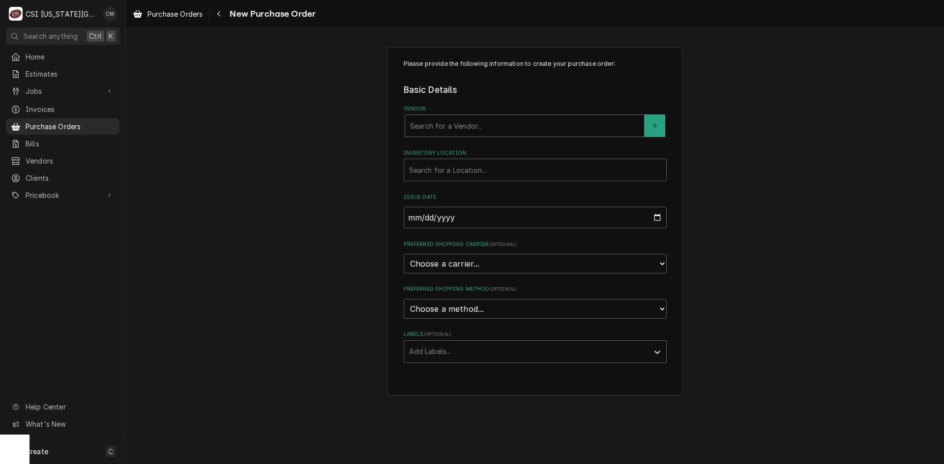
click at [490, 123] on div "Vendor" at bounding box center [524, 126] width 229 height 18
type input "key"
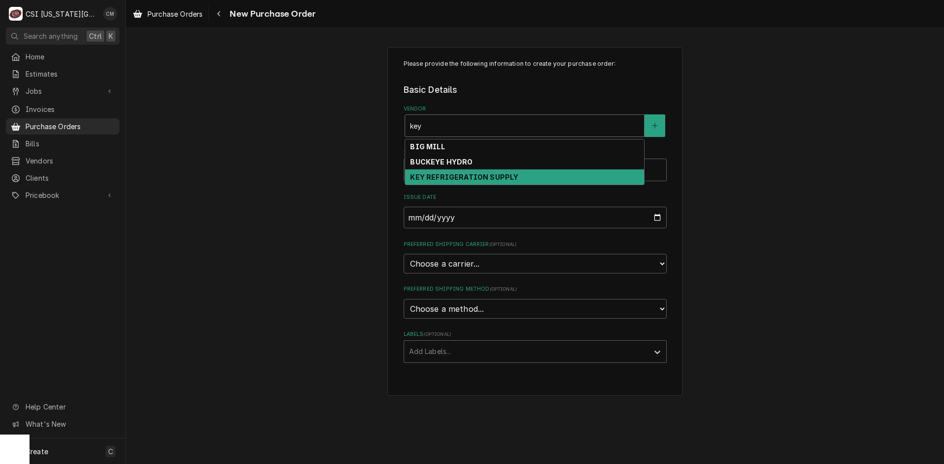
click at [483, 177] on strong "KEY REFRIGERATION SUPPLY" at bounding box center [464, 177] width 108 height 8
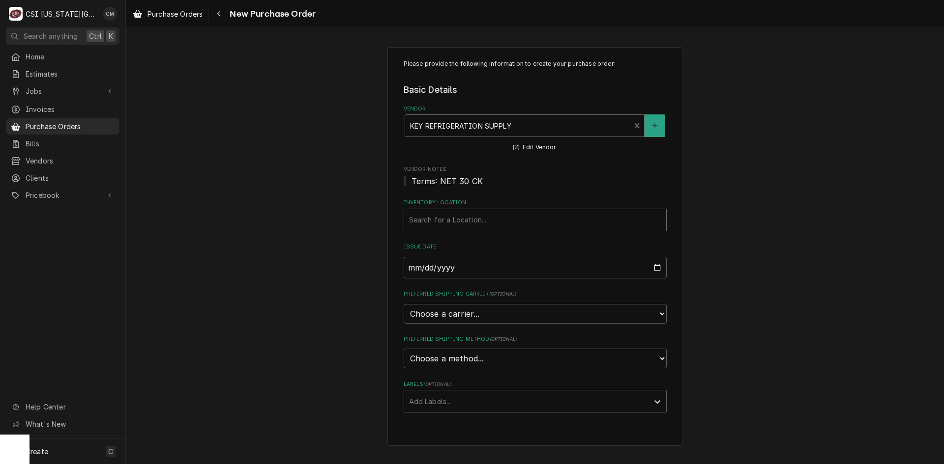
click at [476, 225] on div "Inventory Location" at bounding box center [535, 220] width 252 height 18
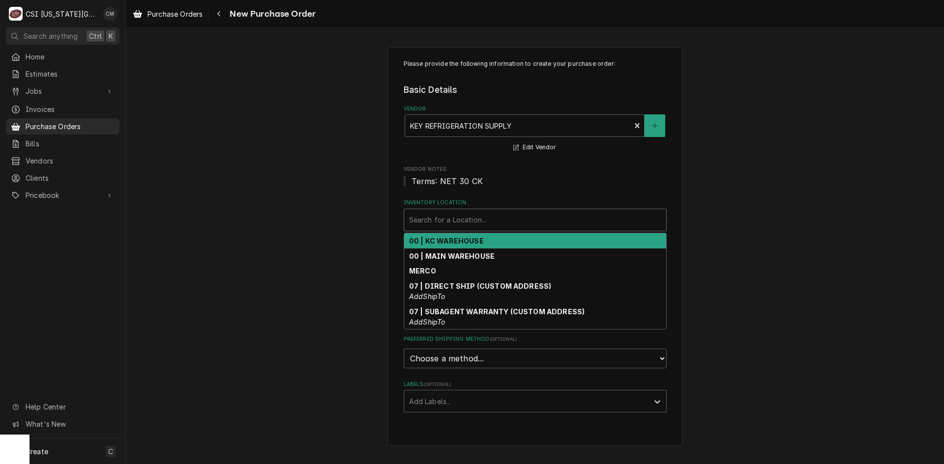
click at [480, 239] on strong "00 | KC WAREHOUSE" at bounding box center [446, 241] width 75 height 8
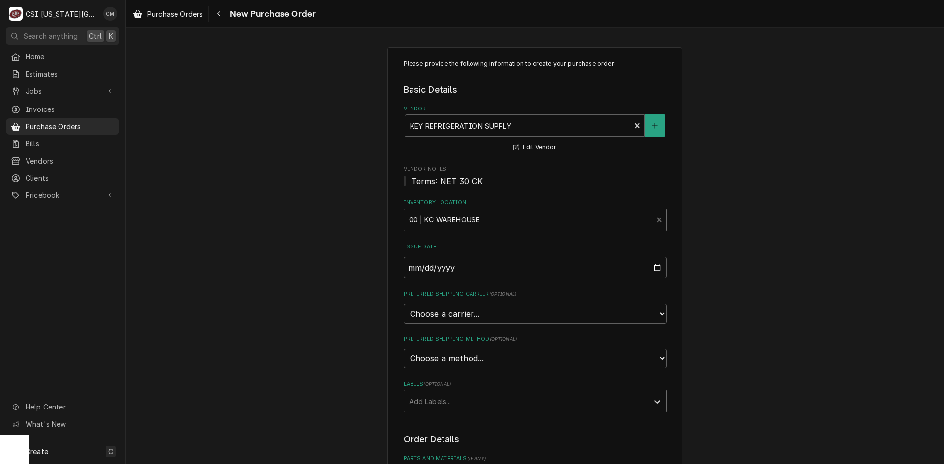
click at [493, 395] on div "Labels" at bounding box center [526, 402] width 234 height 18
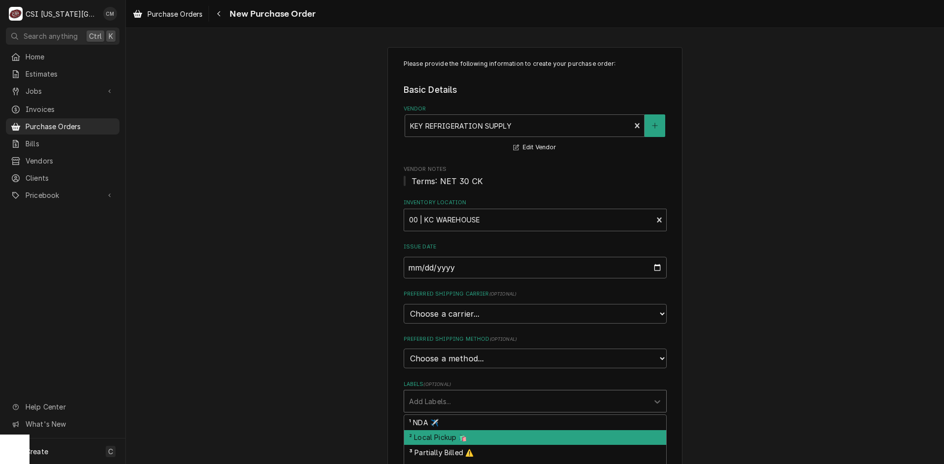
click at [492, 440] on div "² Local Pickup 🛍️" at bounding box center [535, 438] width 262 height 15
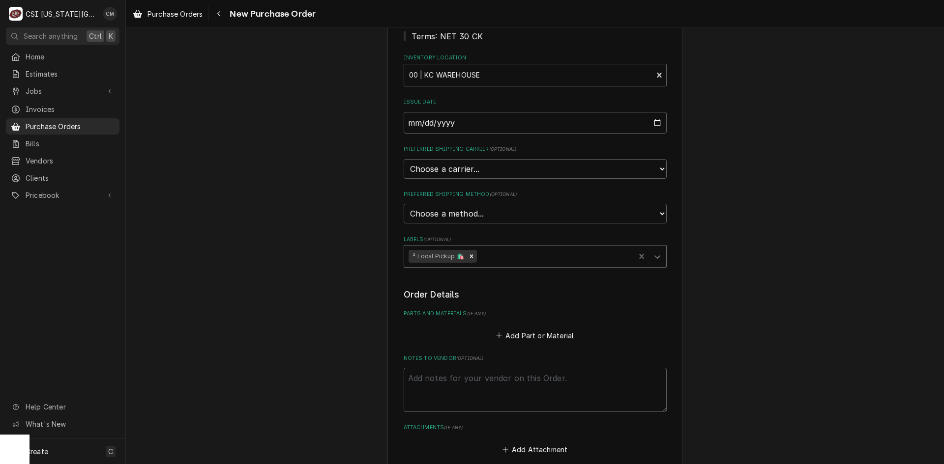
scroll to position [147, 0]
click at [493, 374] on textarea "Notes to Vendor ( optional )" at bounding box center [535, 388] width 263 height 44
type textarea "x"
type textarea "b"
type textarea "x"
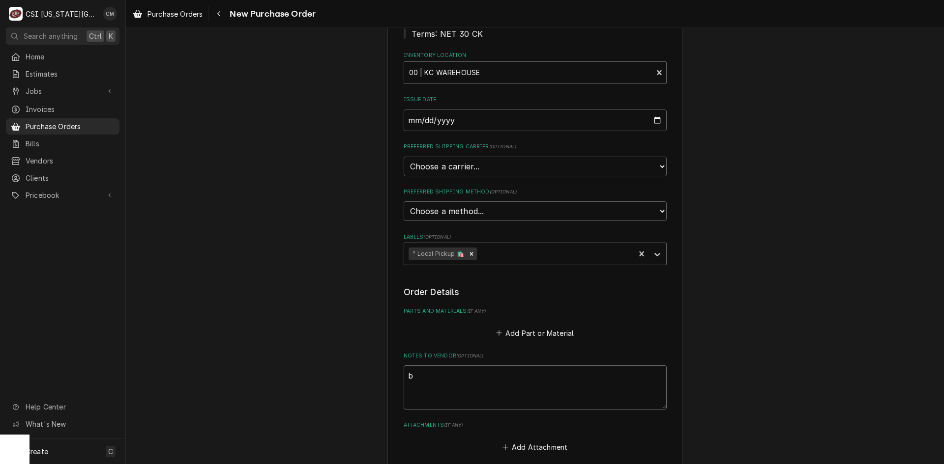
type textarea "bu"
type textarea "x"
type textarea "bus"
type textarea "x"
type textarea "bust"
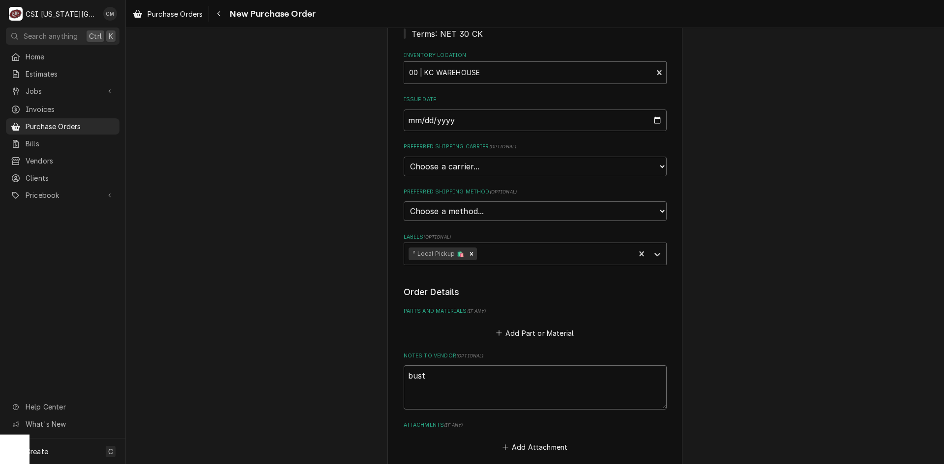
type textarea "x"
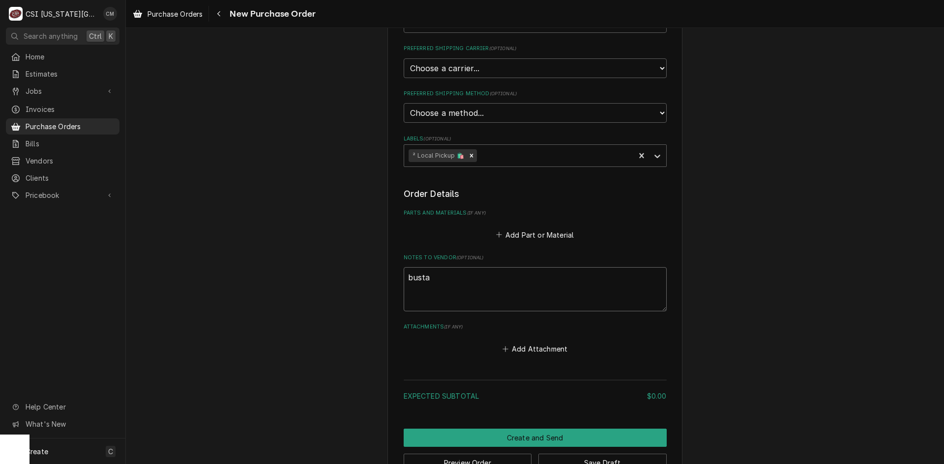
scroll to position [275, 0]
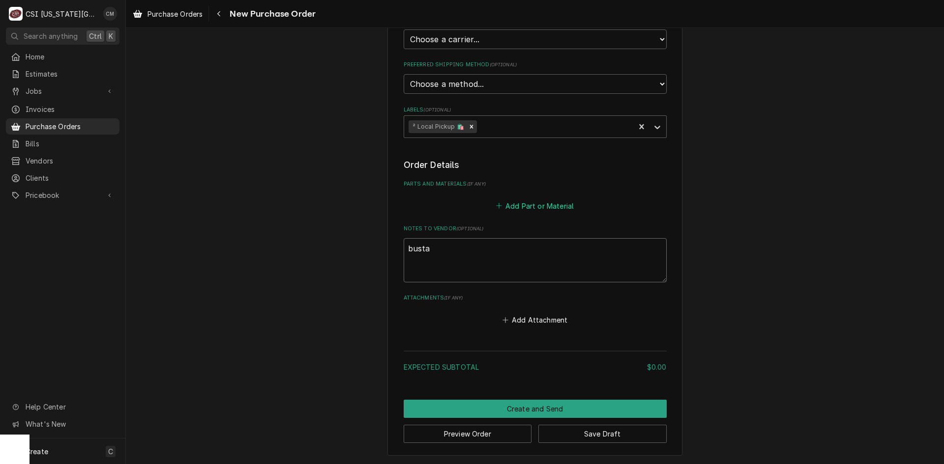
type textarea "busta"
click at [546, 207] on button "Add Part or Material" at bounding box center [534, 206] width 81 height 14
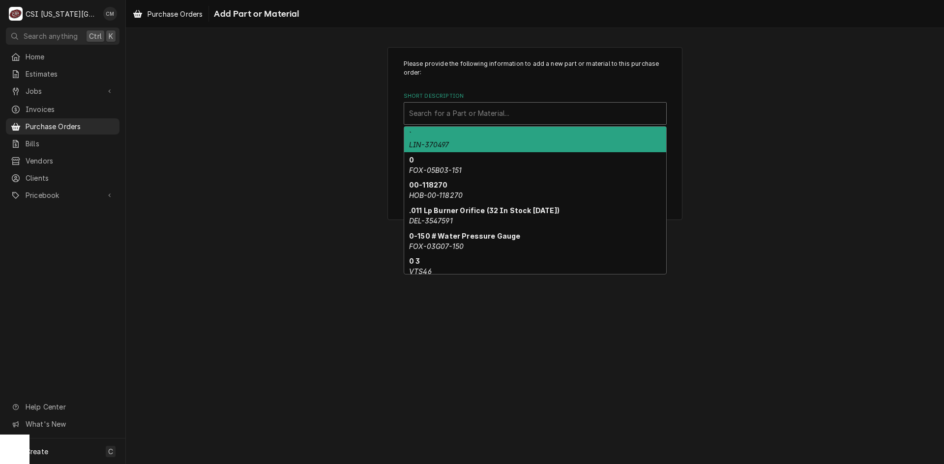
click at [549, 115] on div "Short Description" at bounding box center [535, 114] width 252 height 18
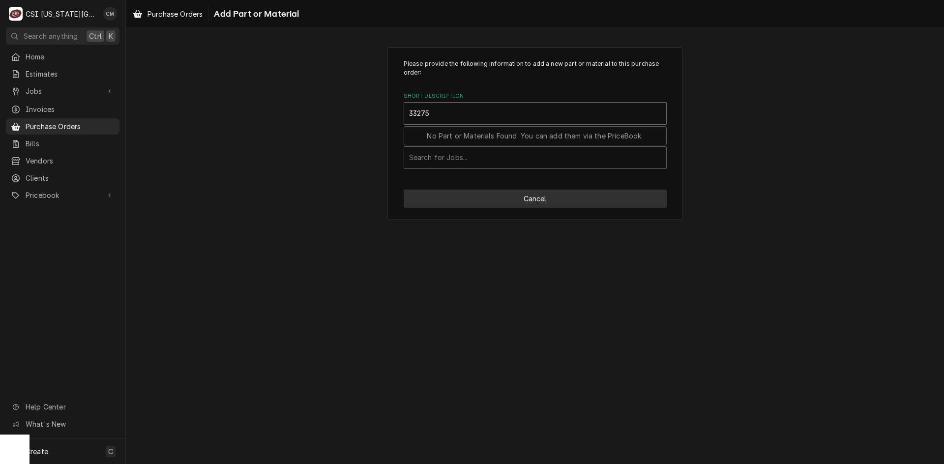
type input "33275"
click at [495, 201] on button "Cancel" at bounding box center [535, 199] width 263 height 18
type textarea "x"
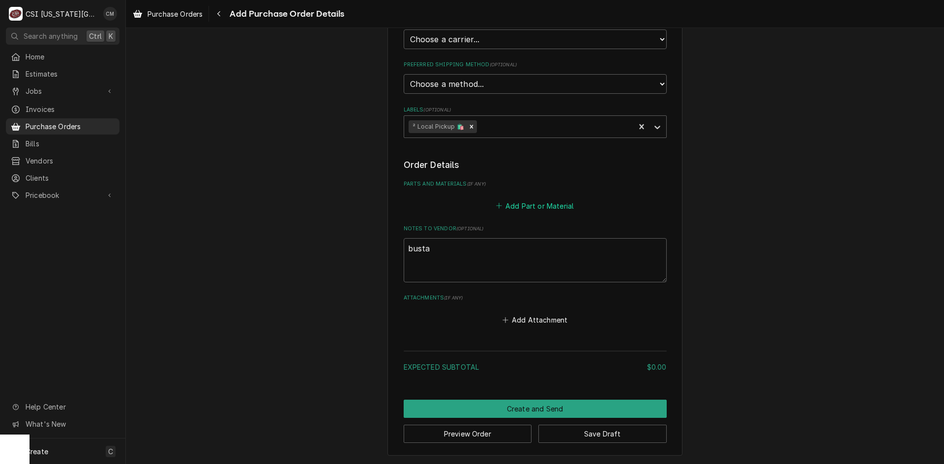
click at [536, 207] on button "Add Part or Material" at bounding box center [534, 206] width 81 height 14
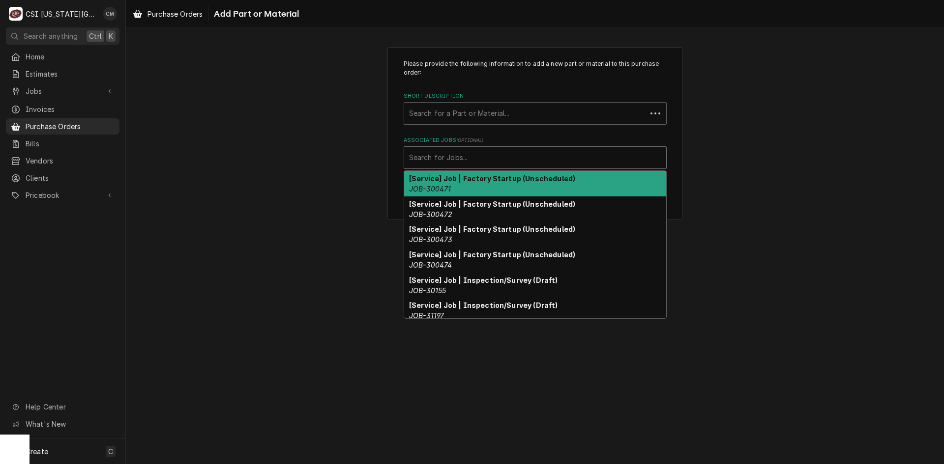
click at [461, 157] on div "Associated Jobs" at bounding box center [535, 158] width 252 height 18
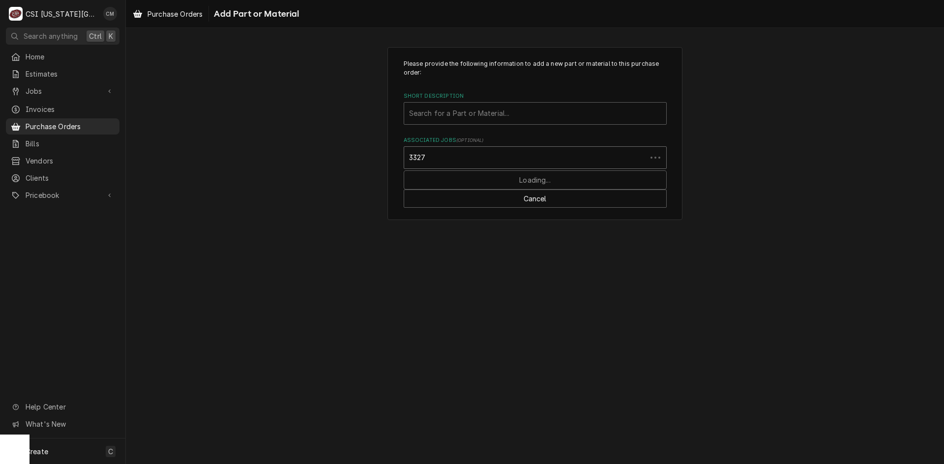
type input "33275"
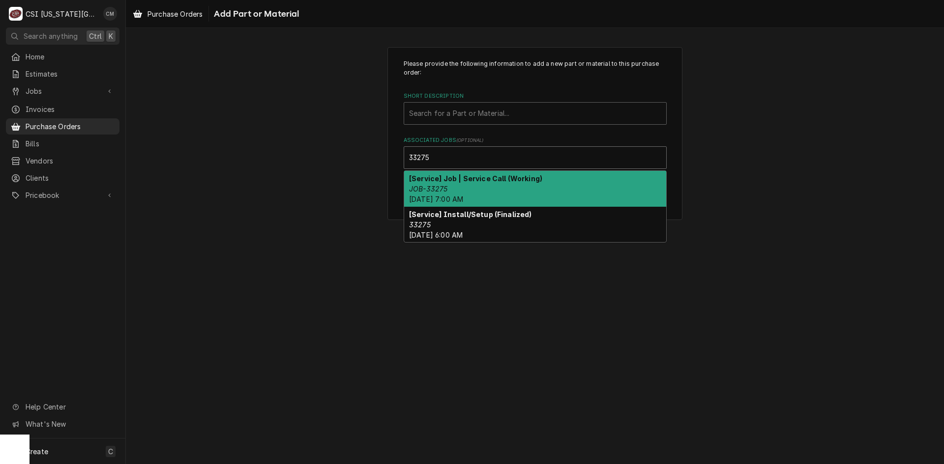
click at [499, 187] on div "[Service] Job | Service Call (Working) JOB-33275 [DATE] 7:00 AM" at bounding box center [535, 189] width 262 height 36
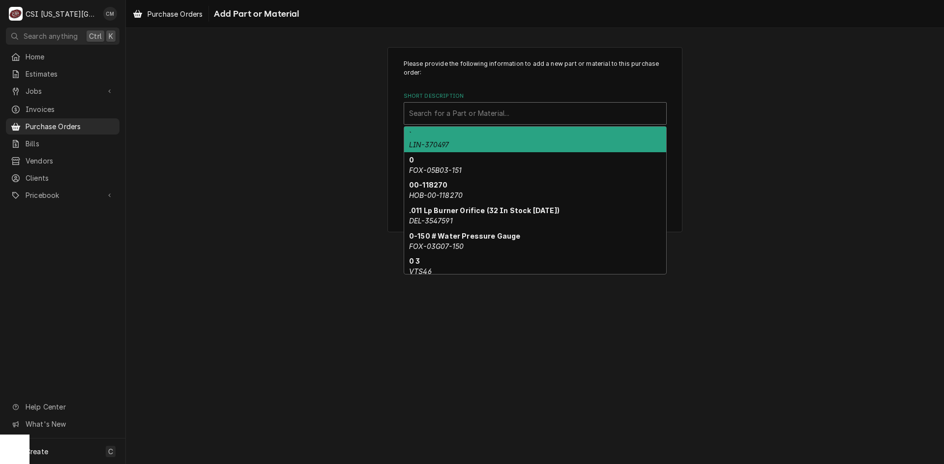
click at [486, 112] on div "Short Description" at bounding box center [535, 114] width 252 height 18
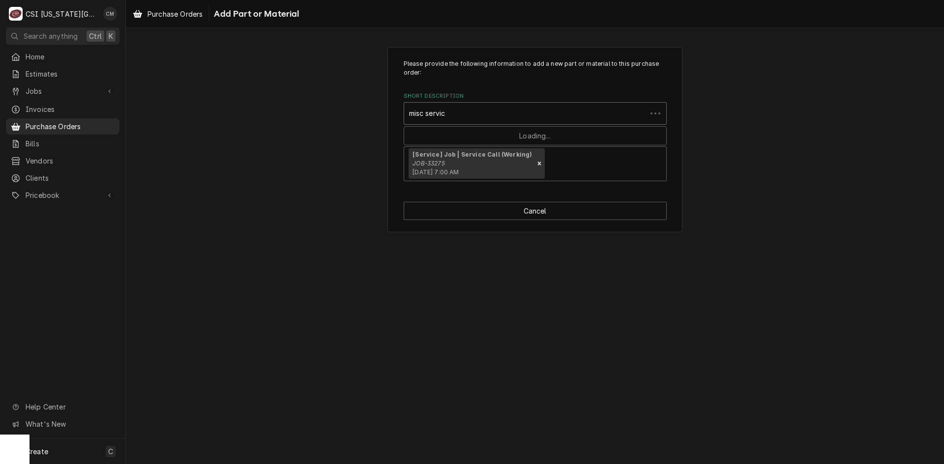
type input "misc service"
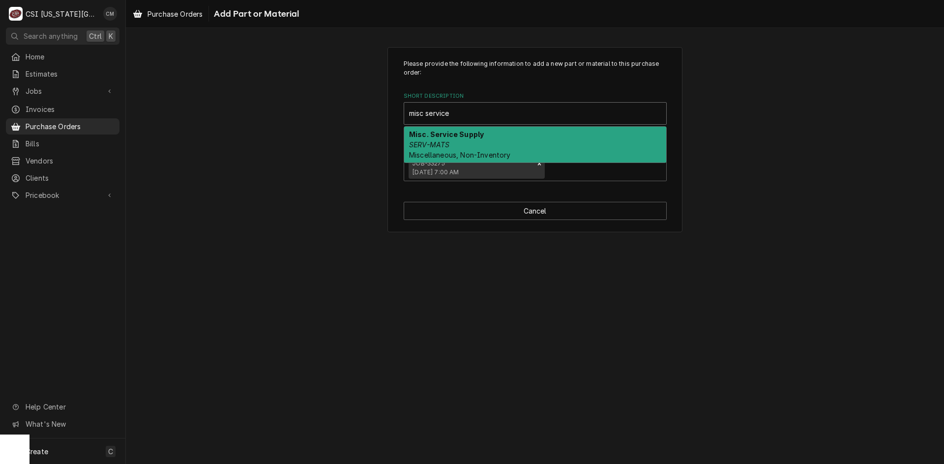
click at [478, 147] on div "Misc. Service Supply SERV-MATS Miscellaneous, Non-Inventory" at bounding box center [535, 145] width 262 height 36
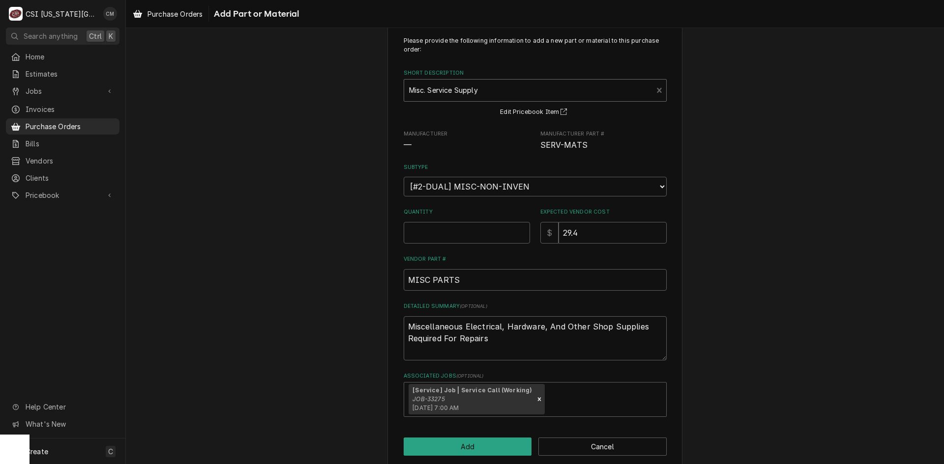
scroll to position [36, 0]
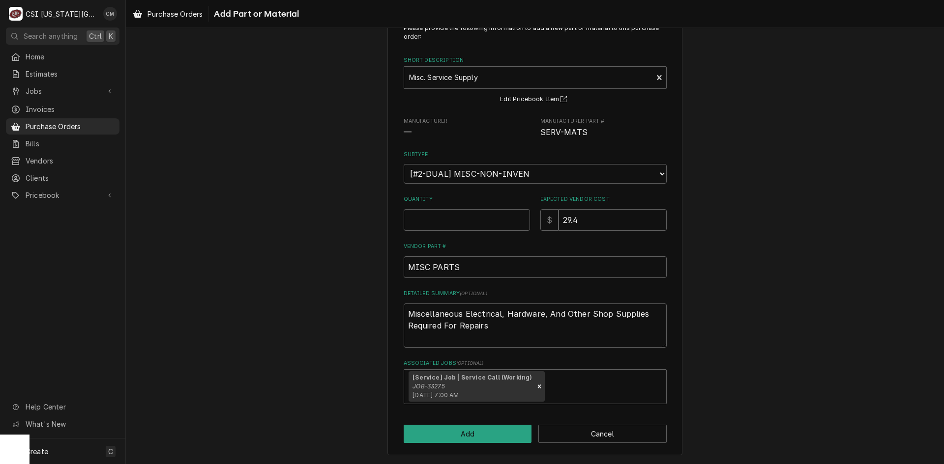
click at [517, 244] on label "Vendor Part #" at bounding box center [535, 247] width 263 height 8
click at [517, 257] on input "MISC PARTS" at bounding box center [535, 268] width 263 height 22
click at [682, 247] on div "Please provide the following information to add a new part or material to this …" at bounding box center [535, 233] width 818 height 462
click at [483, 220] on input "Quantity" at bounding box center [467, 220] width 126 height 22
type textarea "x"
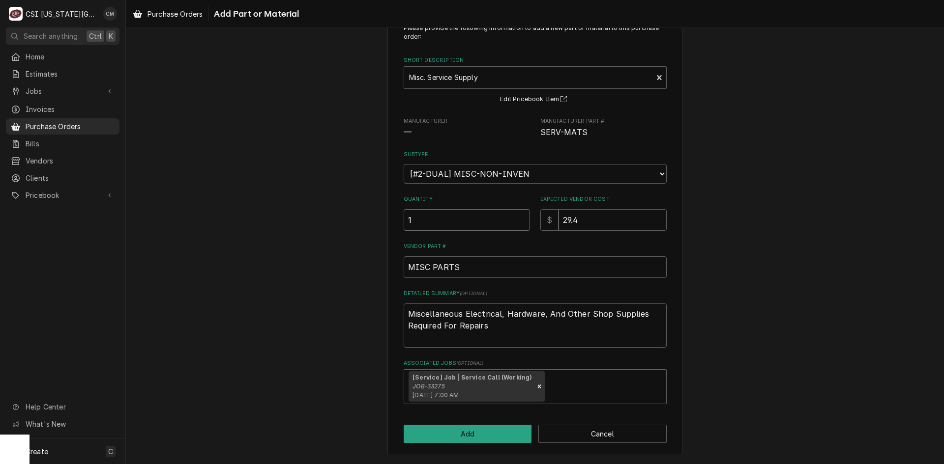
type input "1"
click at [589, 218] on input "29.4" at bounding box center [612, 220] width 108 height 22
type textarea "x"
type input "29"
type textarea "x"
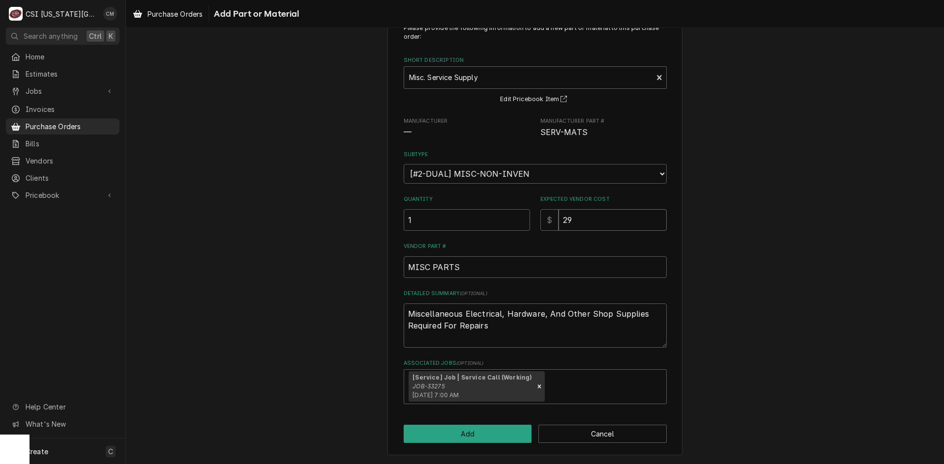
type input "2"
type textarea "x"
type input "0"
click at [495, 433] on button "Add" at bounding box center [468, 434] width 128 height 18
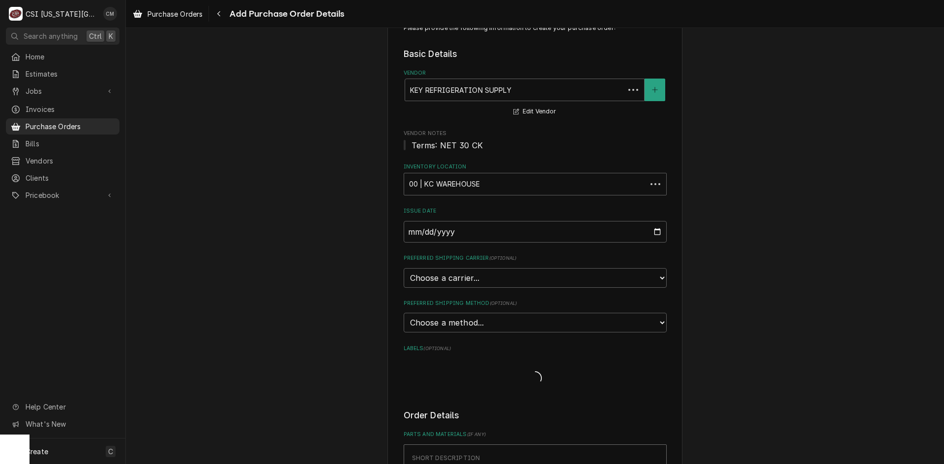
scroll to position [275, 0]
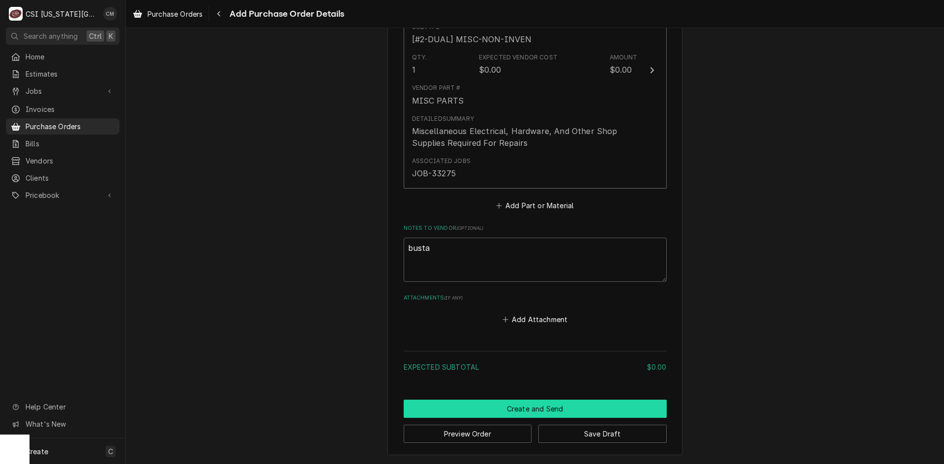
click at [578, 406] on button "Create and Send" at bounding box center [535, 409] width 263 height 18
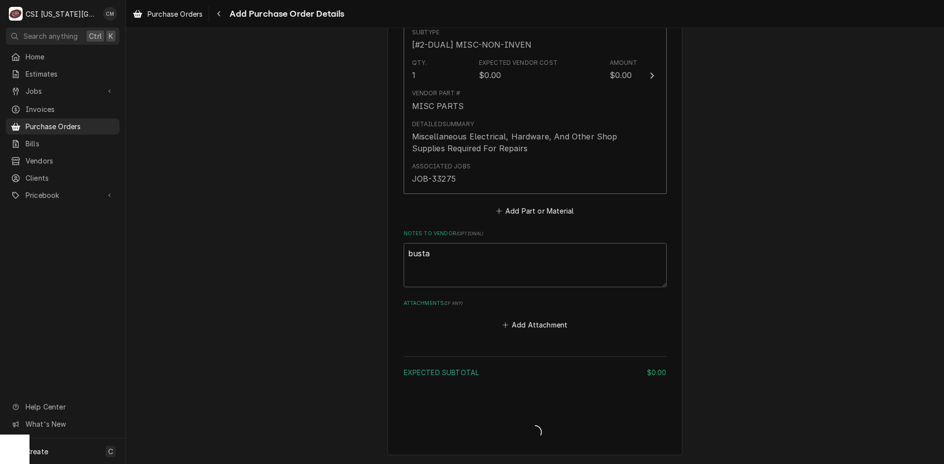
type textarea "x"
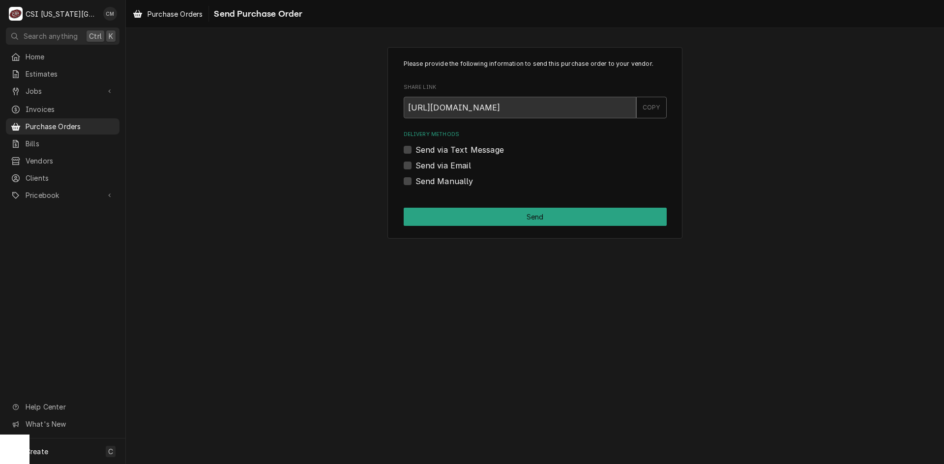
click at [415, 182] on label "Send Manually" at bounding box center [444, 181] width 58 height 12
click at [415, 182] on input "Send Manually" at bounding box center [546, 186] width 263 height 22
checkbox input "true"
click at [509, 217] on button "Send" at bounding box center [535, 217] width 263 height 18
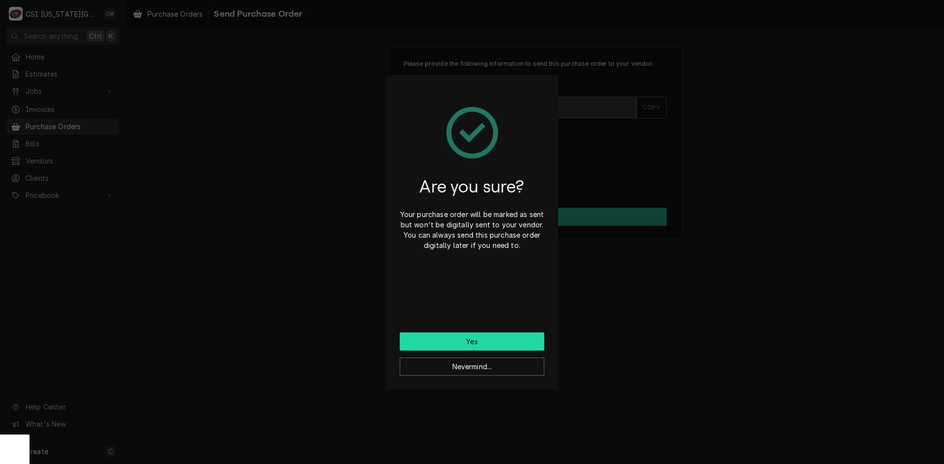
click at [486, 338] on button "Yes" at bounding box center [472, 342] width 145 height 18
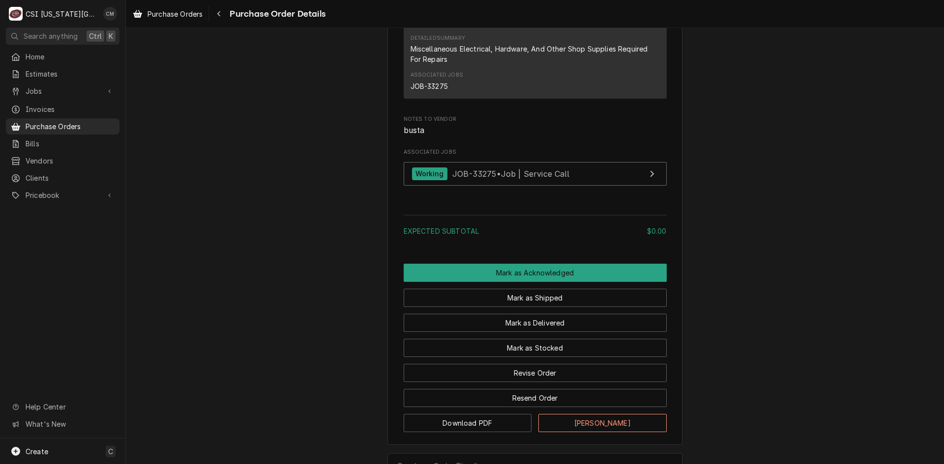
scroll to position [789, 0]
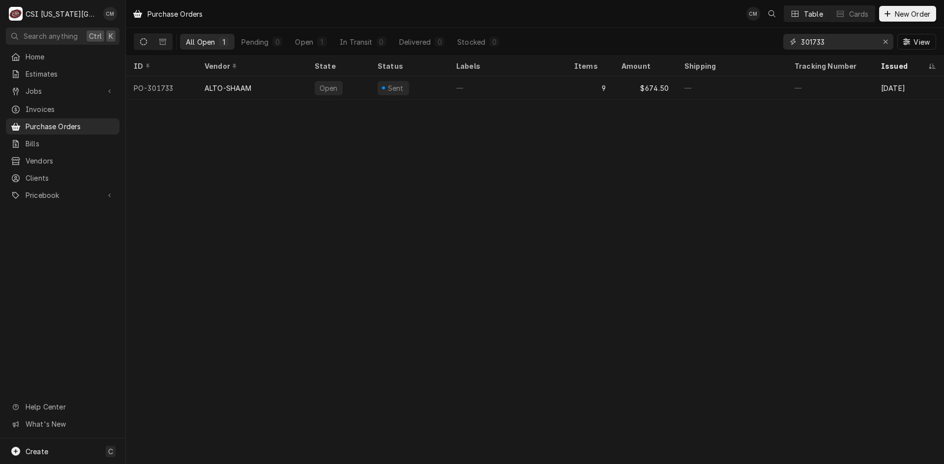
drag, startPoint x: 838, startPoint y: 40, endPoint x: 766, endPoint y: 40, distance: 71.8
click at [766, 40] on div "All Open 1 Pending 0 Open 1 In Transit 0 Delivered 0 Stocked 0 301733 View" at bounding box center [535, 42] width 802 height 28
paste input "278"
type input "301278"
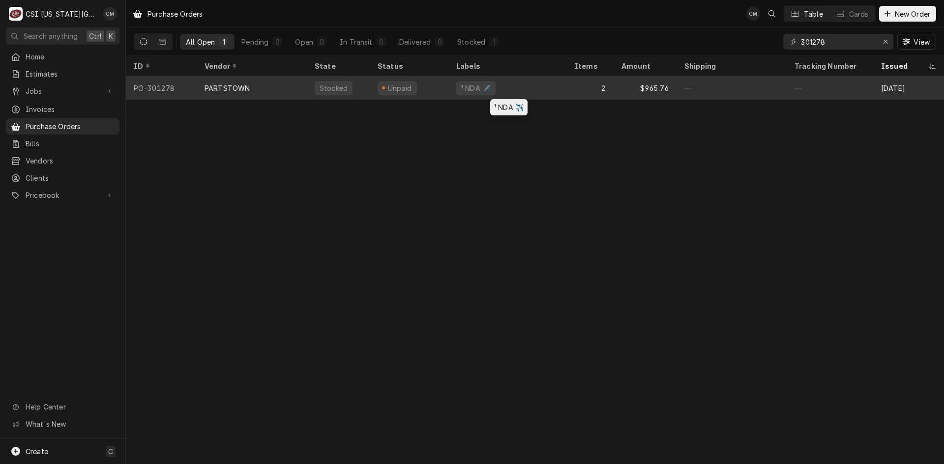
click at [522, 85] on div "¹ NDA ✈️" at bounding box center [507, 88] width 118 height 24
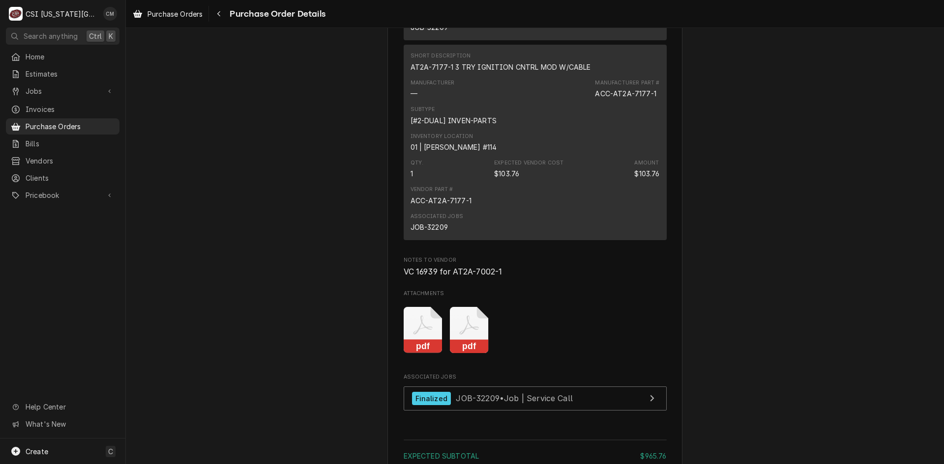
scroll to position [880, 0]
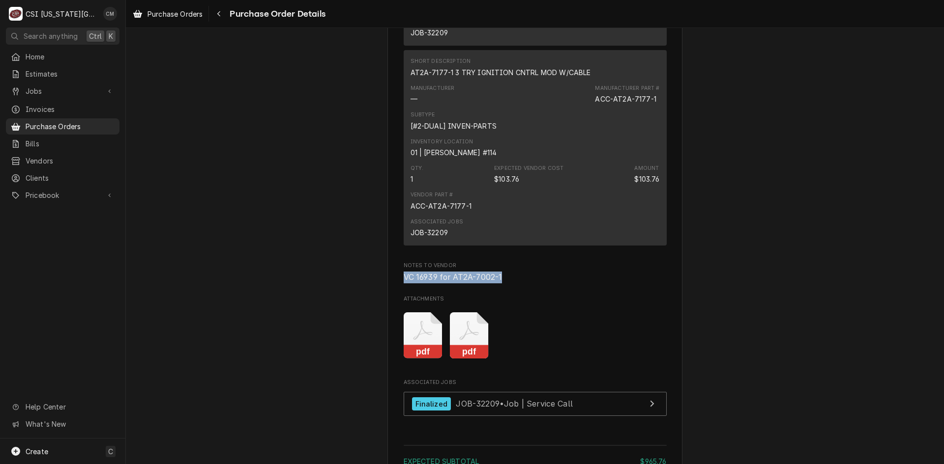
drag, startPoint x: 513, startPoint y: 304, endPoint x: 400, endPoint y: 303, distance: 113.5
click at [404, 284] on span "VC 16939 for AT2A-7002-1" at bounding box center [535, 278] width 263 height 12
click at [532, 284] on span "VC 16939 for AT2A-7002-1" at bounding box center [535, 278] width 263 height 12
click at [414, 359] on icon "Attachments" at bounding box center [423, 336] width 39 height 47
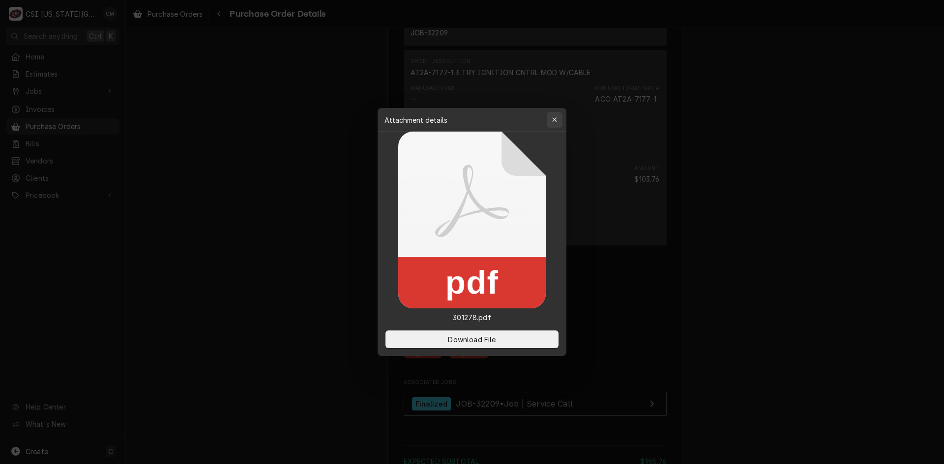
click at [553, 120] on icon "button" at bounding box center [554, 119] width 5 height 7
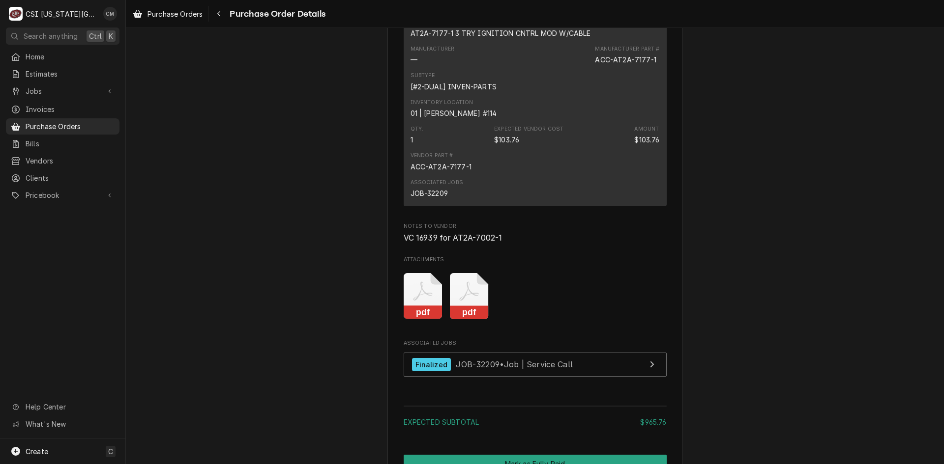
scroll to position [929, 0]
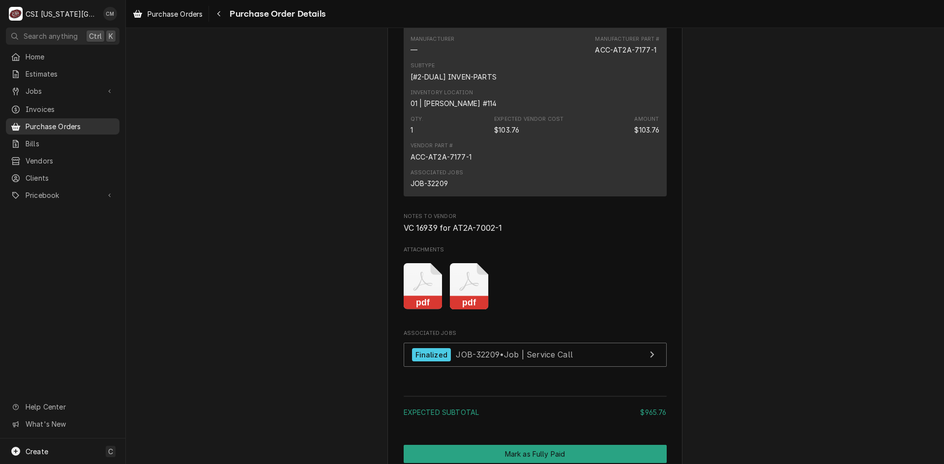
click at [76, 124] on span "Purchase Orders" at bounding box center [70, 126] width 89 height 10
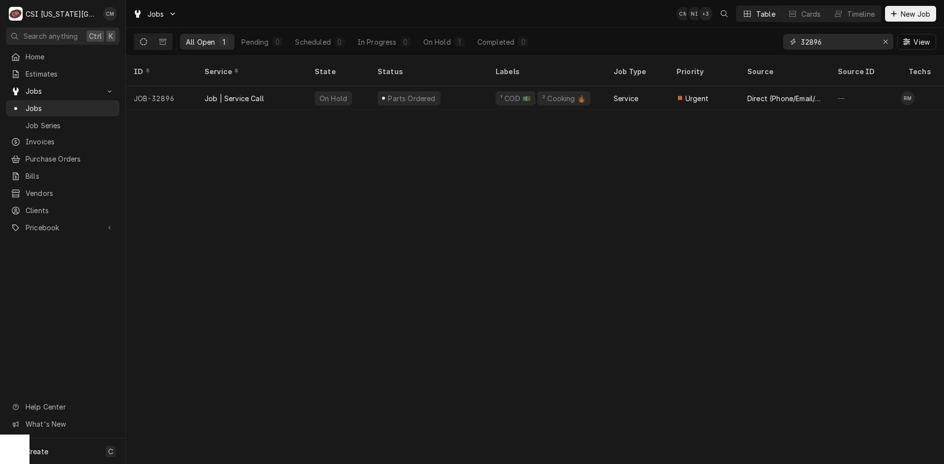
drag, startPoint x: 824, startPoint y: 42, endPoint x: 764, endPoint y: 41, distance: 59.5
click at [764, 41] on div "All Open 1 Pending 0 Scheduled 0 In Progress 0 On Hold 1 Completed 0 32896 View" at bounding box center [535, 42] width 802 height 28
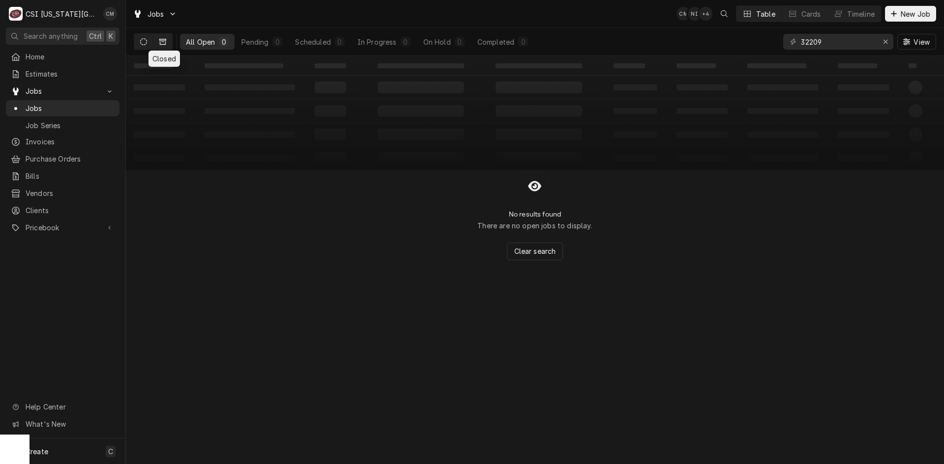
click at [159, 39] on icon "Dynamic Content Wrapper" at bounding box center [162, 42] width 7 height 6
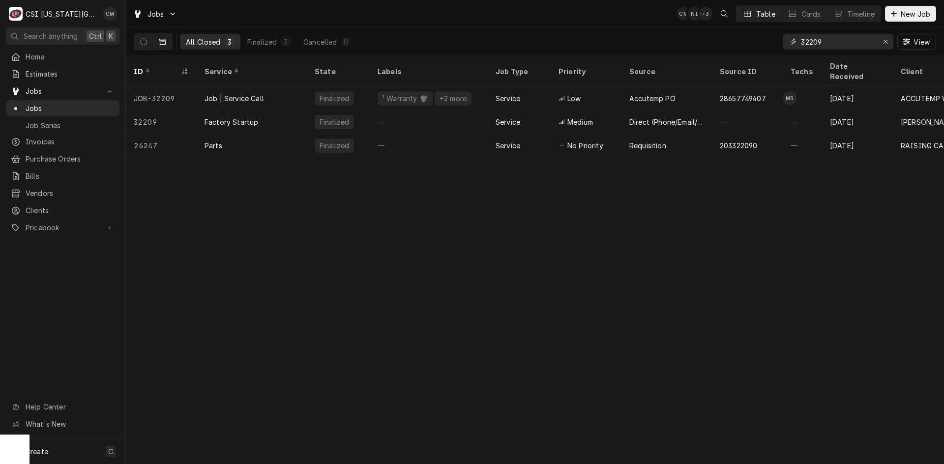
click at [827, 41] on input "32209" at bounding box center [838, 42] width 74 height 16
drag, startPoint x: 828, startPoint y: 41, endPoint x: 786, endPoint y: 45, distance: 41.9
click at [786, 45] on div "32209" at bounding box center [838, 42] width 110 height 16
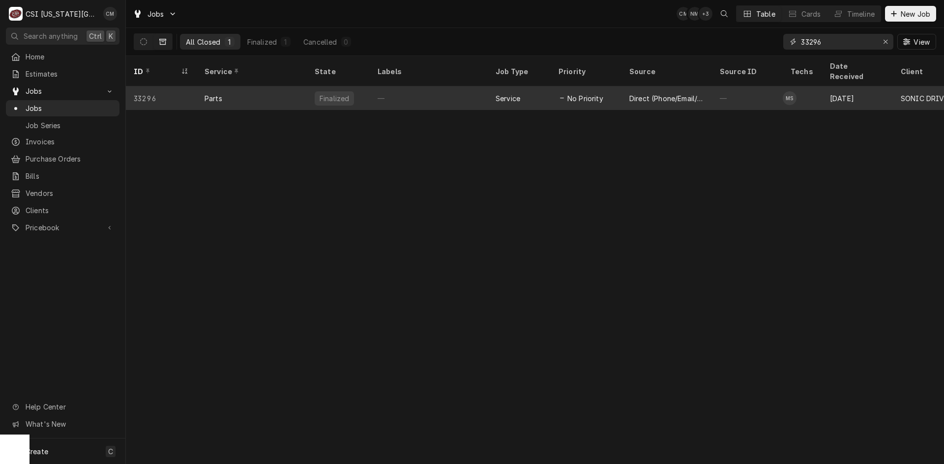
type input "33296"
click at [422, 89] on div "—" at bounding box center [429, 99] width 118 height 24
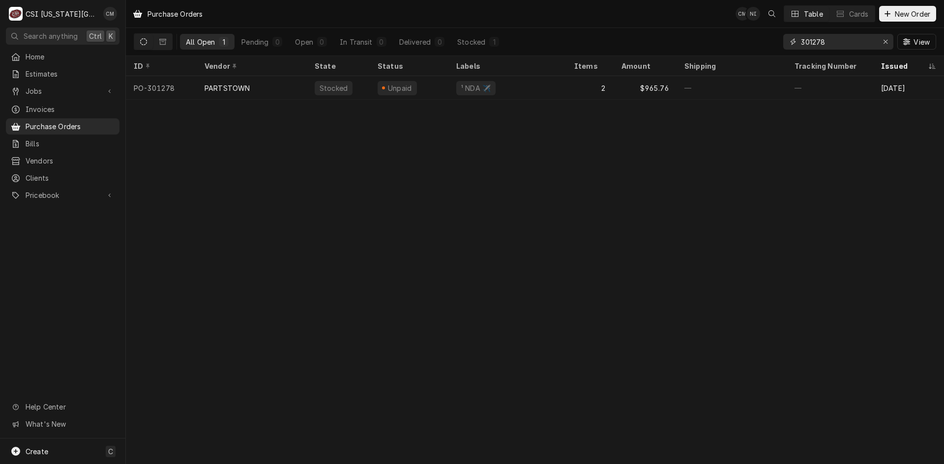
drag, startPoint x: 828, startPoint y: 40, endPoint x: 786, endPoint y: 43, distance: 41.9
click at [786, 43] on div "301278" at bounding box center [838, 42] width 110 height 16
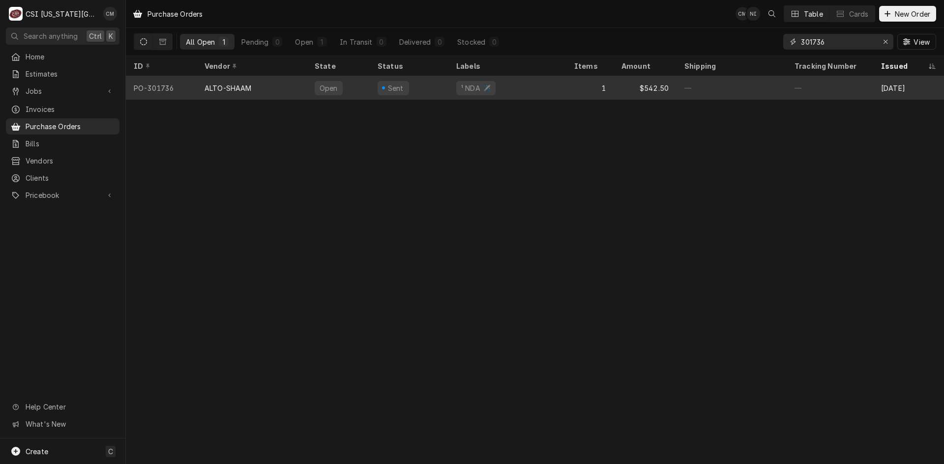
type input "301736"
click at [430, 86] on div "Sent" at bounding box center [409, 88] width 79 height 24
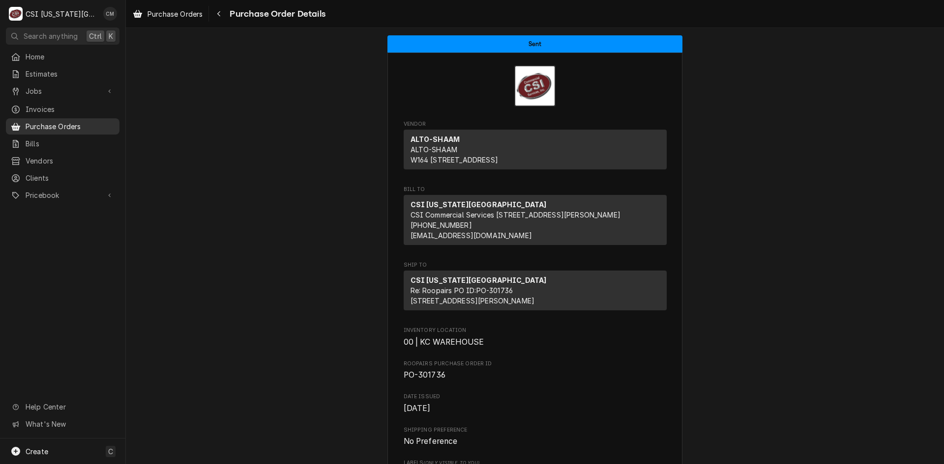
click at [65, 121] on span "Purchase Orders" at bounding box center [70, 126] width 89 height 10
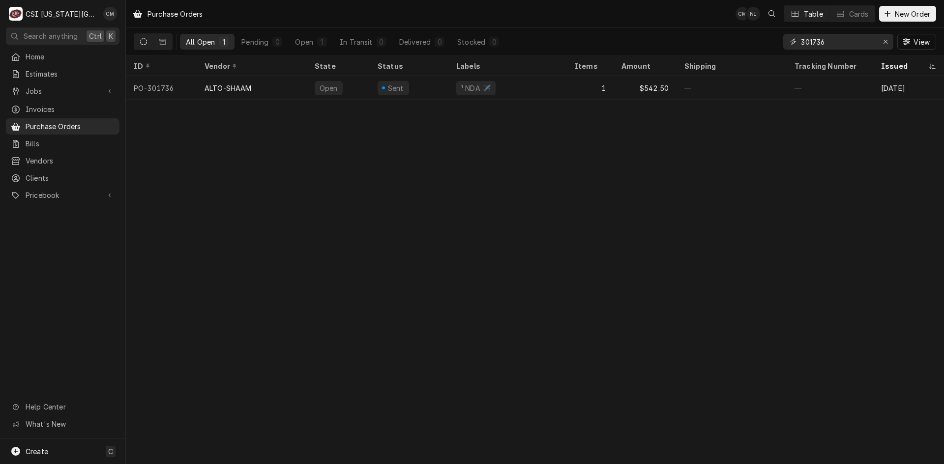
click at [830, 41] on input "301736" at bounding box center [838, 42] width 74 height 16
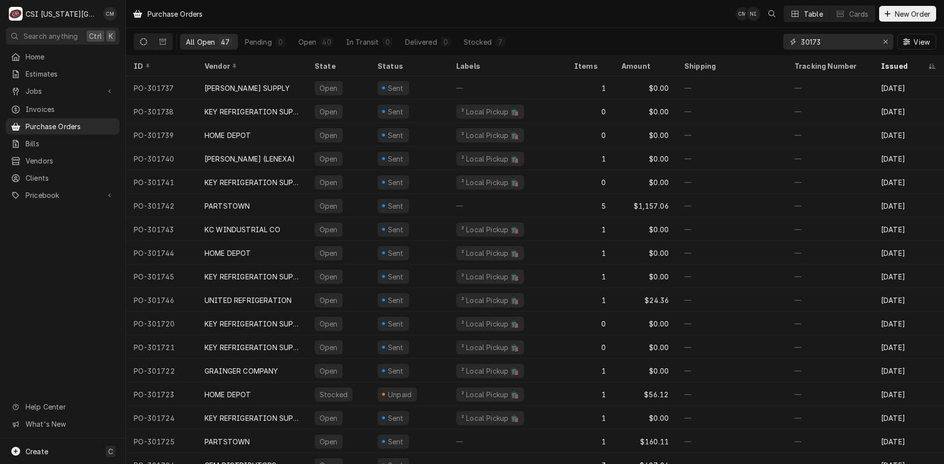
type input "301736"
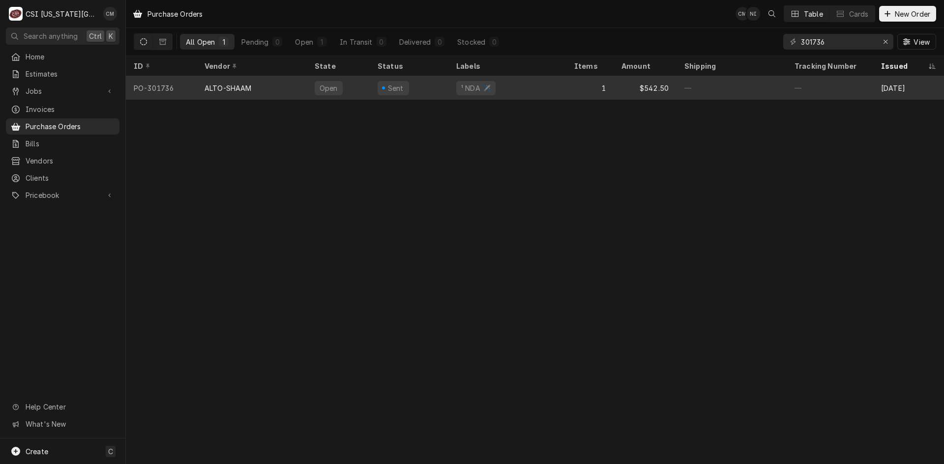
click at [514, 90] on div "¹ NDA ✈️" at bounding box center [507, 88] width 118 height 24
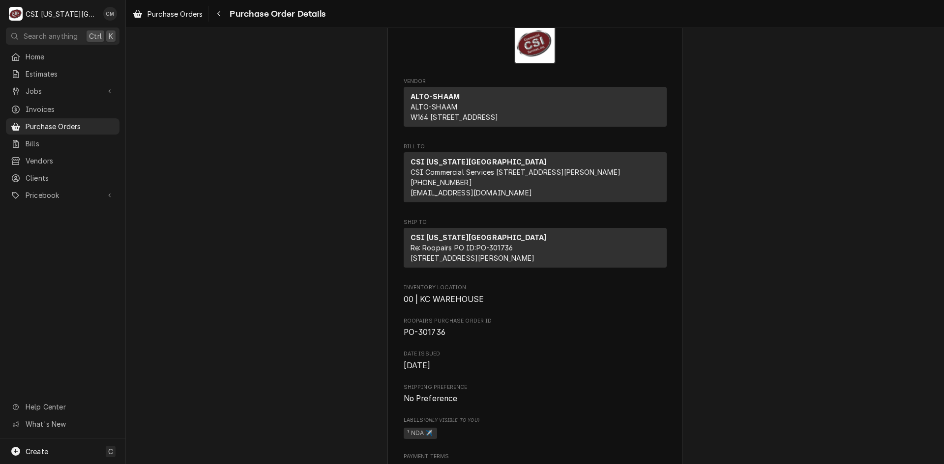
scroll to position [98, 0]
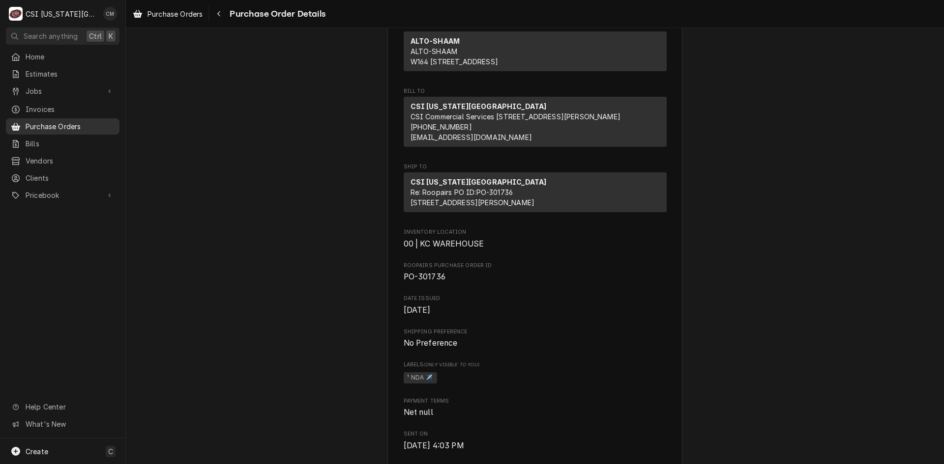
click at [85, 121] on span "Purchase Orders" at bounding box center [70, 126] width 89 height 10
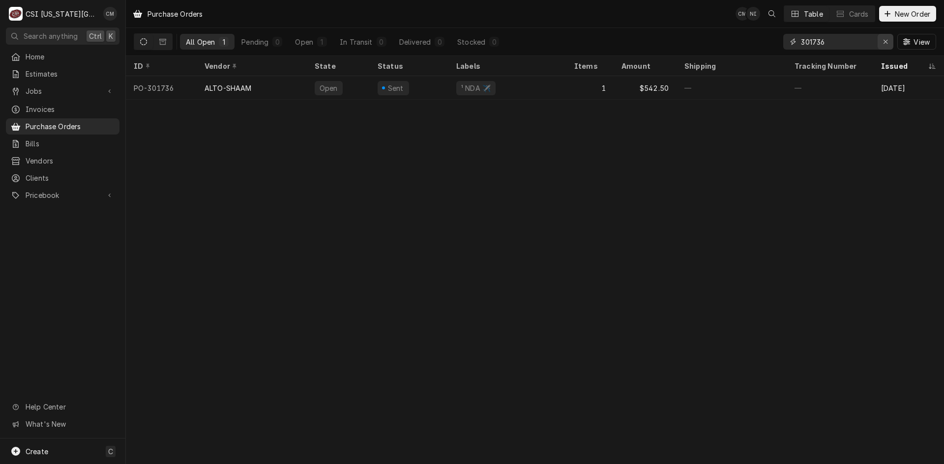
click at [884, 43] on icon "Erase input" at bounding box center [885, 41] width 5 height 7
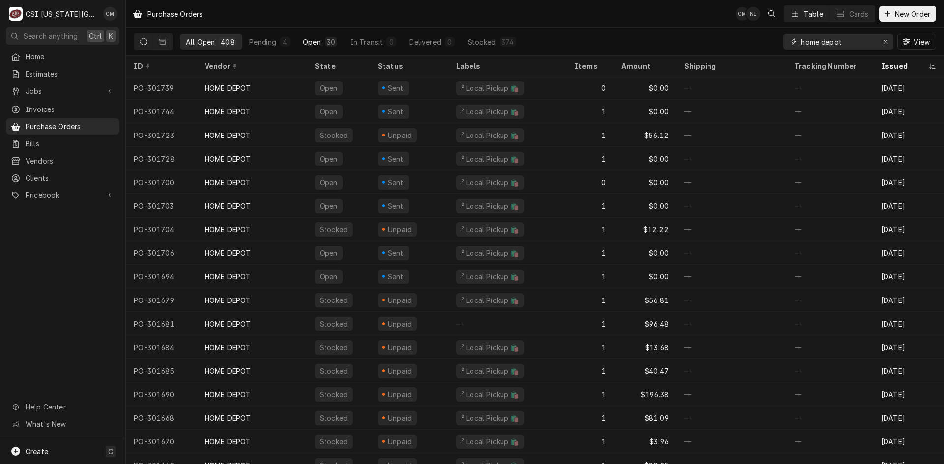
type input "home depot"
click at [314, 44] on div "Open" at bounding box center [312, 42] width 18 height 10
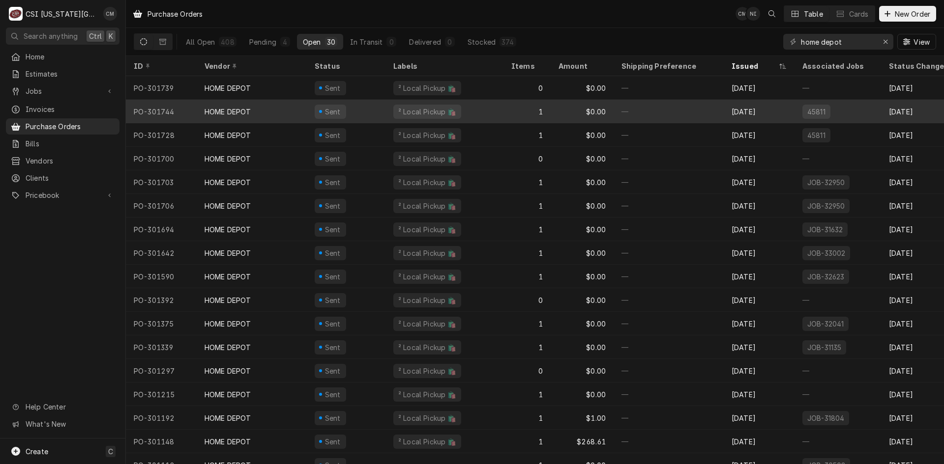
click at [527, 107] on div "1" at bounding box center [526, 112] width 47 height 24
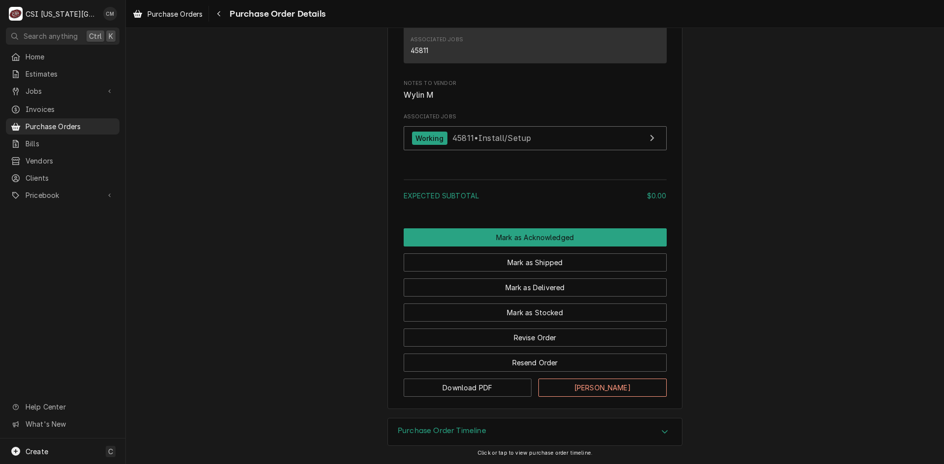
scroll to position [737, 0]
click at [543, 144] on link "Working 45811 • Install/Setup" at bounding box center [535, 138] width 263 height 24
click at [543, 345] on button "Revise Order" at bounding box center [535, 338] width 263 height 18
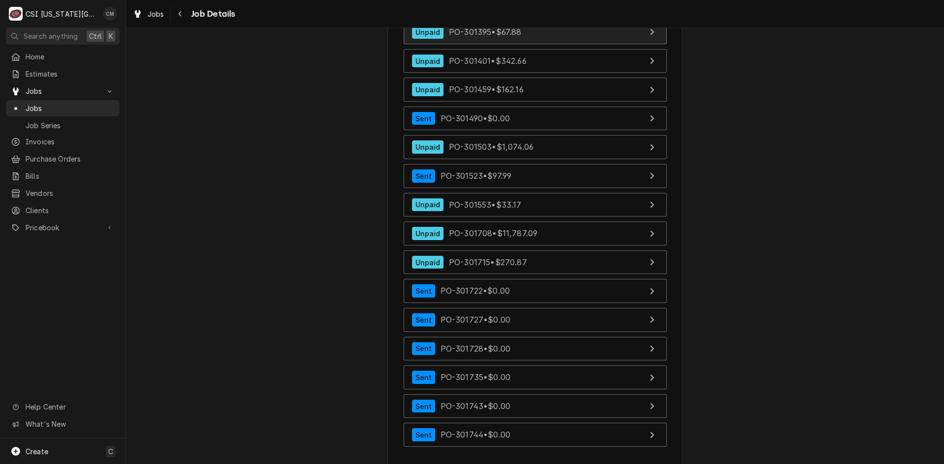
scroll to position [6783, 0]
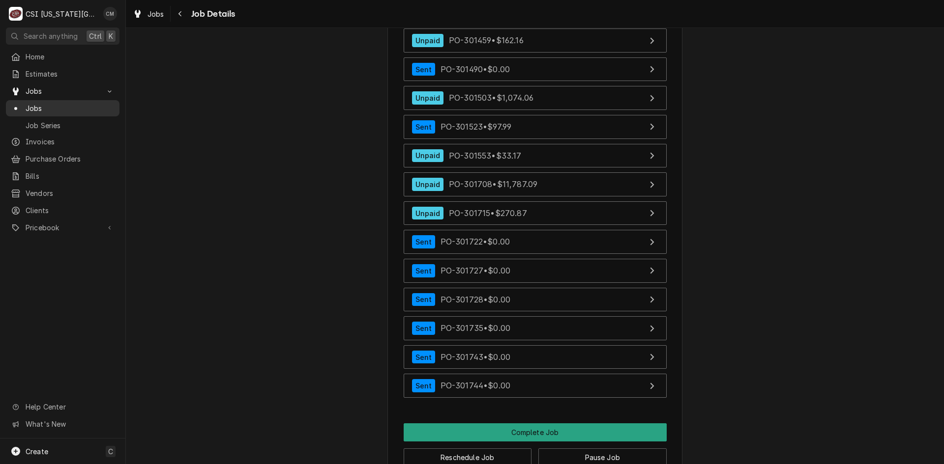
click at [54, 104] on span "Jobs" at bounding box center [70, 108] width 89 height 10
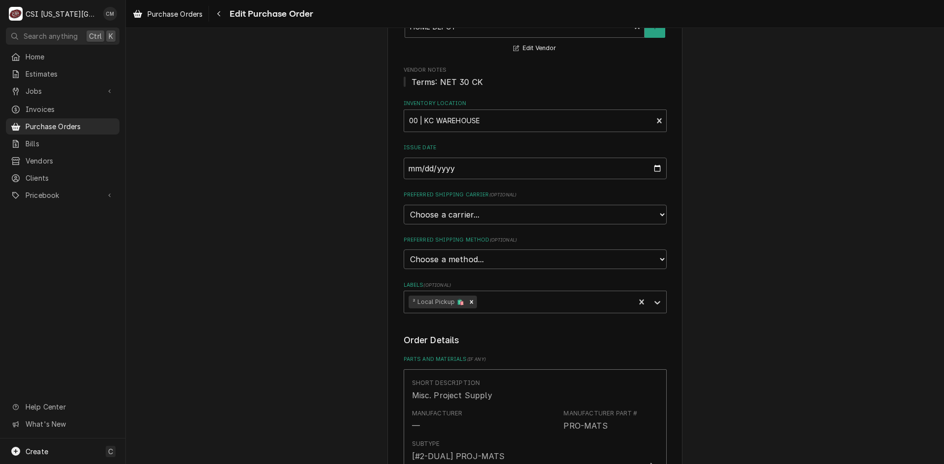
scroll to position [246, 0]
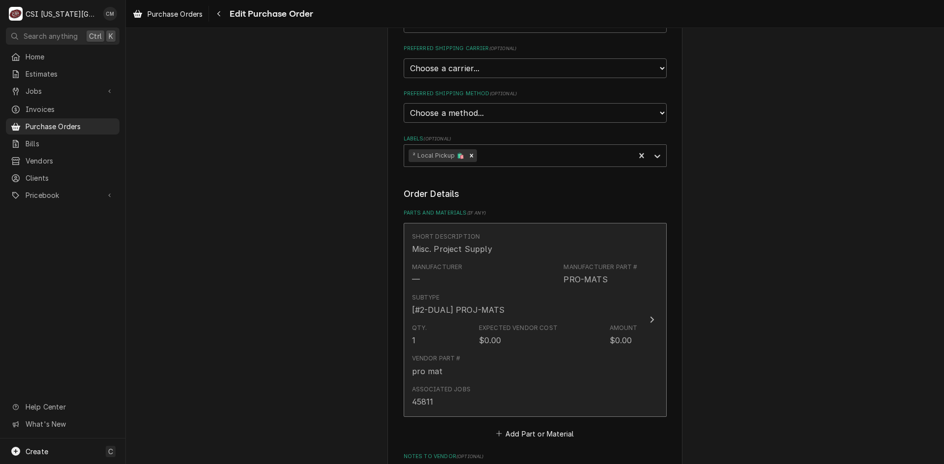
click at [568, 323] on div "Qty. 1 Expected Vendor Cost $0.00 Amount $0.00" at bounding box center [525, 335] width 226 height 30
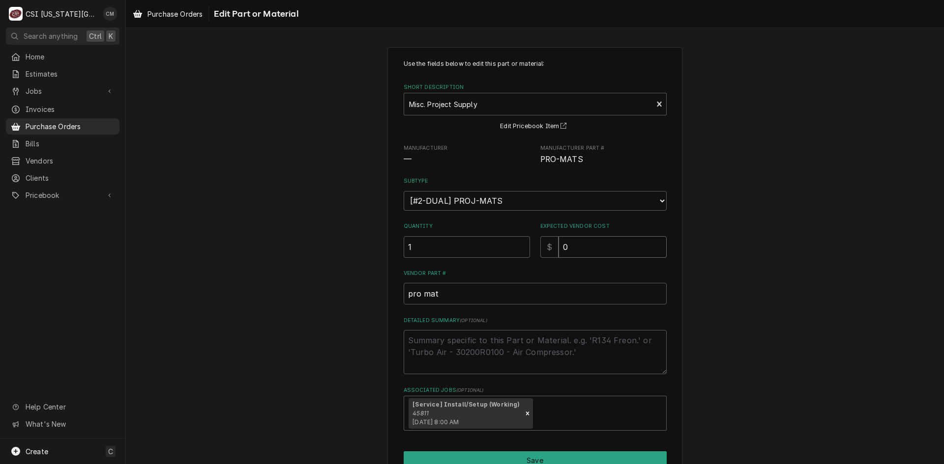
click at [575, 247] on input "0" at bounding box center [612, 247] width 108 height 22
type textarea "x"
type input "02"
type textarea "x"
type input "027"
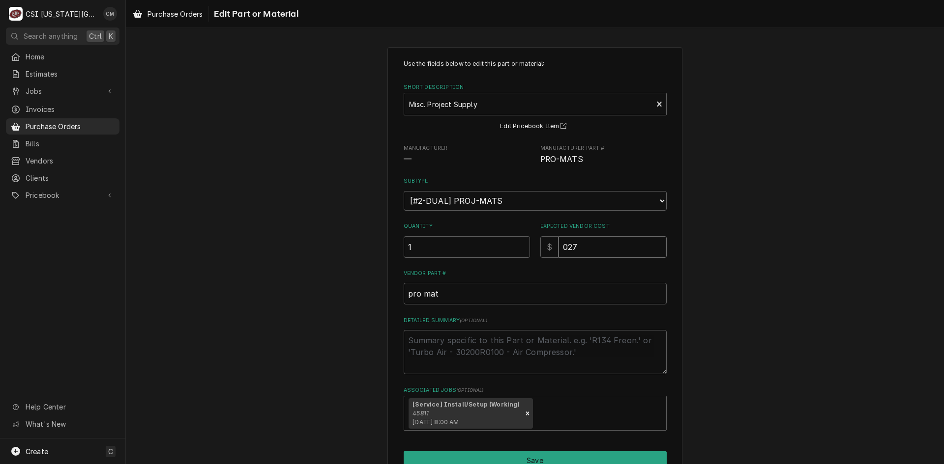
type textarea "x"
type input "027.9"
type textarea "x"
type input "027.97"
drag, startPoint x: 573, startPoint y: 246, endPoint x: 538, endPoint y: 251, distance: 35.7
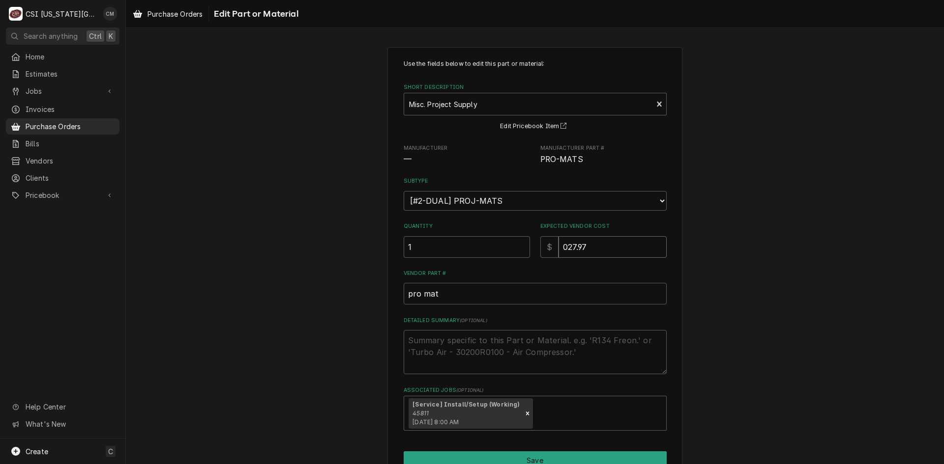
click at [540, 251] on div "$ 027.97" at bounding box center [603, 247] width 126 height 22
type textarea "x"
type input "2"
type textarea "x"
type input "27"
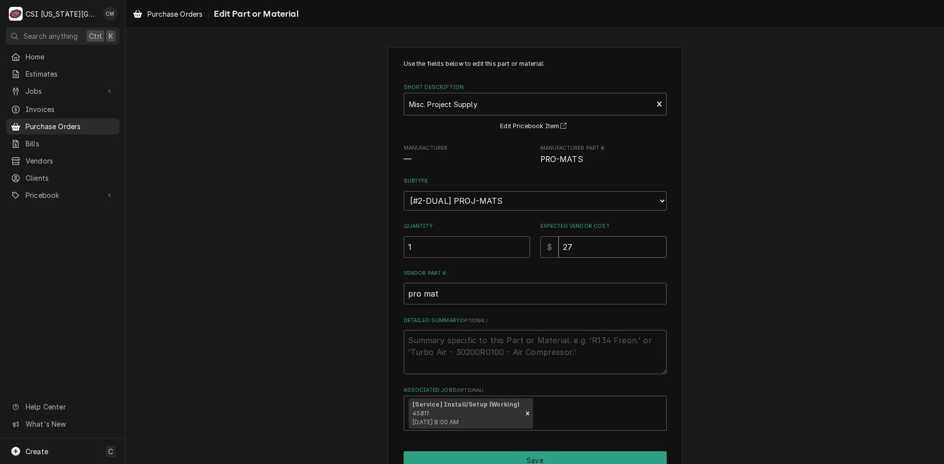
type textarea "x"
type input "27.9"
type textarea "x"
type input "27.97"
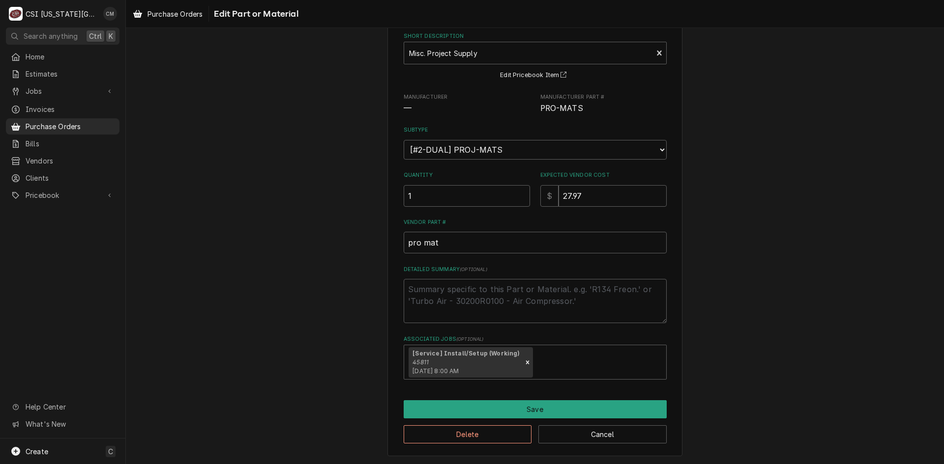
scroll to position [52, 0]
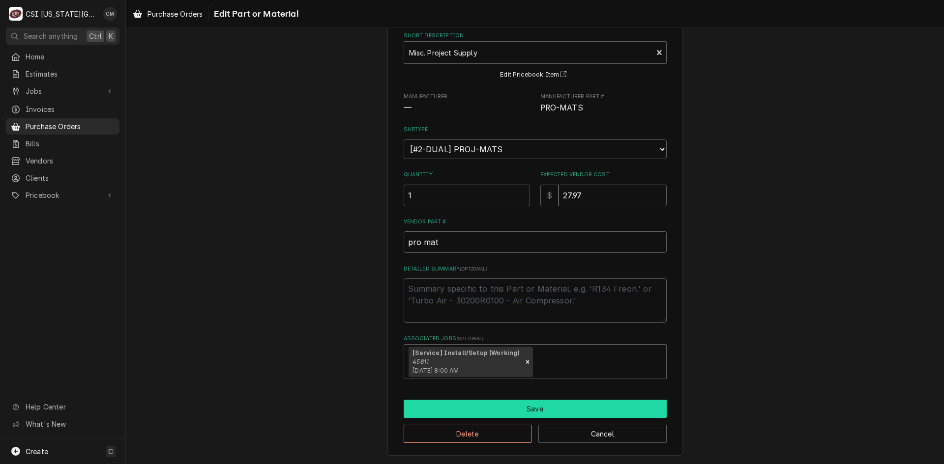
click at [545, 409] on button "Save" at bounding box center [535, 409] width 263 height 18
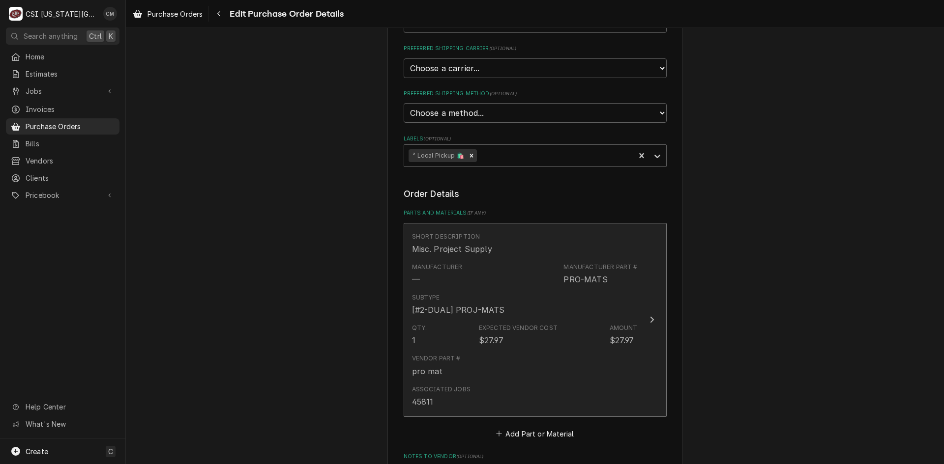
click at [562, 364] on div "Vendor Part # pro mat" at bounding box center [525, 365] width 226 height 30
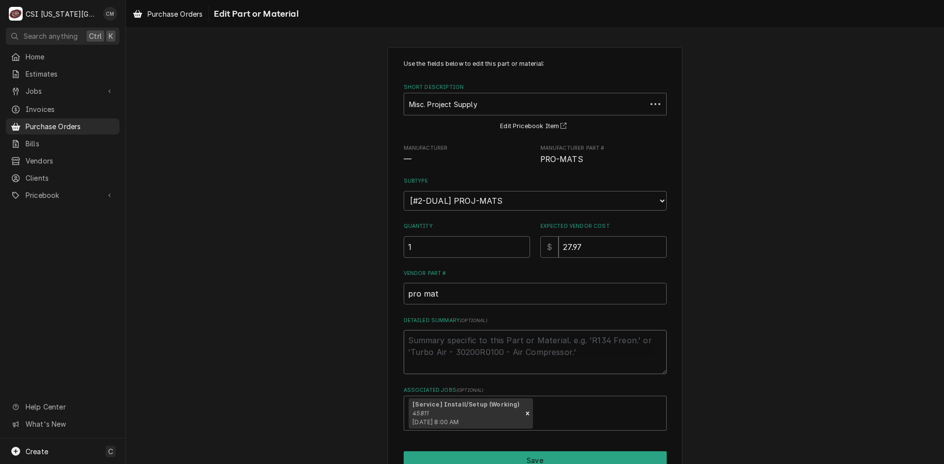
click at [509, 350] on textarea "Detailed Summary ( optional )" at bounding box center [535, 352] width 263 height 44
type textarea "x"
type textarea "h"
type textarea "x"
type textarea "ho"
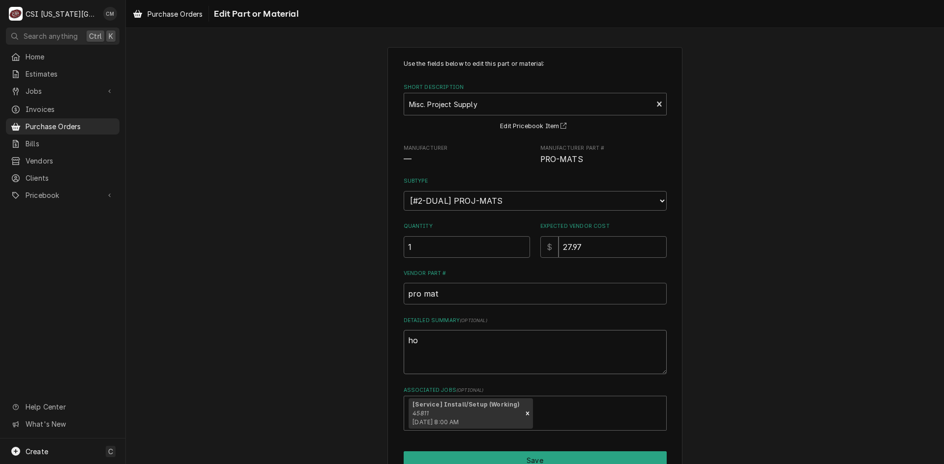
type textarea "x"
type textarea "hol"
type textarea "x"
type textarea "hole"
type textarea "x"
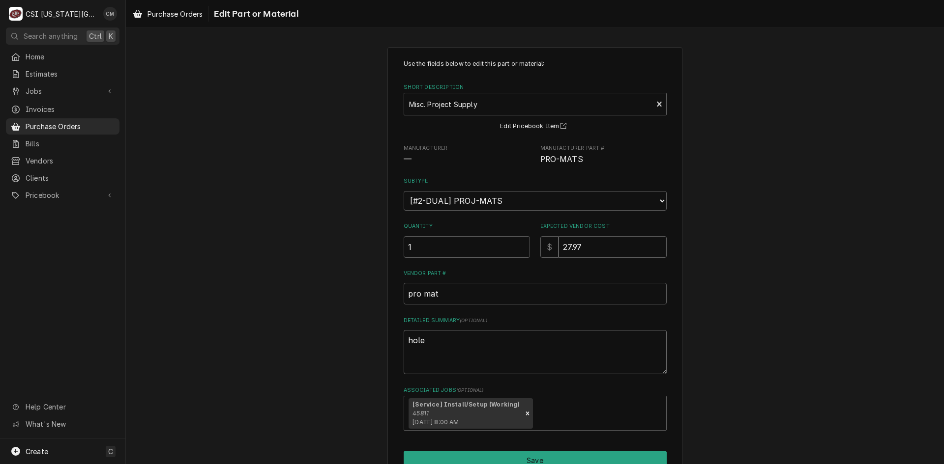
type textarea "hole"
type textarea "x"
type textarea "hole s"
type textarea "x"
type textarea "hole sa"
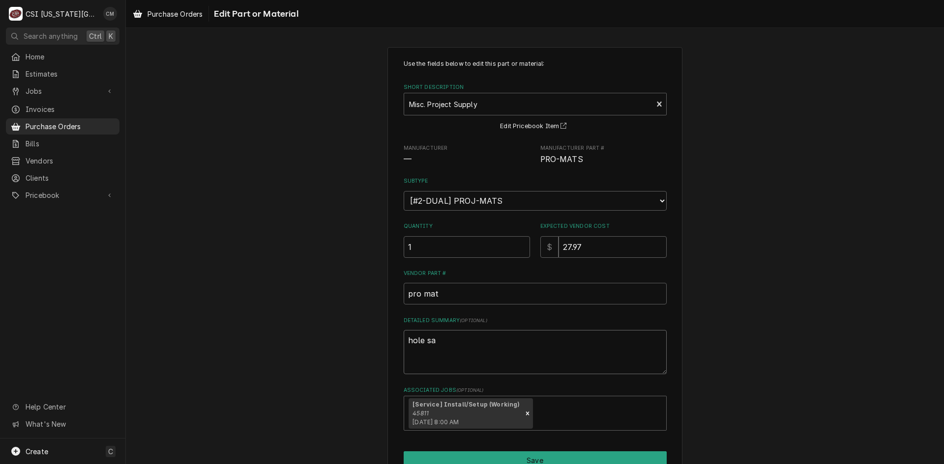
type textarea "x"
type textarea "hole saw"
type textarea "x"
type textarea "hole saw"
type textarea "x"
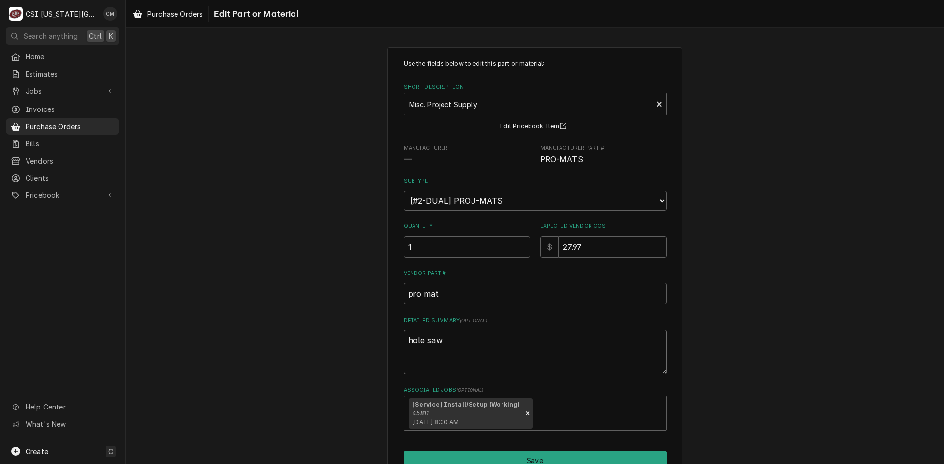
type textarea "hole saw b"
type textarea "x"
type textarea "hole saw bl"
type textarea "x"
type textarea "hole saw bla"
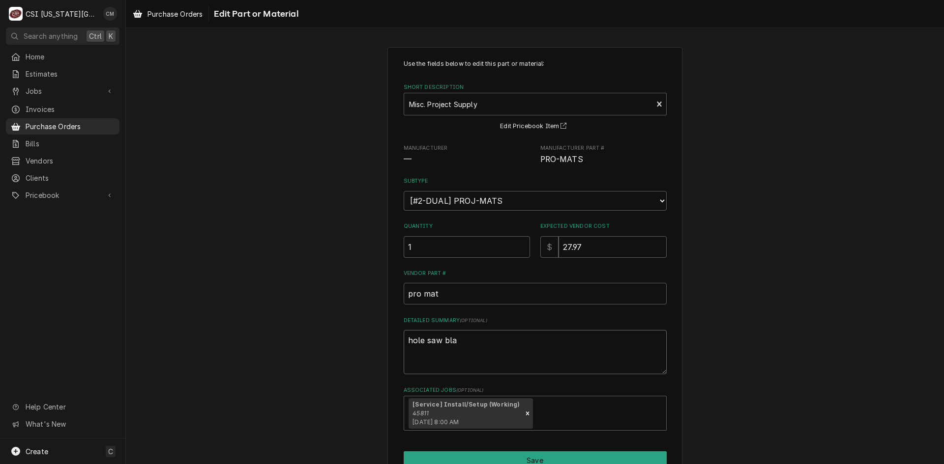
type textarea "x"
type textarea "hole saw blad"
type textarea "x"
type textarea "hole saw blade"
type textarea "x"
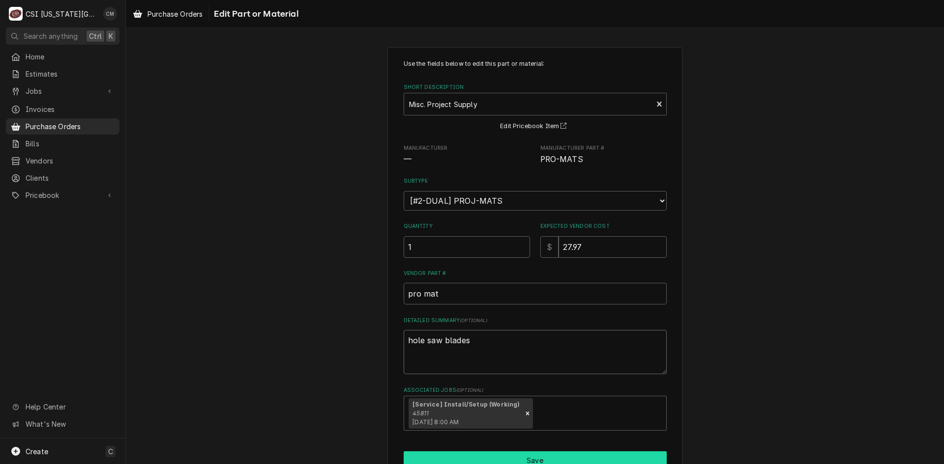
type textarea "hole saw blades"
click at [591, 454] on button "Save" at bounding box center [535, 461] width 263 height 18
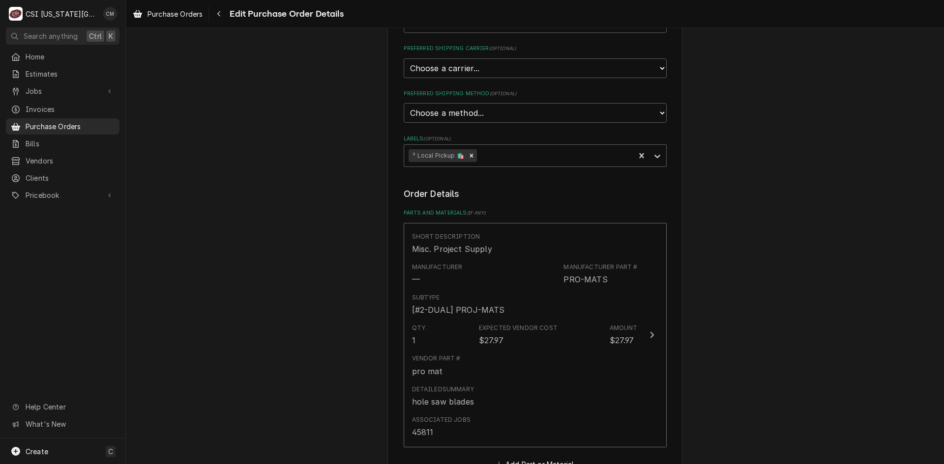
scroll to position [492, 0]
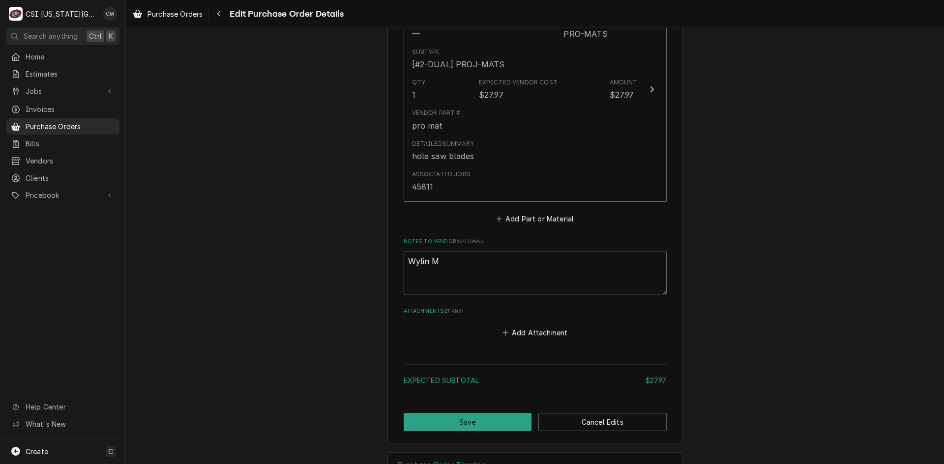
click at [566, 269] on textarea "Wylin M" at bounding box center [535, 273] width 263 height 44
type textarea "x"
type textarea "Wylin M"
type textarea "x"
type textarea "Wylin M P"
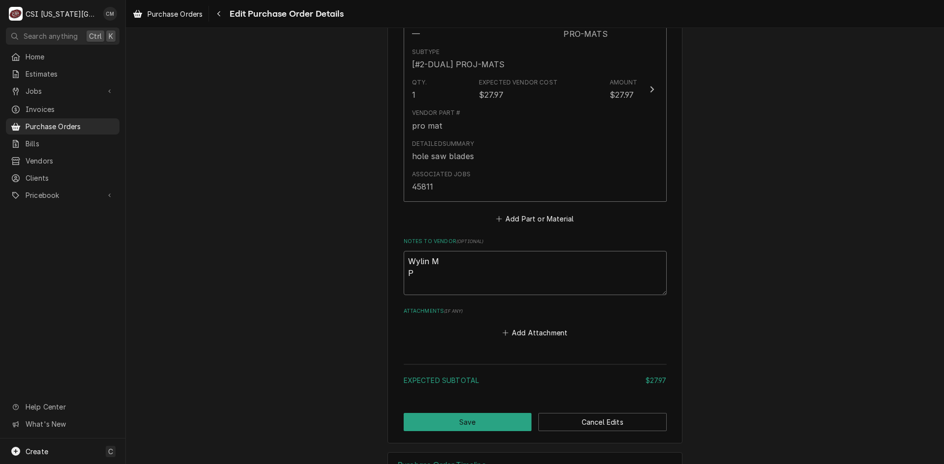
type textarea "x"
type textarea "Wylin M PO"
type textarea "x"
type textarea "Wylin M PO"
type textarea "x"
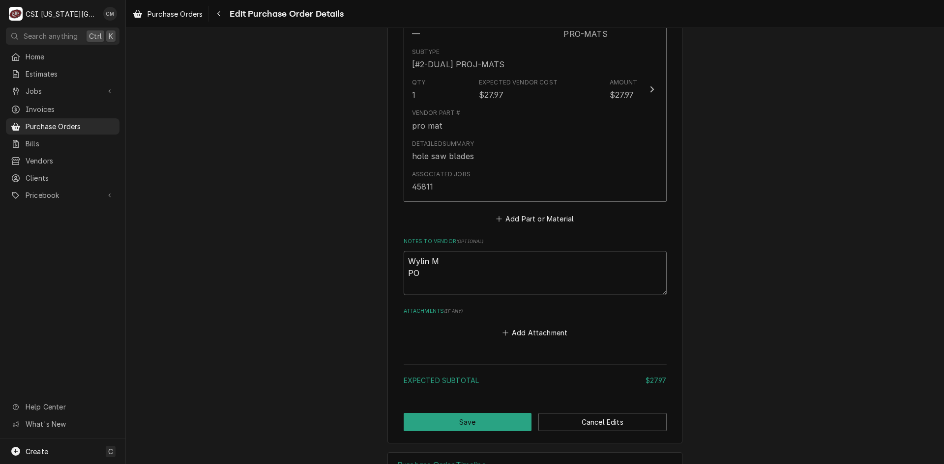
type textarea "Wylin M PO u"
type textarea "x"
type textarea "Wylin M PO us"
type textarea "x"
type textarea "Wylin M PO use"
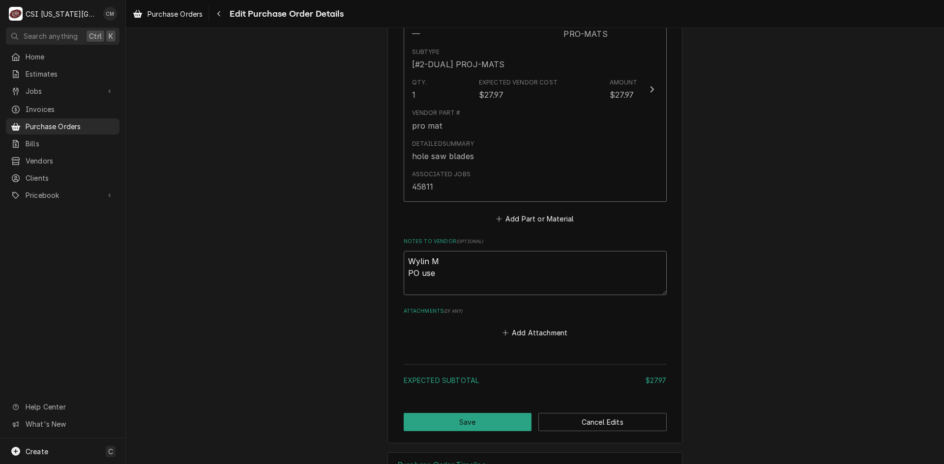
type textarea "x"
type textarea "Wylin M PO used"
type textarea "x"
type textarea "Wylin M PO used"
type textarea "x"
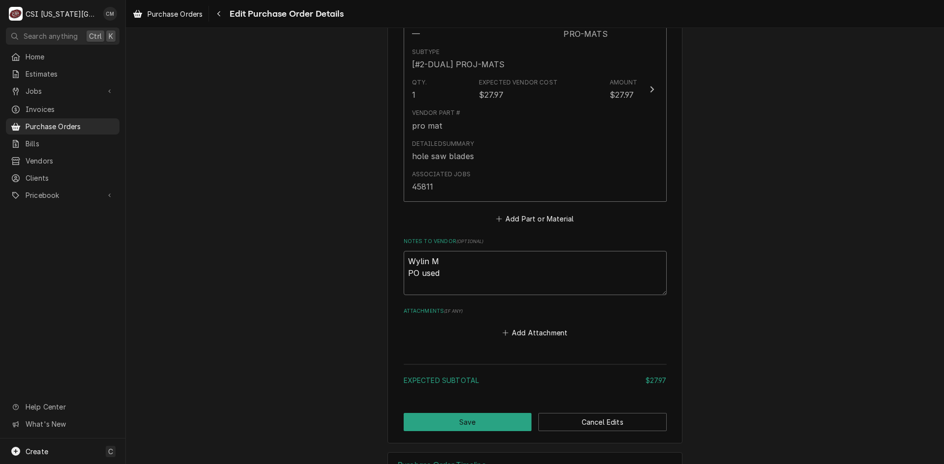
type textarea "Wylin M PO used 3"
type textarea "x"
type textarea "Wylin M PO used 30"
type textarea "x"
type textarea "Wylin M PO used 301"
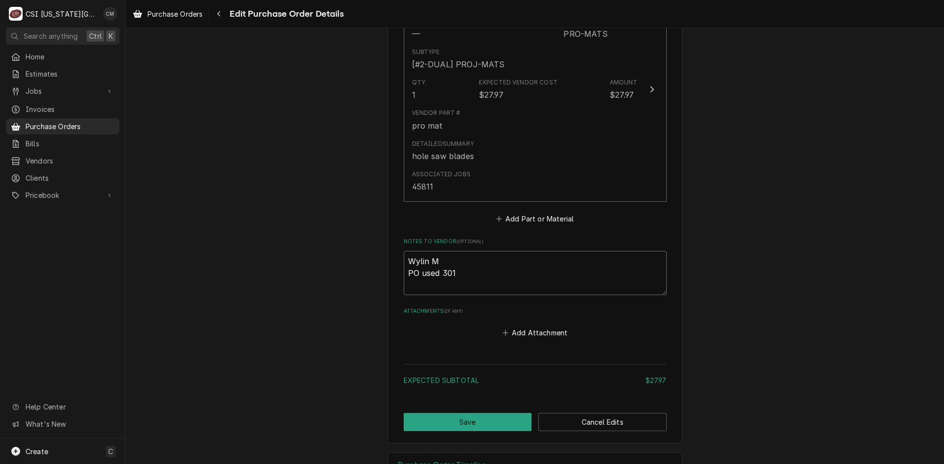
type textarea "x"
type textarea "Wylin M PO used 3017"
type textarea "x"
type textarea "Wylin M PO used 30173"
type textarea "x"
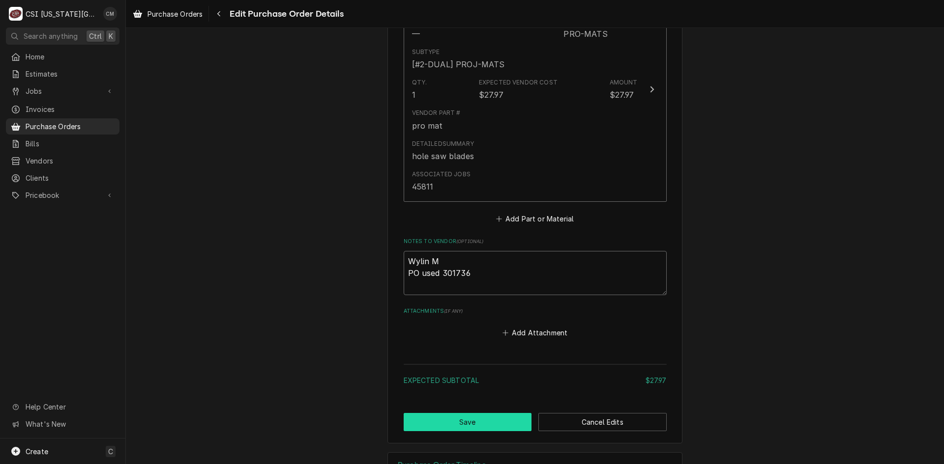
type textarea "Wylin M PO used 301736"
click at [491, 426] on button "Save" at bounding box center [468, 422] width 128 height 18
type textarea "x"
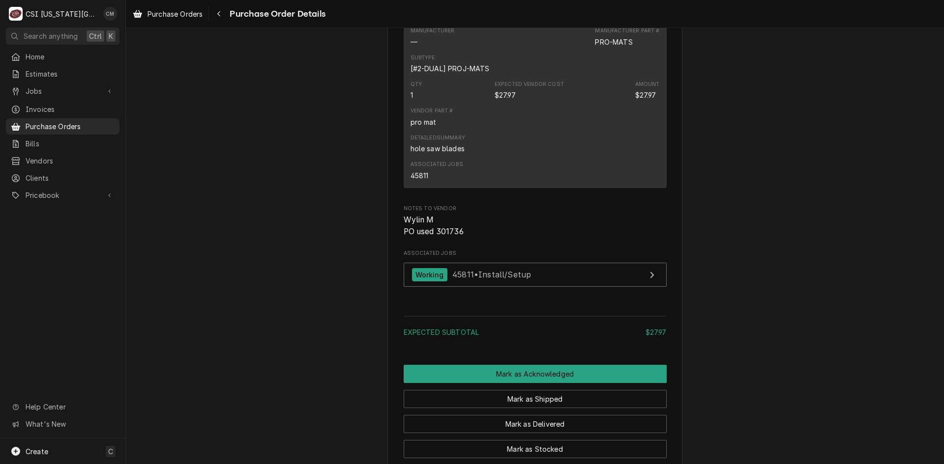
scroll to position [737, 0]
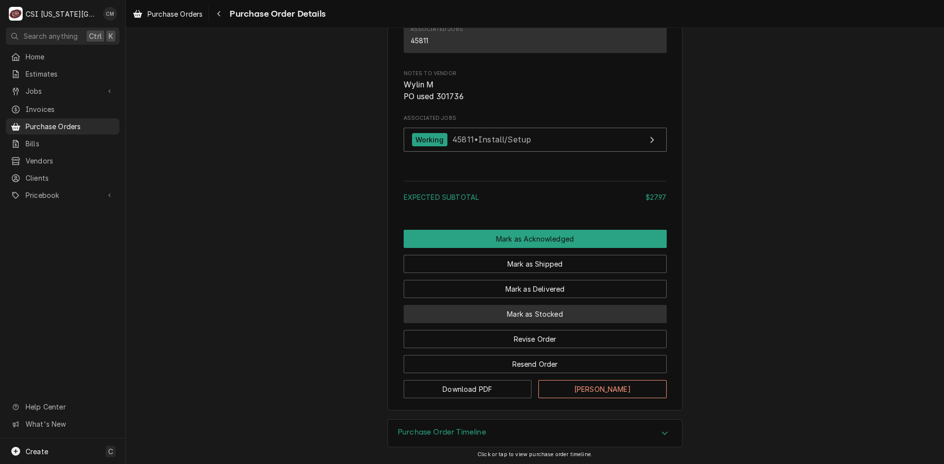
click at [530, 323] on button "Mark as Stocked" at bounding box center [535, 314] width 263 height 18
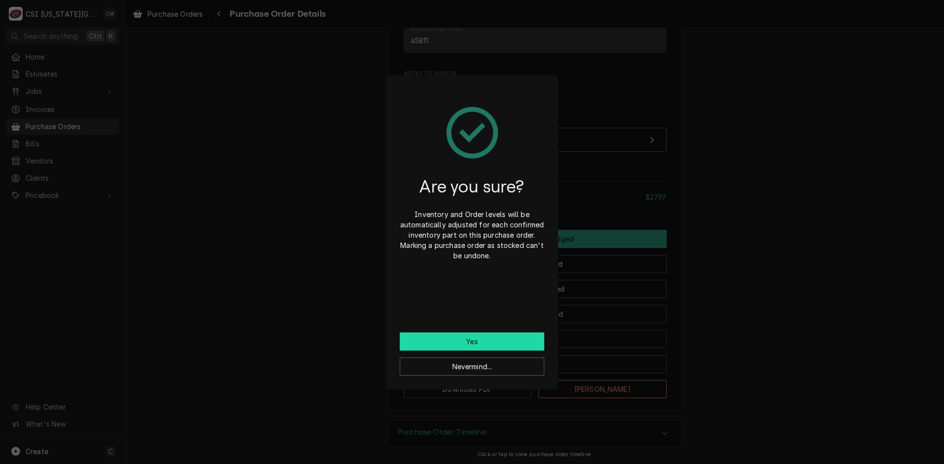
click at [522, 343] on button "Yes" at bounding box center [472, 342] width 145 height 18
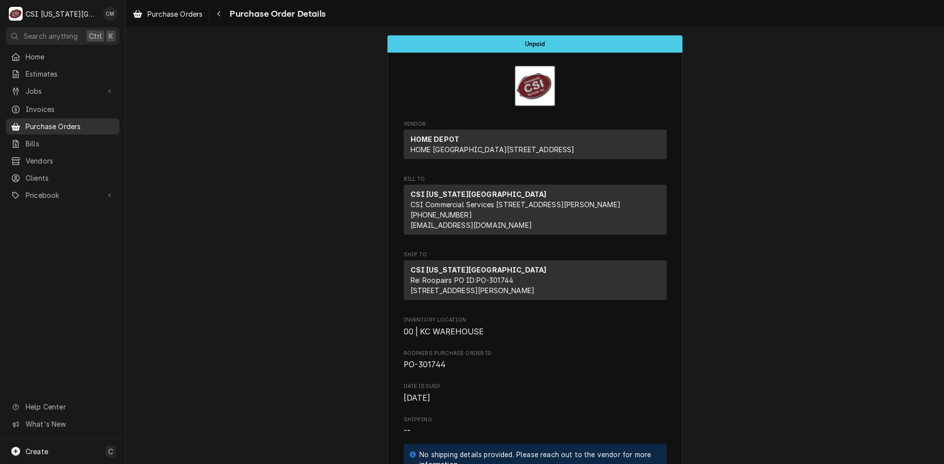
click at [50, 124] on span "Purchase Orders" at bounding box center [70, 126] width 89 height 10
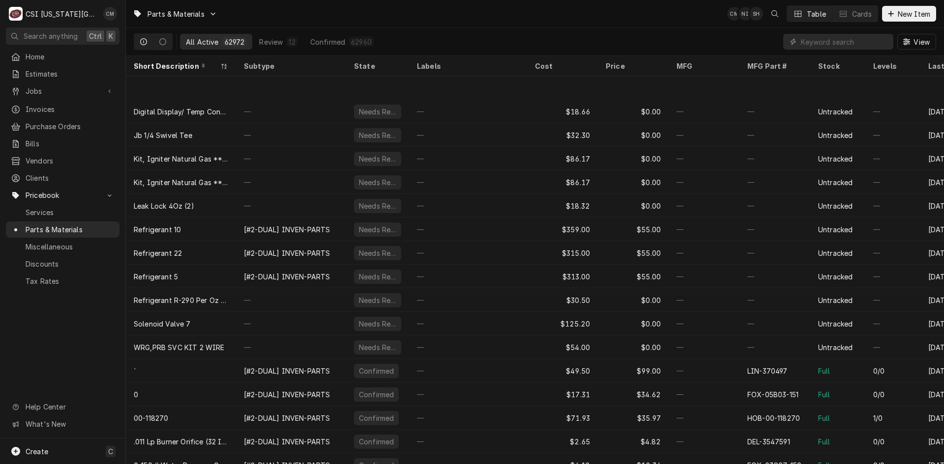
scroll to position [66, 0]
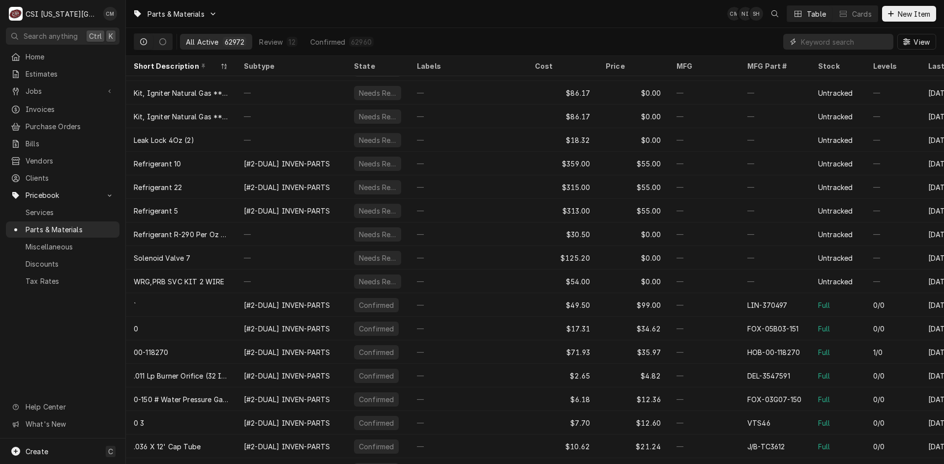
click at [840, 42] on input "Dynamic Content Wrapper" at bounding box center [844, 42] width 87 height 16
paste input "225171075"
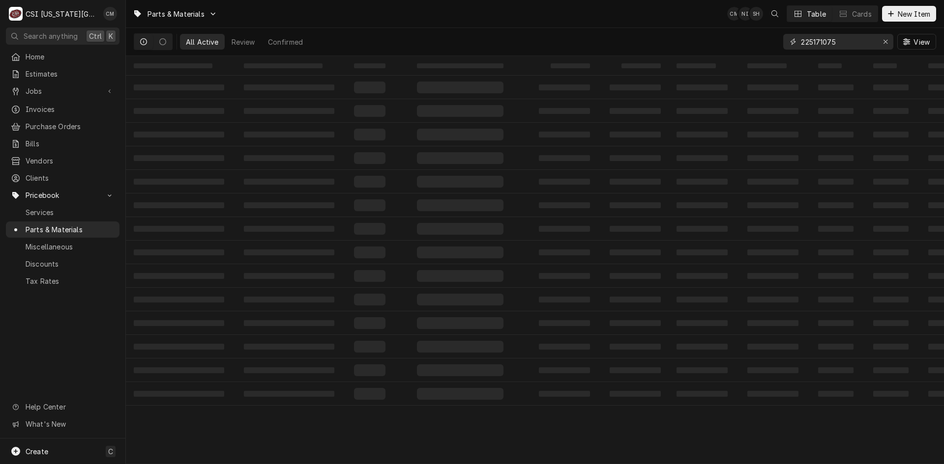
type input "225171075"
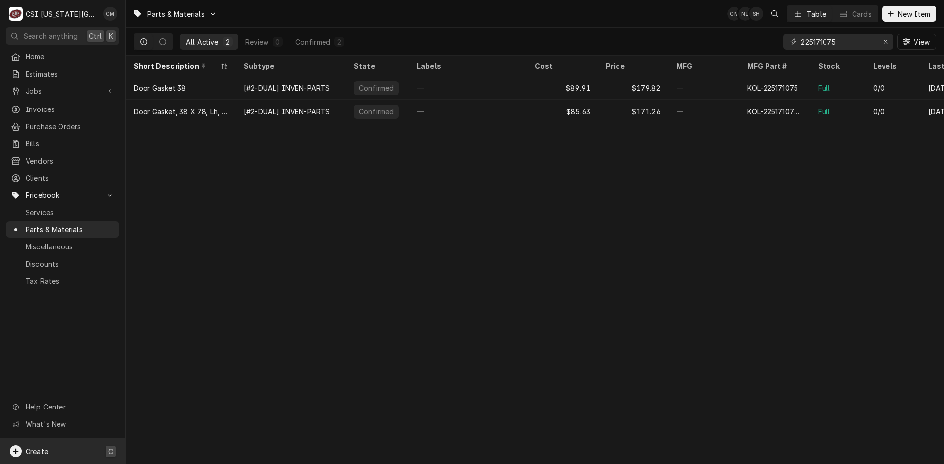
click at [58, 452] on div "Create C" at bounding box center [62, 452] width 125 height 26
click at [255, 394] on div "Part or Material" at bounding box center [260, 396] width 68 height 12
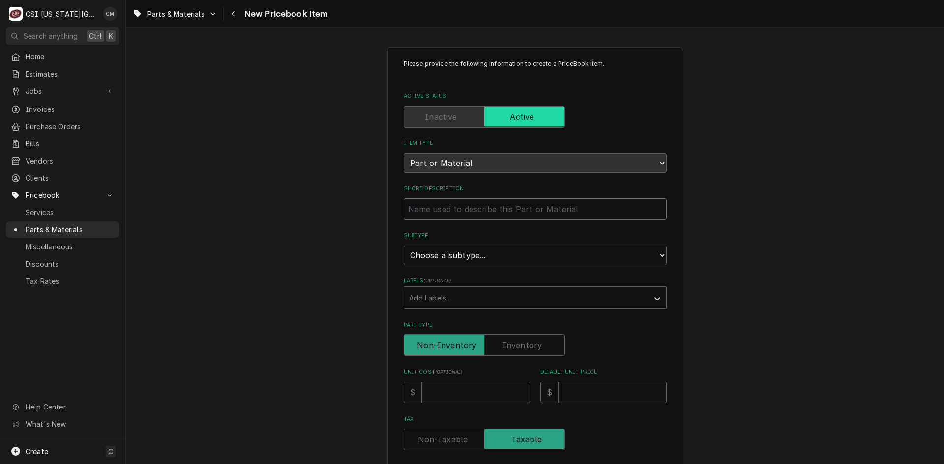
click at [481, 206] on input "Short Description" at bounding box center [535, 210] width 263 height 22
click at [431, 209] on input "Short Description" at bounding box center [535, 210] width 263 height 22
paste input "Kolpak 225171075 Door Gasket, 38 x 78, LH, 3 Sided, Triple Dart"
type textarea "x"
type input "Kolpak 225171075 Door Gasket, 38 x 78, LH, 3 Sided, Triple Dart"
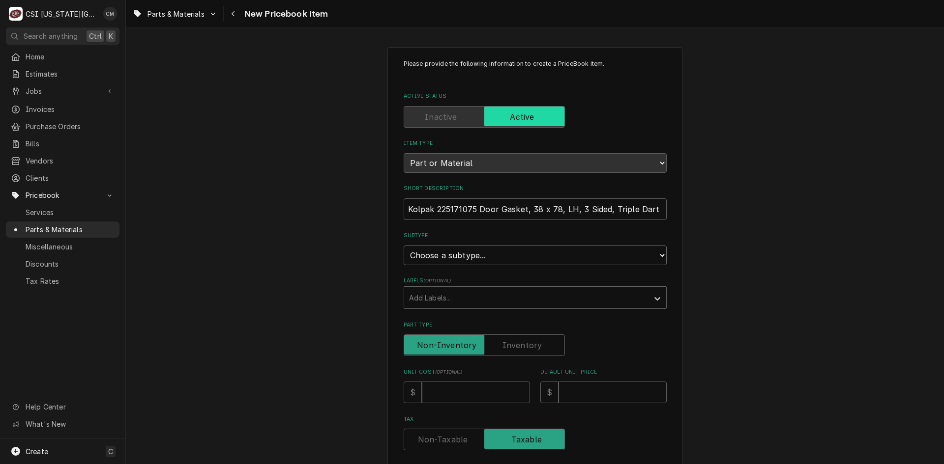
click at [500, 249] on select "Choose a subtype... [#2-DUAL] AFTERHRS-WH-CHG-2 [#2-DUAL] [PERSON_NAME]-EQUIP […" at bounding box center [535, 256] width 263 height 20
select select "45"
click at [404, 246] on select "Choose a subtype... [#2-DUAL] AFTERHRS-WH-CHG-2 [#2-DUAL] [PERSON_NAME]-EQUIP […" at bounding box center [535, 256] width 263 height 20
type textarea "x"
click at [487, 298] on div "Labels" at bounding box center [526, 298] width 234 height 18
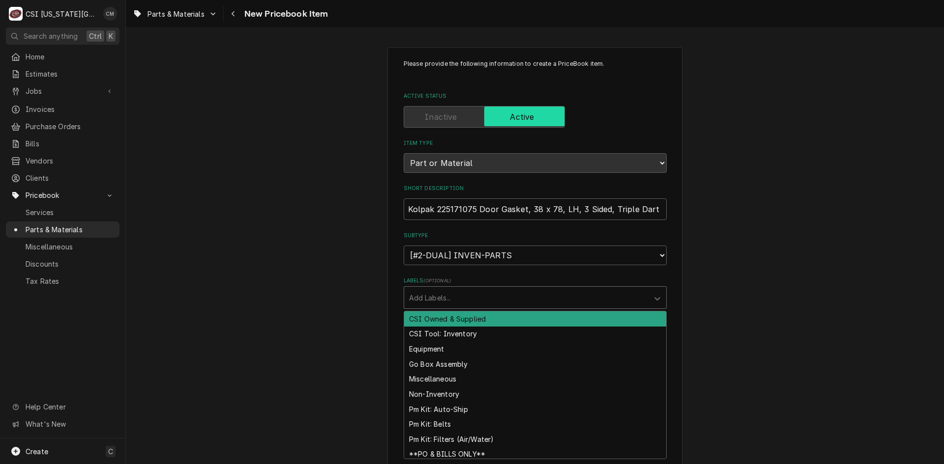
click at [487, 298] on div "Labels" at bounding box center [526, 298] width 234 height 18
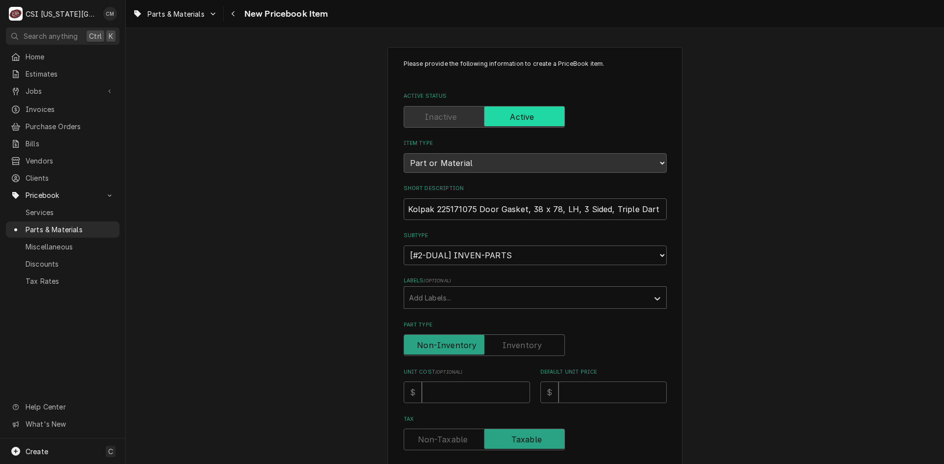
click at [503, 349] on label "Part Type" at bounding box center [484, 346] width 161 height 22
click at [503, 349] on input "Part Type" at bounding box center [484, 346] width 152 height 22
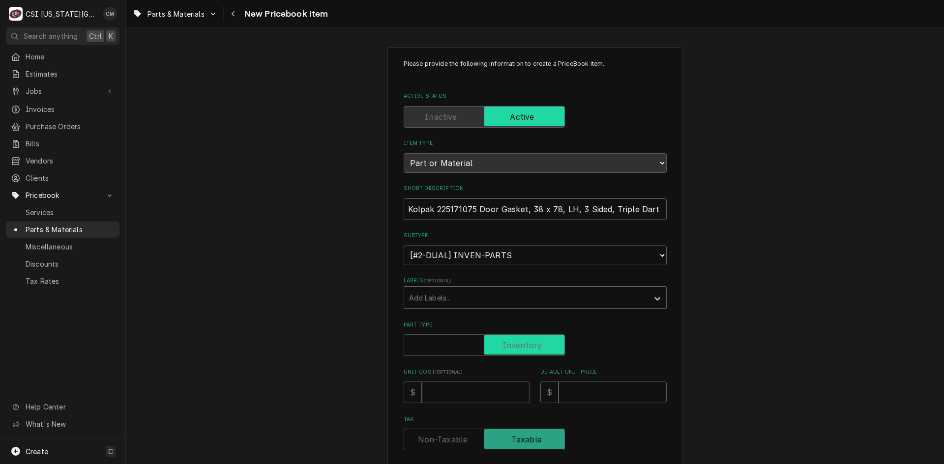
checkbox input "true"
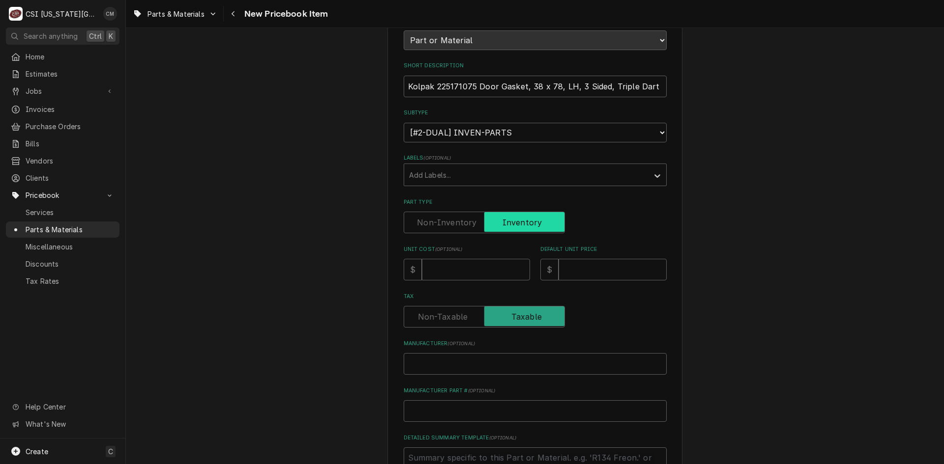
scroll to position [147, 0]
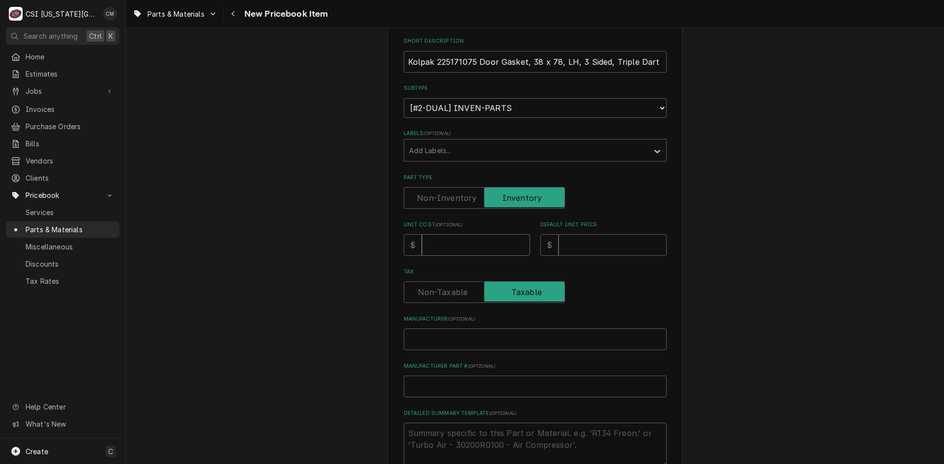
click at [488, 247] on input "Unit Cost ( optional )" at bounding box center [476, 245] width 108 height 22
type textarea "x"
type input "9"
type textarea "x"
type input "98"
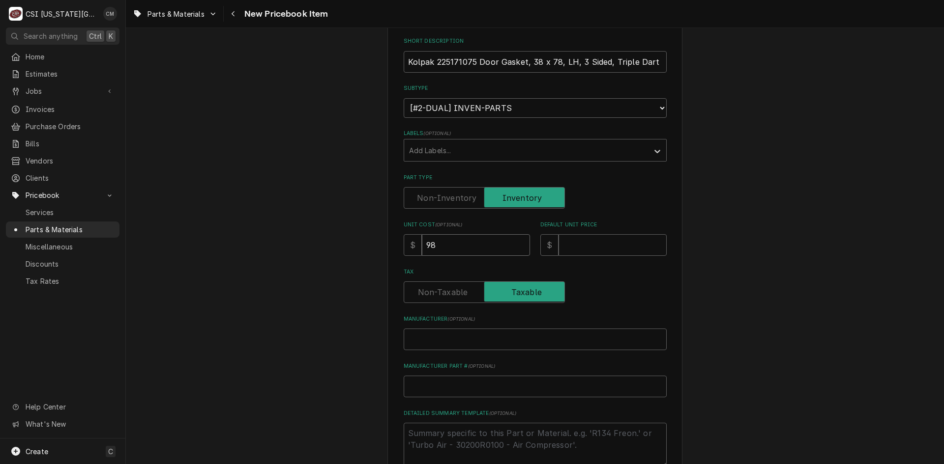
type textarea "x"
type input "98.1"
type textarea "x"
type input "98.17"
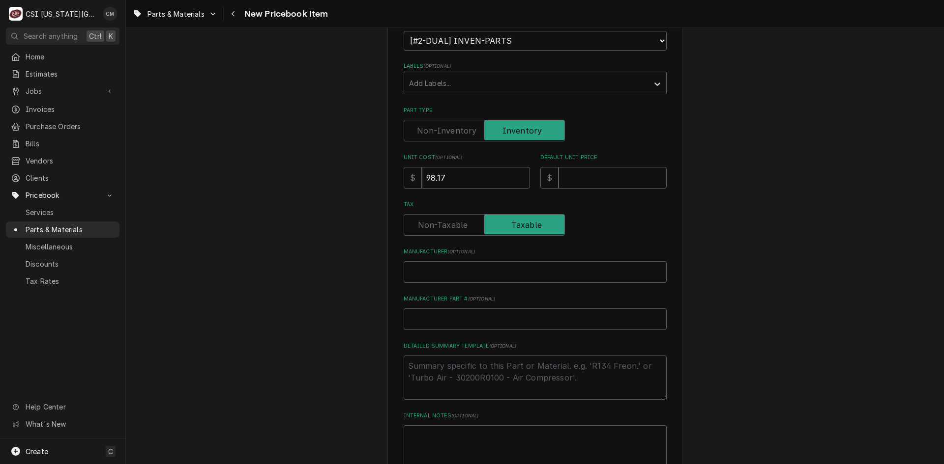
scroll to position [246, 0]
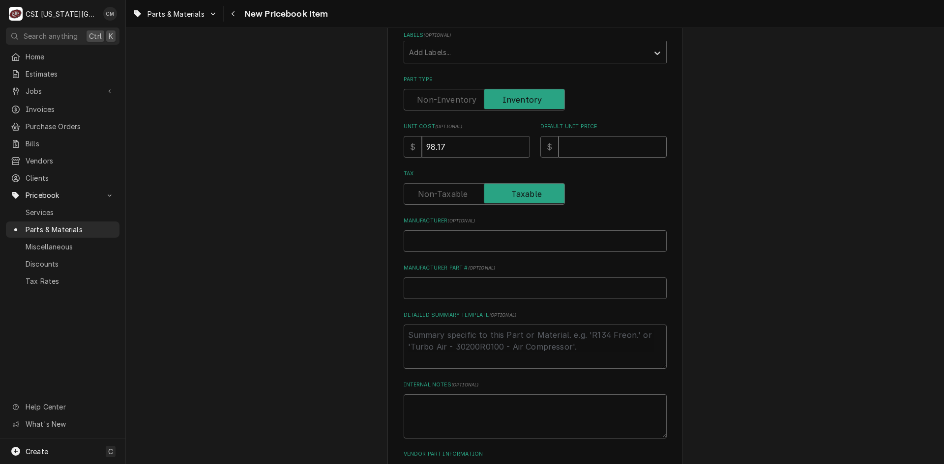
click at [599, 145] on input "Default Unit Price" at bounding box center [612, 147] width 108 height 22
click at [610, 149] on input "Default Unit Price" at bounding box center [612, 147] width 108 height 22
type textarea "x"
type input "1"
type textarea "x"
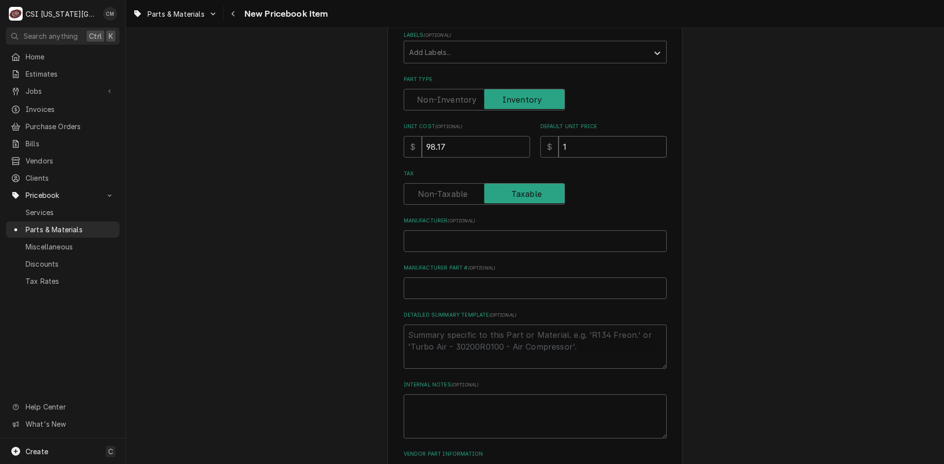
type input "19"
type textarea "x"
type input "196"
type textarea "x"
type input "196.3"
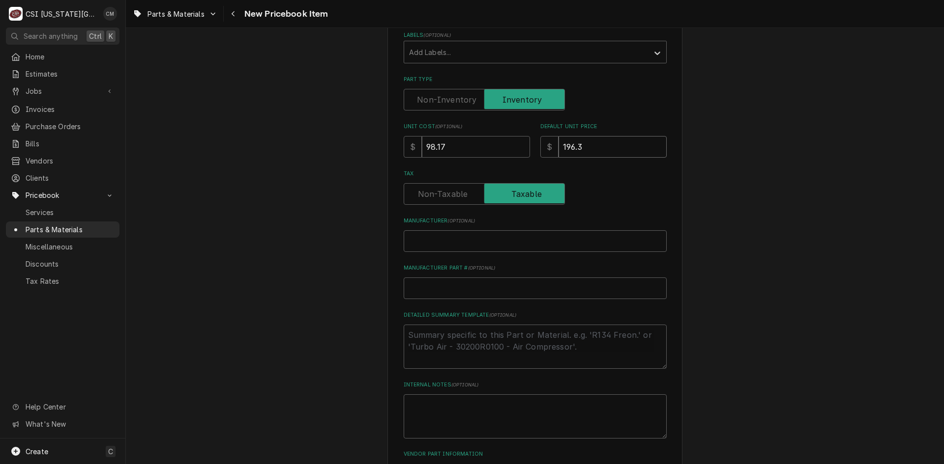
type textarea "x"
type input "196.33"
click at [533, 245] on input "Manufacturer ( optional )" at bounding box center [535, 242] width 263 height 22
click at [514, 288] on input "Manufacturer Part # ( optional )" at bounding box center [535, 289] width 263 height 22
click at [456, 286] on input "Manufacturer Part # ( optional )" at bounding box center [535, 289] width 263 height 22
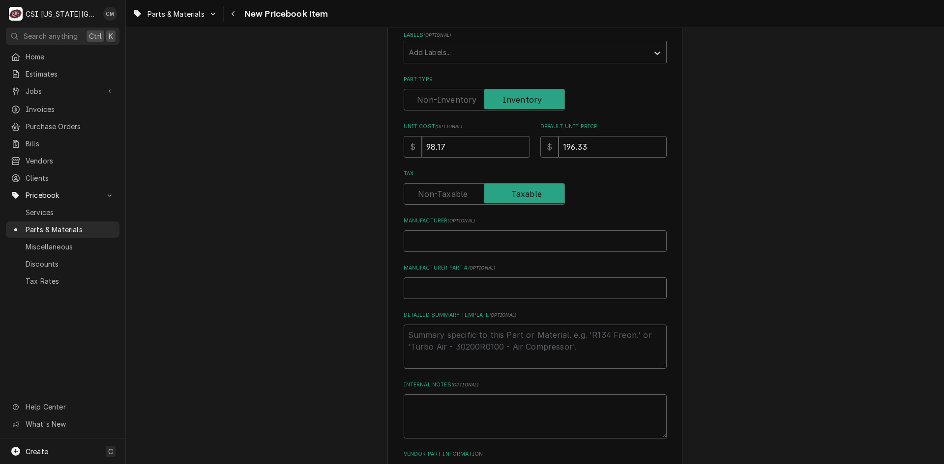
paste input "225171075"
type textarea "x"
type input "225171075"
click at [493, 409] on textarea "Internal Notes ( optional )" at bounding box center [535, 417] width 263 height 44
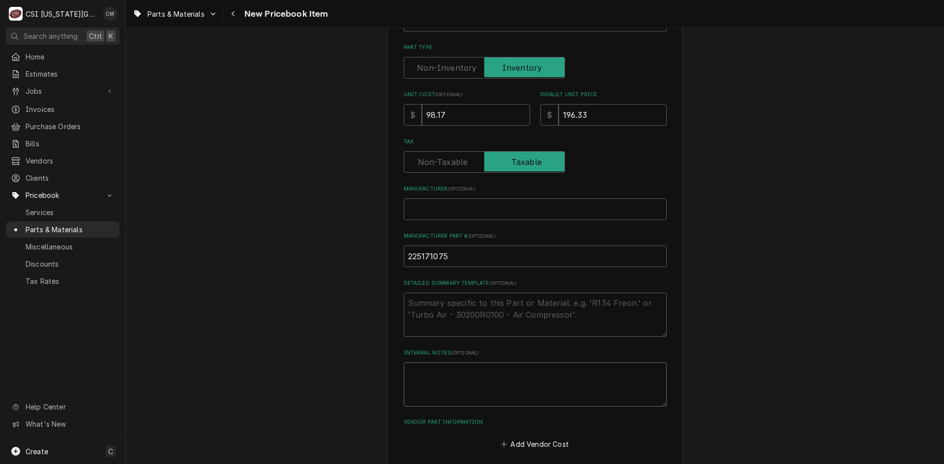
scroll to position [295, 0]
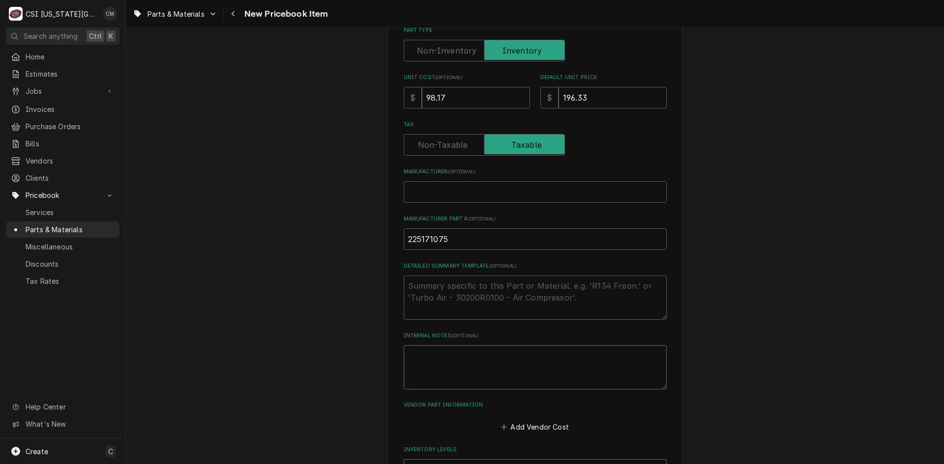
type textarea "x"
type textarea "s"
type textarea "x"
type textarea "st"
type textarea "x"
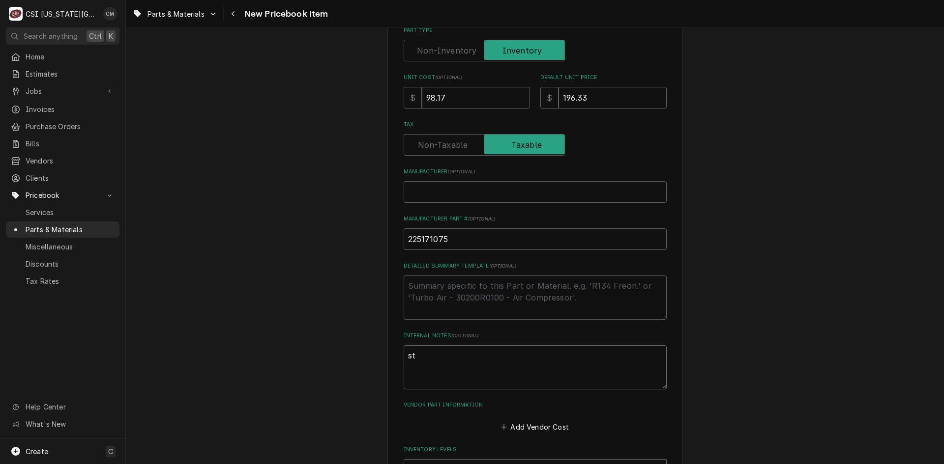
type textarea "ste"
type textarea "x"
type textarea "stev"
type textarea "x"
type textarea "steve"
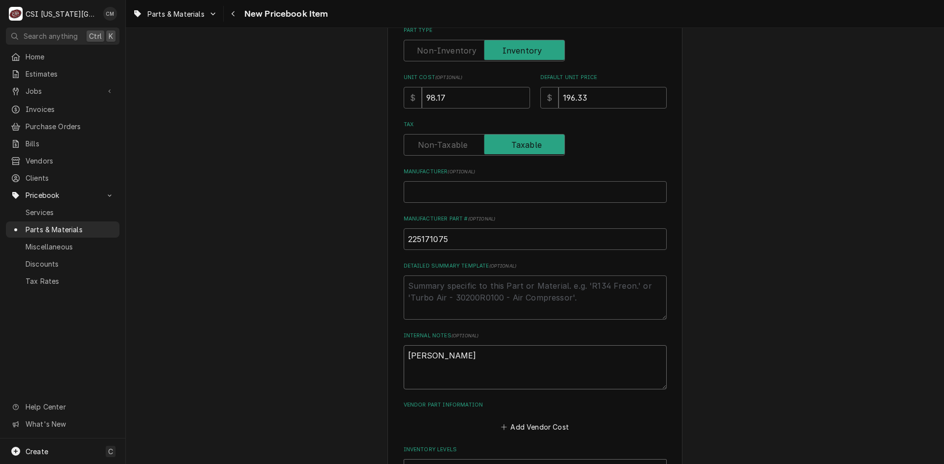
type textarea "x"
type textarea "steve"
type textarea "x"
type textarea "steve E"
click at [408, 354] on textarea "steve E" at bounding box center [535, 368] width 263 height 44
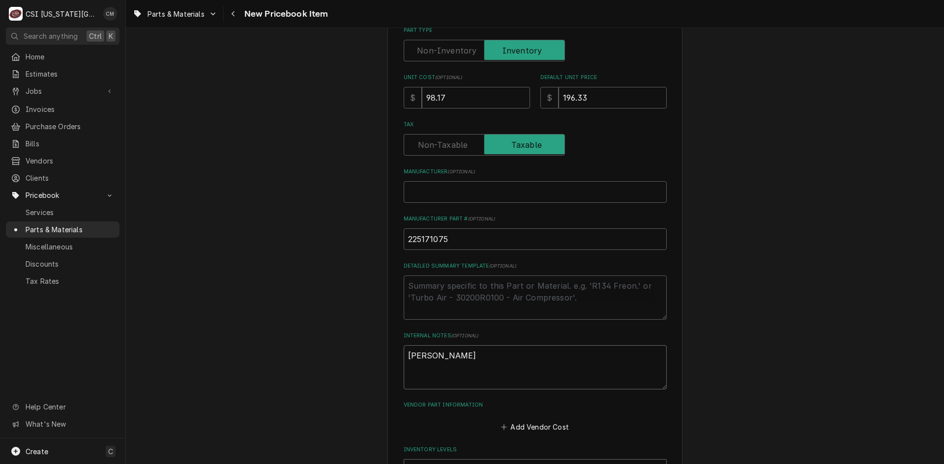
type textarea "x"
type textarea "teve E"
type textarea "x"
type textarea "Steve E"
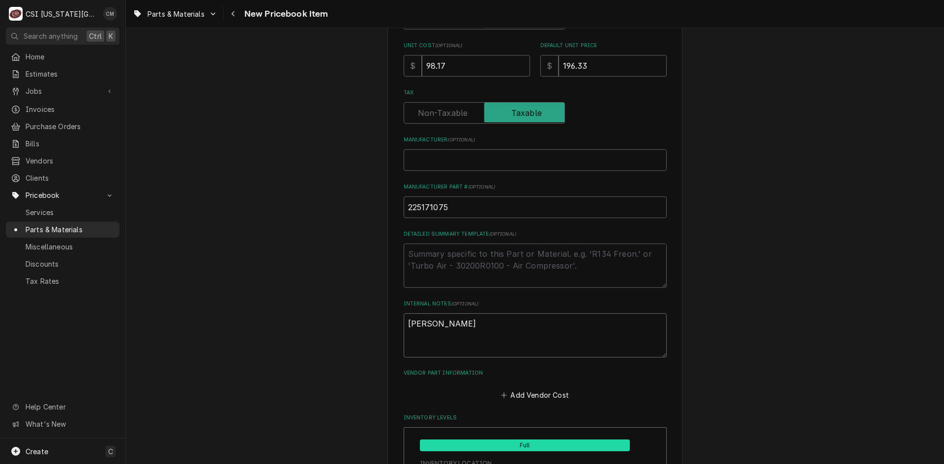
scroll to position [344, 0]
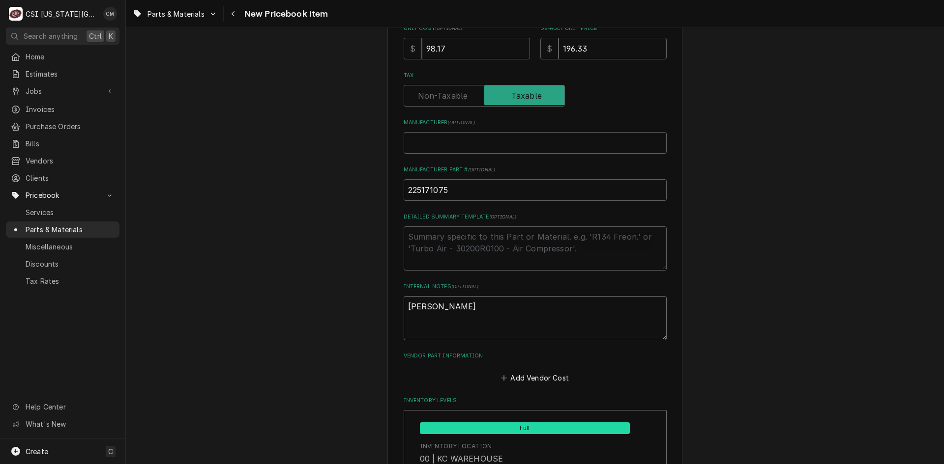
click at [467, 306] on textarea "Steve E" at bounding box center [535, 318] width 263 height 44
drag, startPoint x: 467, startPoint y: 306, endPoint x: 380, endPoint y: 302, distance: 87.6
type textarea "x"
click at [435, 241] on textarea "Detailed Summary Template ( optional )" at bounding box center [535, 249] width 263 height 44
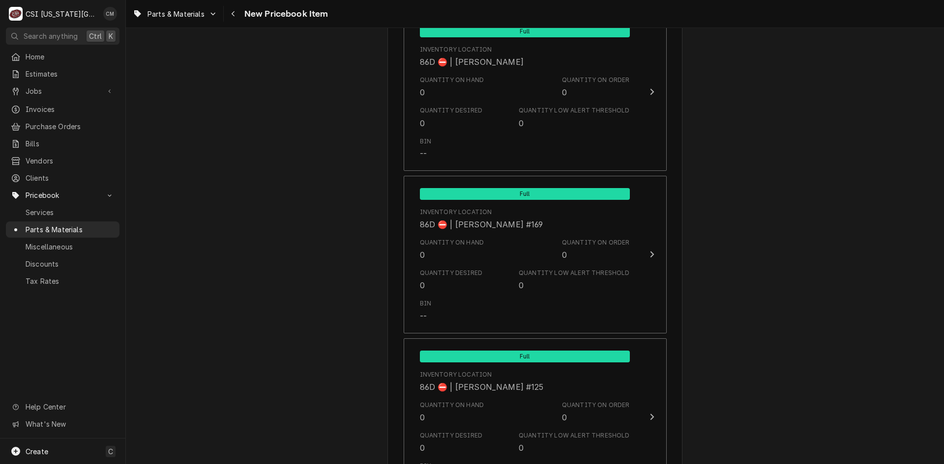
scroll to position [9454, 0]
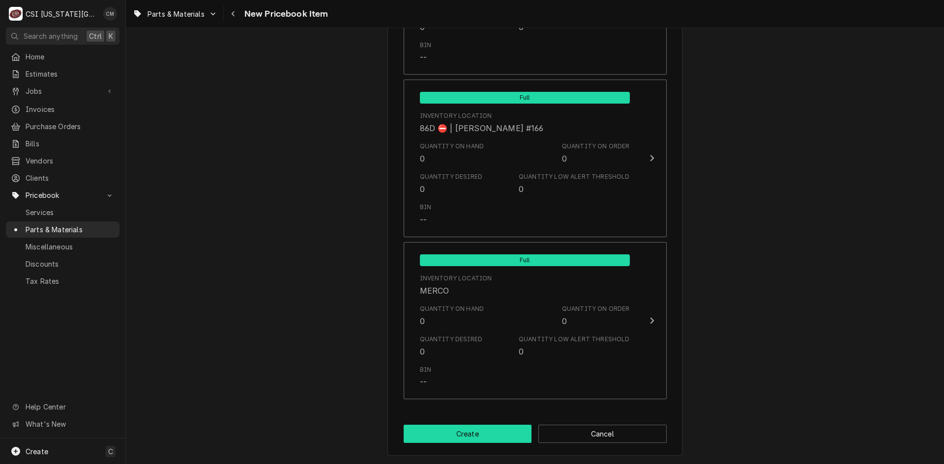
click at [495, 437] on button "Create" at bounding box center [468, 434] width 128 height 18
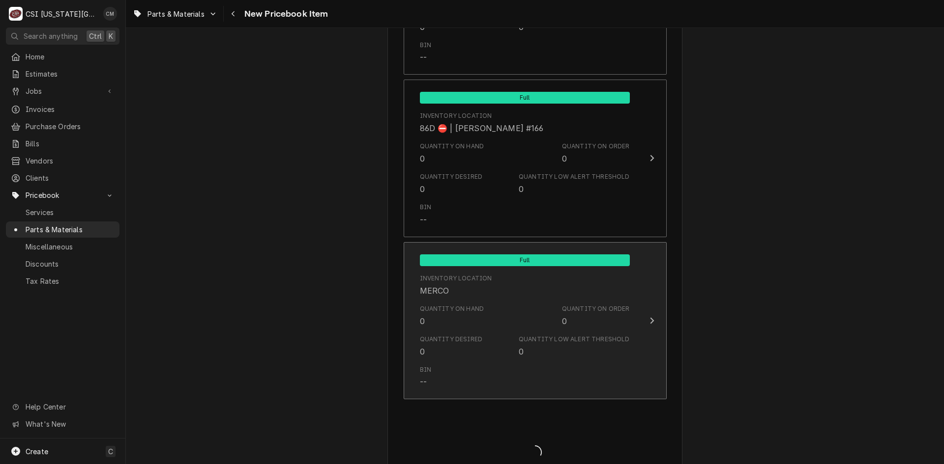
type textarea "x"
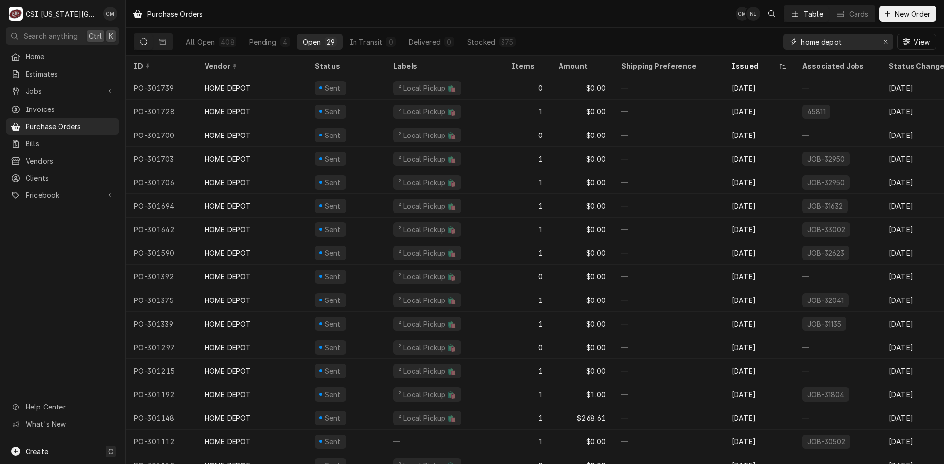
drag, startPoint x: 849, startPoint y: 42, endPoint x: 764, endPoint y: 38, distance: 85.1
click at [764, 38] on div "All Open 408 Pending 4 Open 29 In Transit 0 Delivered 0 Stocked 375 home depot …" at bounding box center [535, 42] width 802 height 28
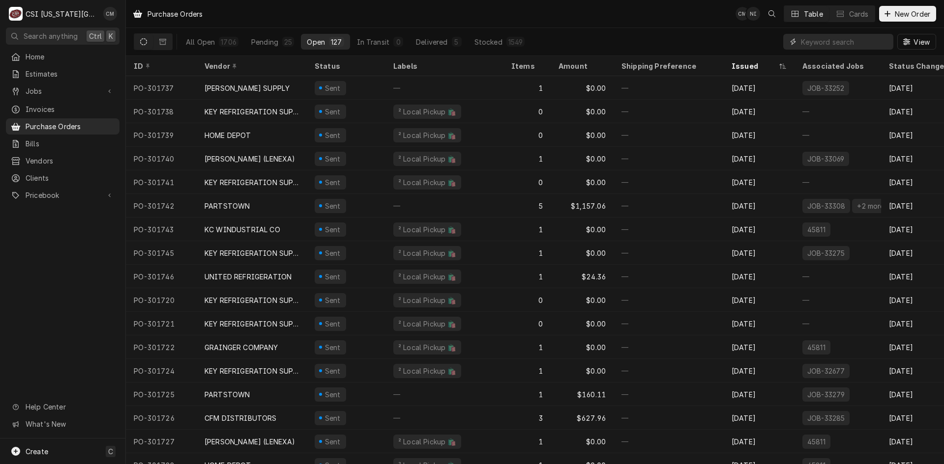
click at [834, 43] on input "Dynamic Content Wrapper" at bounding box center [844, 42] width 87 height 16
click at [823, 40] on input "Dynamic Content Wrapper" at bounding box center [844, 42] width 87 height 16
paste input "225171075"
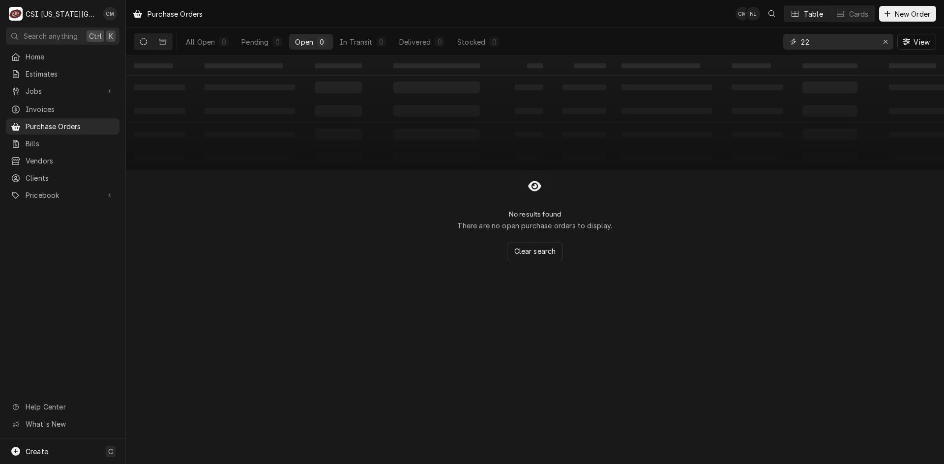
type input "2"
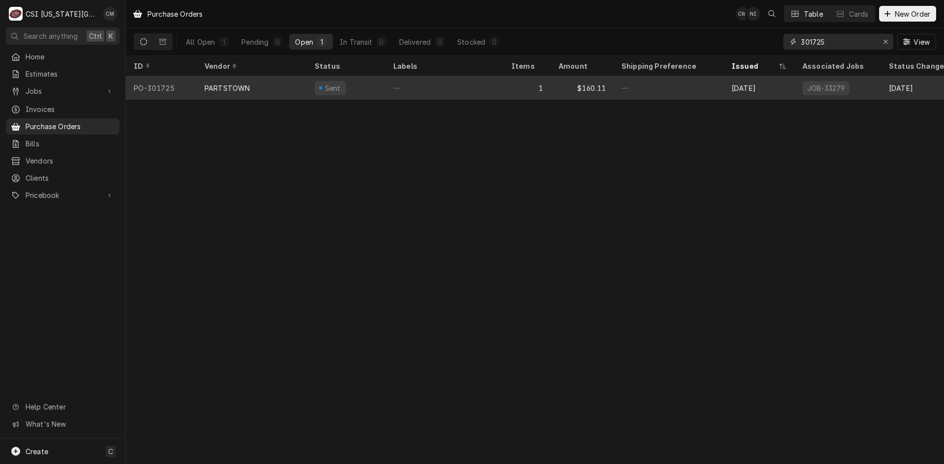
type input "301725"
click at [699, 86] on div "—" at bounding box center [668, 88] width 110 height 24
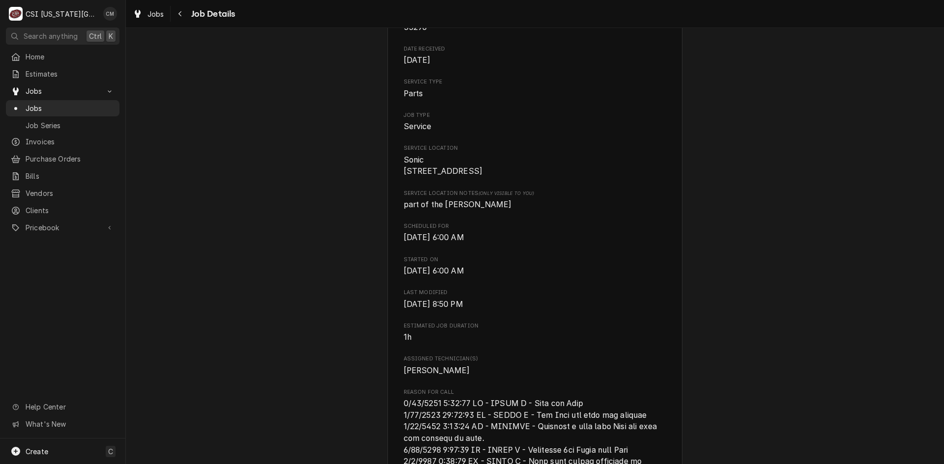
scroll to position [49, 0]
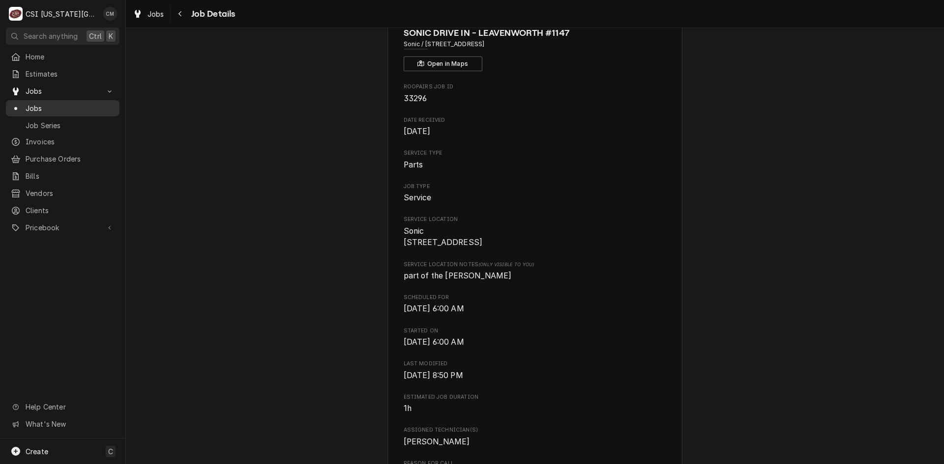
click at [85, 104] on span "Jobs" at bounding box center [70, 108] width 89 height 10
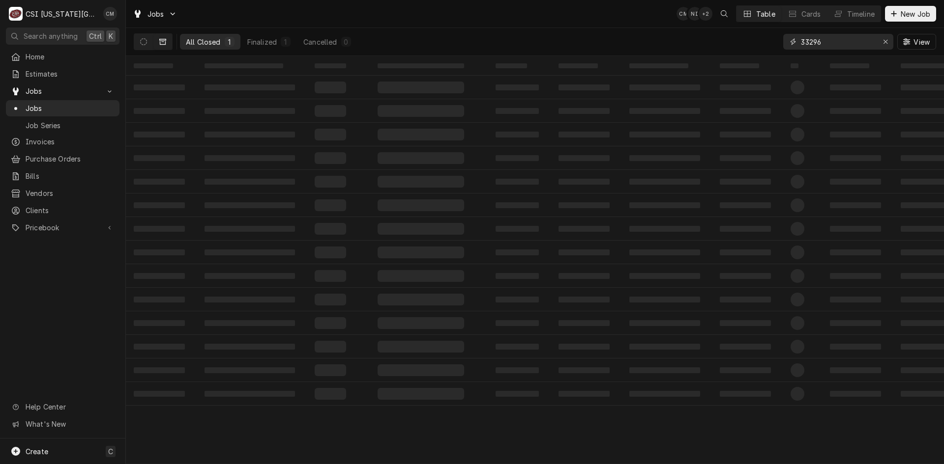
click at [837, 43] on input "33296" at bounding box center [838, 42] width 74 height 16
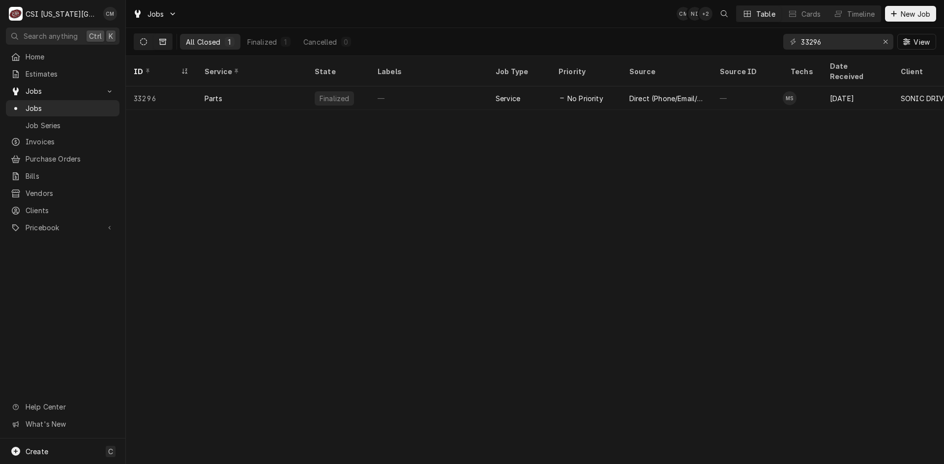
click at [145, 40] on icon "Dynamic Content Wrapper" at bounding box center [143, 41] width 7 height 7
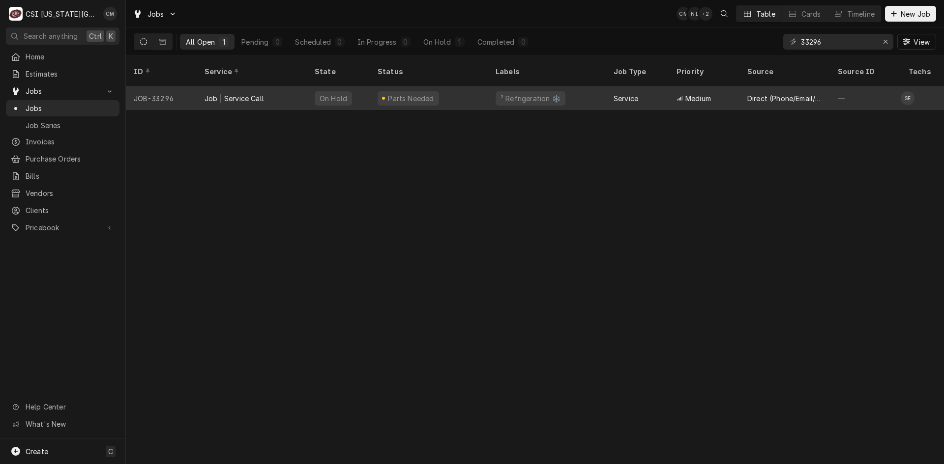
click at [460, 87] on div "Parts Needed" at bounding box center [429, 99] width 118 height 24
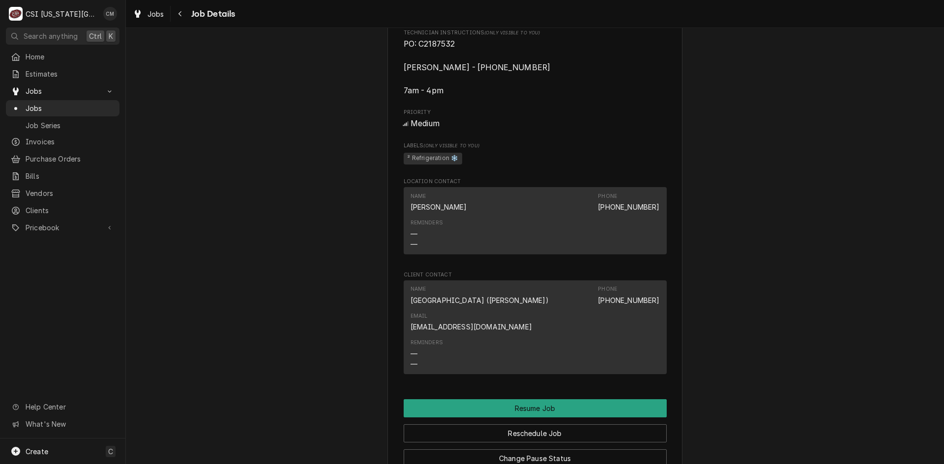
scroll to position [1081, 0]
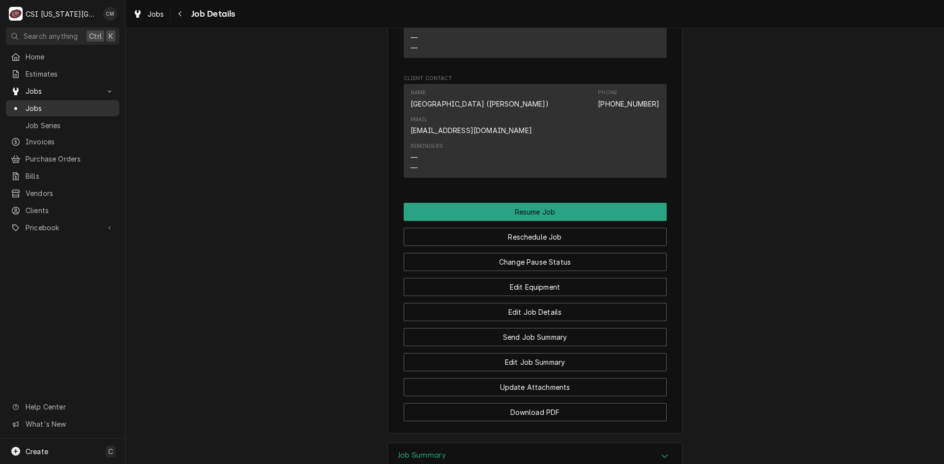
click at [78, 105] on span "Jobs" at bounding box center [70, 108] width 89 height 10
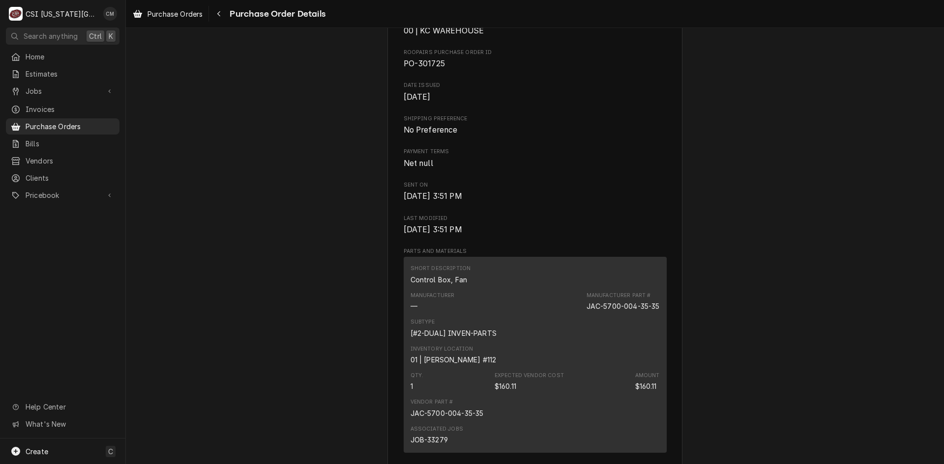
scroll to position [159, 0]
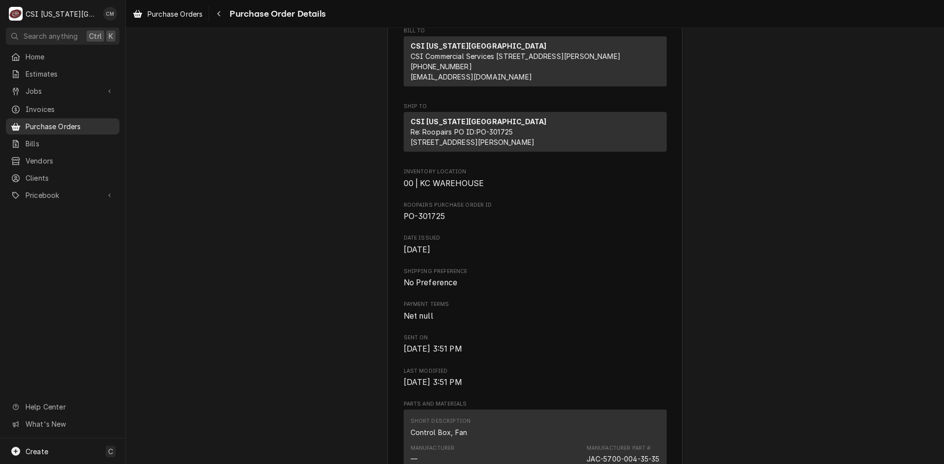
click at [59, 121] on span "Purchase Orders" at bounding box center [70, 126] width 89 height 10
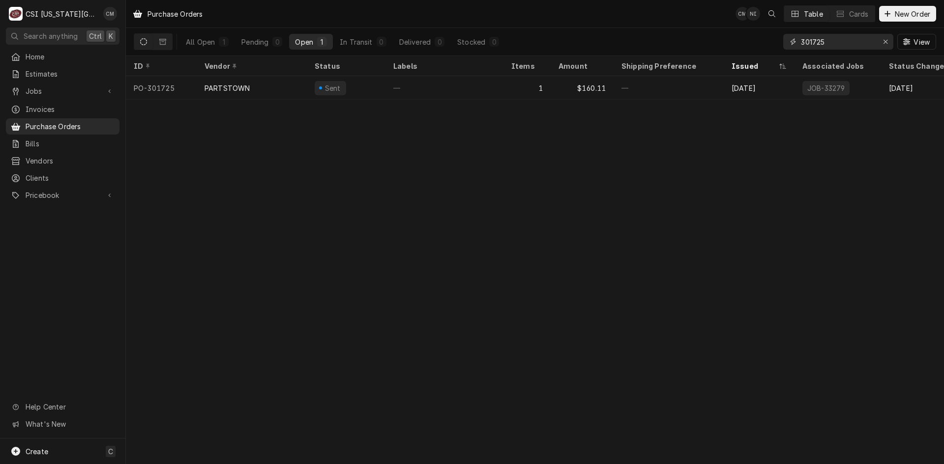
drag, startPoint x: 834, startPoint y: 41, endPoint x: 746, endPoint y: 48, distance: 88.3
click at [746, 48] on div "All Open 1 Pending 0 Open 1 In Transit 0 Delivered 0 Stocked 0 301725 View" at bounding box center [535, 42] width 802 height 28
click at [830, 39] on input "301725" at bounding box center [838, 42] width 74 height 16
type input "3"
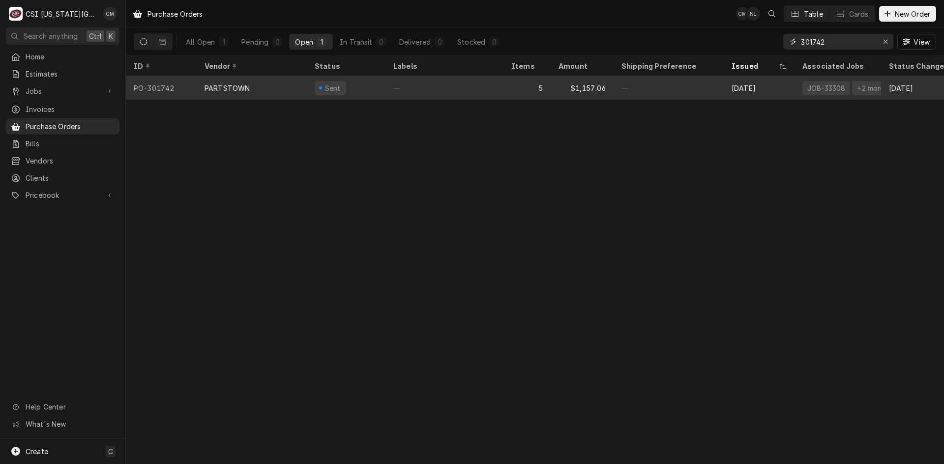
type input "301742"
click at [492, 86] on div "—" at bounding box center [444, 88] width 118 height 24
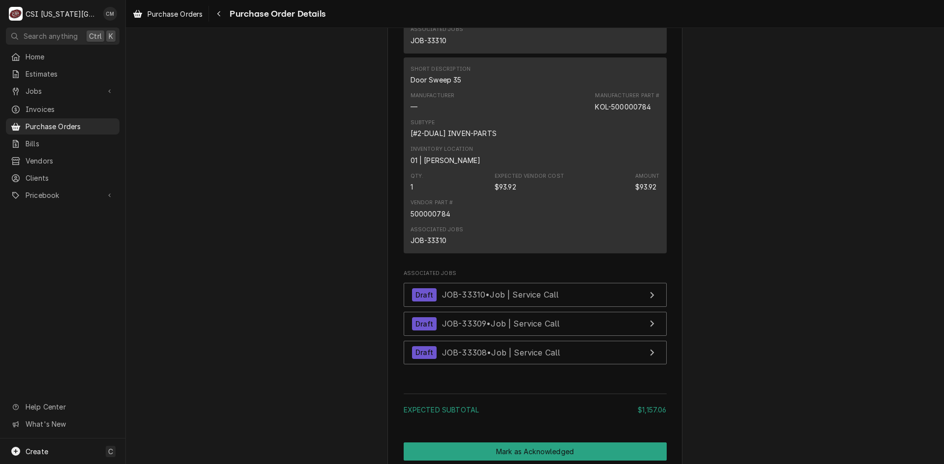
scroll to position [1509, 0]
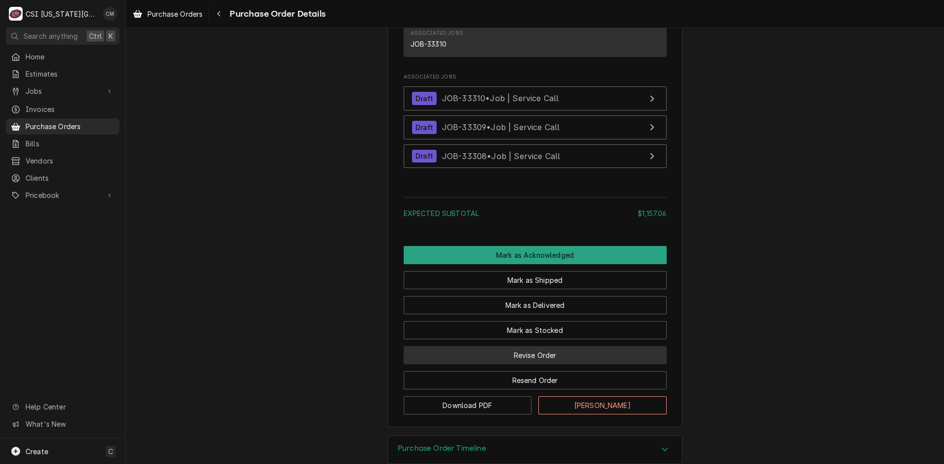
click at [551, 365] on button "Revise Order" at bounding box center [535, 356] width 263 height 18
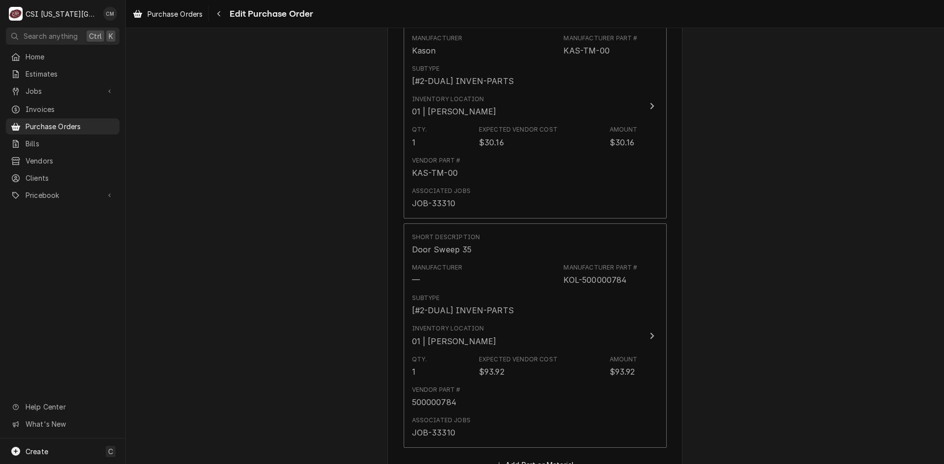
scroll to position [1411, 0]
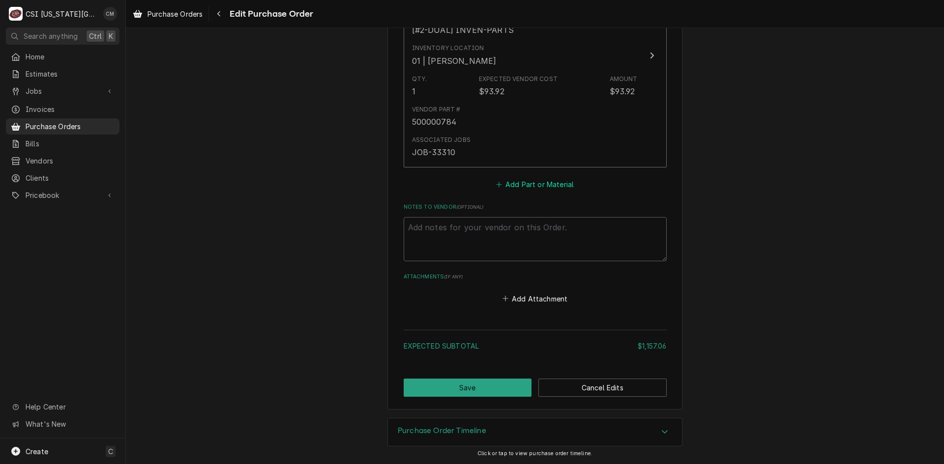
click at [543, 187] on button "Add Part or Material" at bounding box center [534, 185] width 81 height 14
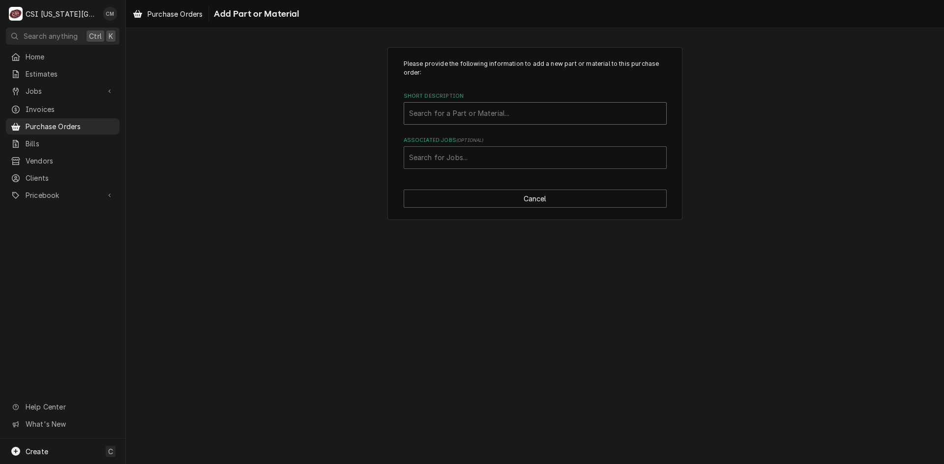
click at [504, 114] on div "Short Description" at bounding box center [535, 114] width 252 height 18
click at [522, 159] on div "Associated Jobs" at bounding box center [535, 158] width 252 height 18
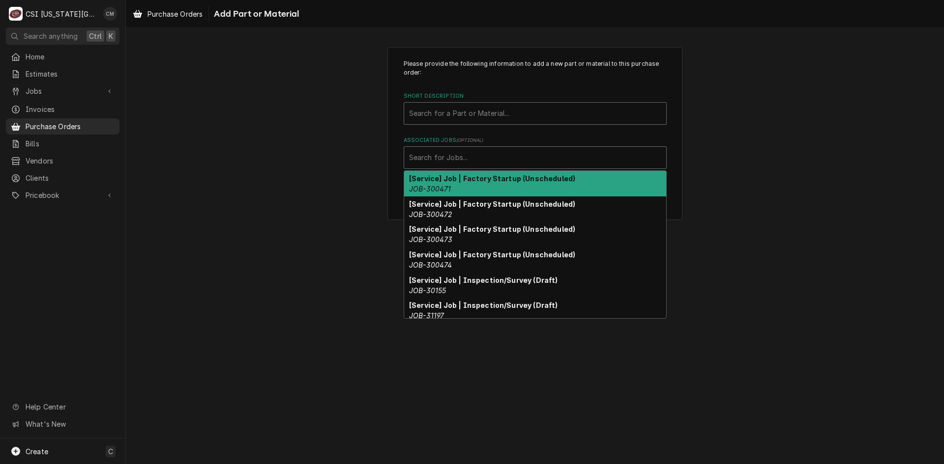
click at [502, 113] on div "Short Description" at bounding box center [535, 114] width 252 height 18
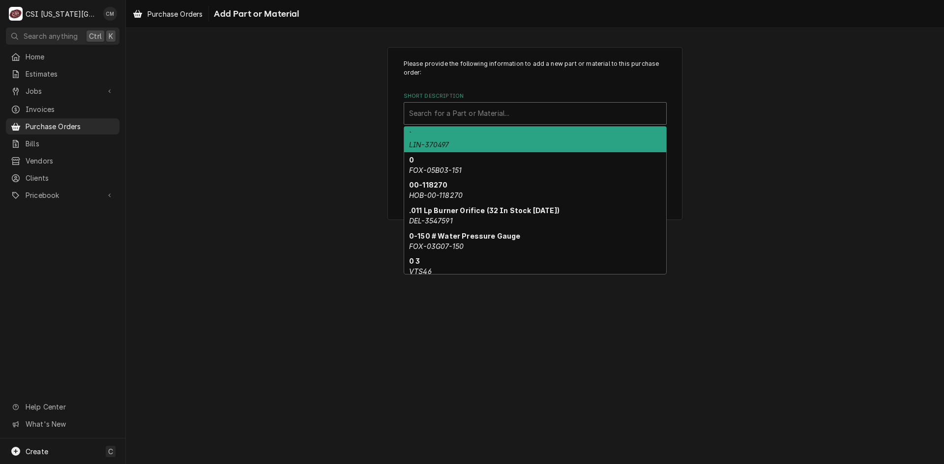
paste input "225171075"
type input "225171075"
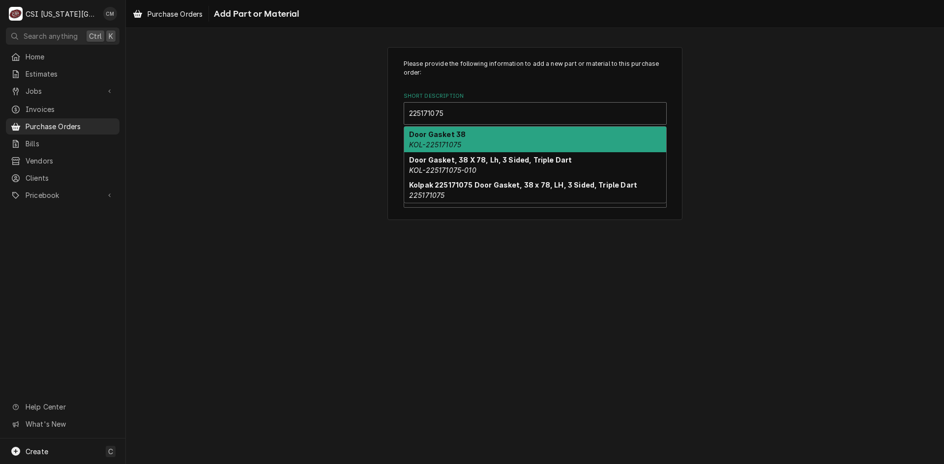
click at [551, 142] on div "Door Gasket 38 KOL-225171075" at bounding box center [535, 140] width 262 height 26
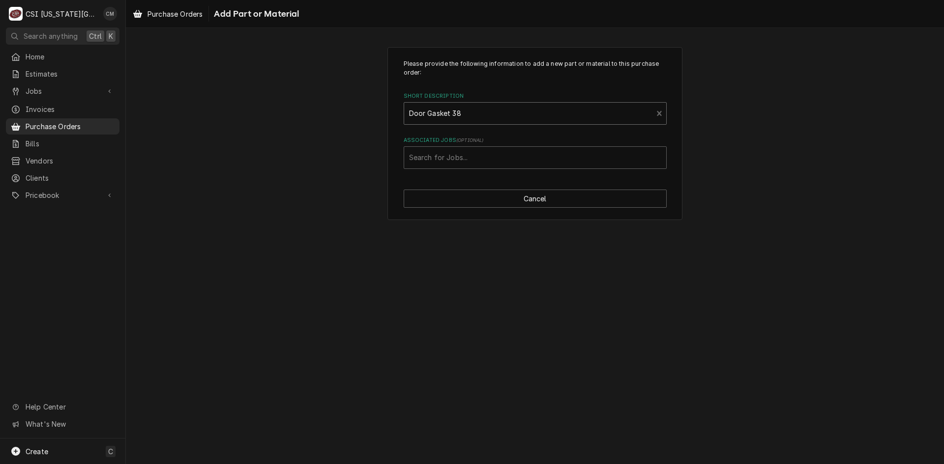
type textarea "x"
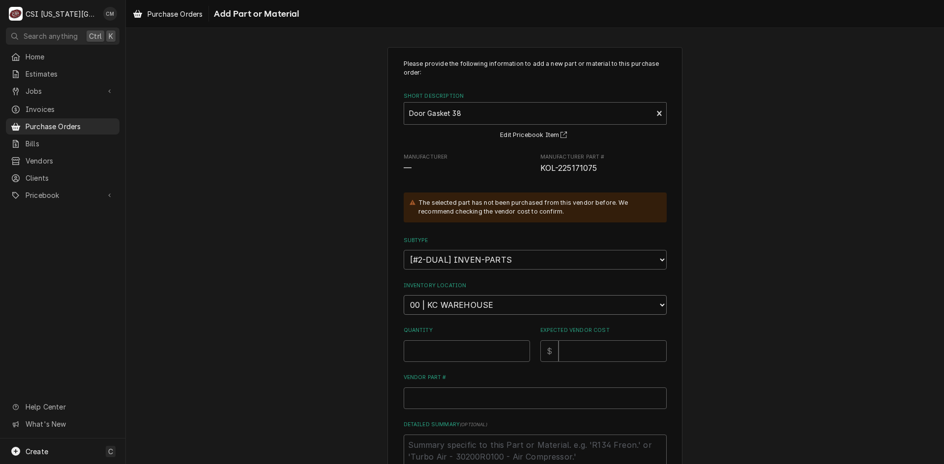
click at [549, 314] on select "Choose a location... 00 | KC WAREHOUSE 00 | MAIN WAREHOUSE 01 | BRIAN BREAZIER …" at bounding box center [535, 305] width 263 height 20
select select "2793"
click at [404, 295] on select "Choose a location... 00 | KC WAREHOUSE 00 | MAIN WAREHOUSE 01 | BRIAN BREAZIER …" at bounding box center [535, 305] width 263 height 20
click at [498, 345] on input "Quantity" at bounding box center [467, 352] width 126 height 22
type textarea "x"
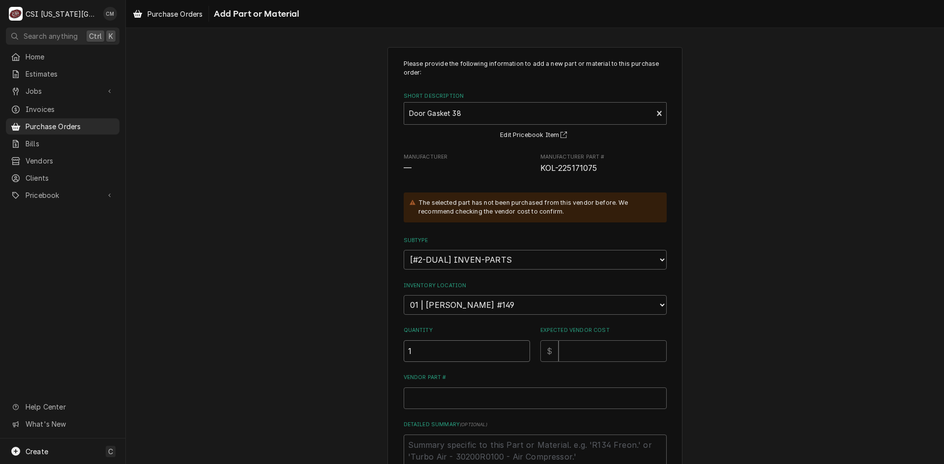
type input "1"
click at [616, 353] on input "Expected Vendor Cost" at bounding box center [612, 352] width 108 height 22
type textarea "x"
type input "9"
type textarea "x"
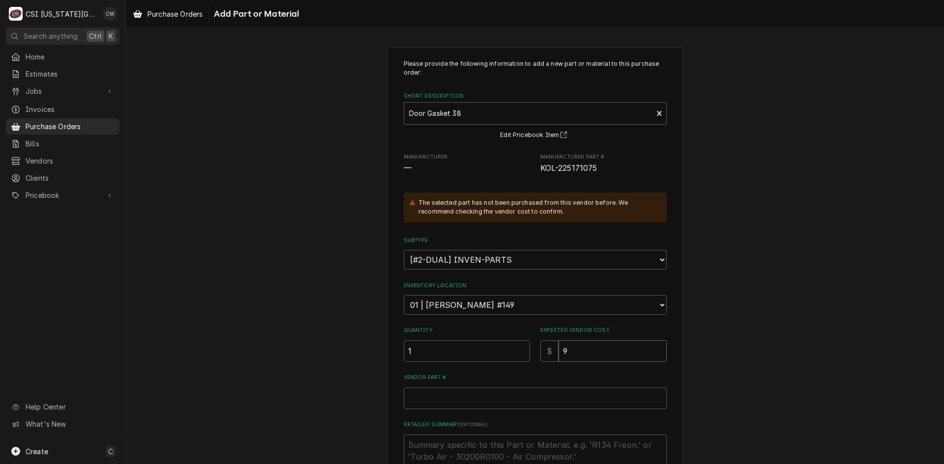
type input "98"
type textarea "x"
type input "98.1"
type textarea "x"
type input "98.17"
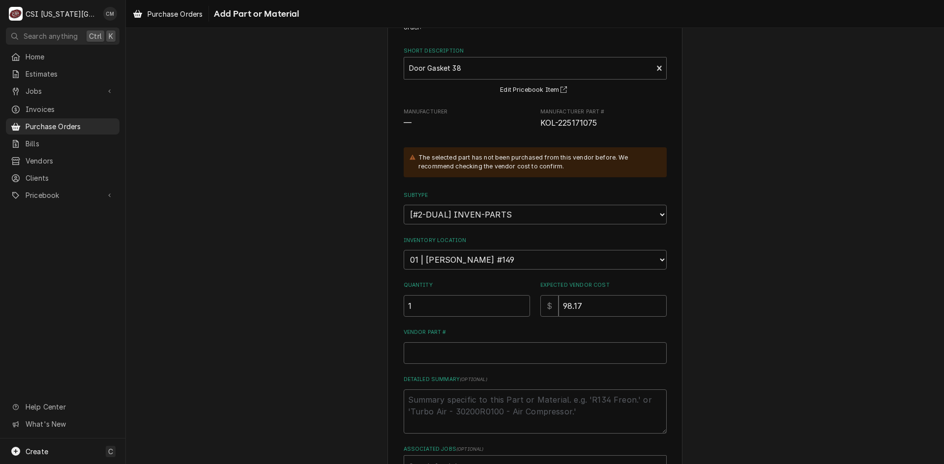
scroll to position [98, 0]
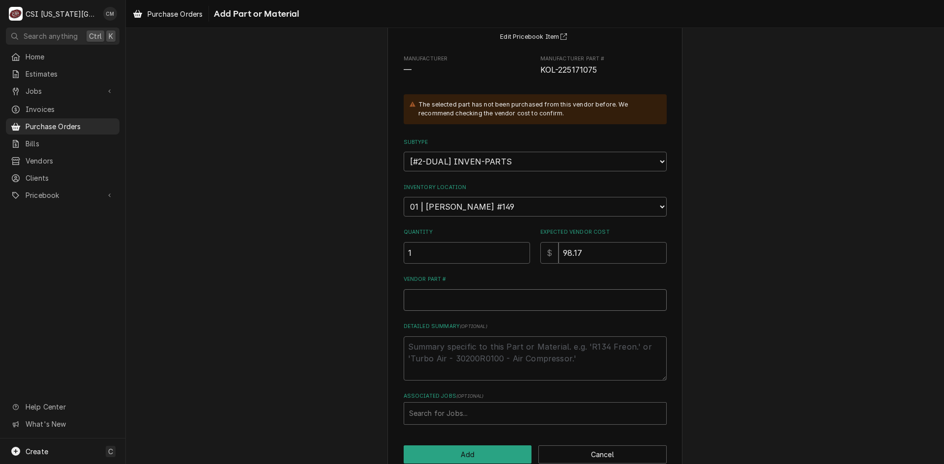
click at [487, 297] on input "Vendor Part #" at bounding box center [535, 301] width 263 height 22
paste input "225171075"
type textarea "x"
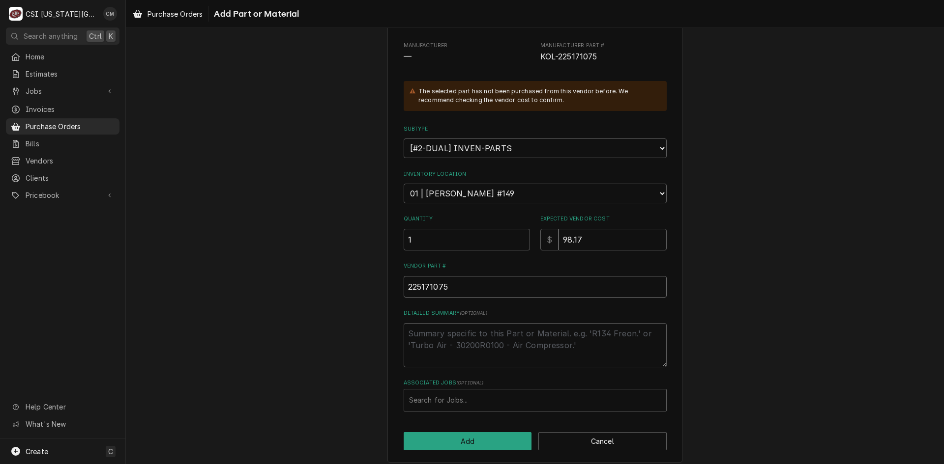
scroll to position [119, 0]
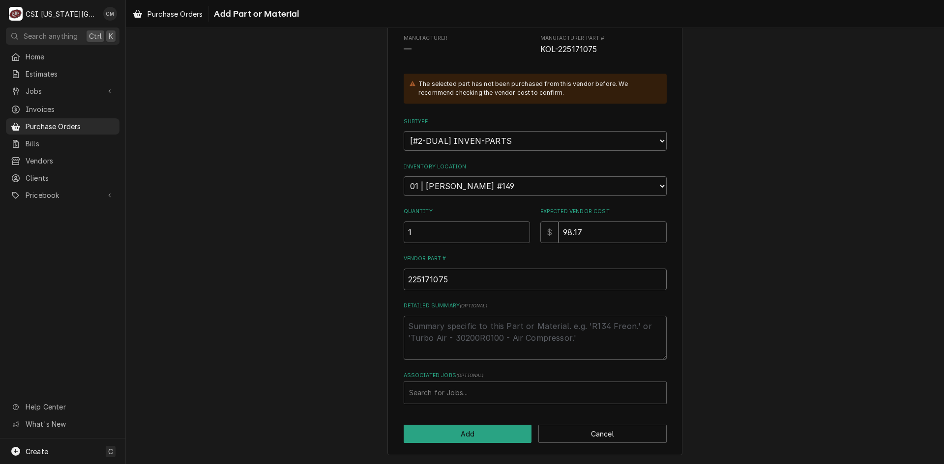
type input "225171075"
click at [469, 331] on textarea "Detailed Summary ( optional )" at bounding box center [535, 338] width 263 height 44
type textarea "x"
type textarea "o"
type textarea "x"
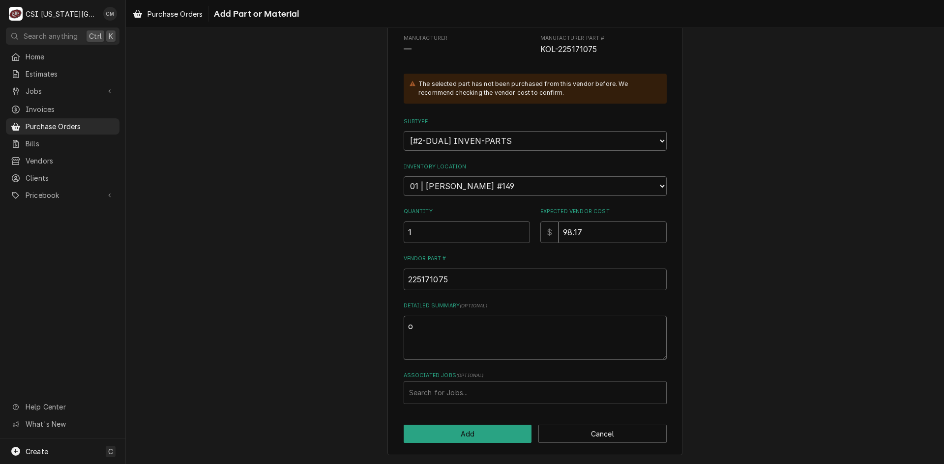
type textarea "on"
type textarea "x"
type textarea "on"
type textarea "x"
type textarea "on"
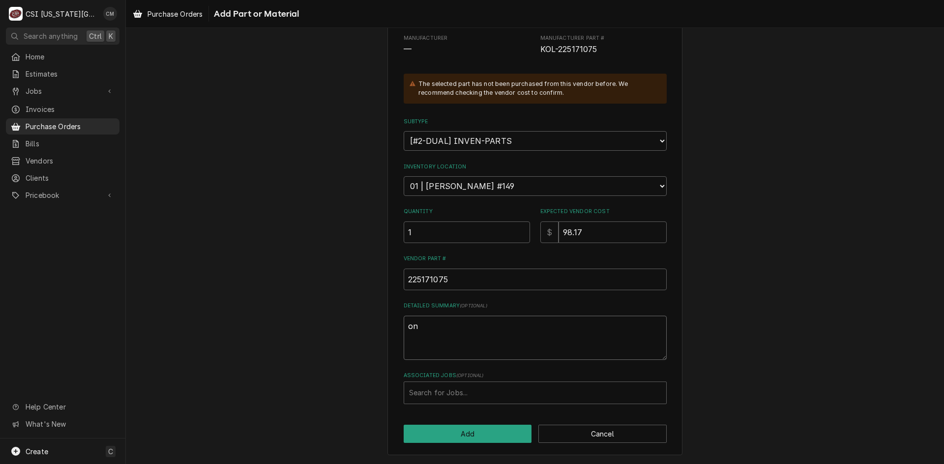
type textarea "x"
type textarea "o"
type textarea "x"
type textarea "b"
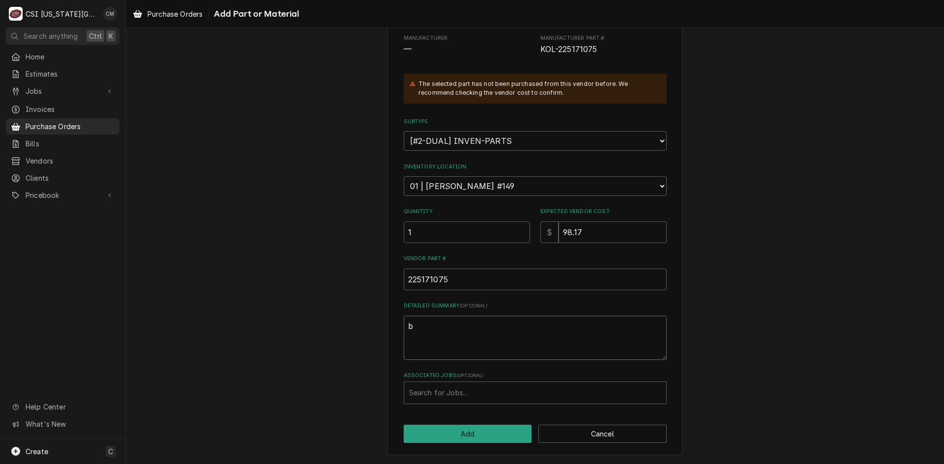
type textarea "x"
type textarea "ba"
type textarea "x"
type textarea "bac"
type textarea "x"
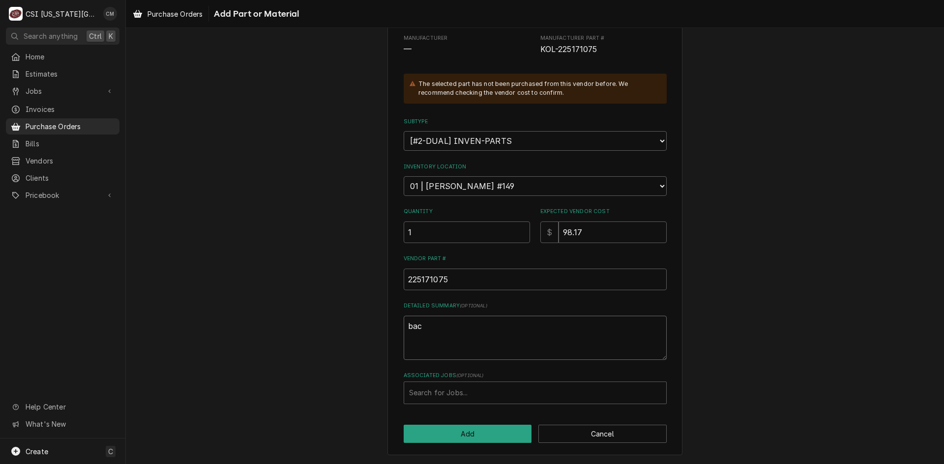
type textarea "back"
type textarea "x"
type textarea "back"
type textarea "x"
type textarea "back o"
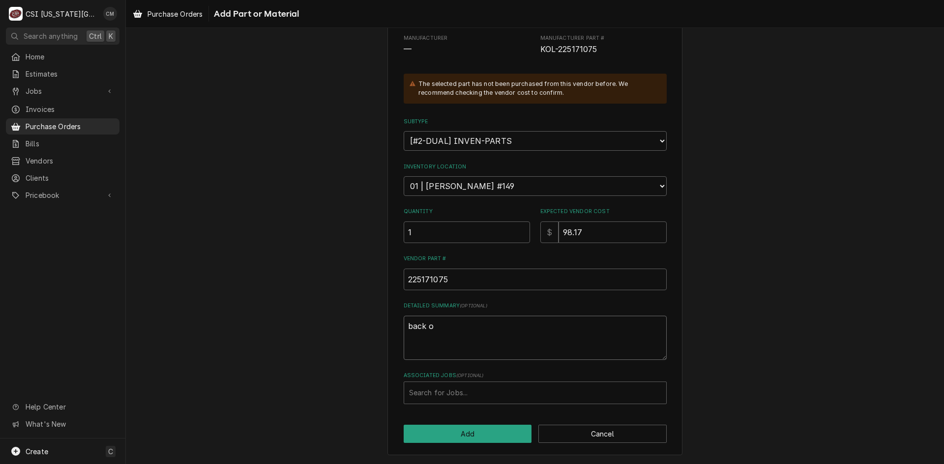
type textarea "x"
type textarea "back or"
type textarea "x"
type textarea "back ord"
type textarea "x"
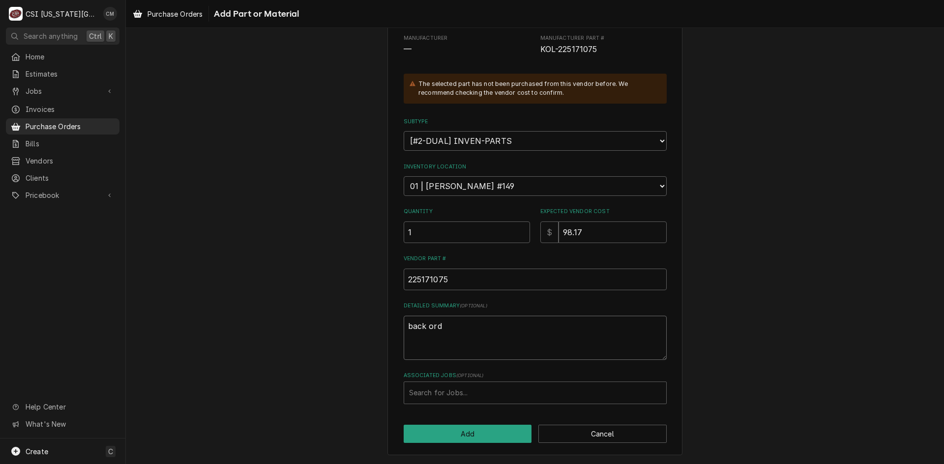
type textarea "back orde"
type textarea "x"
type textarea "back order"
type textarea "x"
type textarea "back ordere"
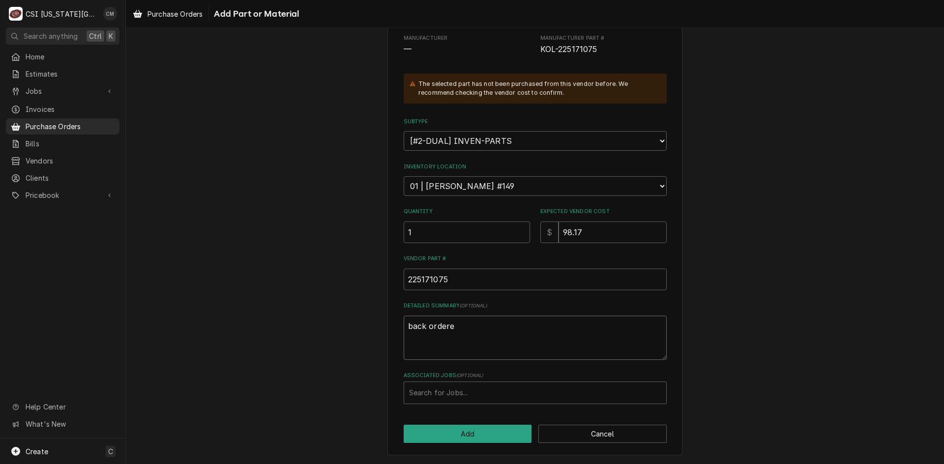
type textarea "x"
type textarea "back ordered"
type textarea "x"
type textarea "back ordered"
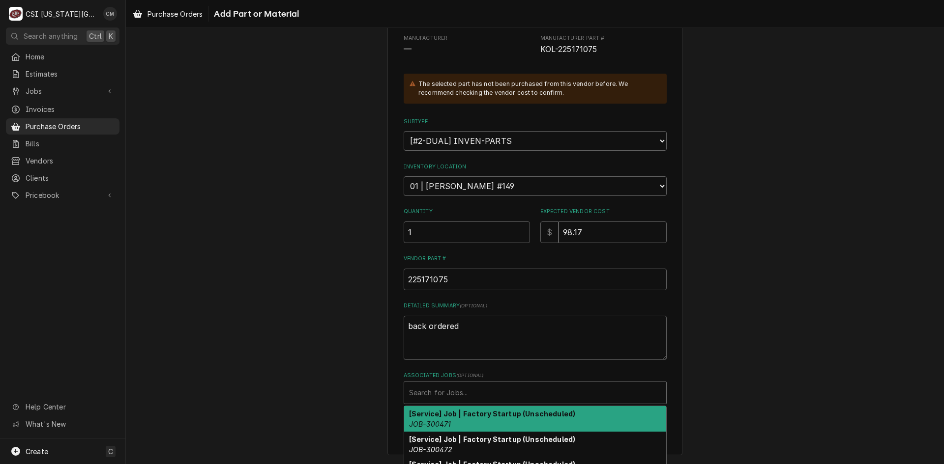
click at [459, 397] on div "Associated Jobs" at bounding box center [535, 393] width 252 height 18
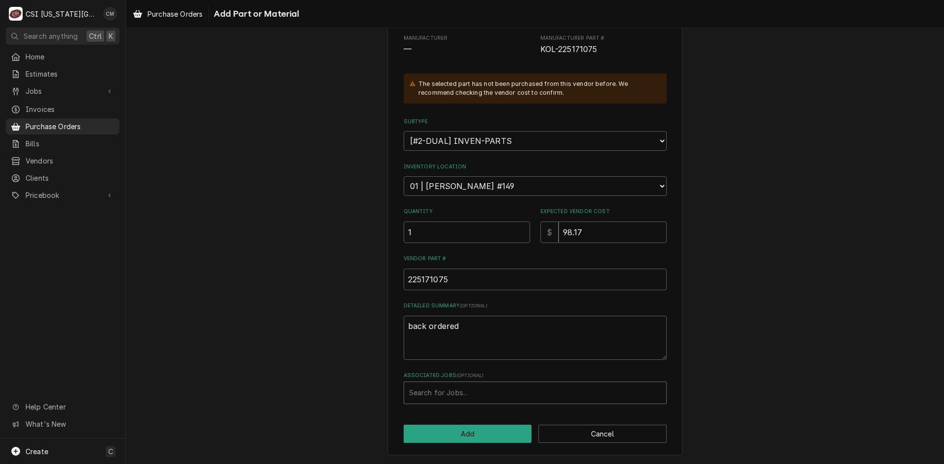
click at [445, 391] on div "Associated Jobs" at bounding box center [535, 393] width 252 height 18
click at [440, 392] on div "Associated Jobs" at bounding box center [535, 393] width 252 height 18
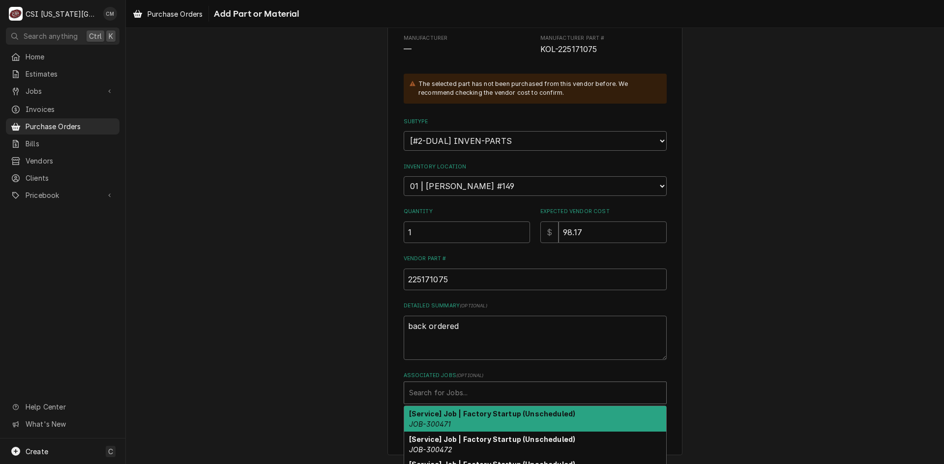
click at [440, 392] on div "Associated Jobs" at bounding box center [535, 393] width 252 height 18
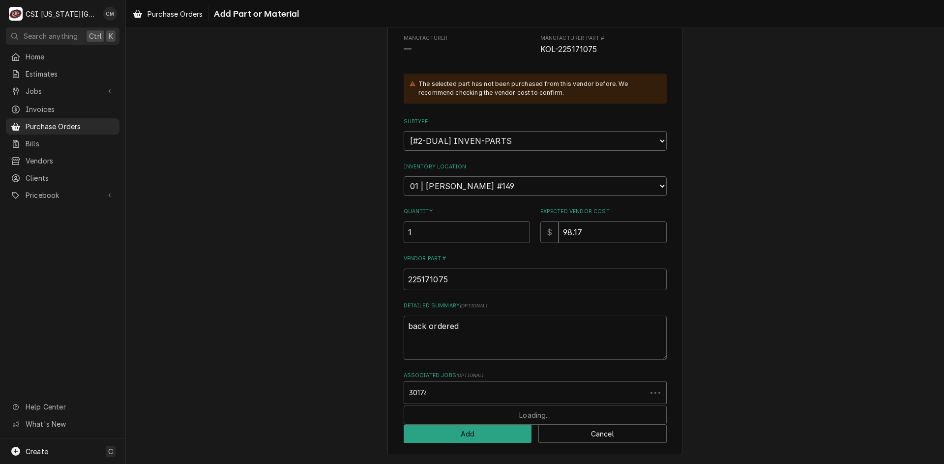
type input "301742"
click at [482, 396] on div "Associated Jobs" at bounding box center [535, 393] width 252 height 18
type textarea "x"
type input "33296"
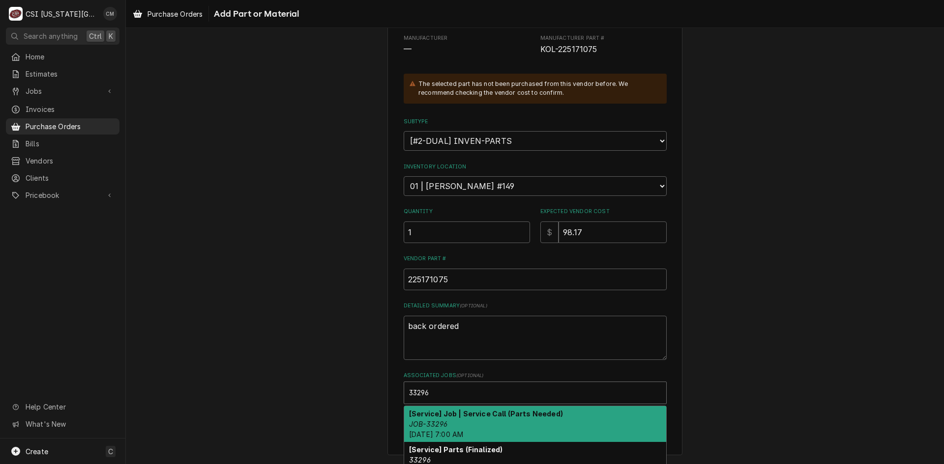
click at [499, 420] on div "[Service] Job | Service Call (Parts Needed) JOB-33296 Wed, Oct 8th, 2025 - 7:00…" at bounding box center [535, 424] width 262 height 36
type textarea "x"
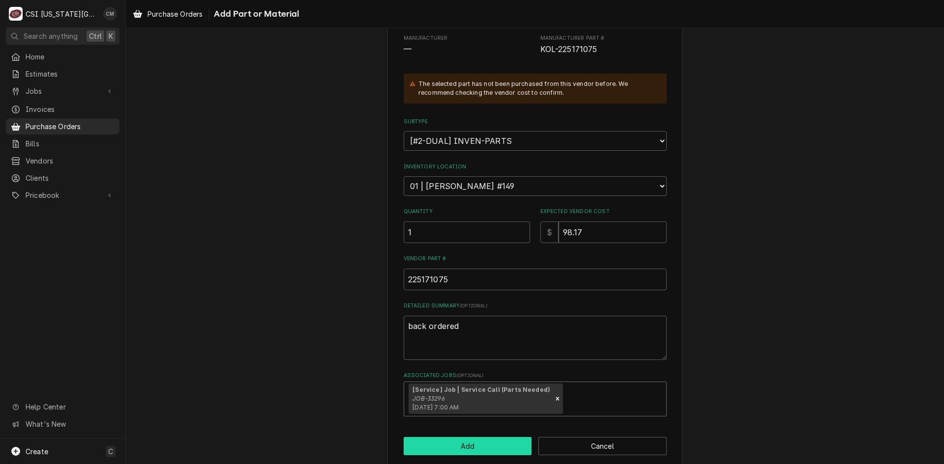
click at [492, 447] on button "Add" at bounding box center [468, 446] width 128 height 18
type textarea "x"
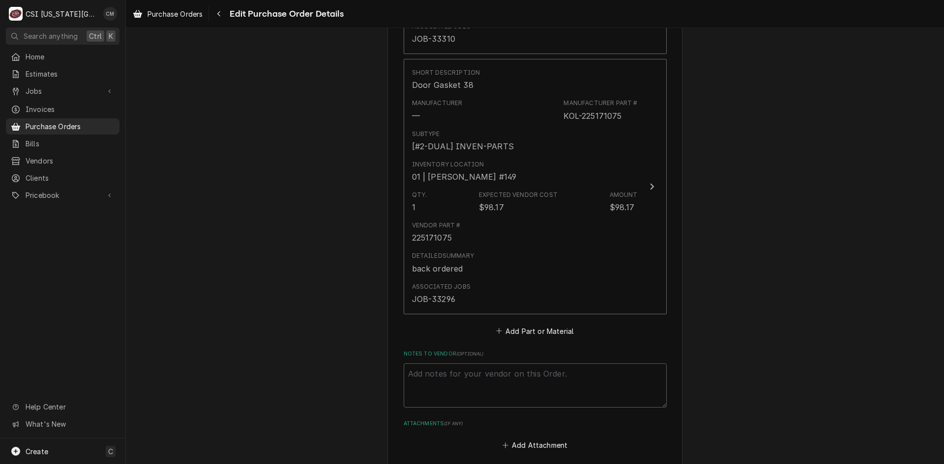
scroll to position [1524, 0]
click at [545, 330] on button "Add Part or Material" at bounding box center [534, 332] width 81 height 14
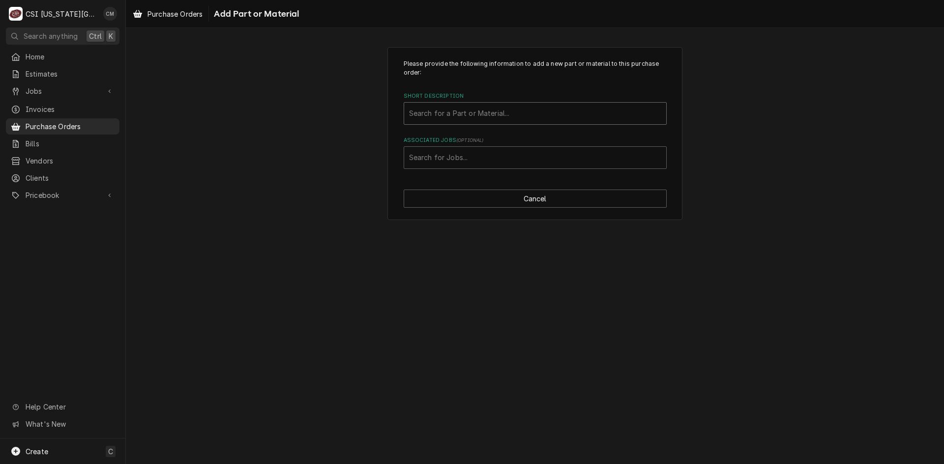
click at [493, 116] on div "Short Description" at bounding box center [535, 114] width 252 height 18
click at [524, 114] on div "Short Description" at bounding box center [535, 114] width 252 height 18
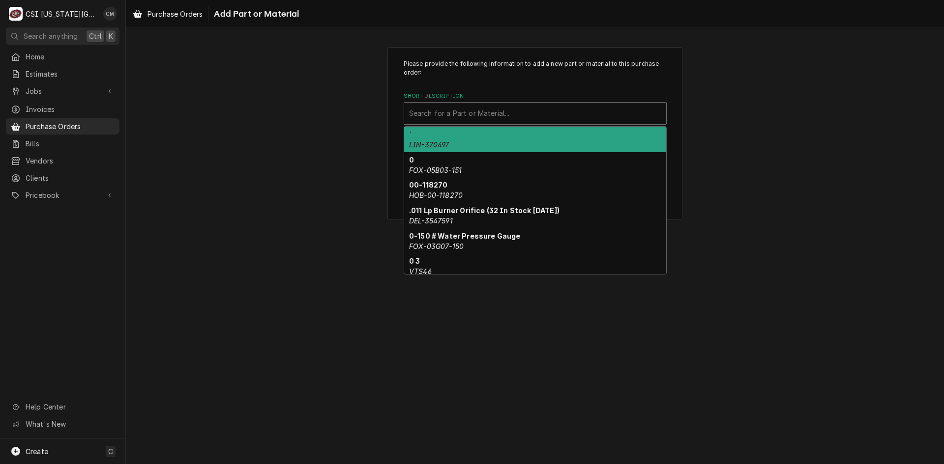
paste input "500002827"
type input "500002827"
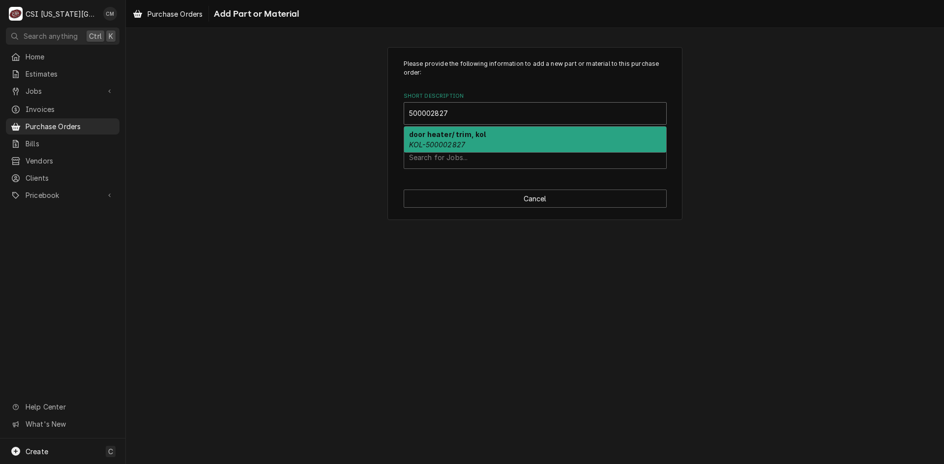
click at [518, 145] on div "door heater/ trim, kol KOL-500002827" at bounding box center [535, 140] width 262 height 26
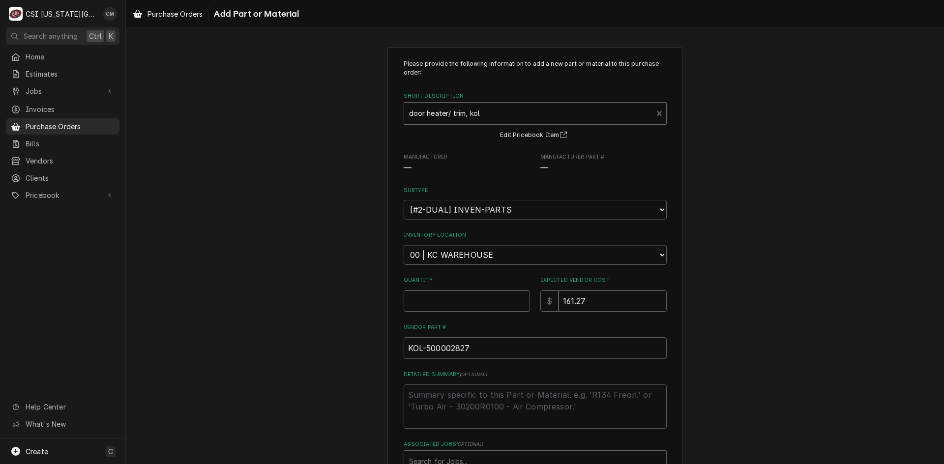
type textarea "x"
click at [560, 262] on select "Choose a location... 00 | KC WAREHOUSE 00 | MAIN WAREHOUSE 01 | BRIAN BREAZIER …" at bounding box center [535, 255] width 263 height 20
select select "2793"
click at [404, 245] on select "Choose a location... 00 | KC WAREHOUSE 00 | MAIN WAREHOUSE 01 | BRIAN BREAZIER …" at bounding box center [535, 255] width 263 height 20
click at [469, 305] on input "Quantity" at bounding box center [467, 301] width 126 height 22
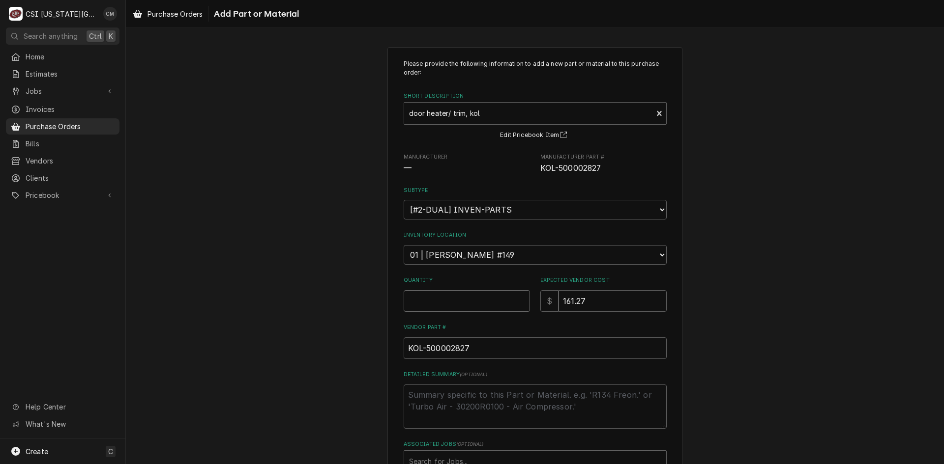
type textarea "x"
type input "1"
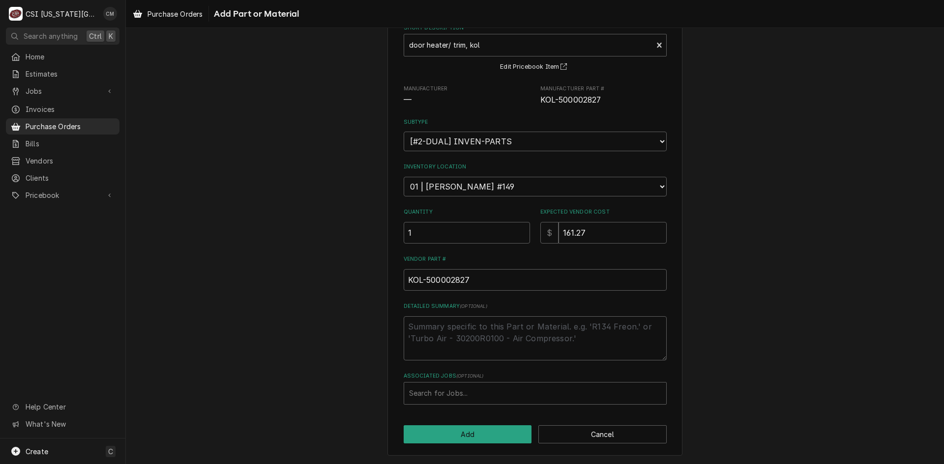
scroll to position [69, 0]
click at [465, 394] on div "Associated Jobs" at bounding box center [535, 393] width 252 height 18
type input "33296"
click at [486, 330] on textarea "Detailed Summary ( optional )" at bounding box center [535, 338] width 263 height 44
click at [495, 390] on div "Associated Jobs" at bounding box center [535, 393] width 252 height 18
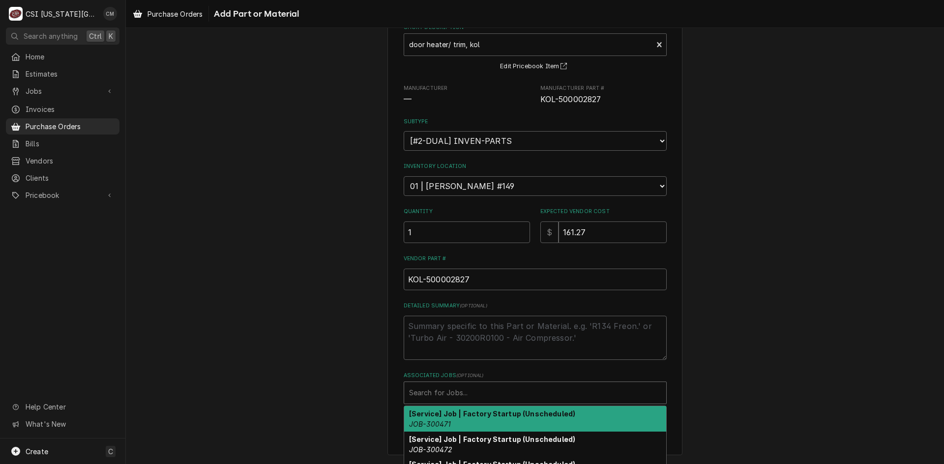
click at [483, 391] on div "Associated Jobs" at bounding box center [535, 393] width 252 height 18
type input "33296"
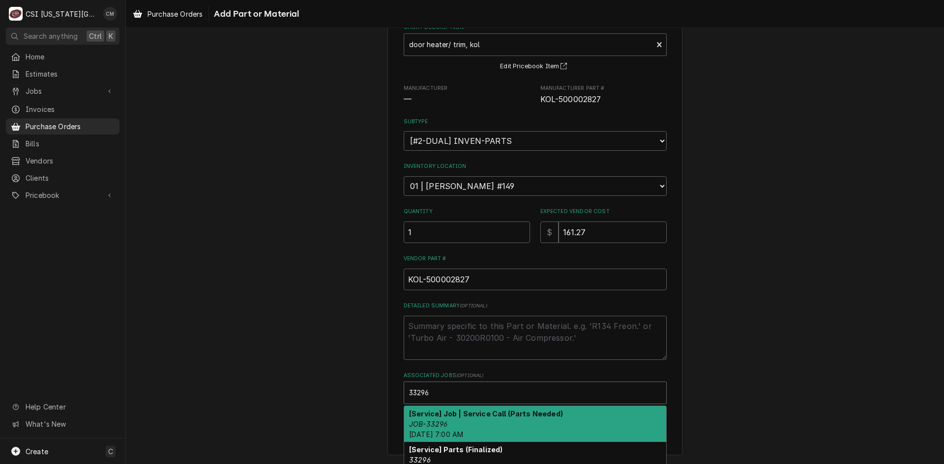
click at [504, 418] on strong "[Service] Job | Service Call (Parts Needed)" at bounding box center [486, 414] width 154 height 8
type textarea "x"
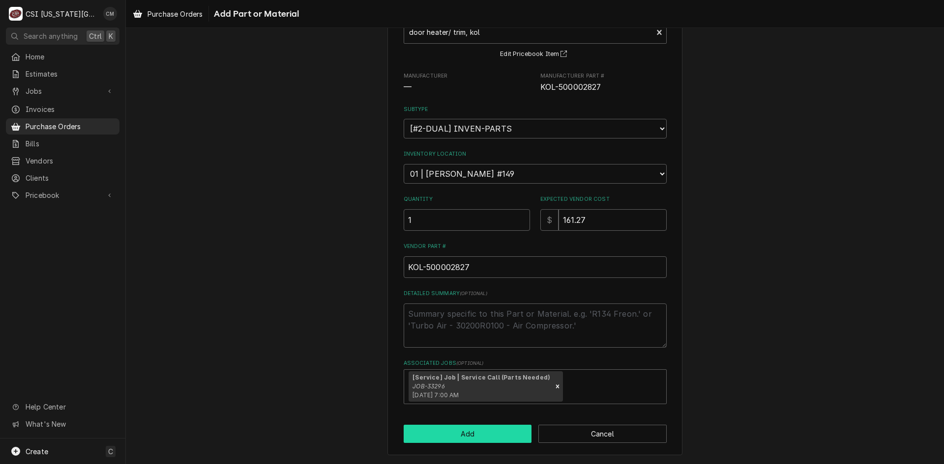
click at [478, 435] on button "Add" at bounding box center [468, 434] width 128 height 18
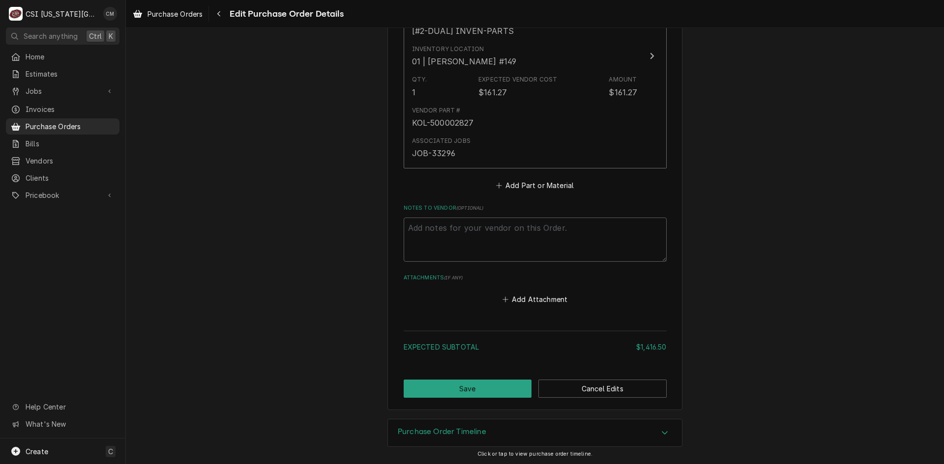
scroll to position [1901, 0]
click at [488, 390] on button "Save" at bounding box center [468, 388] width 128 height 18
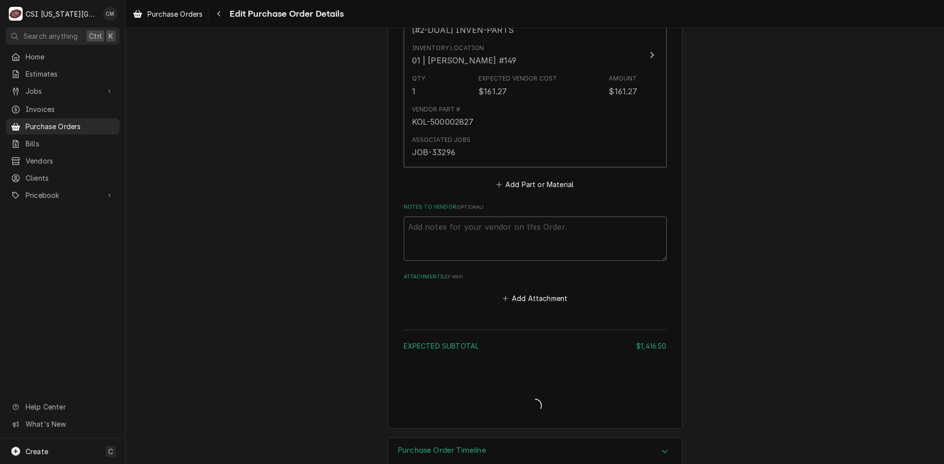
type textarea "x"
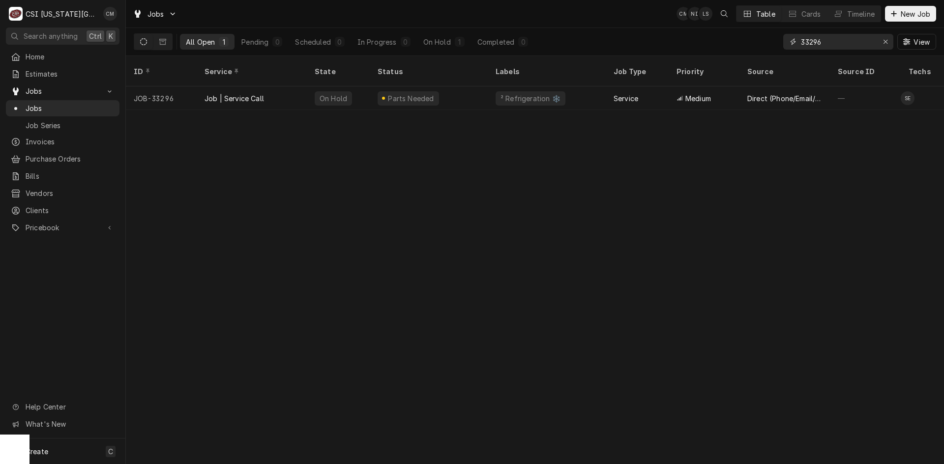
click at [836, 45] on input "33296" at bounding box center [838, 42] width 74 height 16
drag, startPoint x: 836, startPoint y: 41, endPoint x: 747, endPoint y: 39, distance: 88.5
click at [749, 40] on div "All Open 1 Pending 0 Scheduled 0 In Progress 0 On Hold 1 Completed 0 33296 View" at bounding box center [535, 42] width 802 height 28
drag, startPoint x: 834, startPoint y: 44, endPoint x: 765, endPoint y: 43, distance: 68.3
click at [765, 43] on div "All Open 1 Pending 0 Scheduled 0 In Progress 0 On Hold 1 Completed 0 33296 View" at bounding box center [535, 42] width 802 height 28
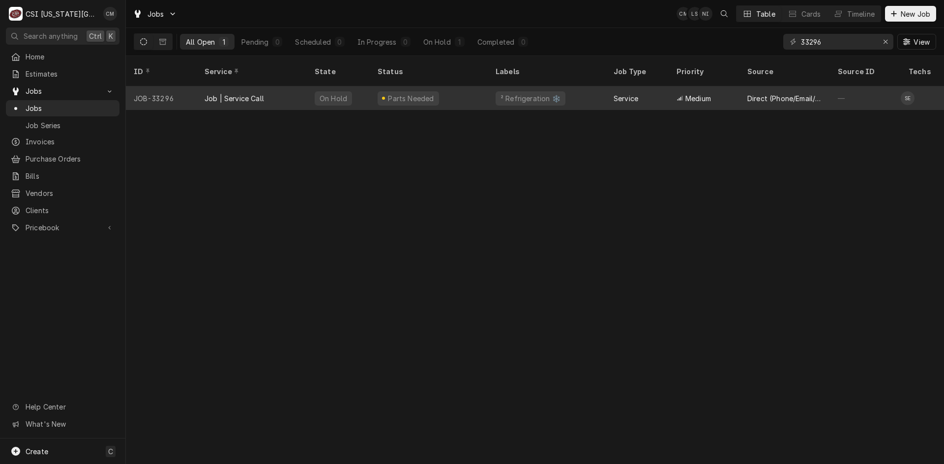
click at [583, 93] on div "² Refrigeration ❄️" at bounding box center [547, 99] width 118 height 24
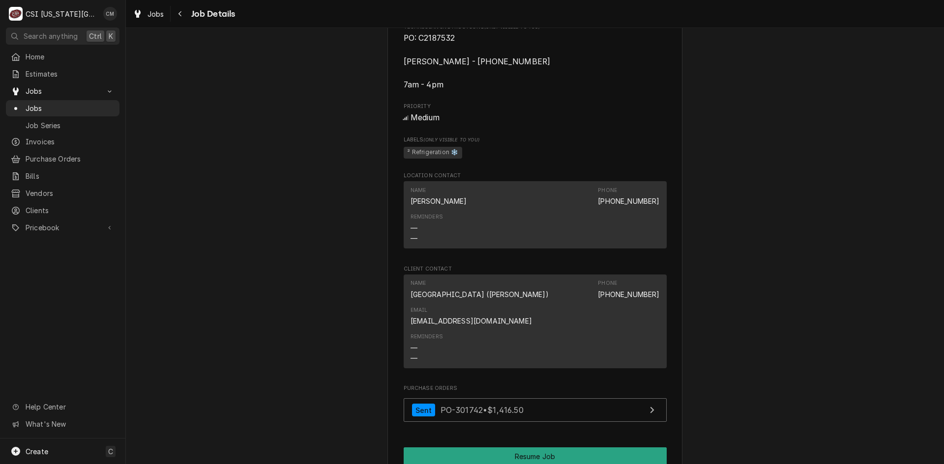
scroll to position [983, 0]
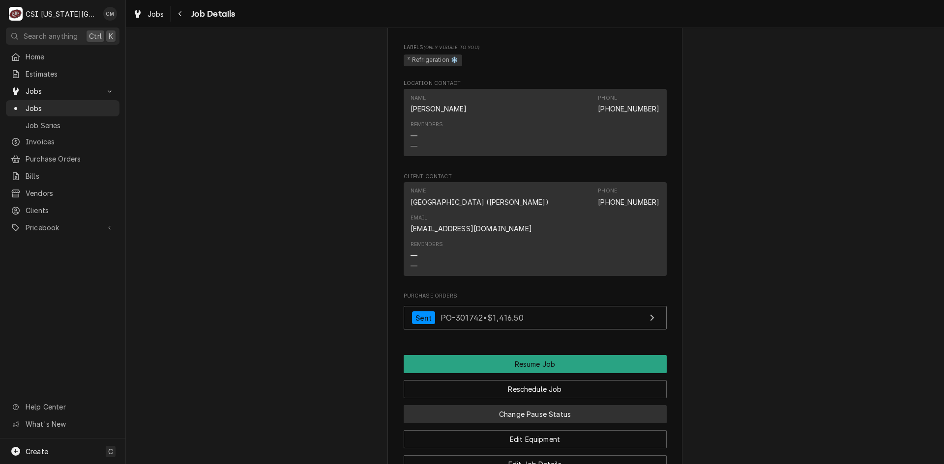
click at [520, 406] on button "Change Pause Status" at bounding box center [535, 415] width 263 height 18
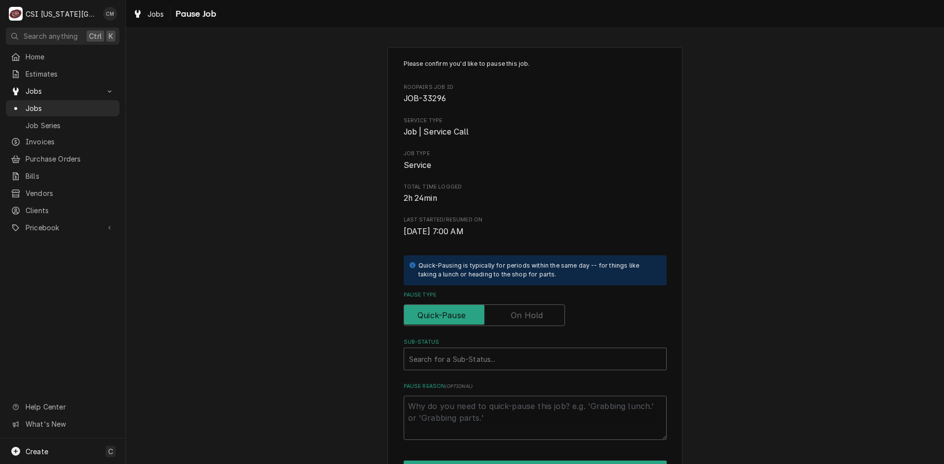
click at [516, 319] on label "Pause Type" at bounding box center [484, 316] width 161 height 22
click at [516, 319] on input "Pause Type" at bounding box center [484, 316] width 152 height 22
checkbox input "true"
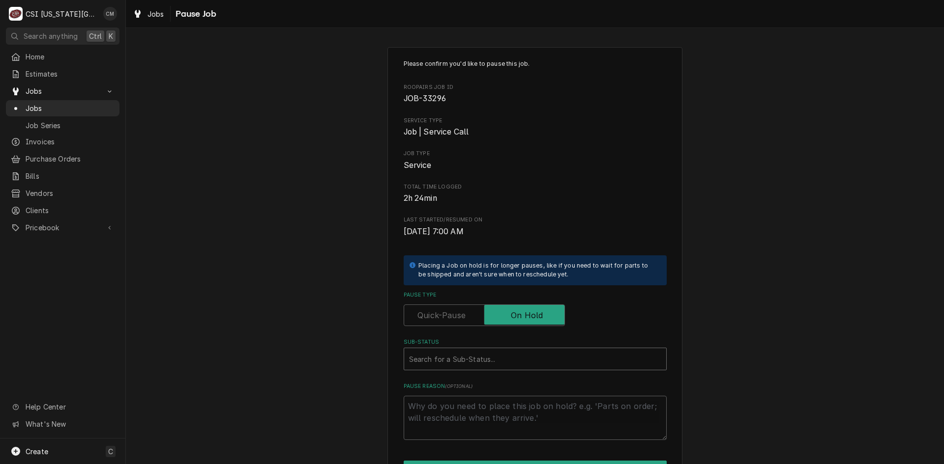
click at [503, 358] on div "Sub-Status" at bounding box center [535, 359] width 252 height 18
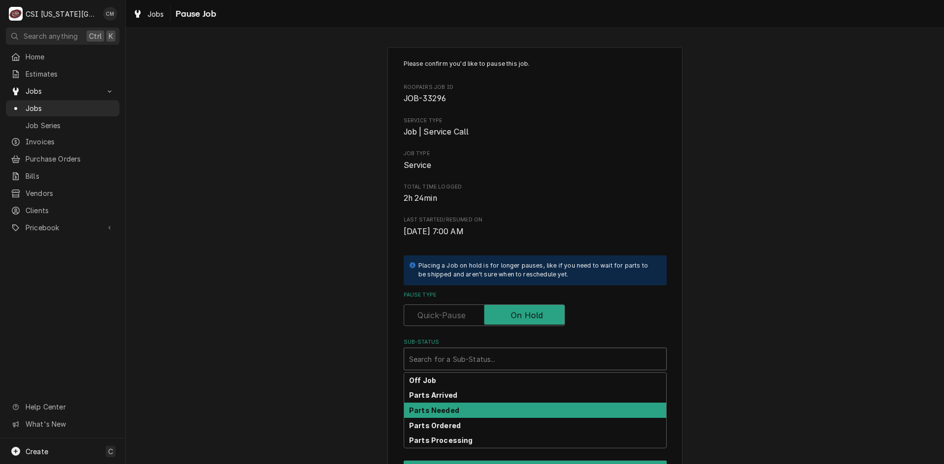
click at [485, 415] on div "Parts Needed" at bounding box center [535, 410] width 262 height 15
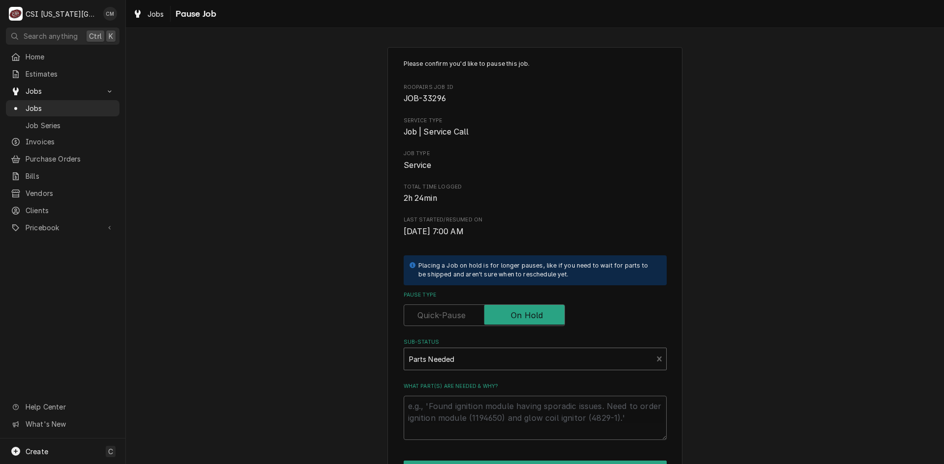
click at [503, 361] on div "Sub-Status" at bounding box center [528, 359] width 239 height 18
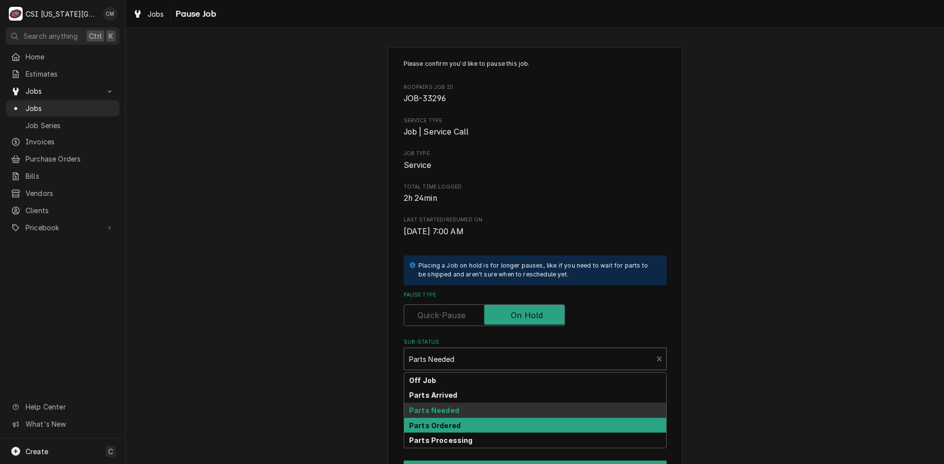
click at [479, 426] on div "Parts Ordered" at bounding box center [535, 425] width 262 height 15
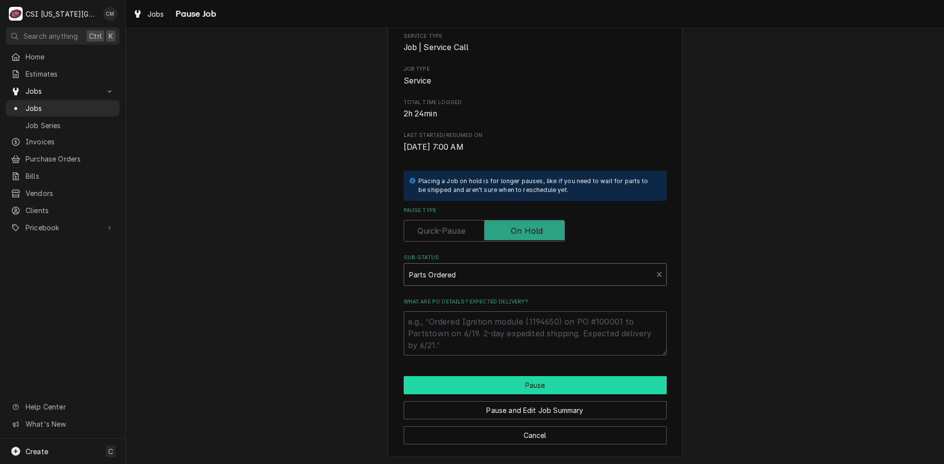
scroll to position [86, 0]
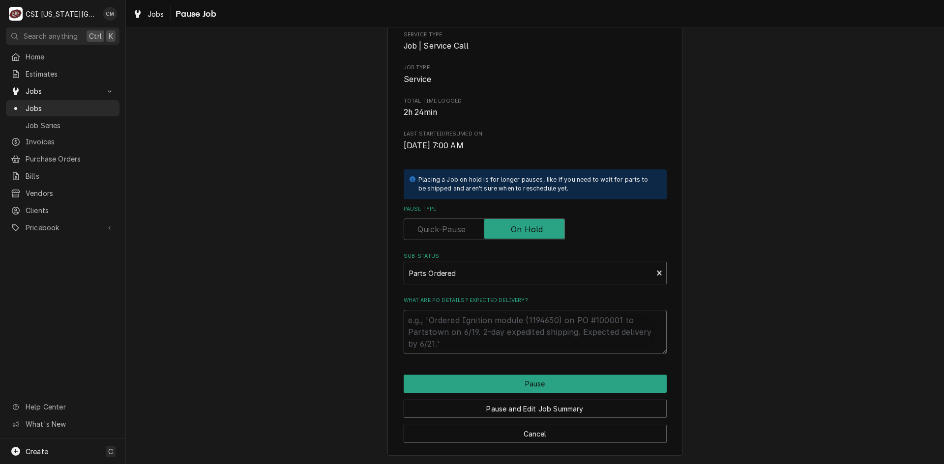
click at [542, 331] on textarea "What are PO details? Expected delivery?" at bounding box center [535, 332] width 263 height 44
type textarea "x"
type textarea "P"
type textarea "x"
type textarea "Pa"
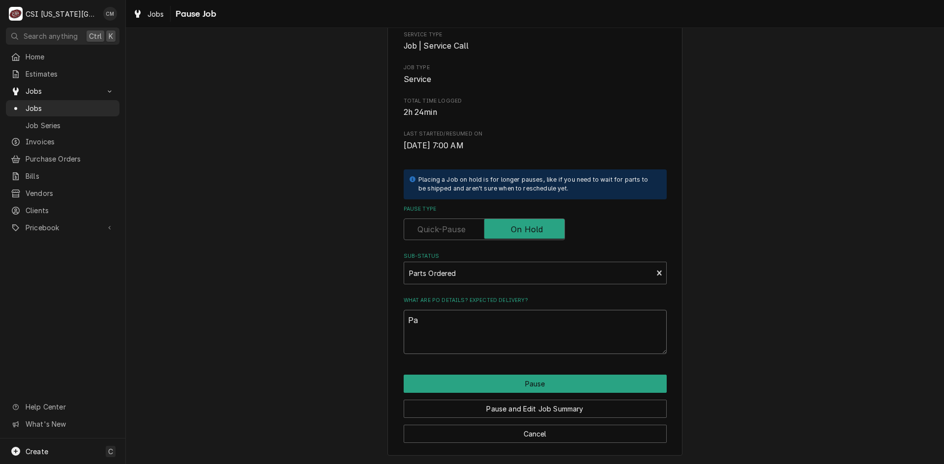
type textarea "x"
type textarea "Par"
type textarea "x"
type textarea "Part"
type textarea "x"
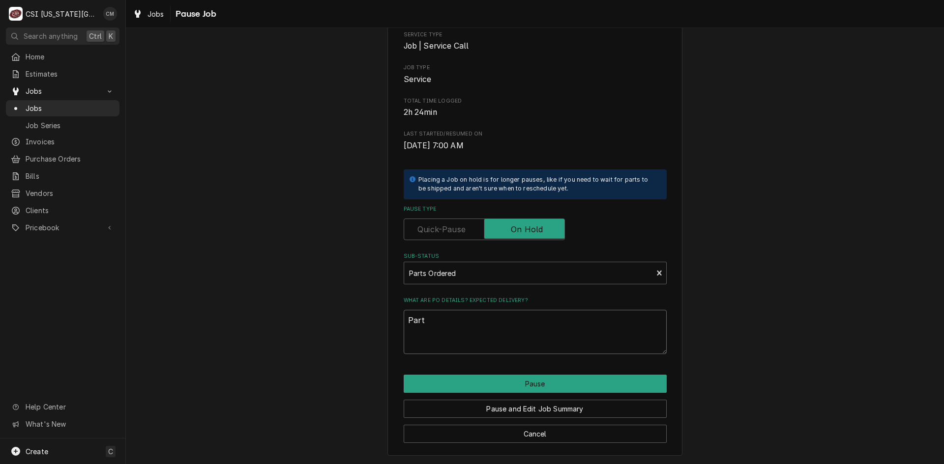
type textarea "Parts"
type textarea "x"
type textarea "Parts"
type textarea "x"
type textarea "Parts o"
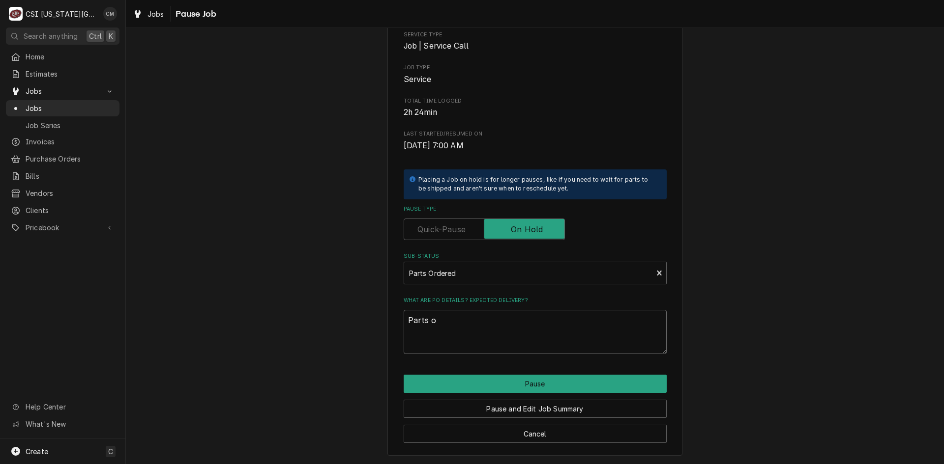
type textarea "x"
type textarea "Parts or"
type textarea "x"
type textarea "Parts ord"
type textarea "x"
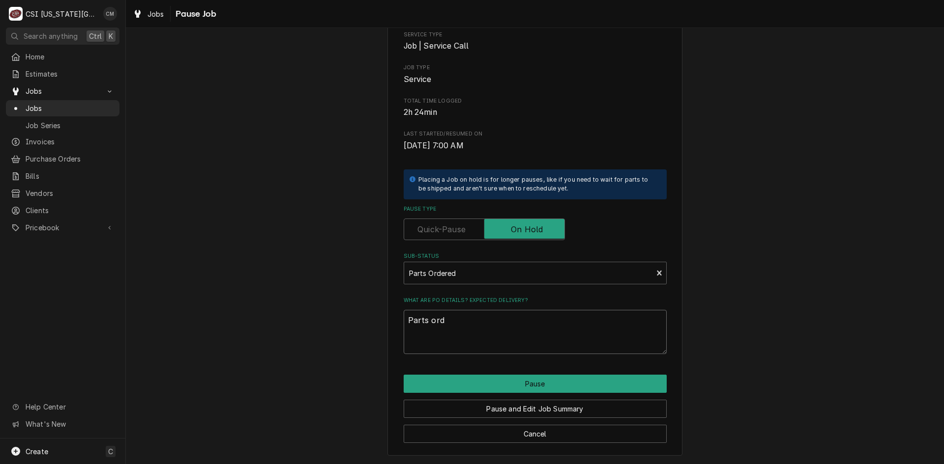
type textarea "Parts orde"
type textarea "x"
type textarea "Parts order"
type textarea "x"
type textarea "Parts ordere"
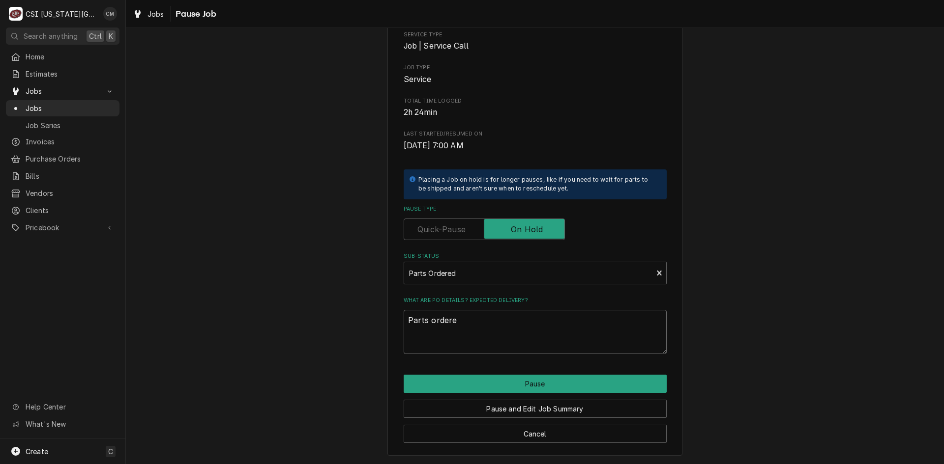
type textarea "x"
type textarea "Parts ordered"
type textarea "x"
type textarea "Parts ordered"
type textarea "x"
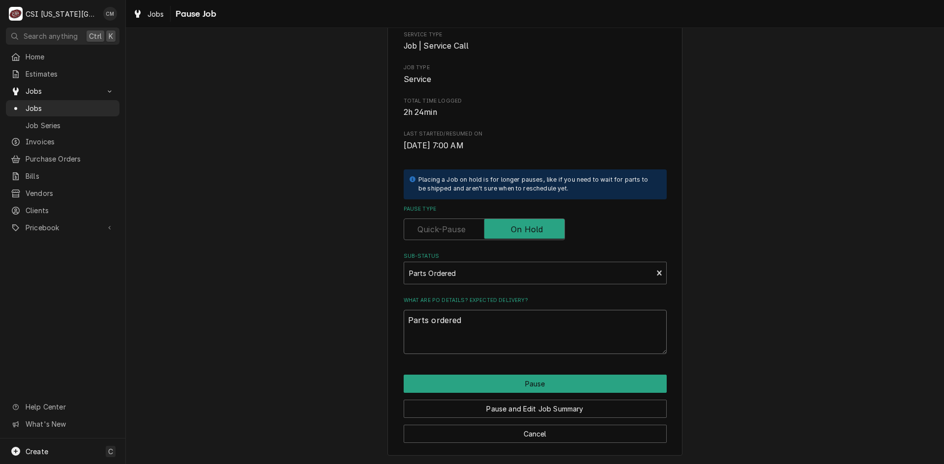
type textarea "Parts ordered o"
type textarea "x"
type textarea "Parts ordered on"
type textarea "x"
type textarea "Parts ordered on"
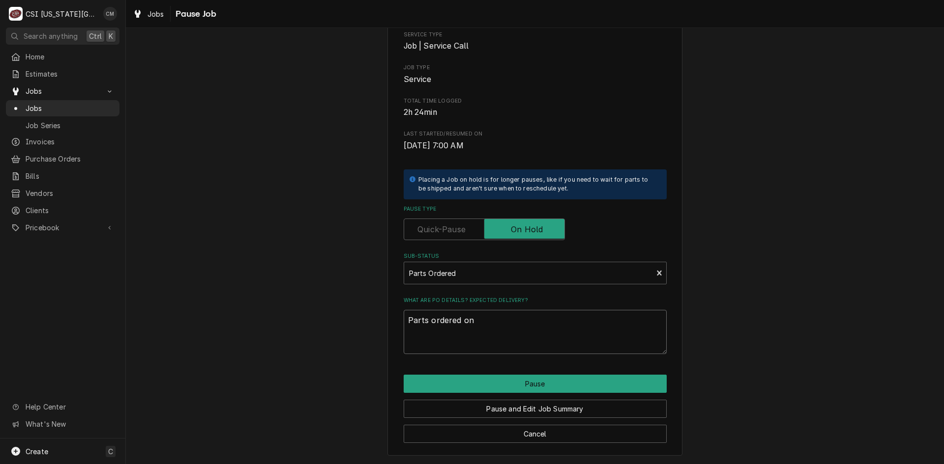
type textarea "x"
type textarea "Parts ordered on p"
type textarea "x"
type textarea "Parts ordered on po"
type textarea "x"
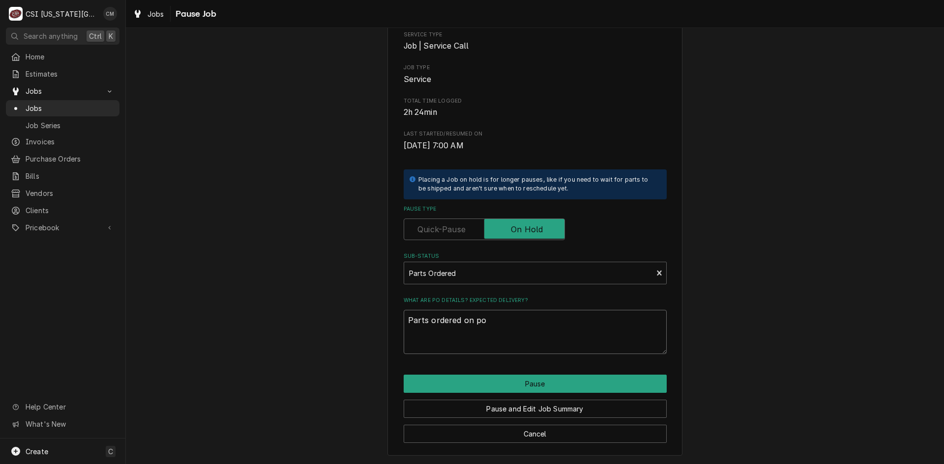
type textarea "Parts ordered on po"
type textarea "x"
type textarea "Parts ordered on po 3"
type textarea "x"
type textarea "Parts ordered on po 30"
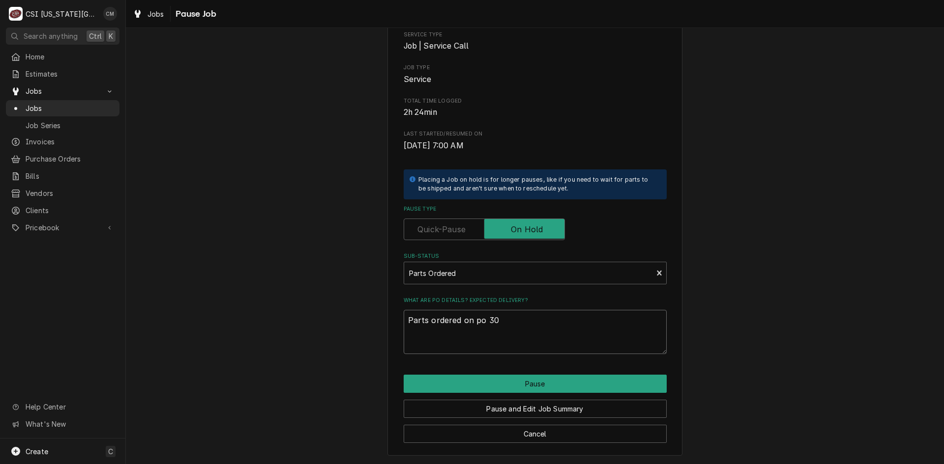
type textarea "x"
type textarea "Parts ordered on po 301"
type textarea "x"
type textarea "Parts ordered on po 3017"
type textarea "x"
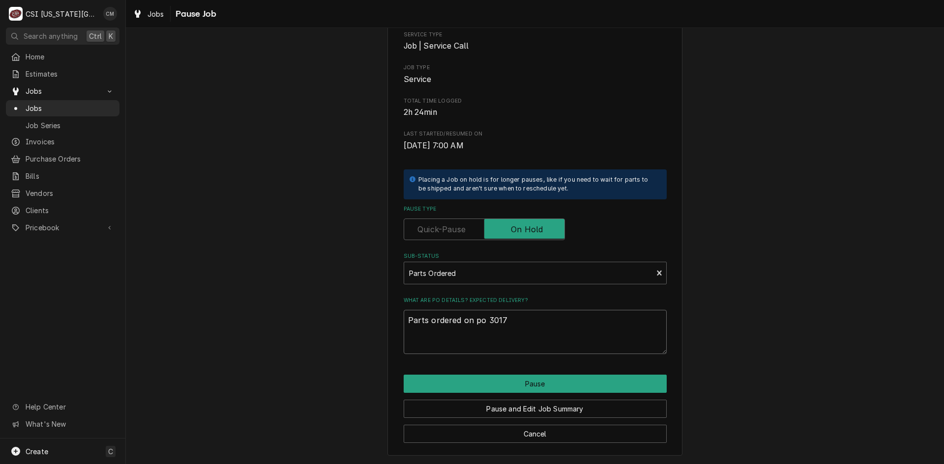
type textarea "Parts ordered on po 30174"
type textarea "x"
type textarea "Parts ordered on po 301742"
click at [541, 383] on button "Pause" at bounding box center [535, 384] width 263 height 18
type textarea "x"
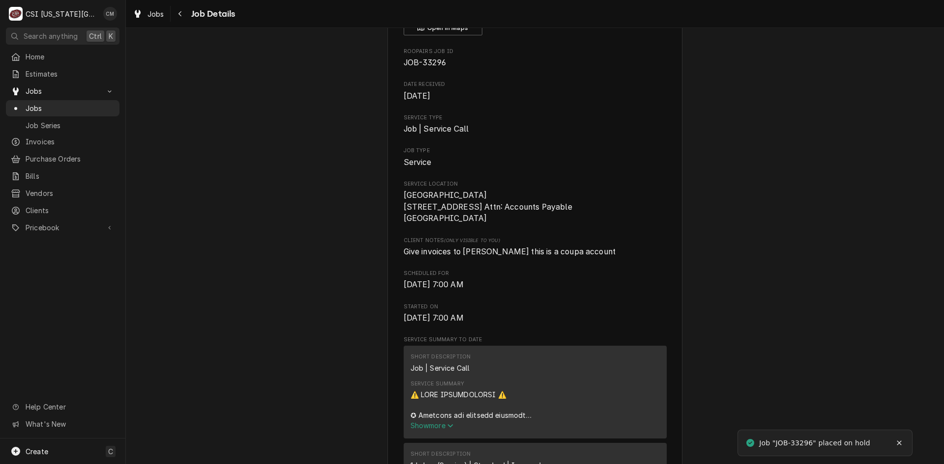
scroll to position [147, 0]
